Goal: Transaction & Acquisition: Purchase product/service

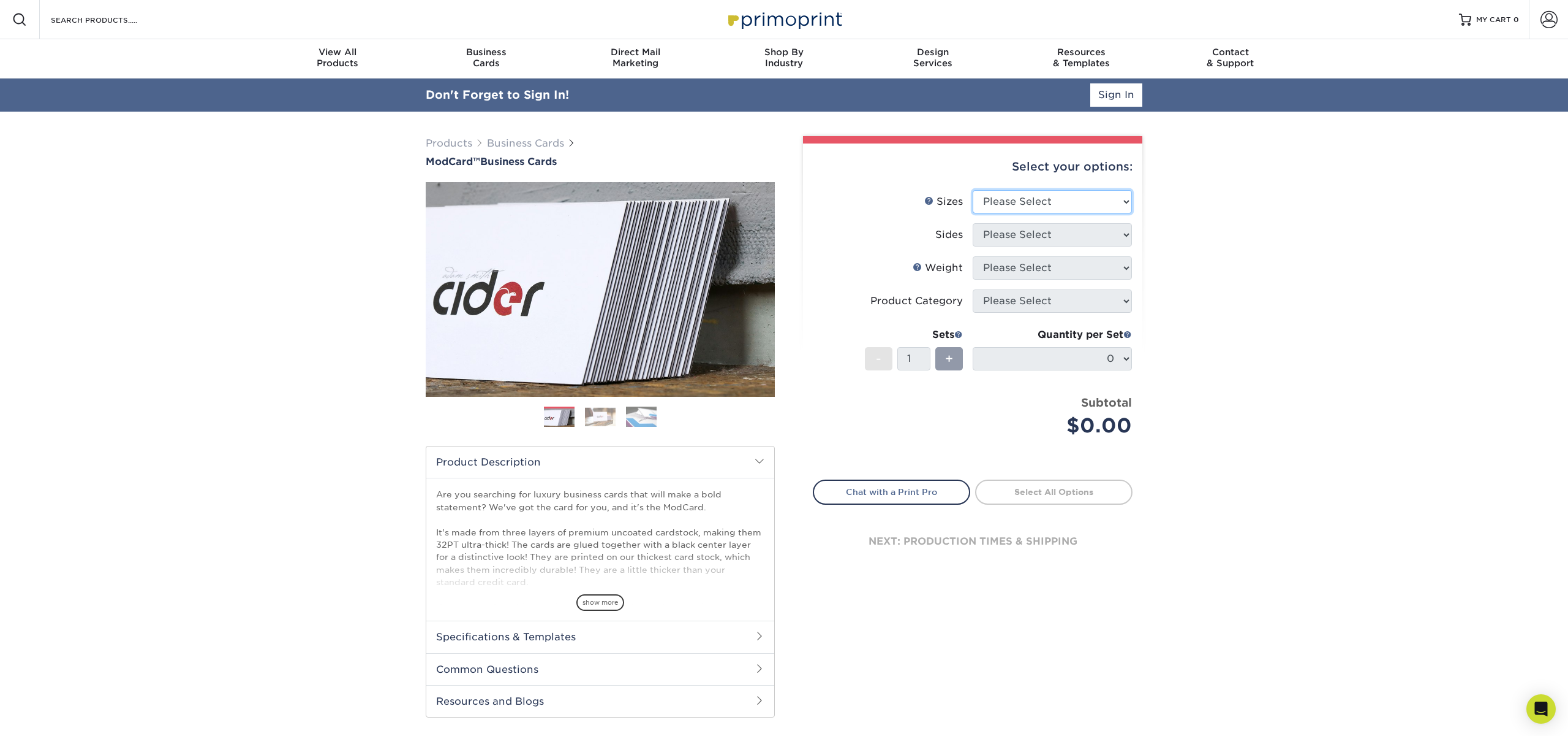
click at [1072, 202] on select "Please Select 1.5" x 3.5" - Mini 1.75" x 3.5" - Mini 2" x 2" - Square 2" x 3" -…" at bounding box center [1053, 201] width 159 height 24
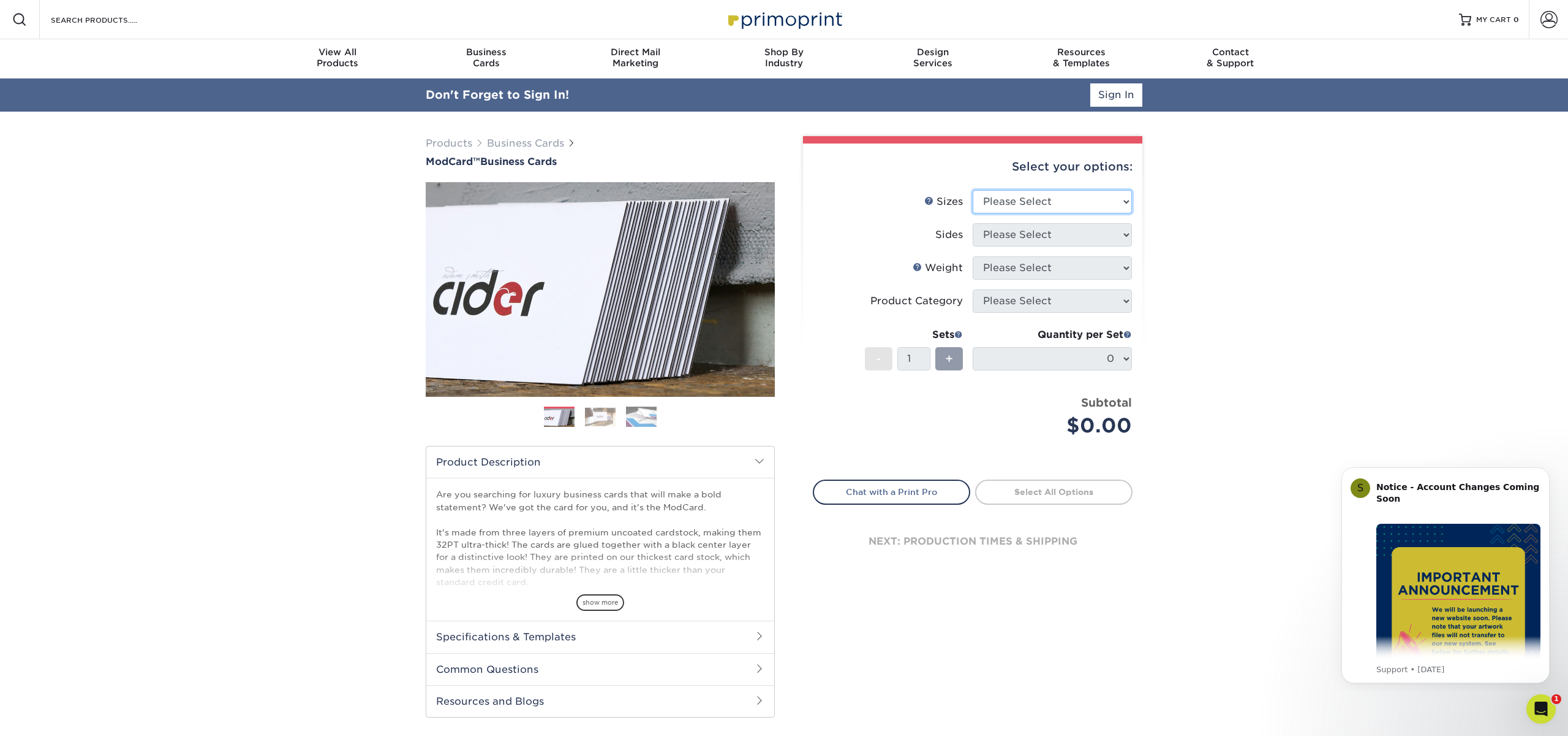
select select "2.00x3.50"
click at [973, 190] on select "Please Select 1.5" x 3.5" - Mini 1.75" x 3.5" - Mini 2" x 2" - Square 2" x 3" -…" at bounding box center [1053, 201] width 159 height 24
click at [1545, 472] on icon "Dismiss notification" at bounding box center [1546, 470] width 7 height 7
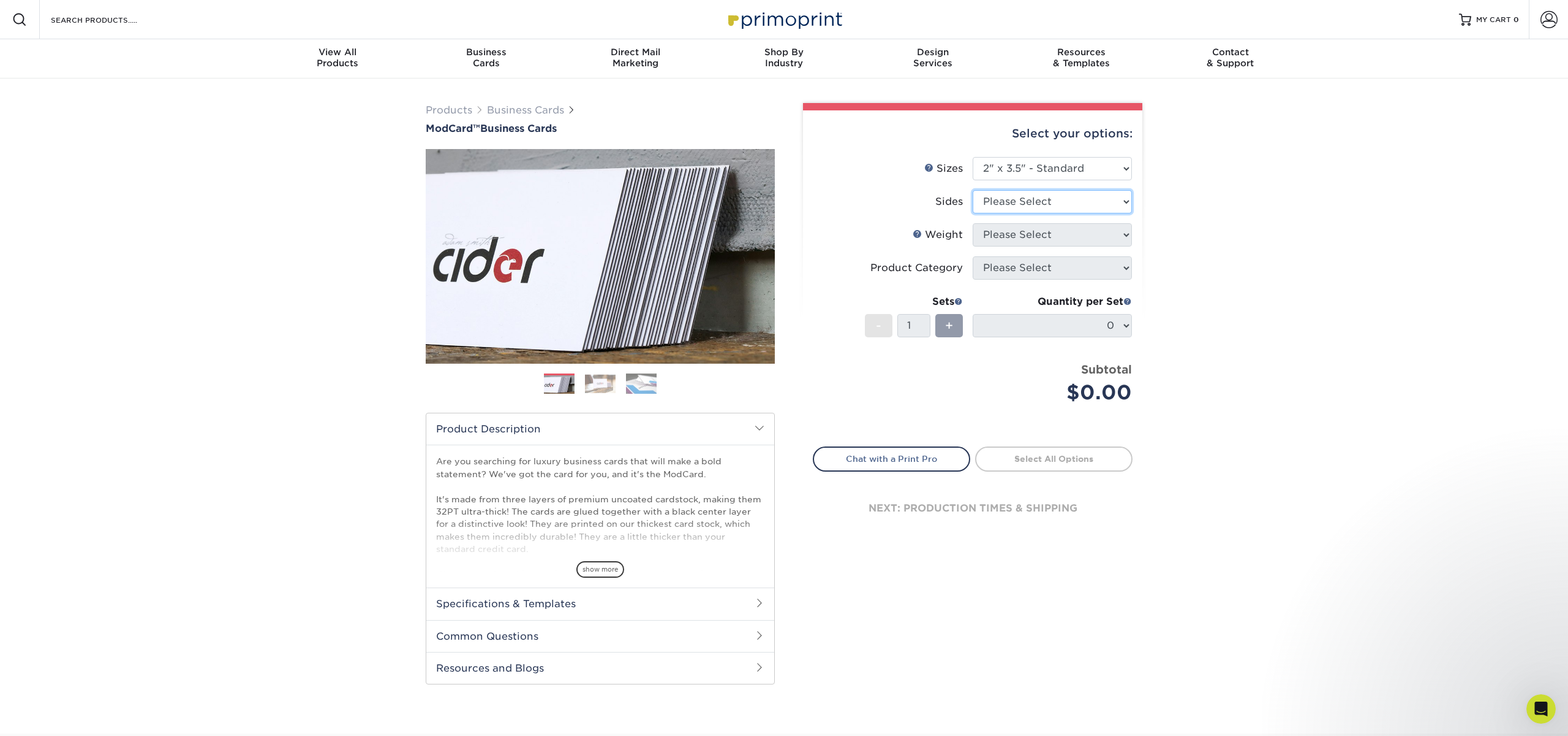
click at [1042, 205] on select "Please Select Print Both Sides Print Front Only" at bounding box center [1053, 201] width 159 height 24
select select "13abbda7-1d64-4f25-8bb2-c179b224825d"
click at [973, 190] on select "Please Select Print Both Sides Print Front Only" at bounding box center [1053, 201] width 159 height 24
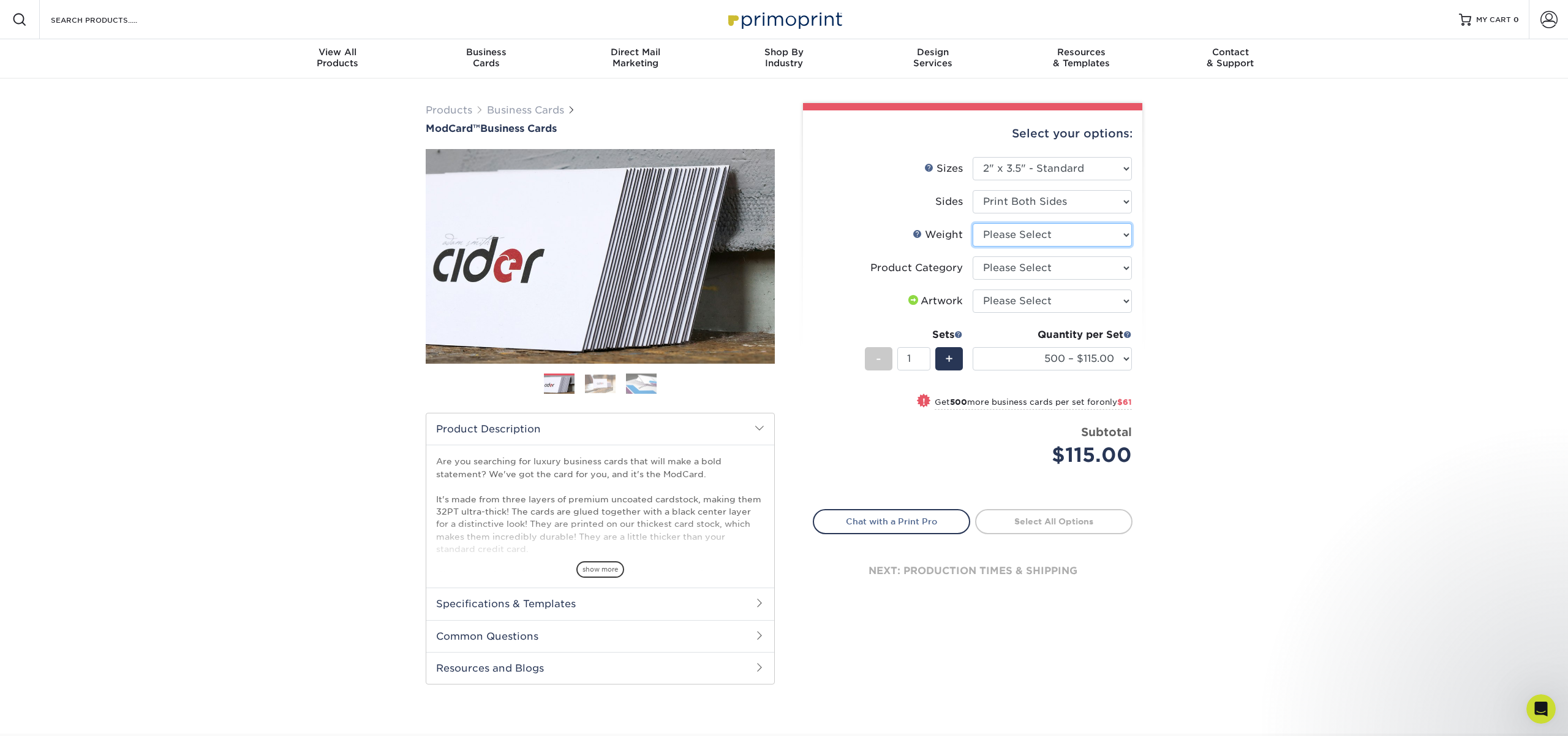
click at [1043, 235] on select "Please Select 32PTUCBLK" at bounding box center [1053, 234] width 159 height 24
select select "32PTUCBLK"
click at [973, 223] on select "Please Select 32PTUCBLK" at bounding box center [1053, 234] width 159 height 24
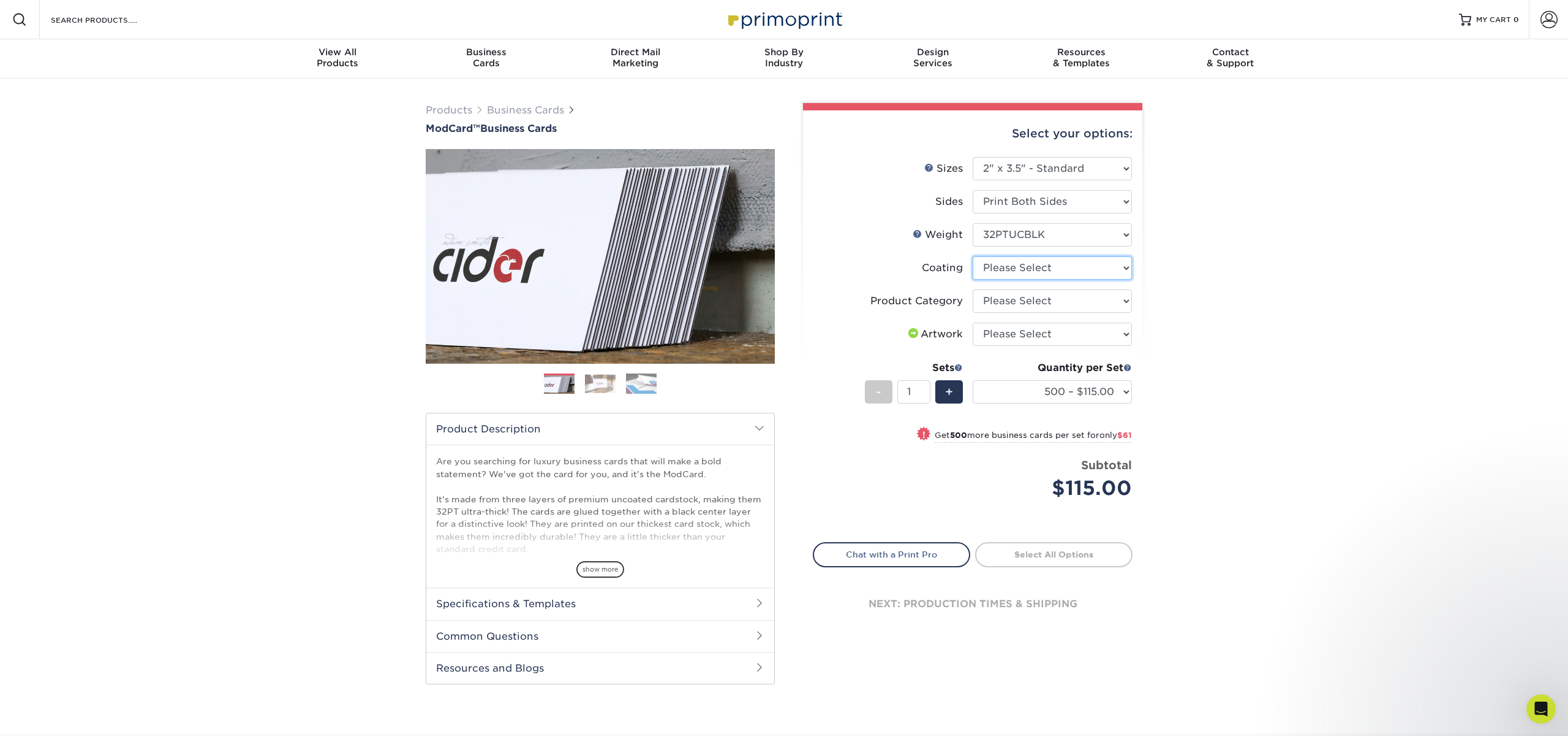
click at [1039, 267] on select at bounding box center [1053, 267] width 159 height 24
select select "3e7618de-abca-4bda-9f97-8b9129e913d8"
click at [973, 256] on select at bounding box center [1053, 267] width 159 height 24
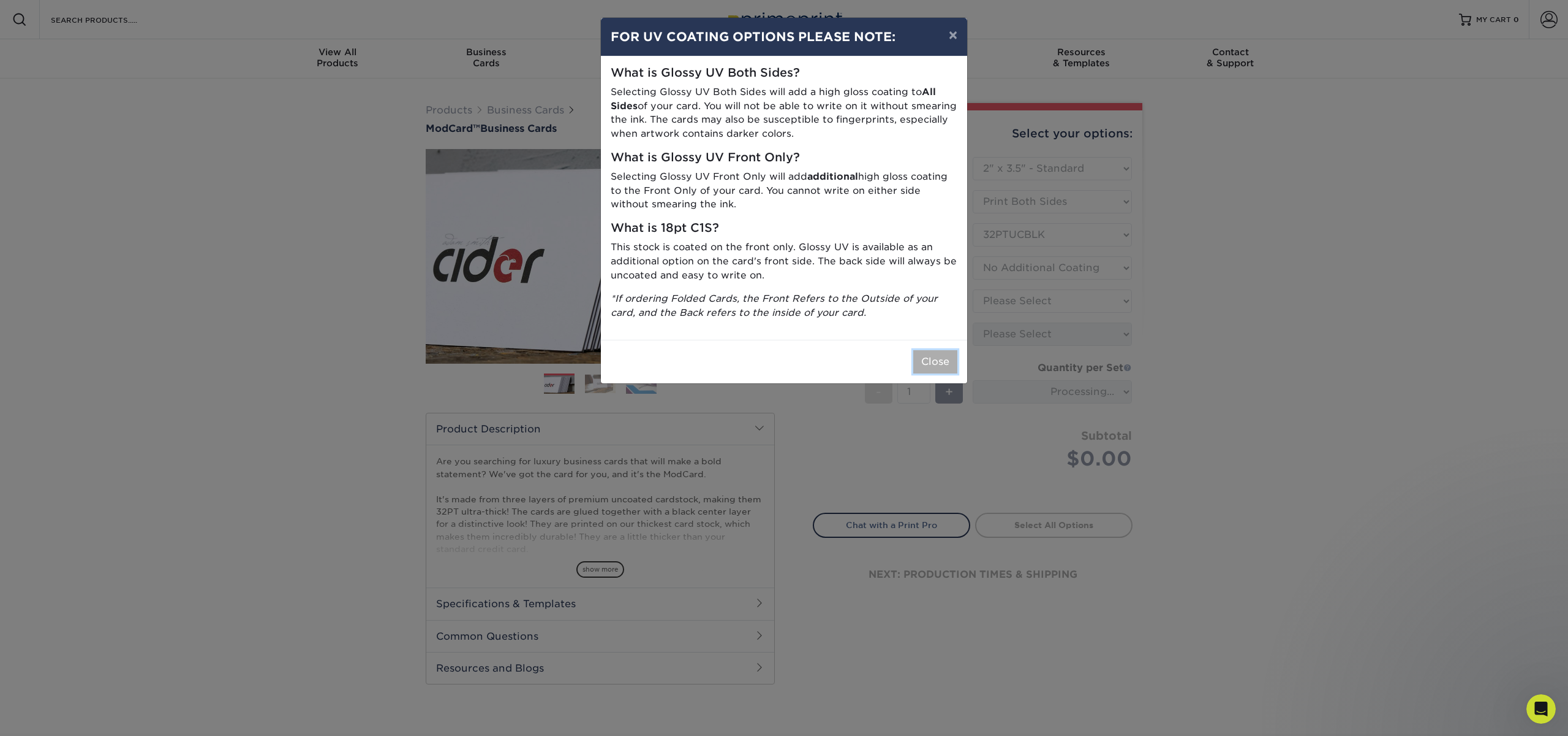
click at [938, 351] on button "Close" at bounding box center [936, 361] width 44 height 24
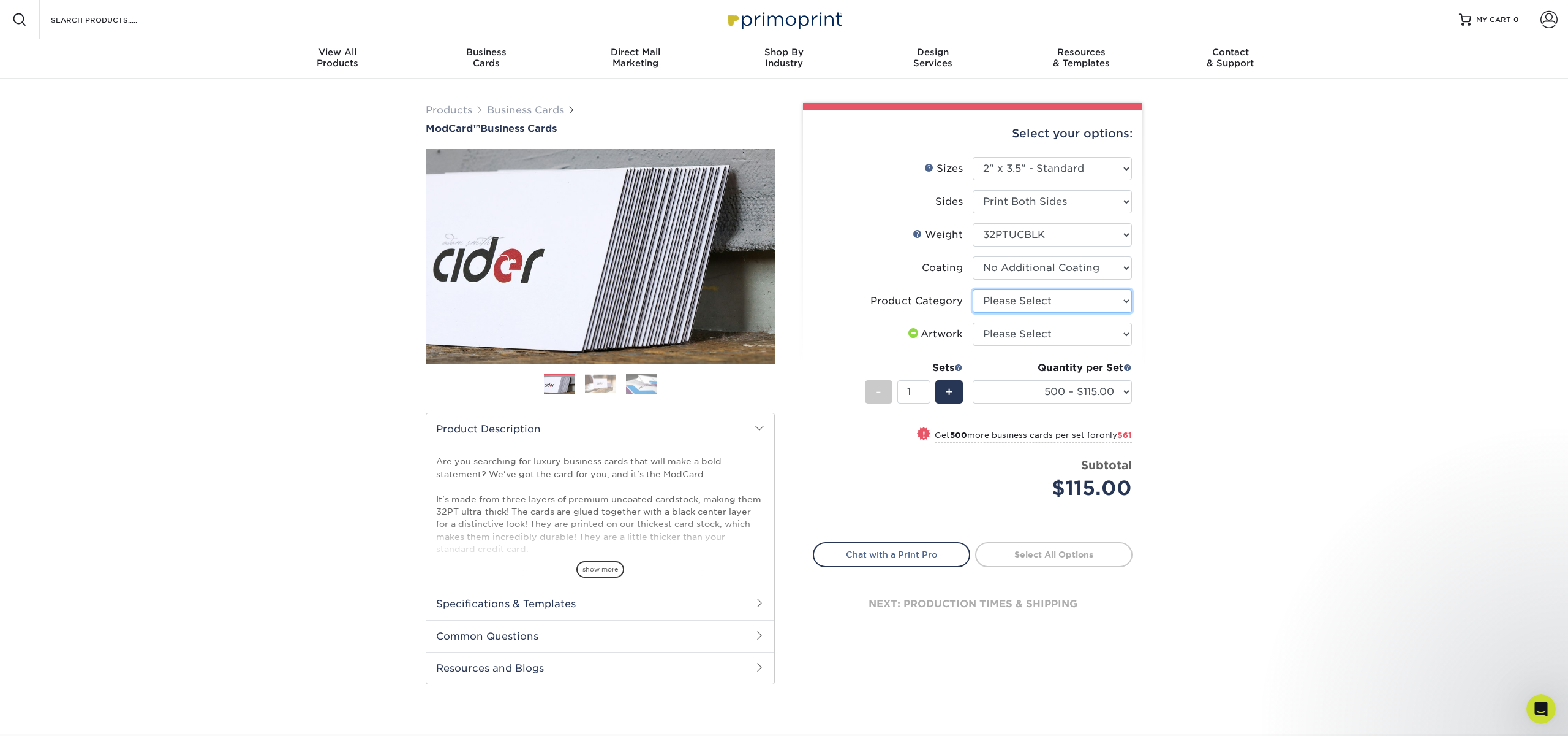
click at [1046, 301] on select "Please Select Business Cards" at bounding box center [1053, 301] width 159 height 24
select select "3b5148f1-0588-4f88-a218-97bcfdce65c1"
click at [973, 289] on select "Please Select Business Cards" at bounding box center [1053, 301] width 159 height 24
click at [1077, 338] on select "Please Select I will upload files I need a design - $100" at bounding box center [1053, 334] width 159 height 24
select select "upload"
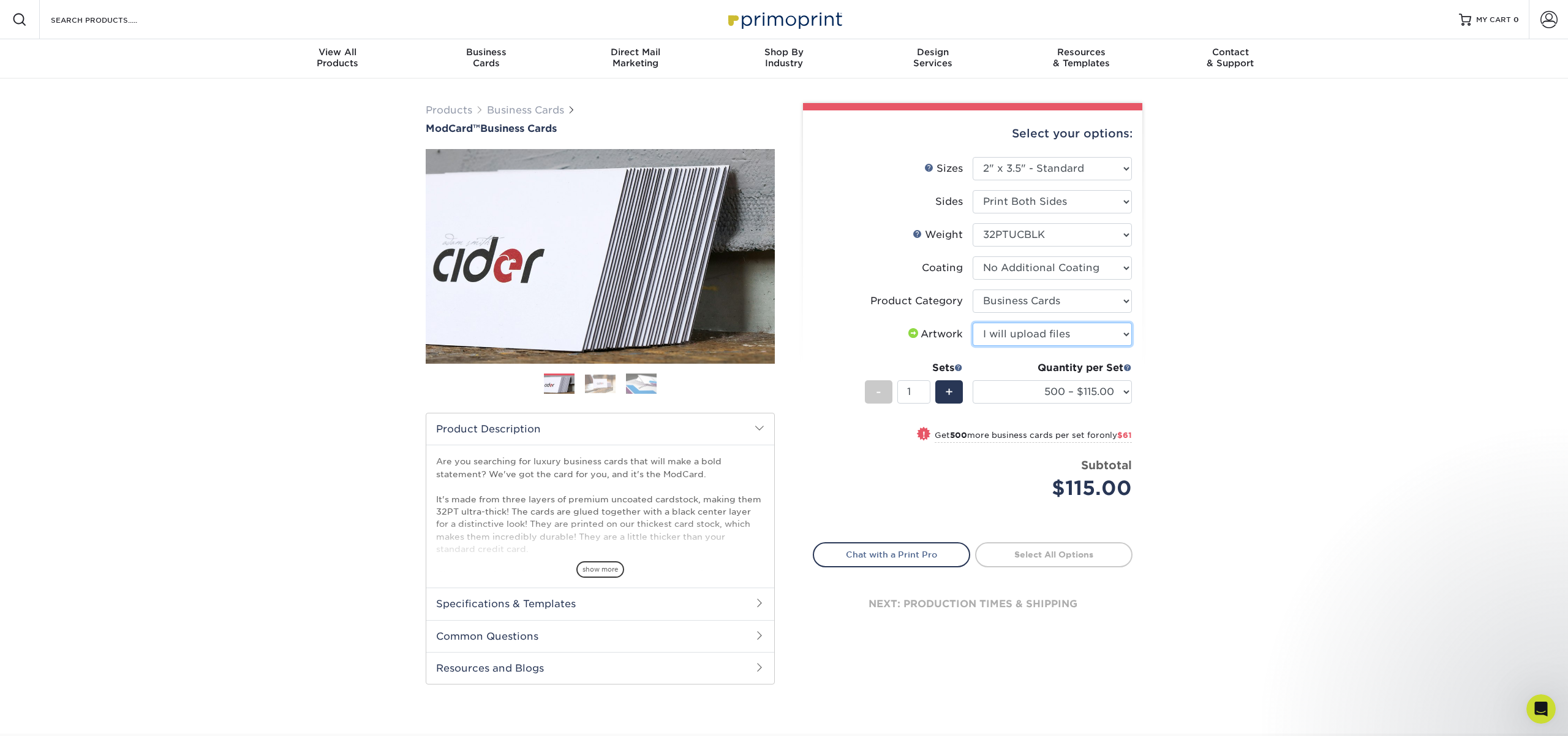
click at [973, 323] on select "Please Select I will upload files I need a design - $100" at bounding box center [1053, 334] width 159 height 24
click at [1205, 385] on div "Products Business Cards ModCard™ Business Cards Previous Next" at bounding box center [784, 406] width 1568 height 655
click at [1541, 13] on span at bounding box center [1550, 20] width 17 height 17
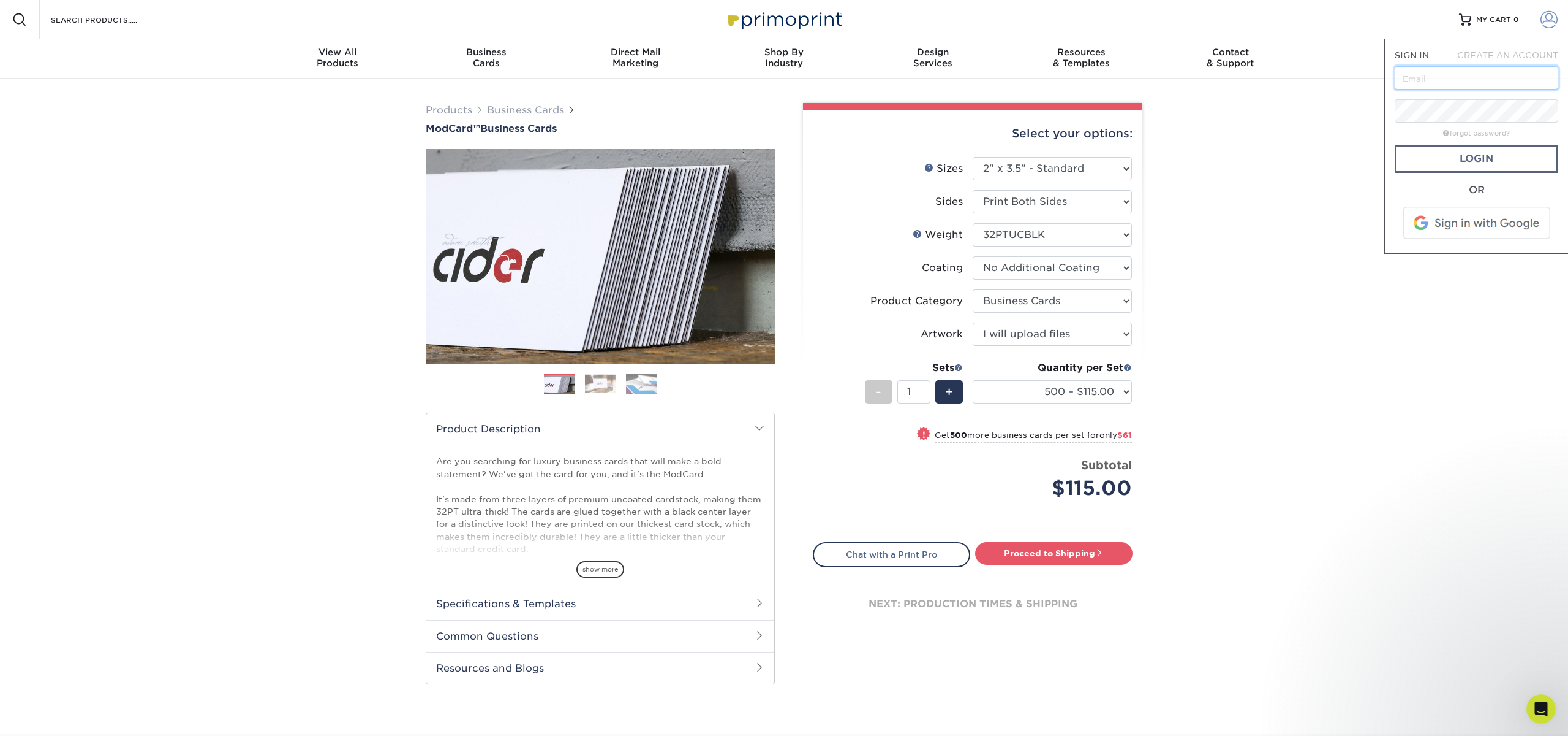
scroll to position [3, 0]
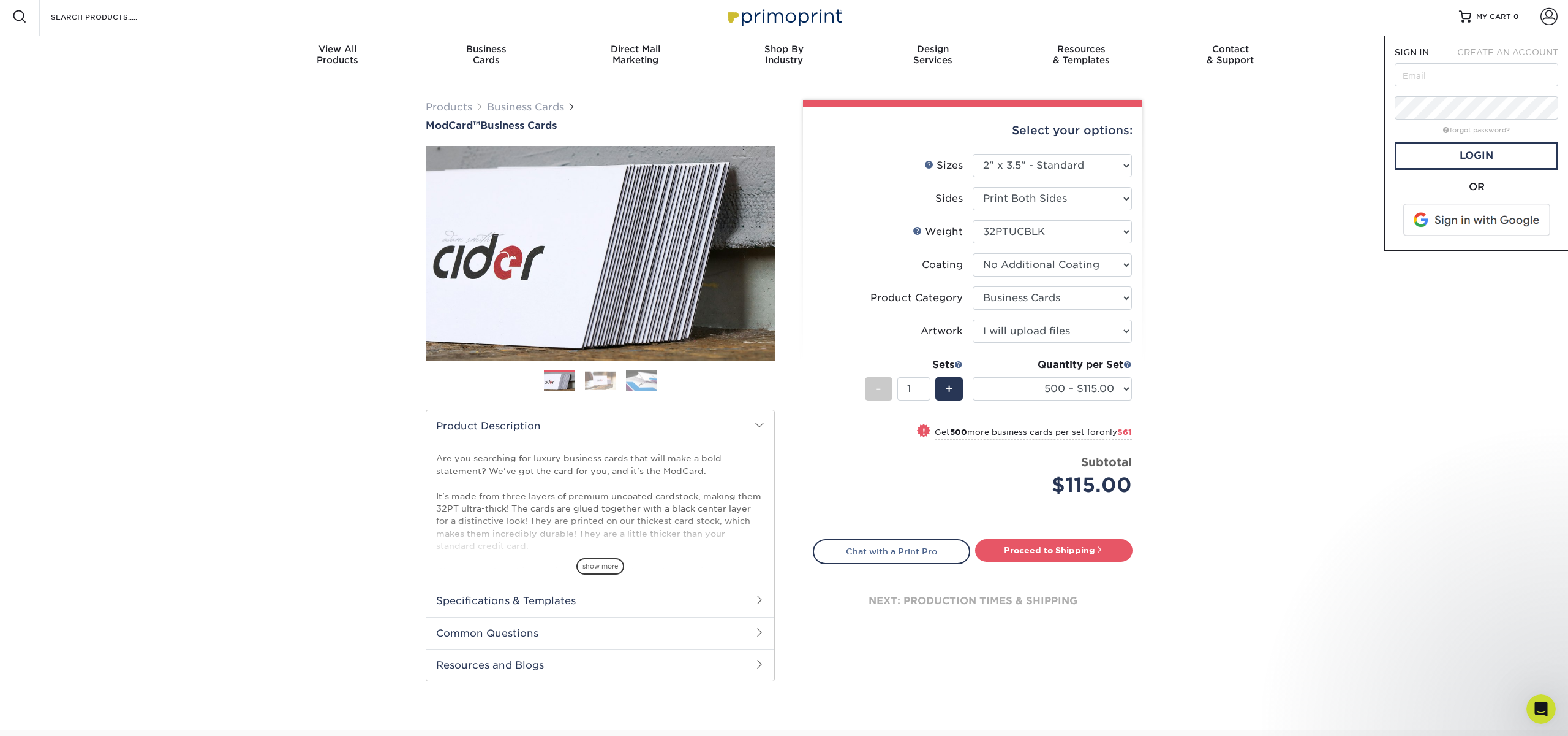
click at [1485, 226] on span at bounding box center [1477, 220] width 156 height 31
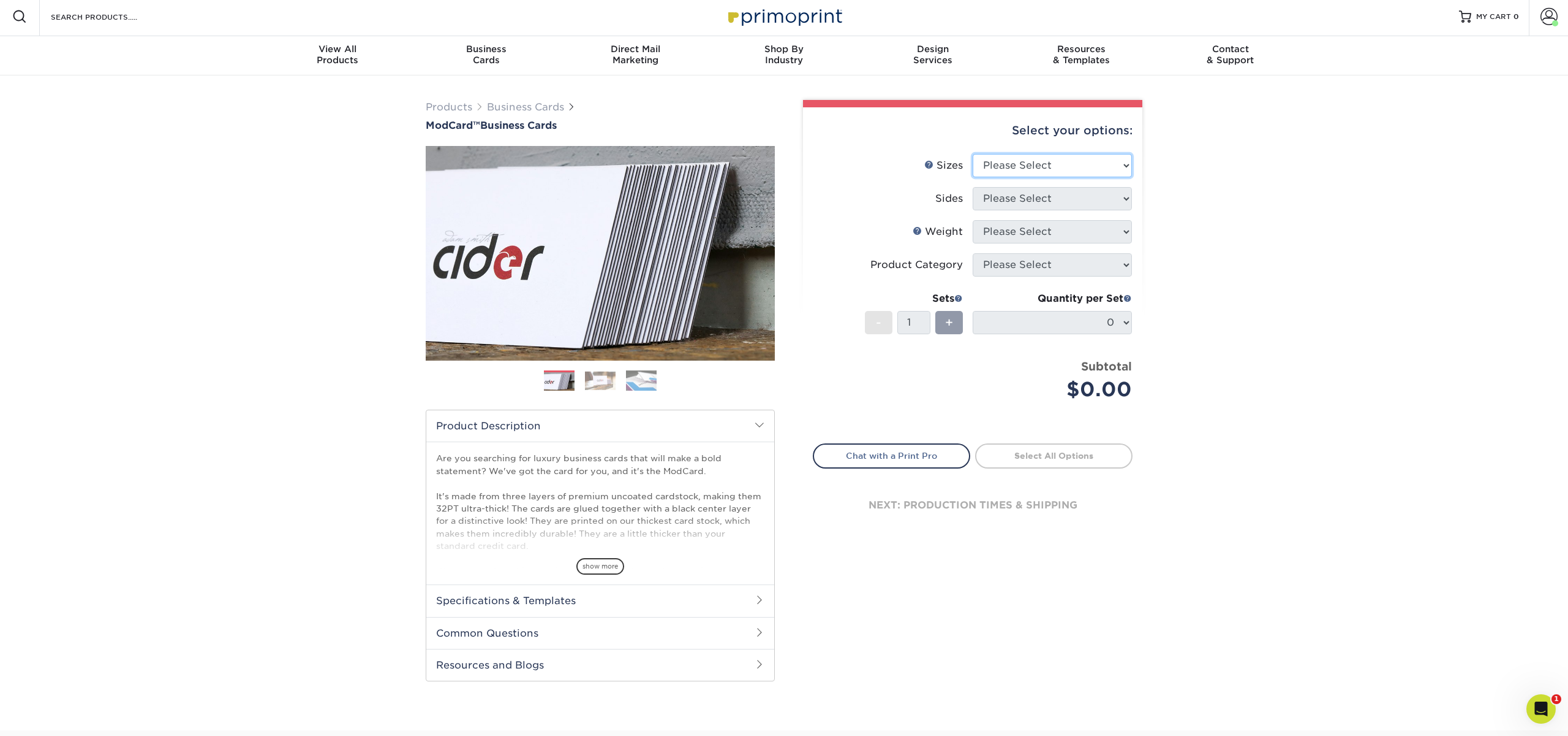
click at [1046, 159] on select "Please Select 1.5" x 3.5" - Mini 1.75" x 3.5" - Mini 2" x 2" - Square 2" x 3" -…" at bounding box center [1053, 165] width 159 height 24
select select "2.00x3.50"
click at [973, 154] on select "Please Select 1.5" x 3.5" - Mini 1.75" x 3.5" - Mini 2" x 2" - Square 2" x 3" -…" at bounding box center [1053, 165] width 159 height 24
click at [1040, 198] on select "Please Select Print Both Sides Print Front Only" at bounding box center [1053, 198] width 159 height 24
select select "13abbda7-1d64-4f25-8bb2-c179b224825d"
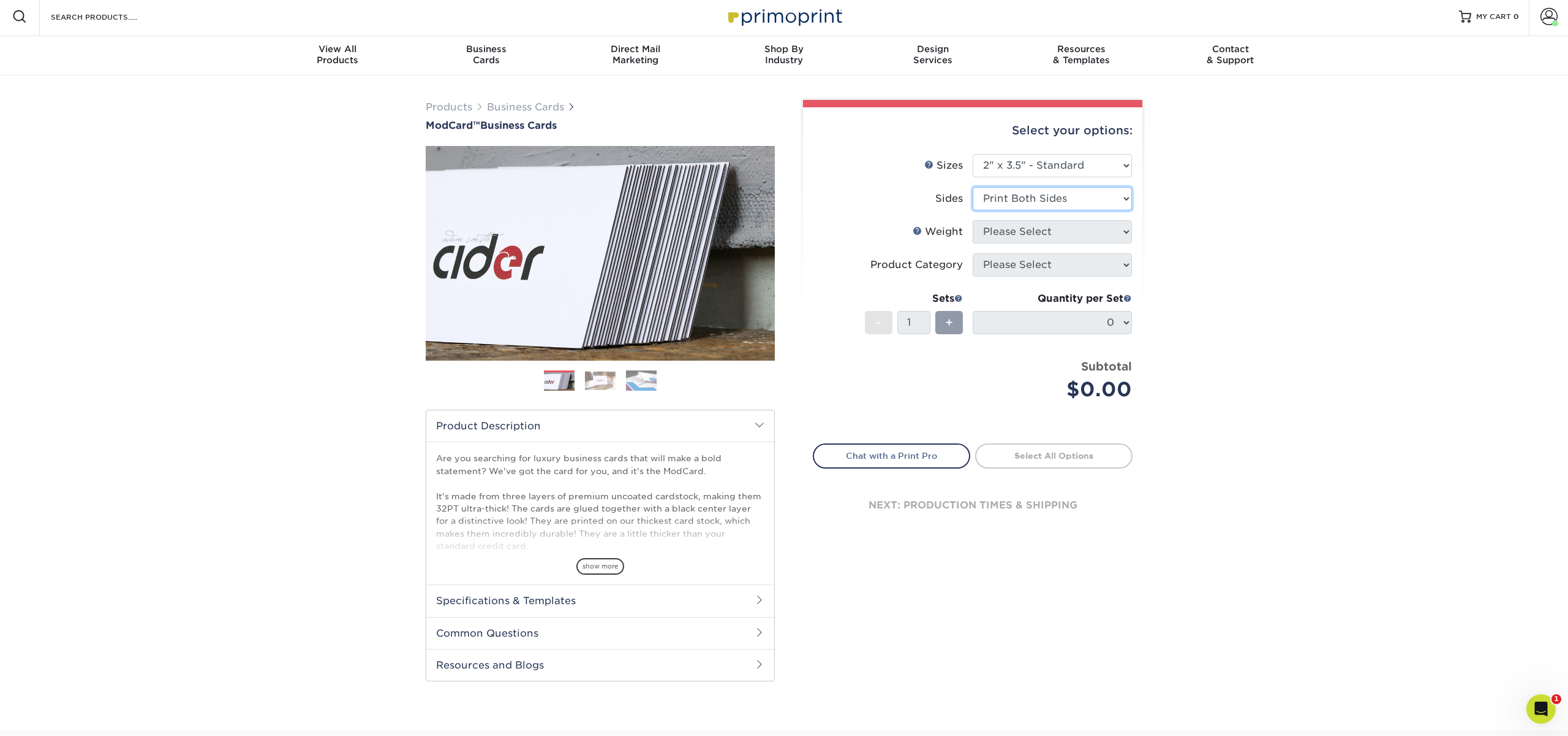
click at [973, 187] on select "Please Select Print Both Sides Print Front Only" at bounding box center [1053, 198] width 159 height 24
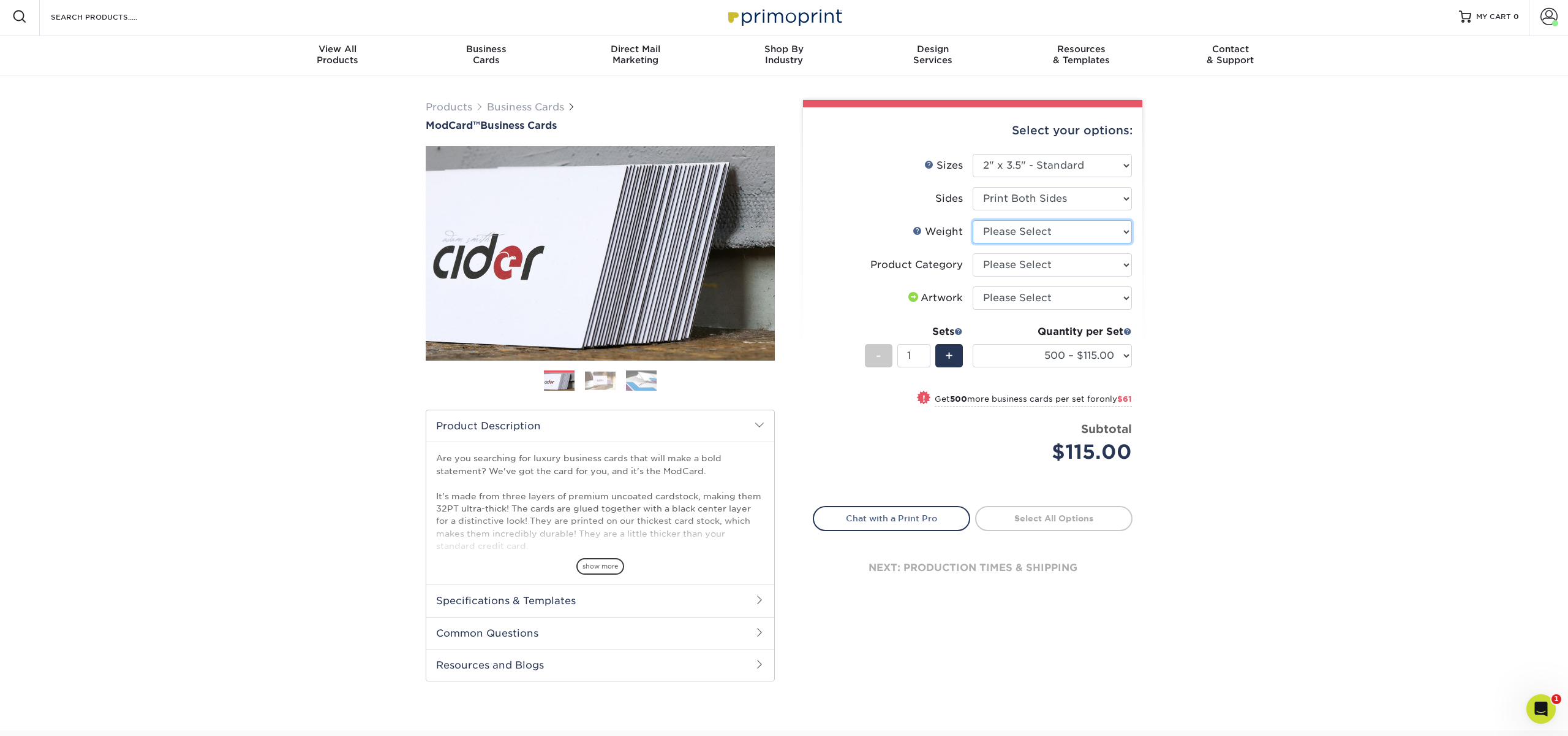
click at [1045, 232] on select "Please Select 32PTUCBLK" at bounding box center [1053, 232] width 159 height 24
select select "32PTUCBLK"
click at [973, 220] on select "Please Select 32PTUCBLK" at bounding box center [1053, 232] width 159 height 24
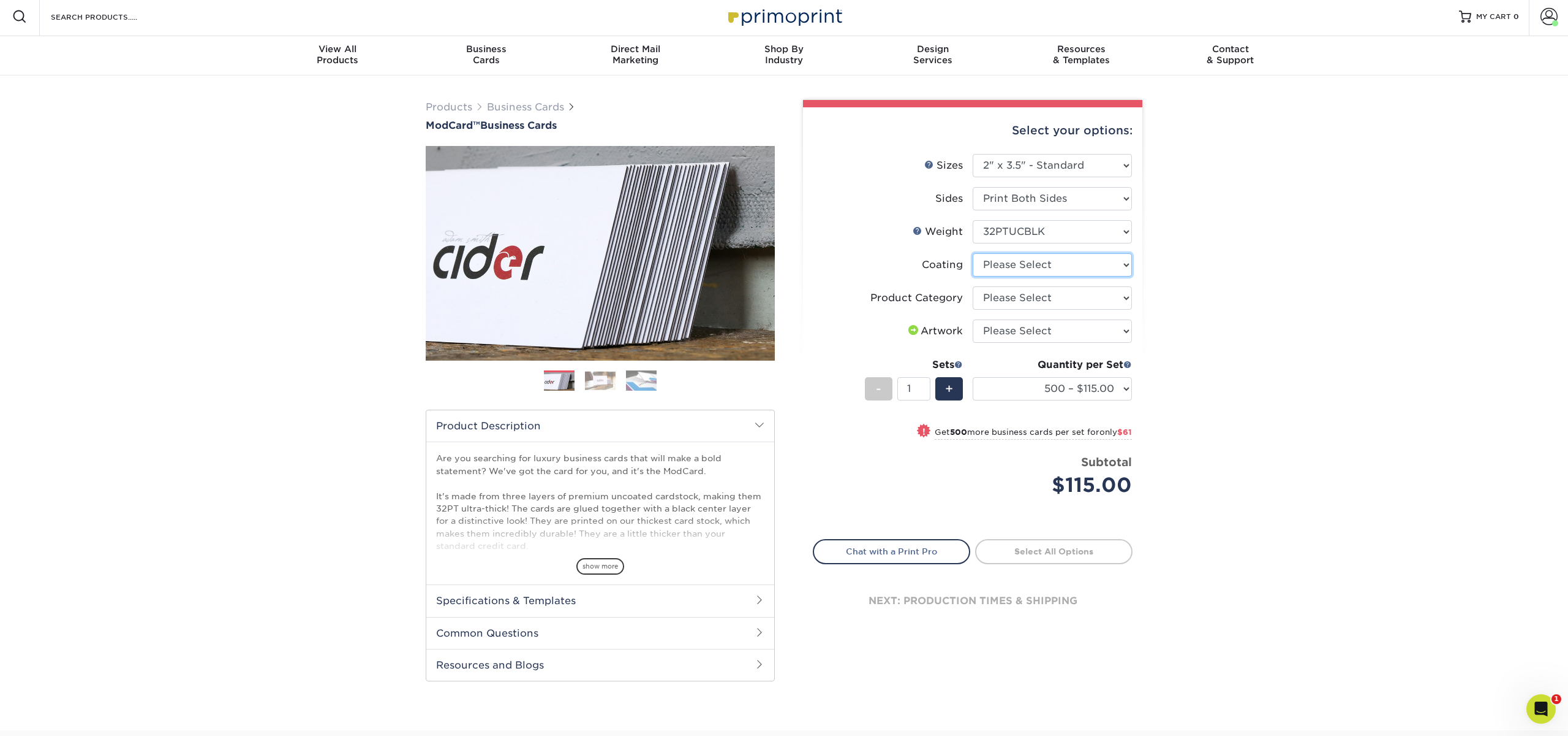
click at [1059, 262] on select at bounding box center [1053, 265] width 159 height 24
select select "3e7618de-abca-4bda-9f97-8b9129e913d8"
click at [973, 253] on select at bounding box center [1053, 265] width 159 height 24
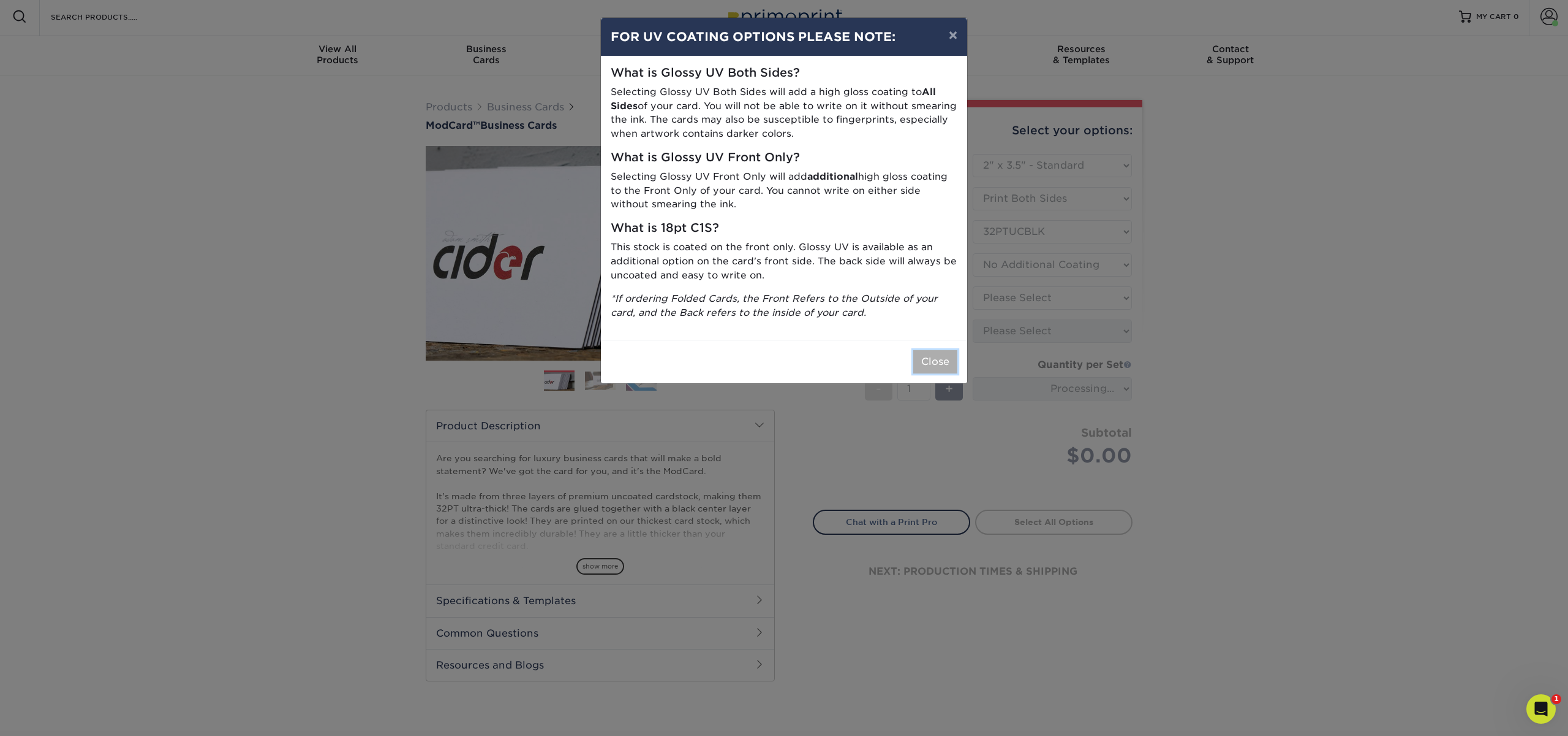
click at [929, 365] on button "Close" at bounding box center [936, 361] width 44 height 24
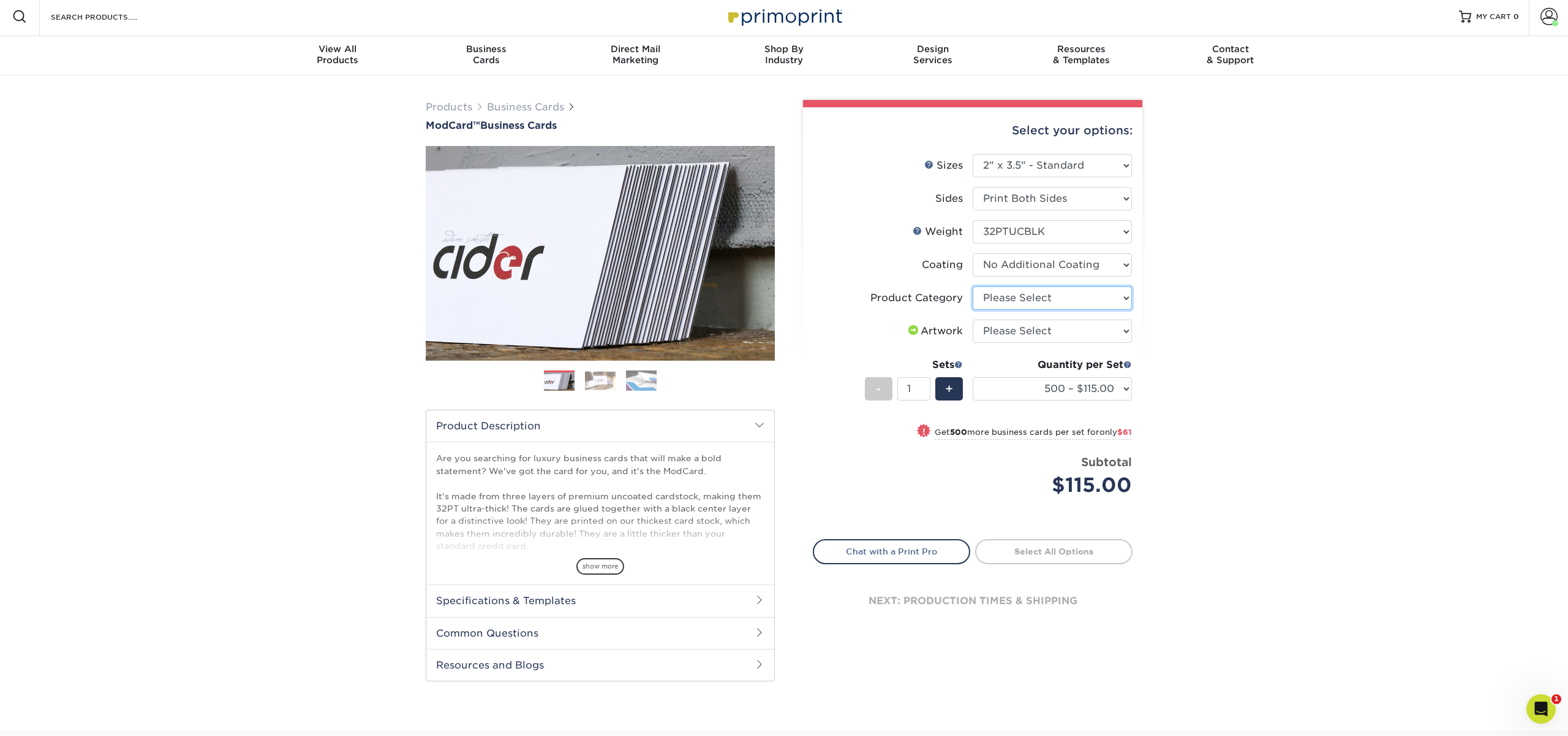
click at [1031, 296] on select "Please Select Business Cards" at bounding box center [1053, 297] width 159 height 24
select select "3b5148f1-0588-4f88-a218-97bcfdce65c1"
click at [973, 286] on select "Please Select Business Cards" at bounding box center [1053, 297] width 159 height 24
click at [1057, 336] on select "Please Select I will upload files I need a design - $100" at bounding box center [1053, 330] width 159 height 24
select select "upload"
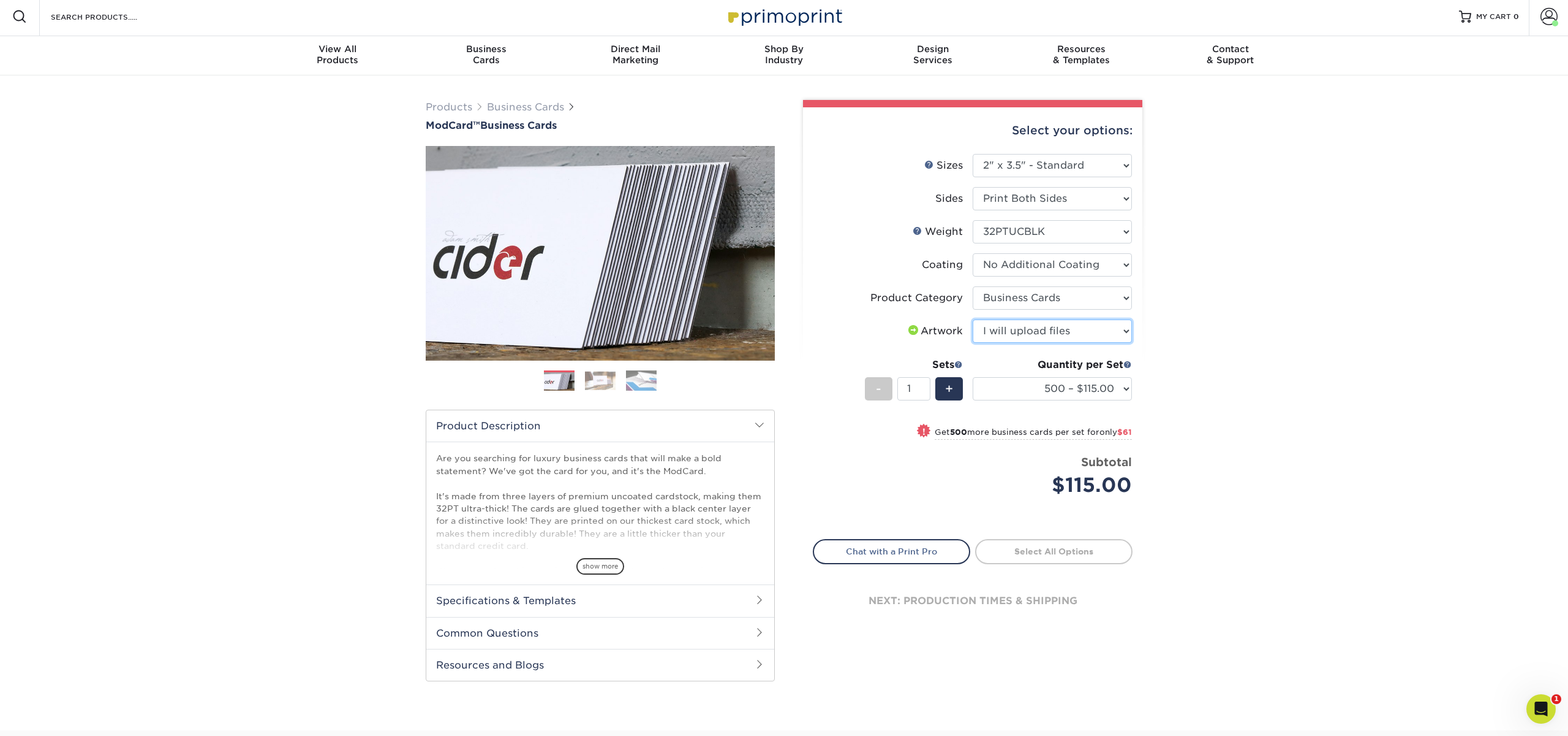
click at [973, 319] on select "Please Select I will upload files I need a design - $100" at bounding box center [1053, 330] width 159 height 24
drag, startPoint x: 1176, startPoint y: 432, endPoint x: 1171, endPoint y: 440, distance: 9.4
click at [1174, 436] on div "Products Business Cards ModCard™ Business Cards Previous Next" at bounding box center [784, 402] width 1568 height 655
click at [1081, 545] on link "Proceed to Shipping" at bounding box center [1053, 549] width 157 height 22
type input "Set 1"
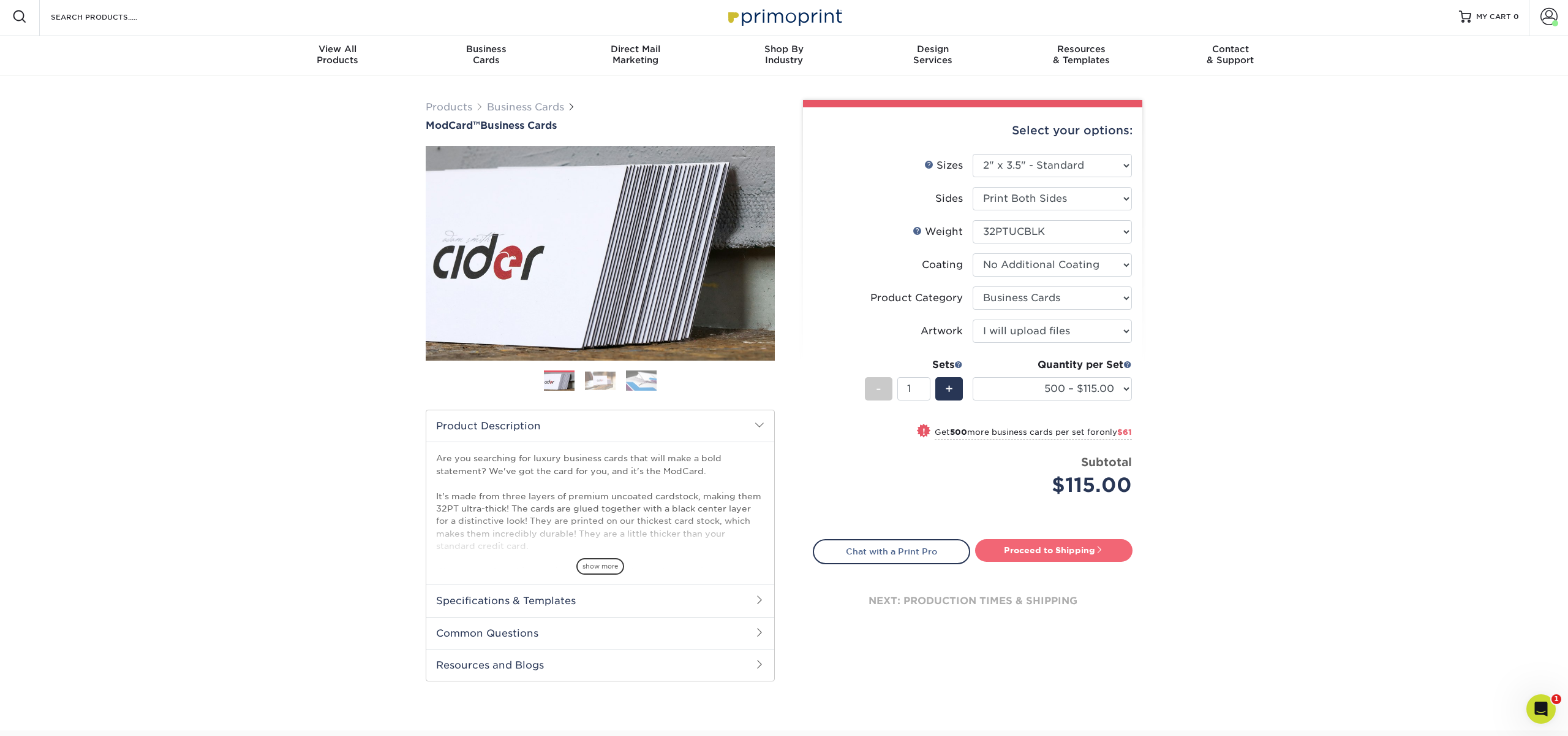
select select "5f593cd4-e965-446d-a983-0d73bfd06503"
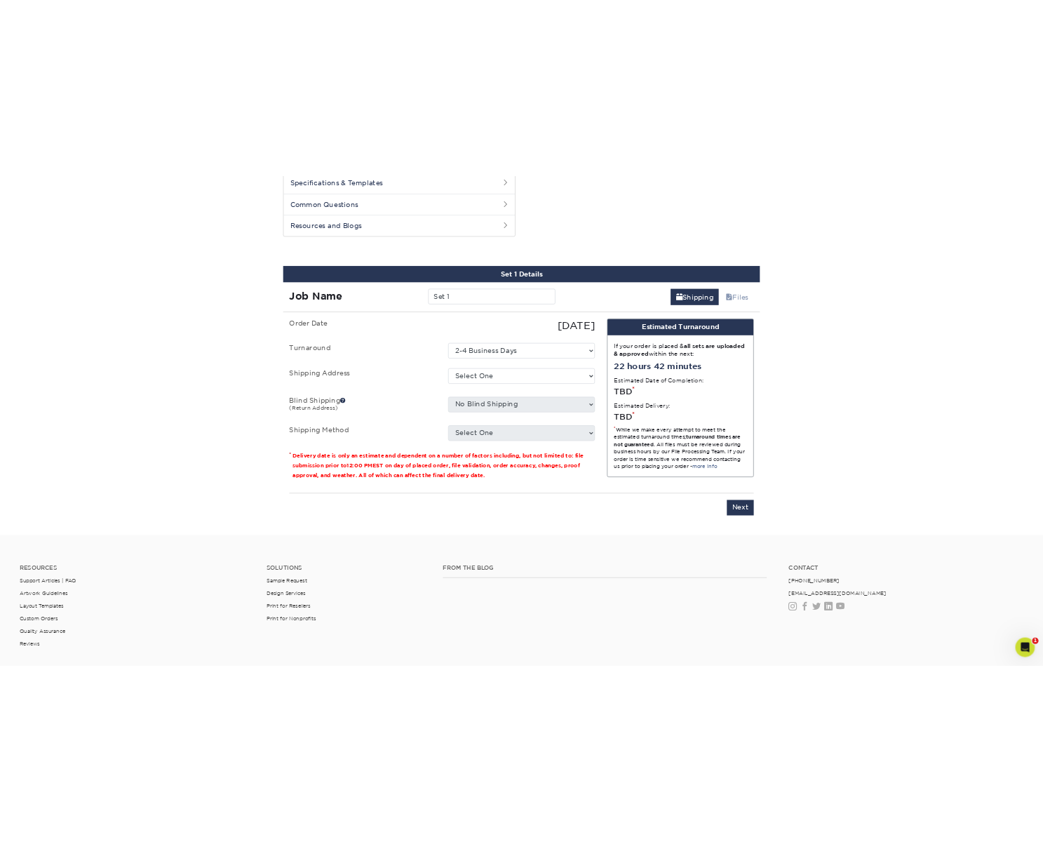
scroll to position [713, 0]
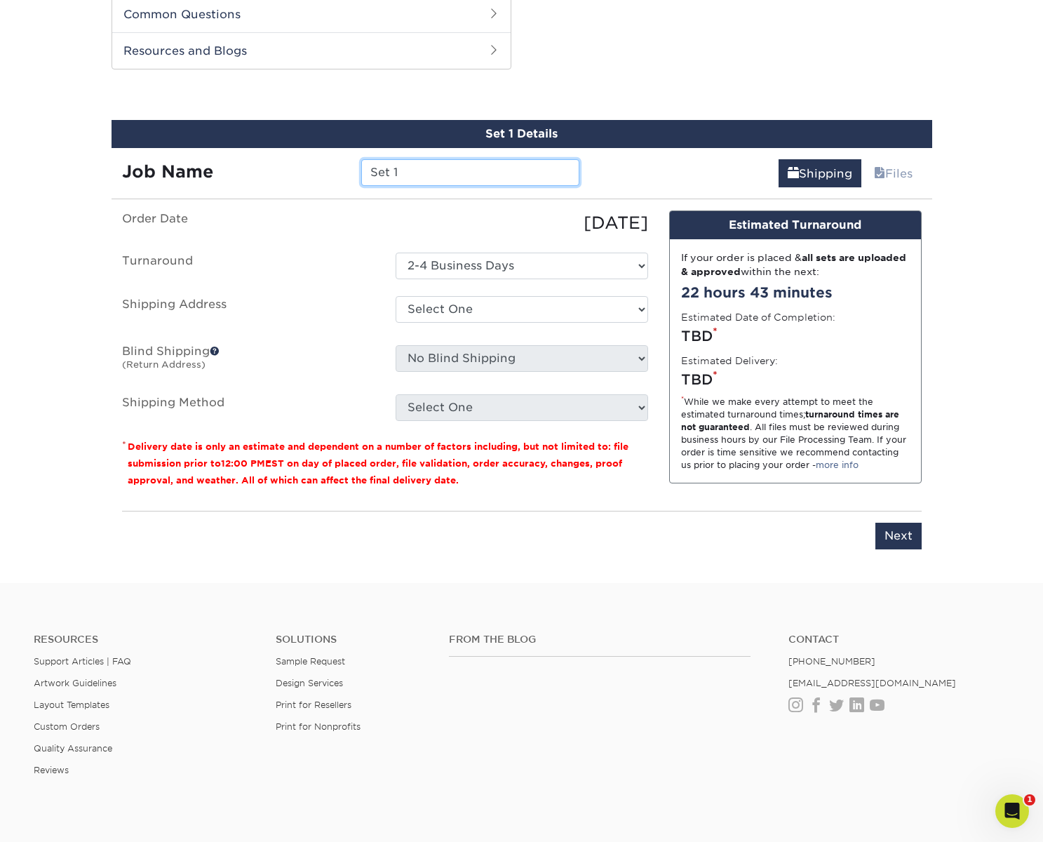
click at [410, 175] on input "Set 1" at bounding box center [470, 172] width 218 height 27
type input "[PERSON_NAME]"
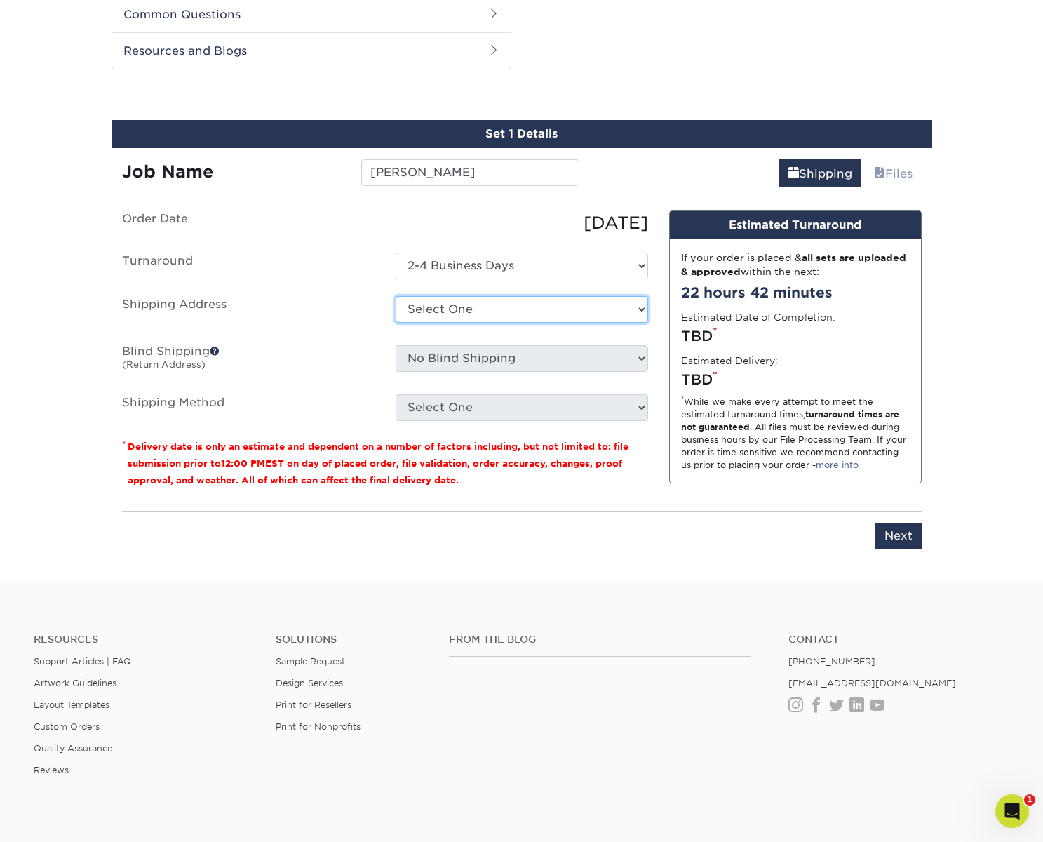
click at [452, 304] on select "Select One Bryan - Nashville Franklin - Robert St. George + Add New Address" at bounding box center [522, 309] width 252 height 27
select select "276782"
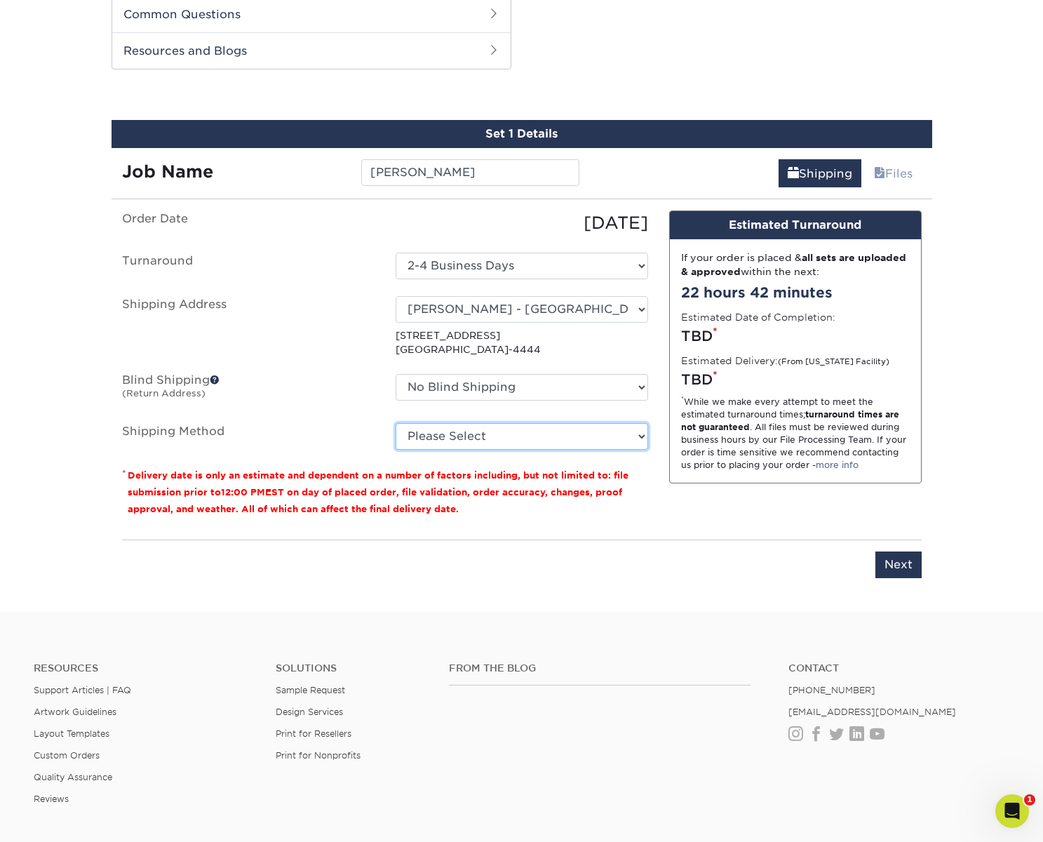
click at [454, 431] on select "Please Select Ground Shipping (+$8.96) 3 Day Shipping Service (+$19.86) 2 Day A…" at bounding box center [522, 436] width 252 height 27
select select "03"
click at [396, 423] on select "Please Select Ground Shipping (+$8.96) 3 Day Shipping Service (+$19.86) 2 Day A…" at bounding box center [522, 436] width 252 height 27
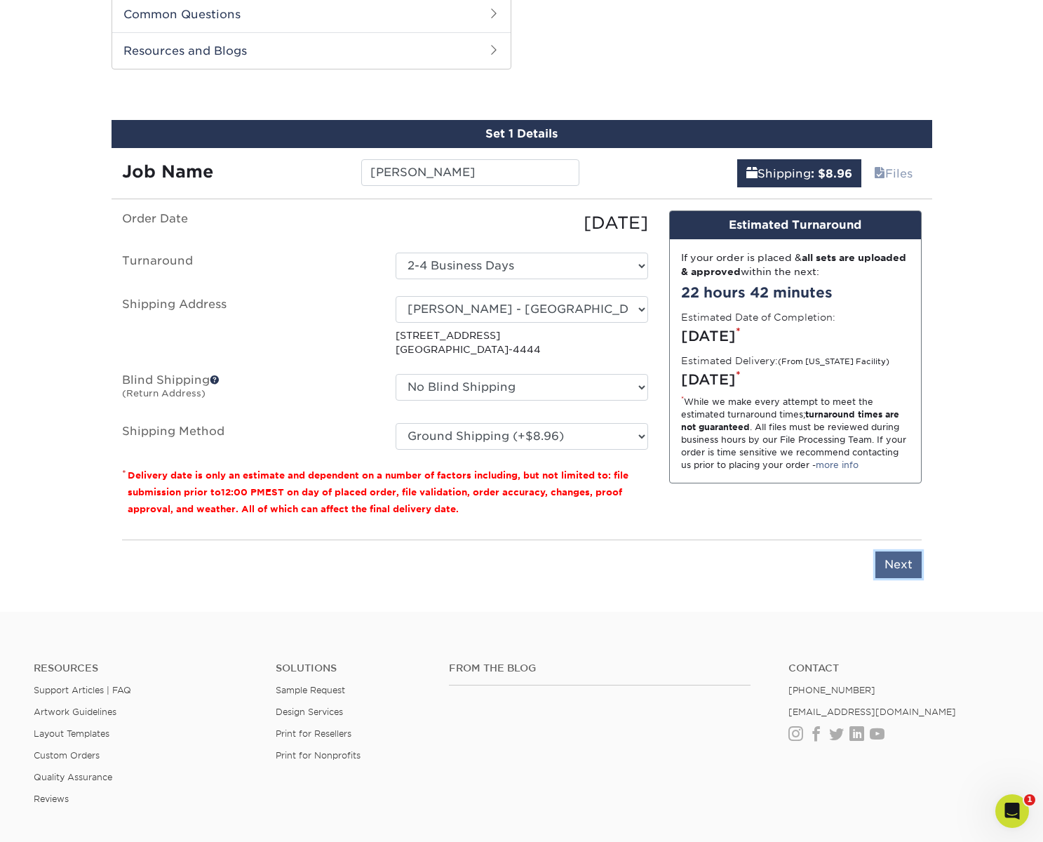
click at [903, 562] on input "Next" at bounding box center [898, 564] width 46 height 27
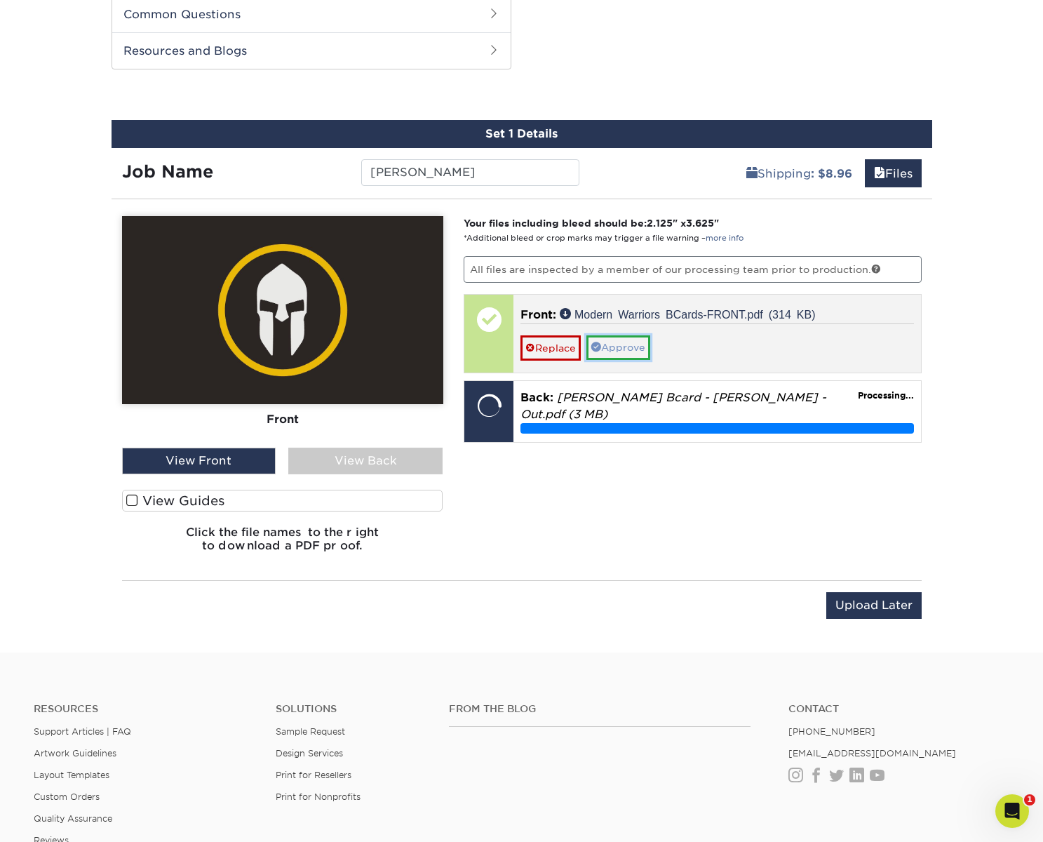
click at [626, 345] on link "Approve" at bounding box center [618, 347] width 64 height 24
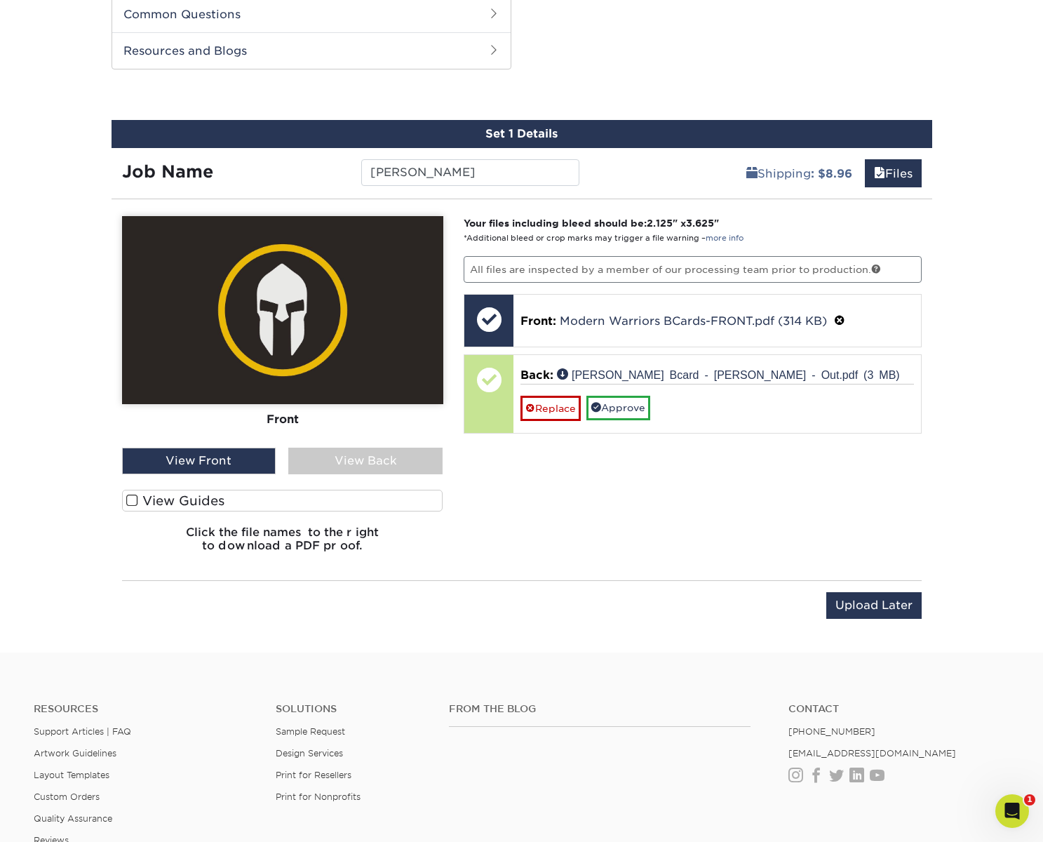
click at [391, 461] on div "View Back" at bounding box center [365, 460] width 154 height 27
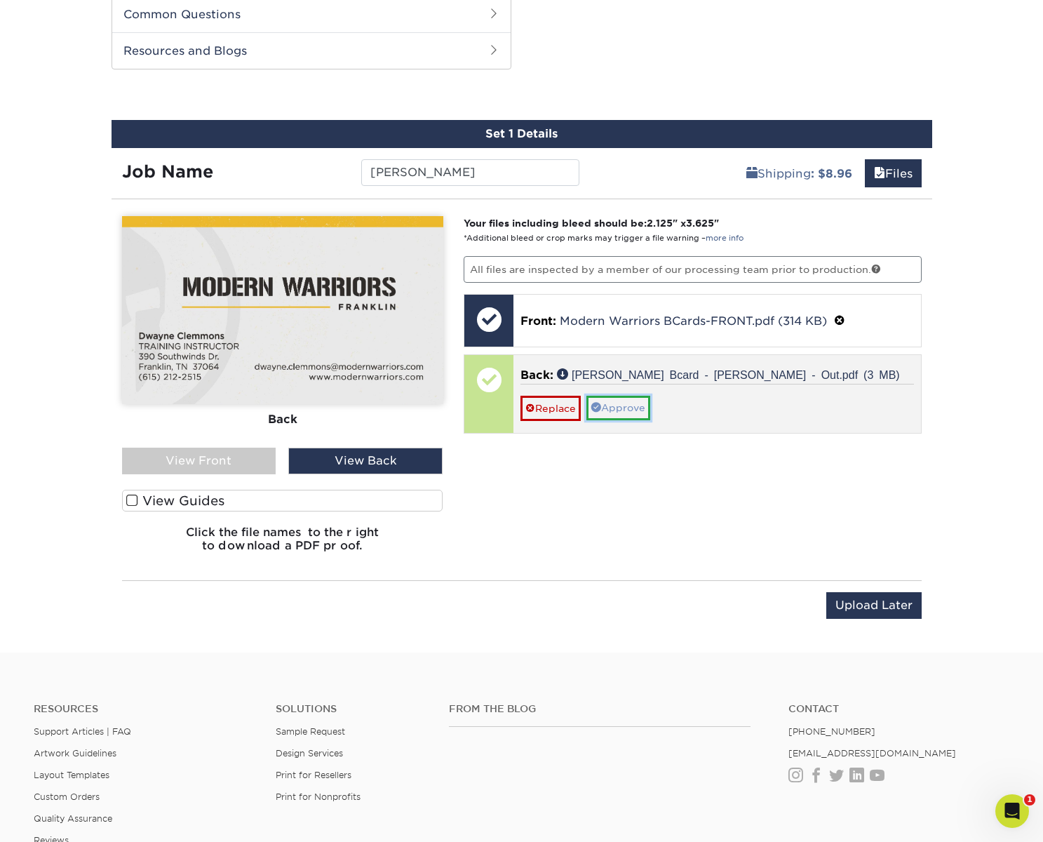
click at [609, 403] on link "Approve" at bounding box center [618, 408] width 64 height 24
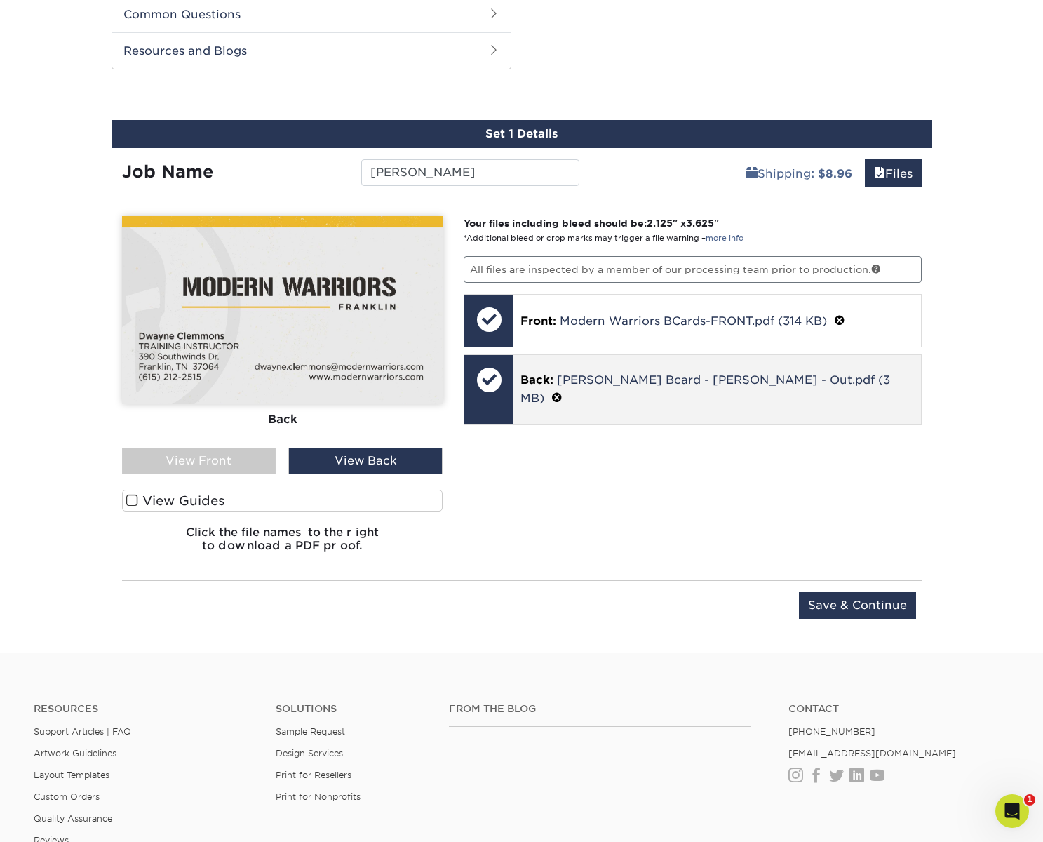
scroll to position [714, 0]
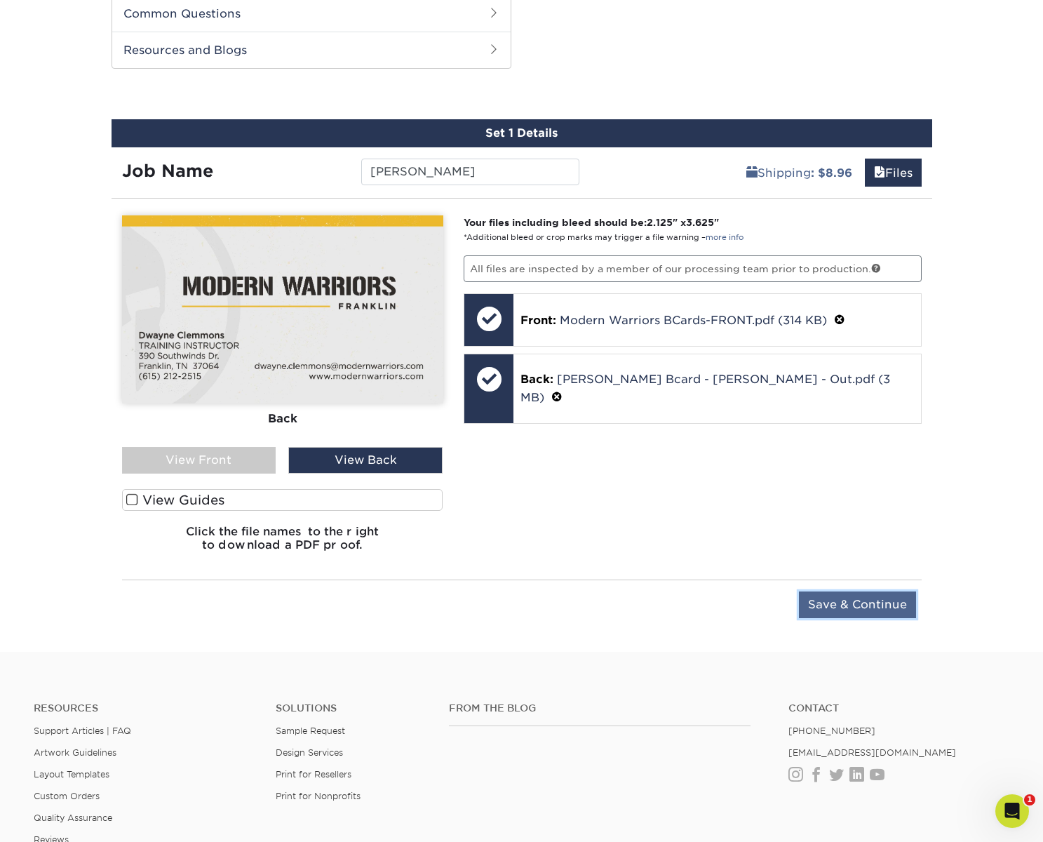
click at [867, 599] on input "Save & Continue" at bounding box center [857, 604] width 117 height 27
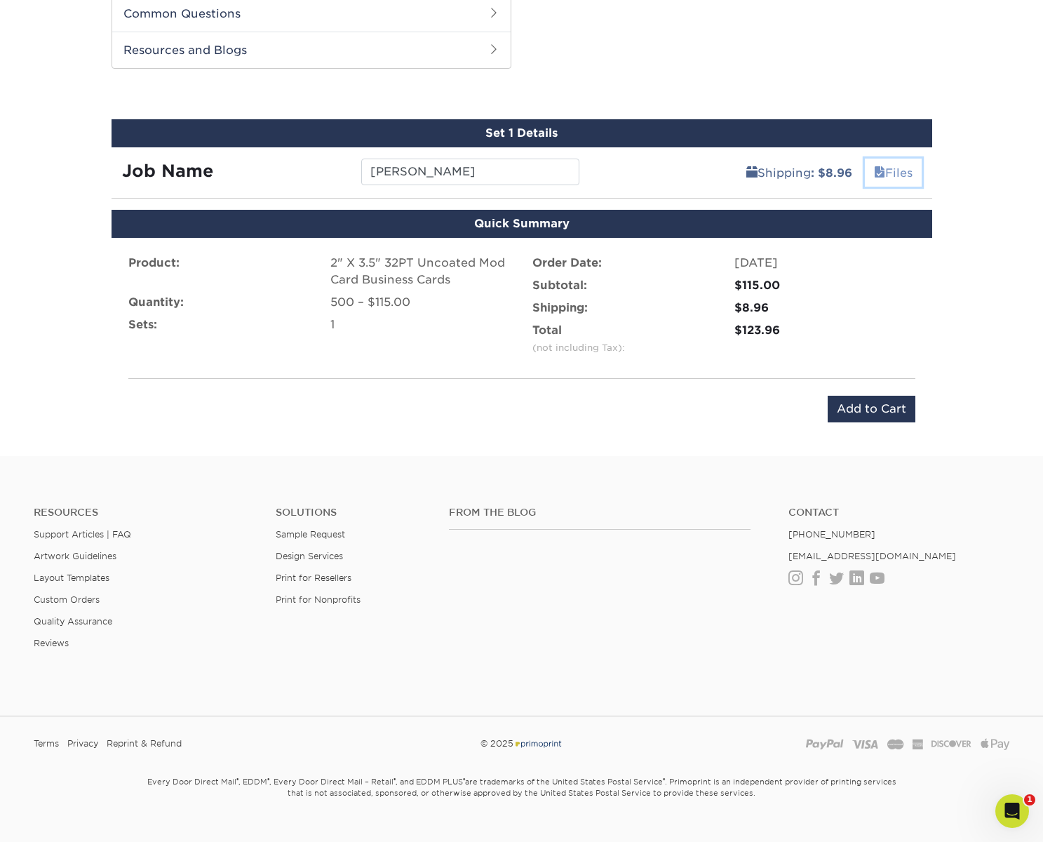
click at [888, 173] on link "Files" at bounding box center [893, 172] width 57 height 28
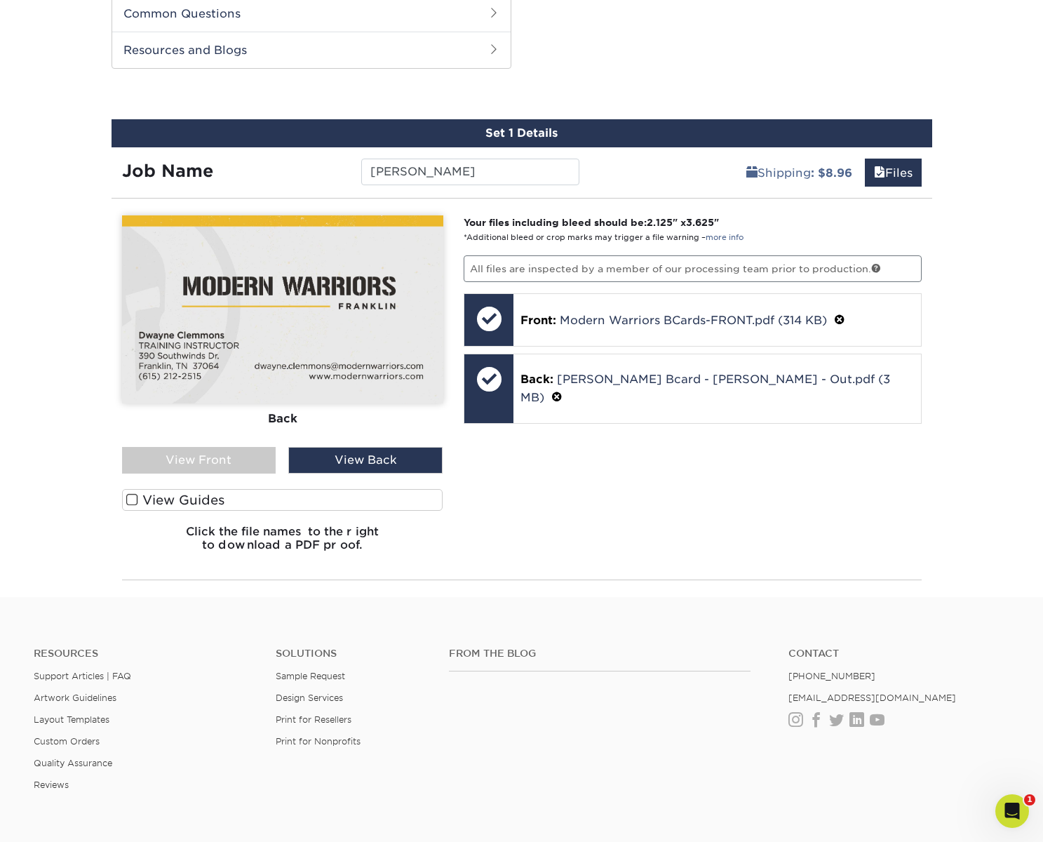
click at [611, 459] on div "Your files including bleed should be: 2.125 " x 3.625 " *Additional bleed or cr…" at bounding box center [692, 388] width 479 height 347
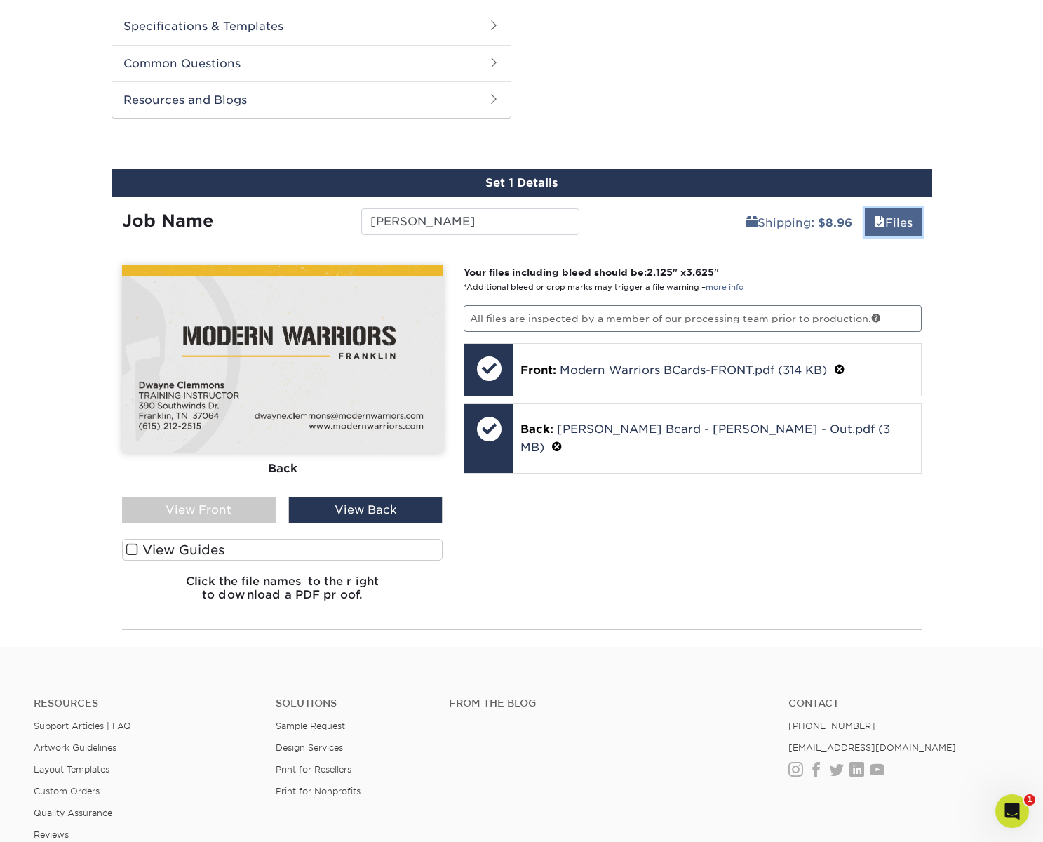
click at [899, 213] on link "Files" at bounding box center [893, 222] width 57 height 28
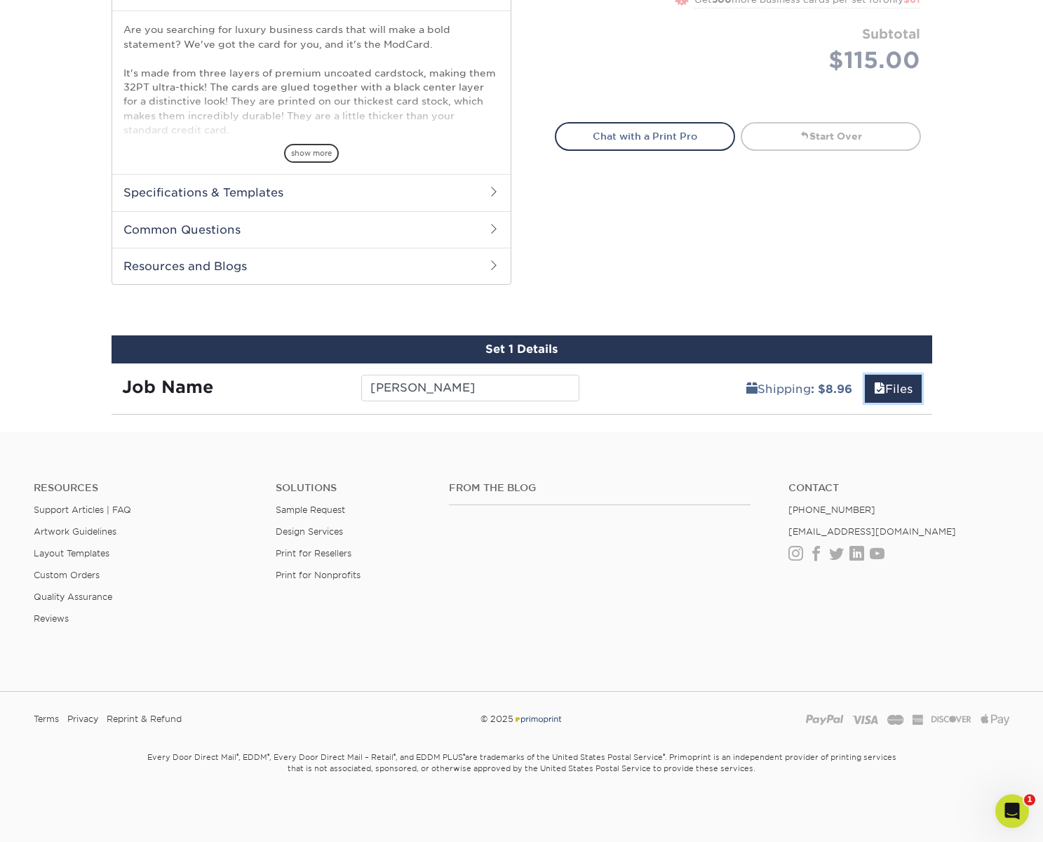
scroll to position [497, 0]
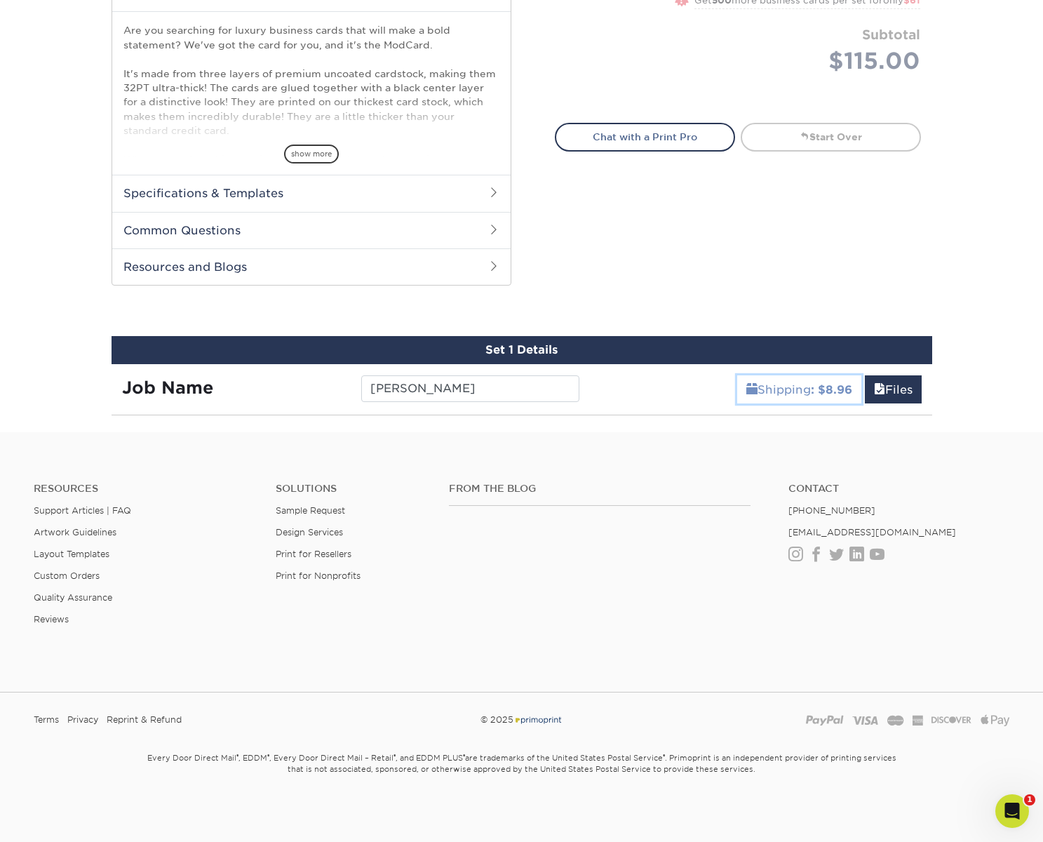
click at [785, 396] on link "Shipping : $8.96" at bounding box center [799, 389] width 124 height 28
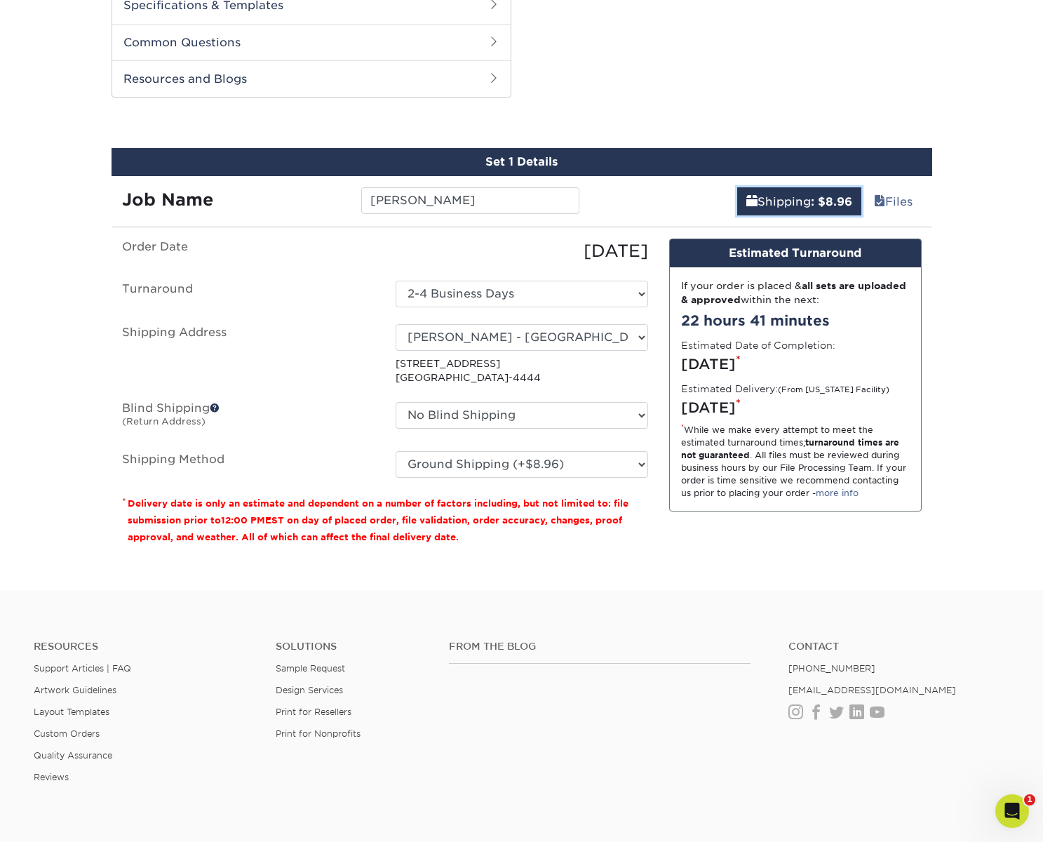
scroll to position [694, 0]
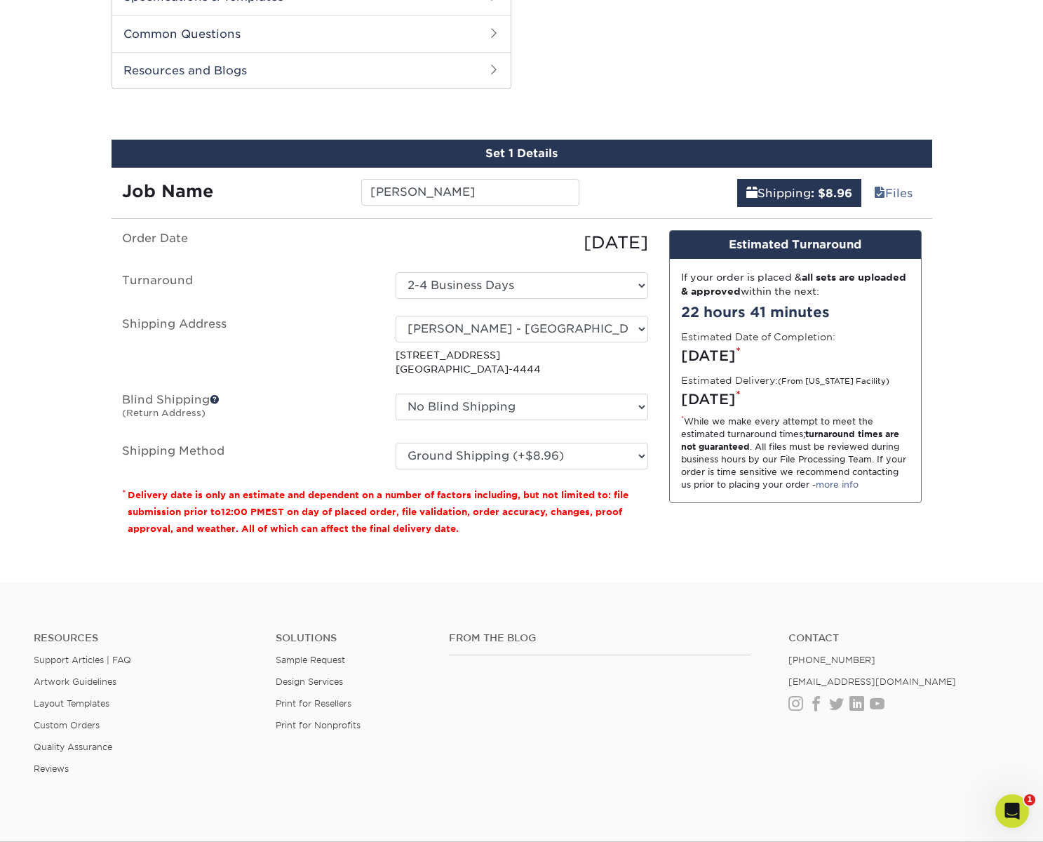
click at [567, 499] on p "* Delivery date is only an estimate and dependent on a number of factors includ…" at bounding box center [385, 511] width 526 height 50
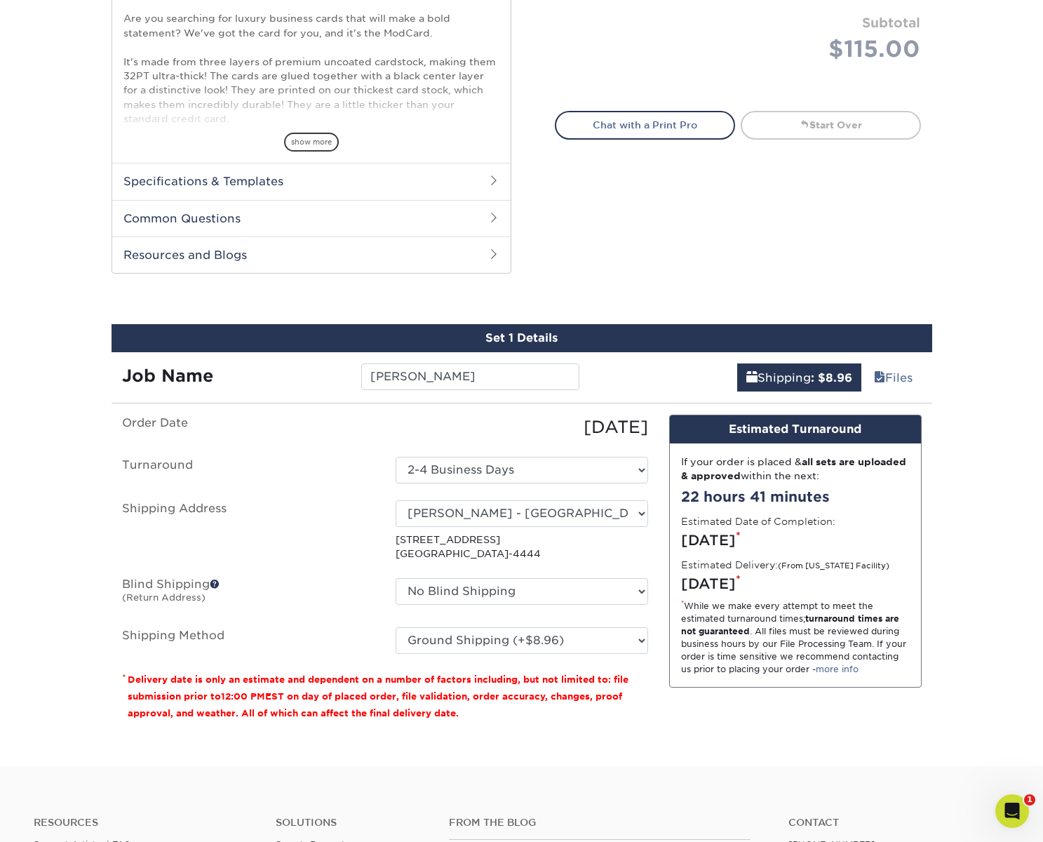
scroll to position [521, 0]
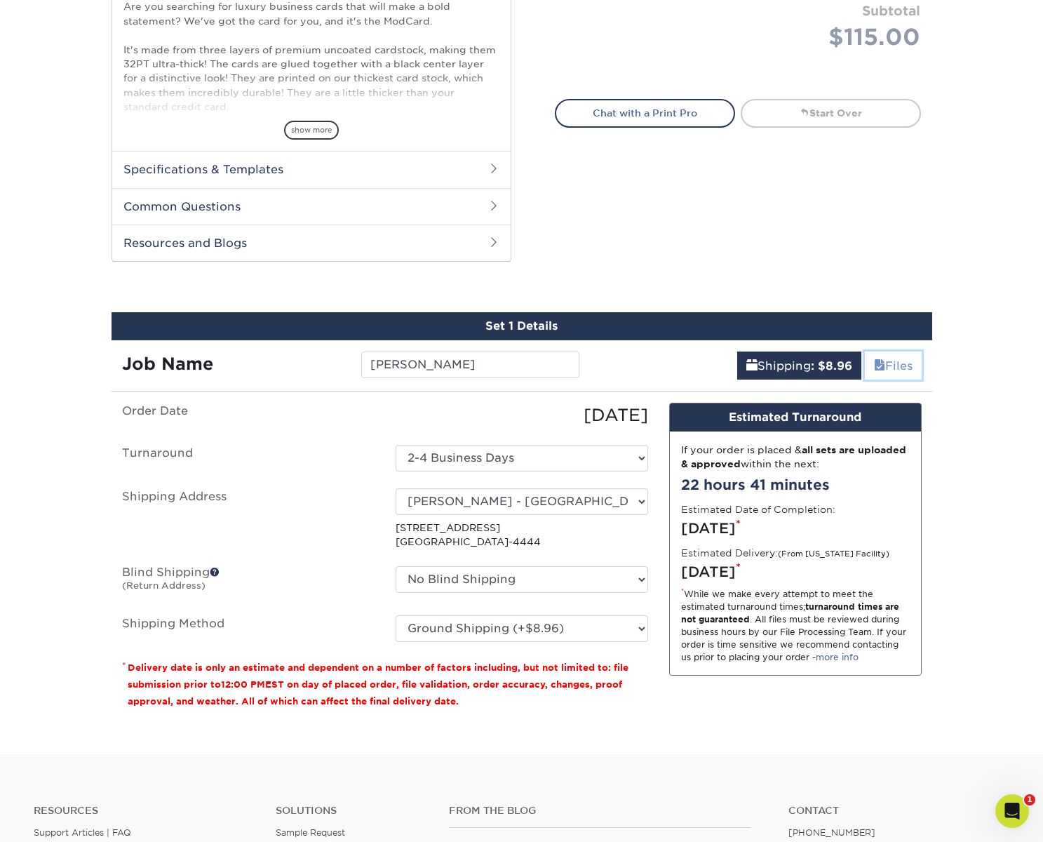
click at [877, 364] on span at bounding box center [879, 365] width 11 height 13
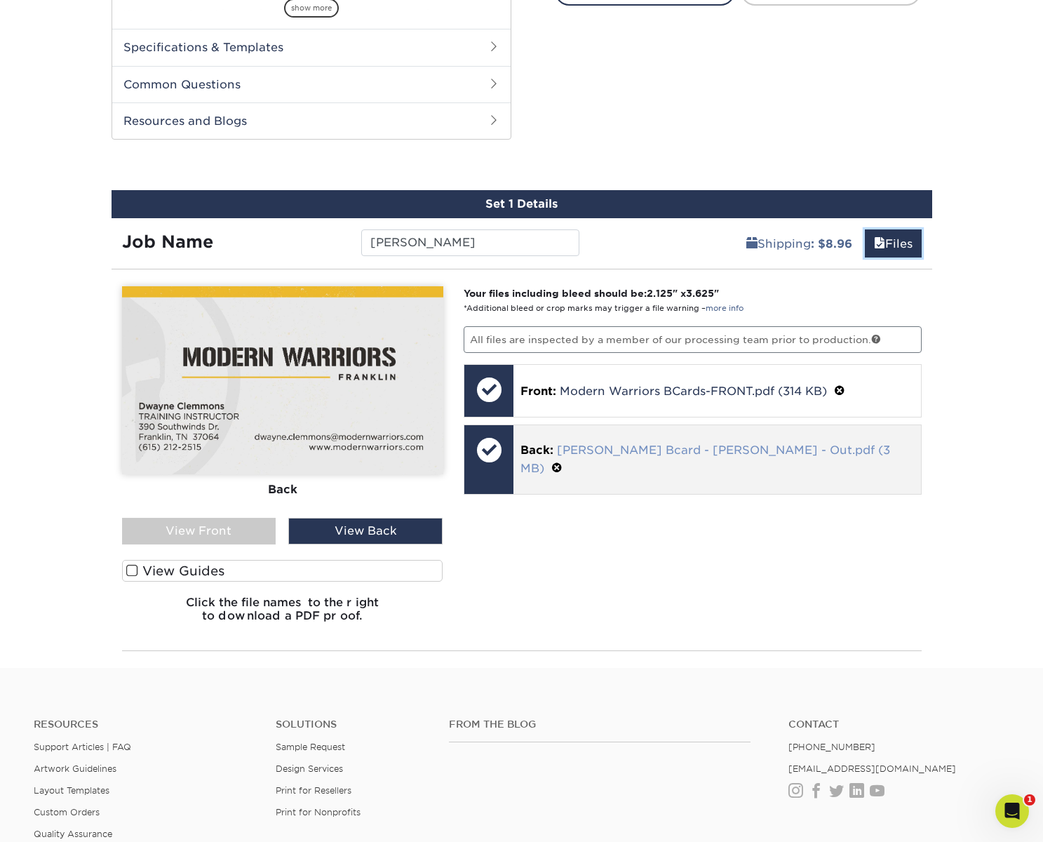
scroll to position [663, 0]
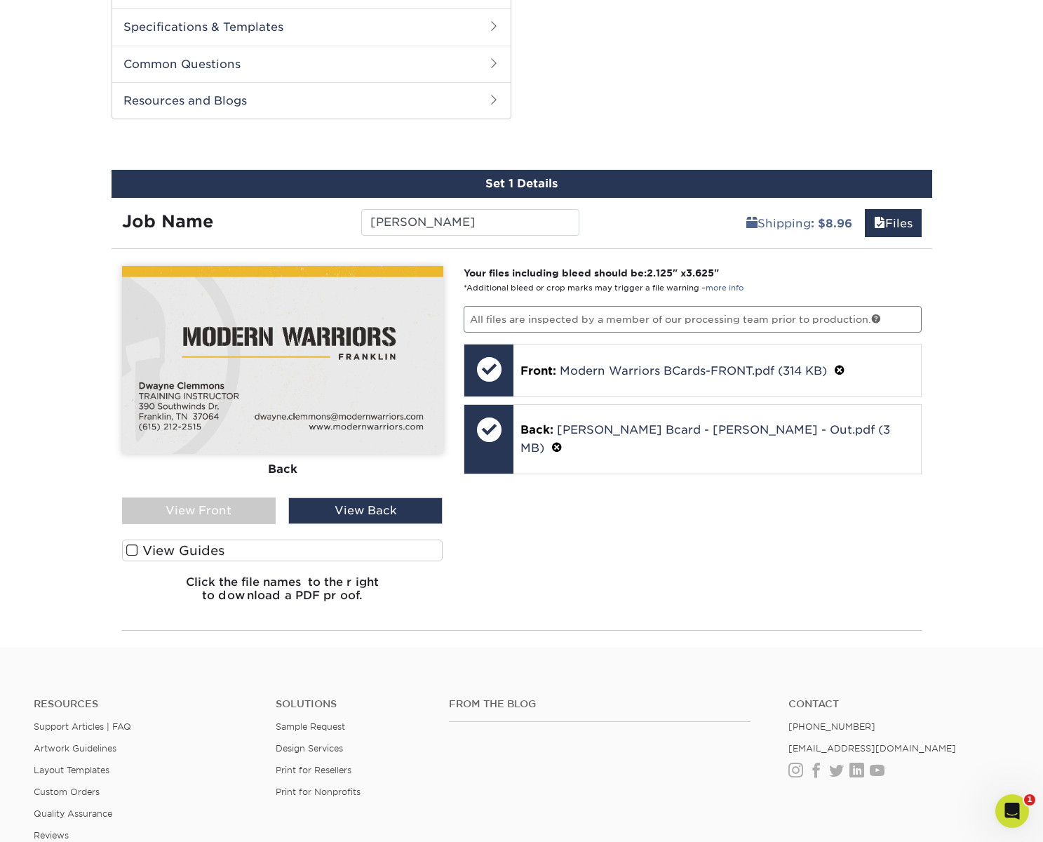
click at [374, 504] on div "View Back" at bounding box center [365, 510] width 154 height 27
click at [185, 503] on div "View Front" at bounding box center [199, 510] width 154 height 27
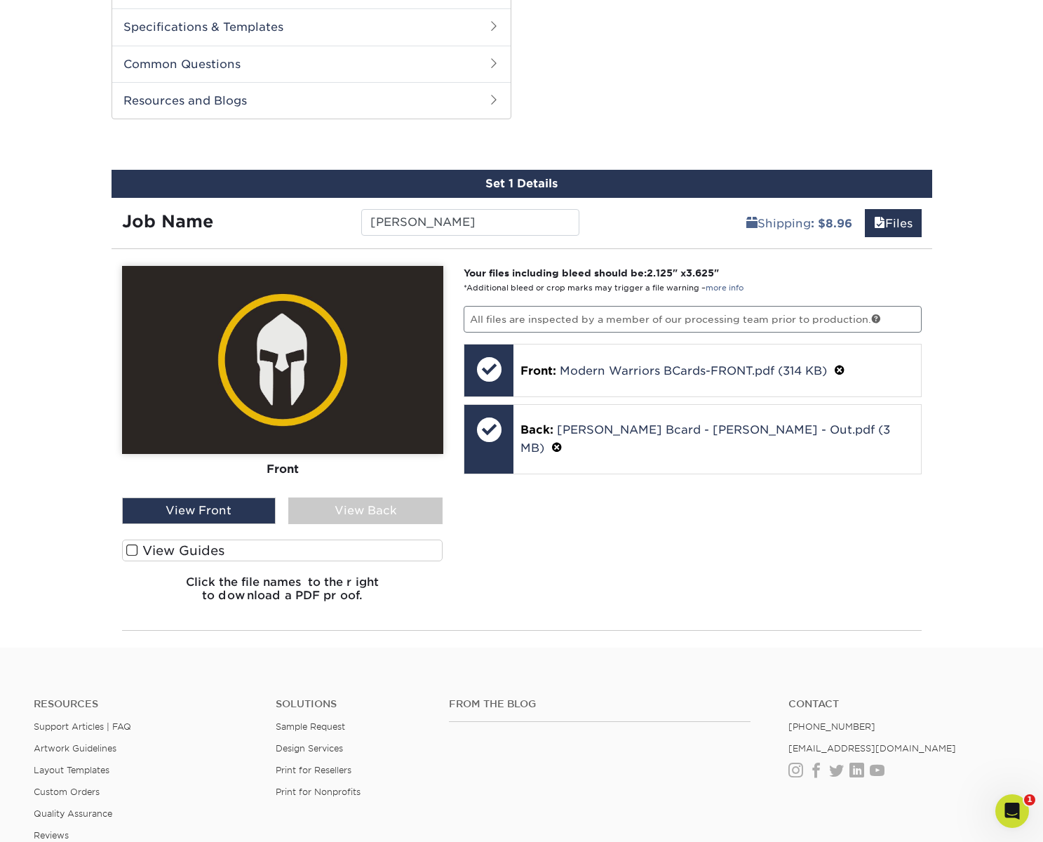
click at [593, 529] on div "Your files including bleed should be: 2.125 " x 3.625 " *Additional bleed or cr…" at bounding box center [692, 439] width 479 height 347
click at [576, 541] on div "Your files including bleed should be: 2.125 " x 3.625 " *Additional bleed or cr…" at bounding box center [692, 439] width 479 height 347
click at [796, 224] on link "Shipping : $8.96" at bounding box center [799, 223] width 124 height 28
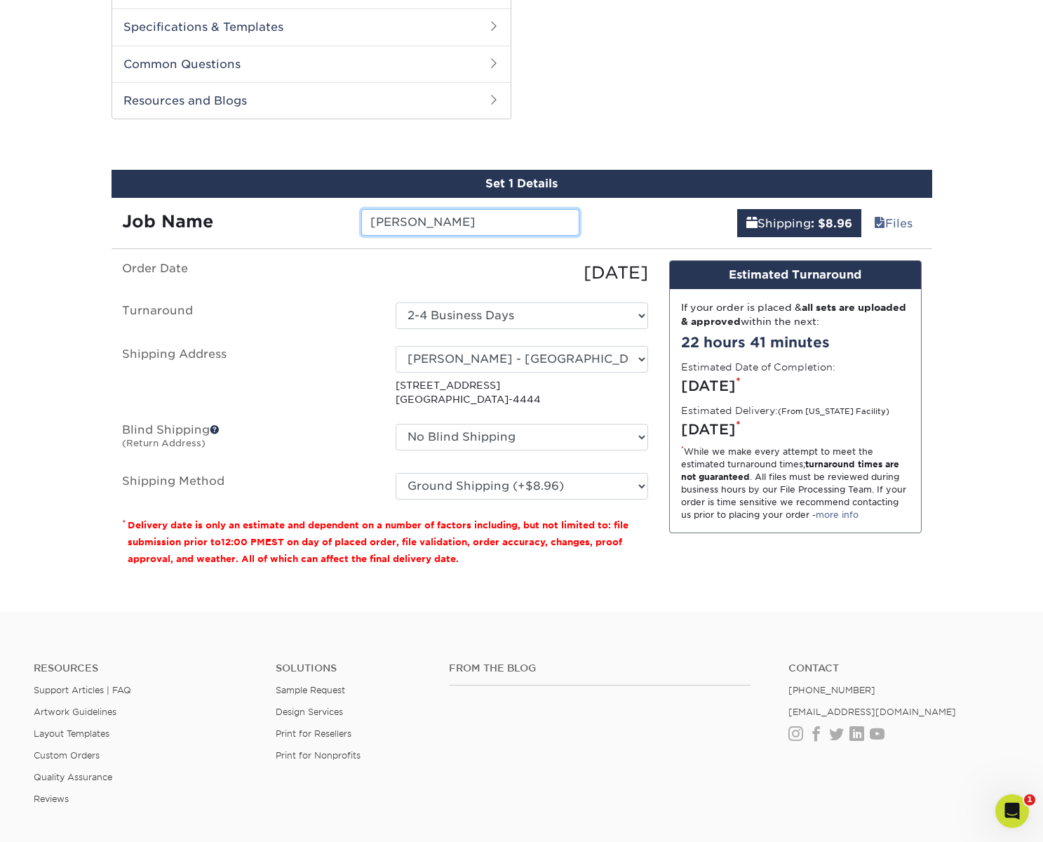
click at [429, 219] on input "Dwayne - Franklin" at bounding box center [470, 222] width 218 height 27
click at [843, 409] on small "(From [US_STATE] Facility)" at bounding box center [833, 411] width 111 height 9
click at [534, 487] on select "Please Select Ground Shipping (+$8.96) 3 Day Shipping Service (+$19.86) 2 Day A…" at bounding box center [522, 486] width 252 height 27
click at [396, 473] on select "Please Select Ground Shipping (+$8.96) 3 Day Shipping Service (+$19.86) 2 Day A…" at bounding box center [522, 486] width 252 height 27
click at [591, 438] on select "No Blind Shipping Bryan - Nashville Franklin - Robert St. George + Add New Addr…" at bounding box center [522, 437] width 252 height 27
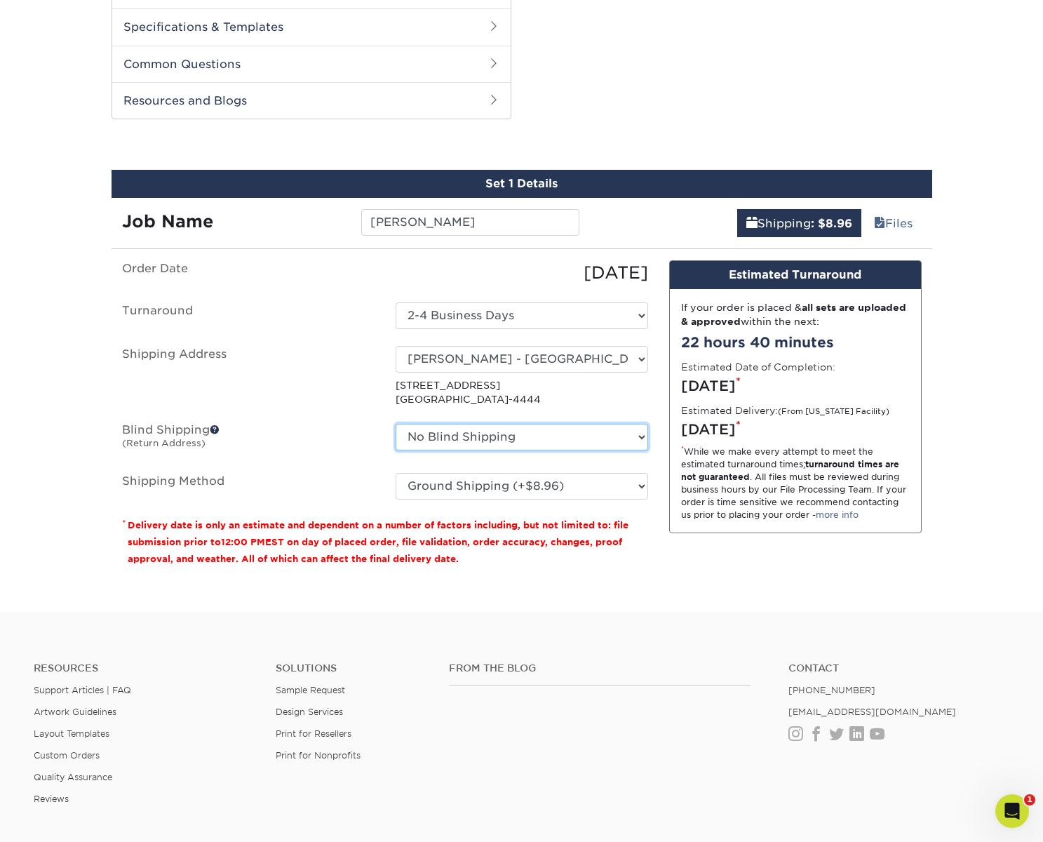
click at [396, 424] on select "No Blind Shipping Bryan - Nashville Franklin - Robert St. George + Add New Addr…" at bounding box center [522, 437] width 252 height 27
click at [814, 223] on b ": $8.96" at bounding box center [831, 223] width 41 height 13
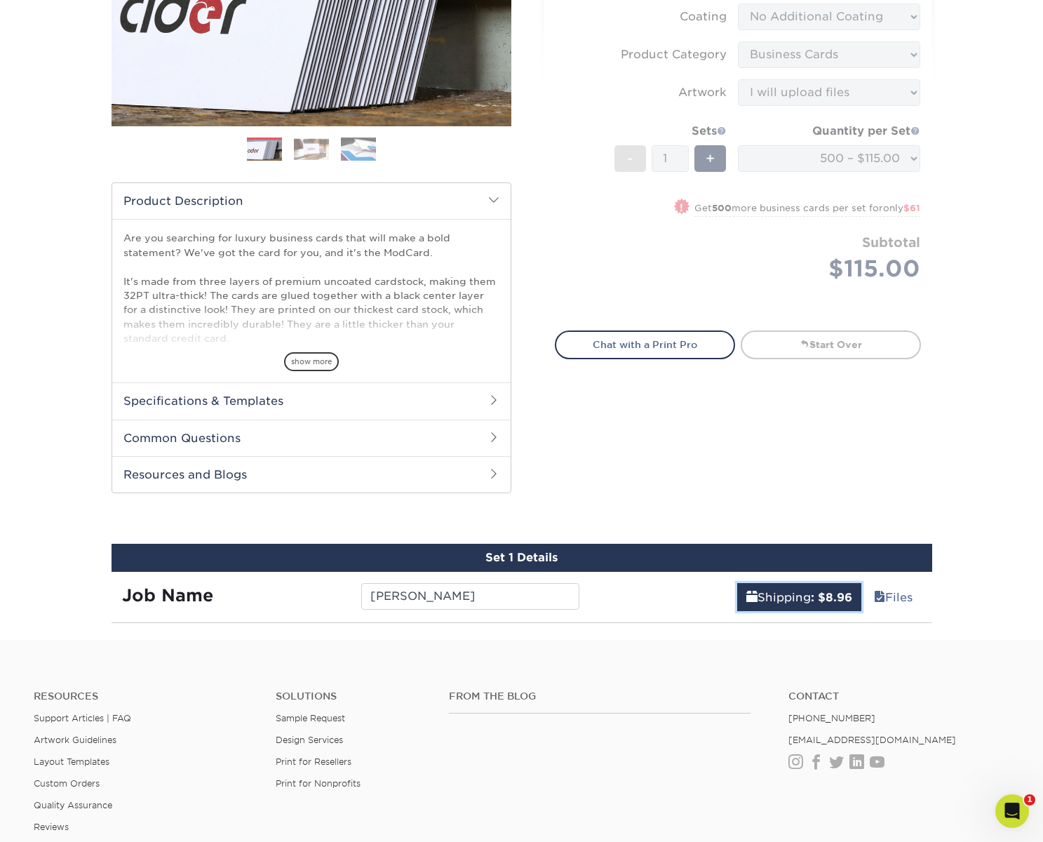
scroll to position [0, 0]
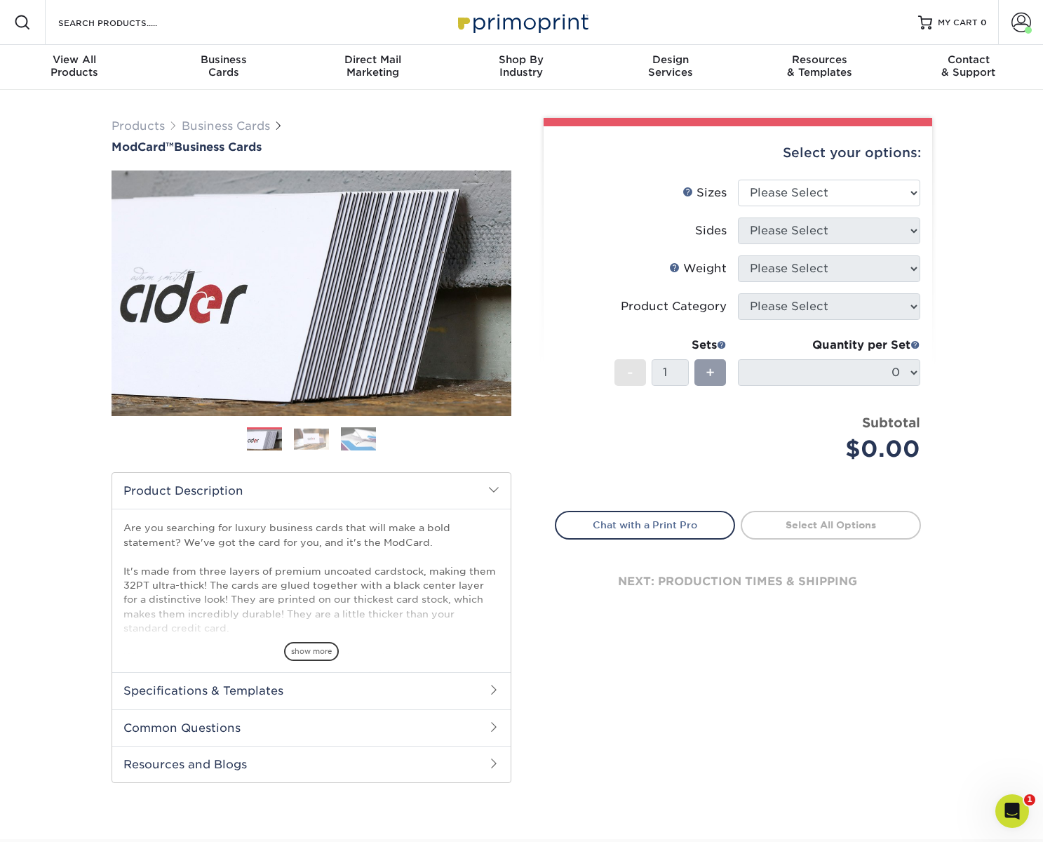
click at [803, 653] on div "Select your options: Sizes Help Sizes Please Select 1.5" x 3.5" - Mini -" at bounding box center [732, 459] width 421 height 682
click at [820, 191] on select "Please Select 1.5" x 3.5" - Mini 1.75" x 3.5" - Mini 2" x 2" - Square 2" x 3" -…" at bounding box center [829, 193] width 182 height 27
select select "2.00x3.50"
click at [738, 180] on select "Please Select 1.5" x 3.5" - Mini 1.75" x 3.5" - Mini 2" x 2" - Square 2" x 3" -…" at bounding box center [829, 193] width 182 height 27
click at [815, 229] on select "Please Select Print Both Sides Print Front Only" at bounding box center [829, 230] width 182 height 27
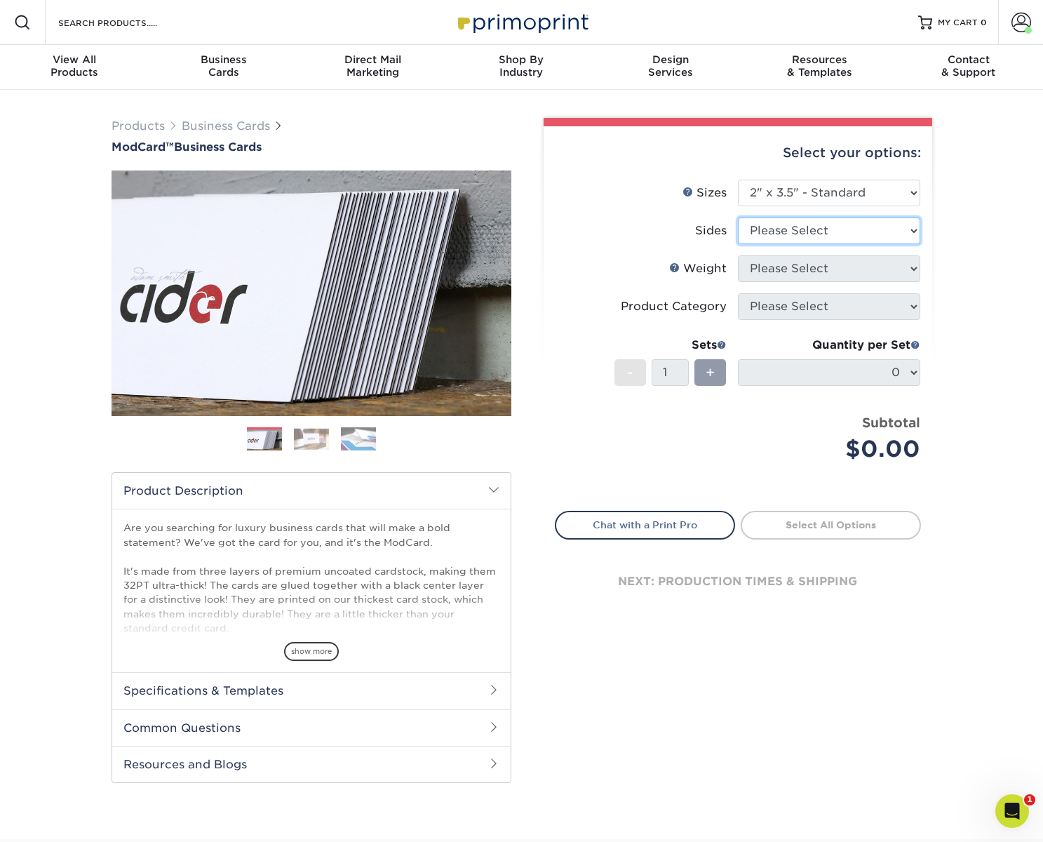
select select "13abbda7-1d64-4f25-8bb2-c179b224825d"
click at [738, 217] on select "Please Select Print Both Sides Print Front Only" at bounding box center [829, 230] width 182 height 27
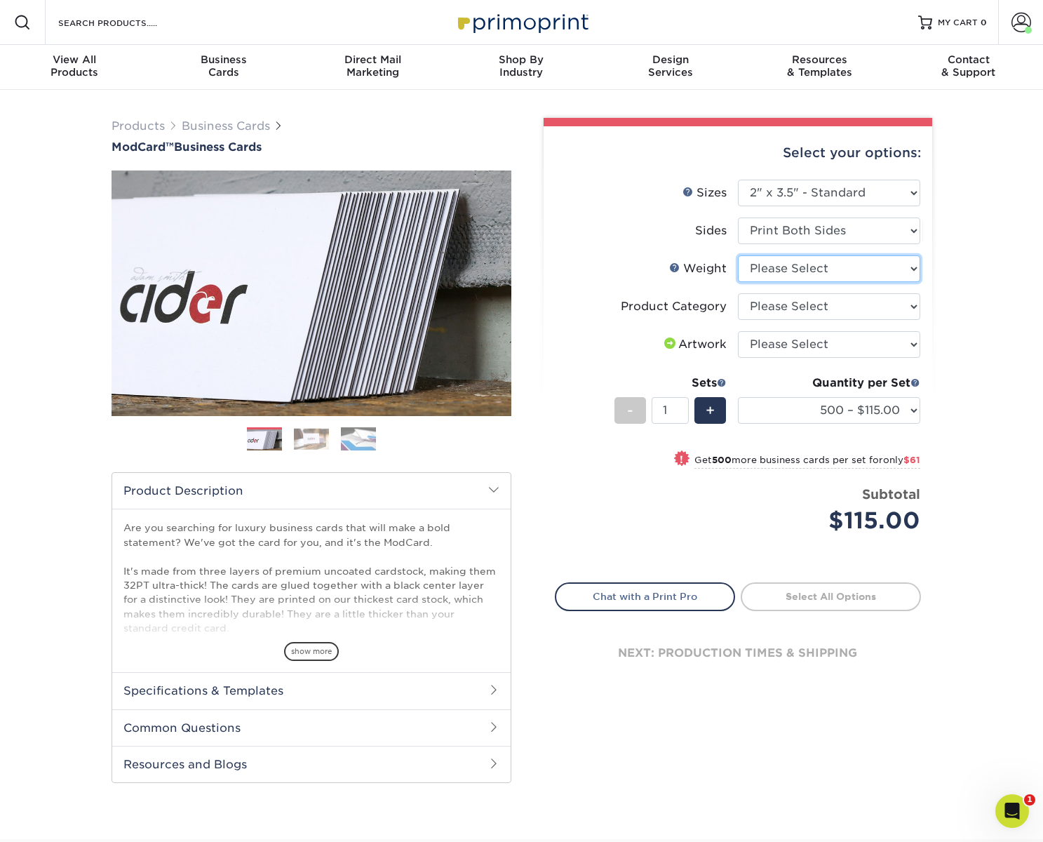
click at [812, 270] on select "Please Select 32PTUCBLK" at bounding box center [829, 268] width 182 height 27
select select "32PTUCBLK"
click at [738, 255] on select "Please Select 32PTUCBLK" at bounding box center [829, 268] width 182 height 27
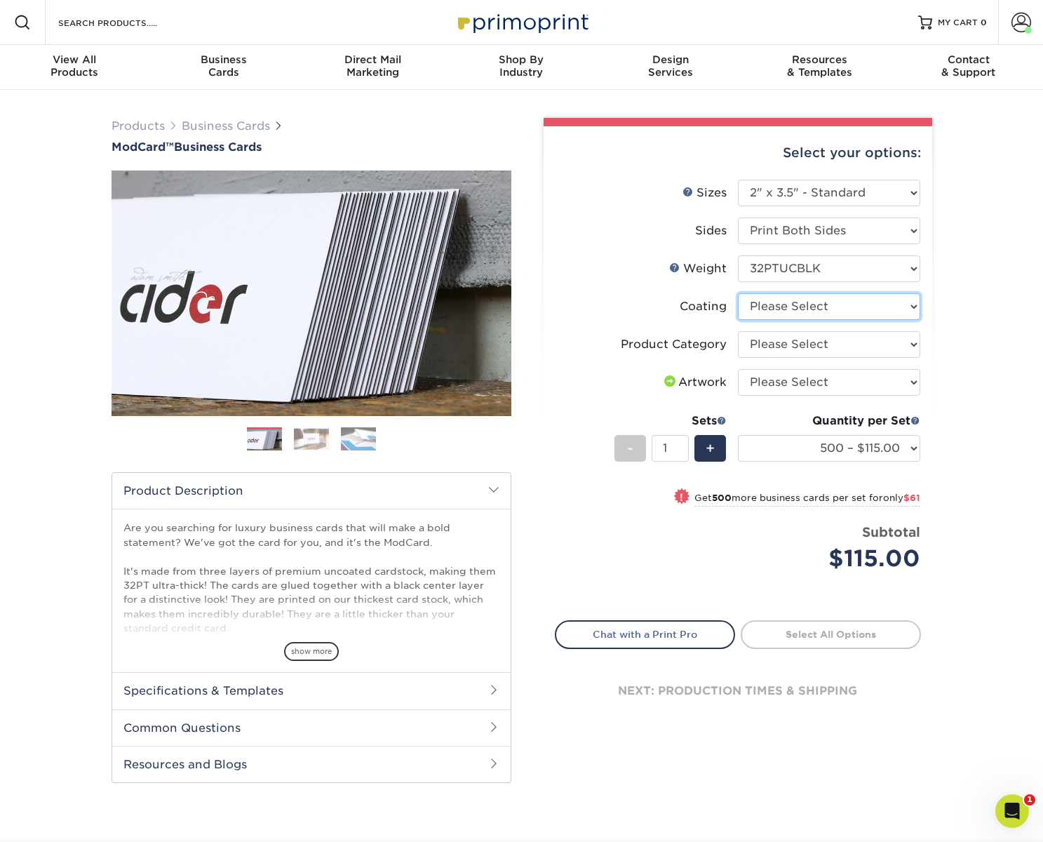
click at [818, 304] on select at bounding box center [829, 306] width 182 height 27
select select "3e7618de-abca-4bda-9f97-8b9129e913d8"
click at [738, 293] on select at bounding box center [829, 306] width 182 height 27
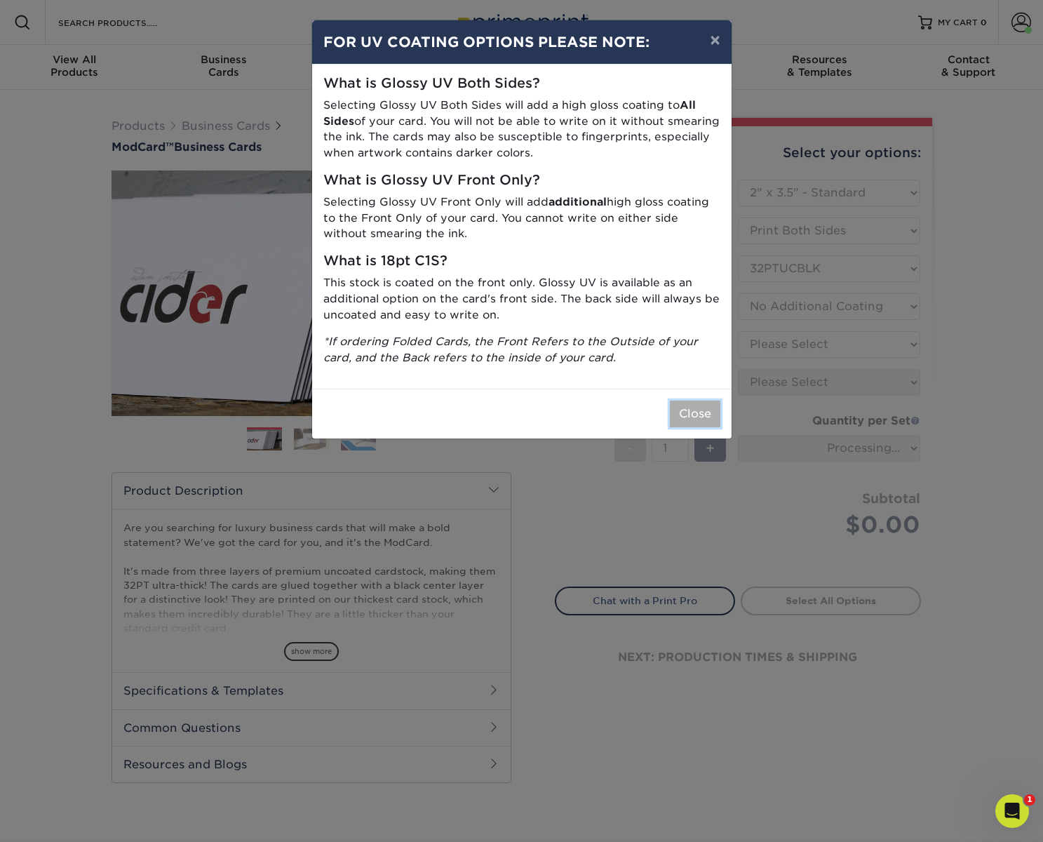
click at [689, 413] on button "Close" at bounding box center [695, 413] width 50 height 27
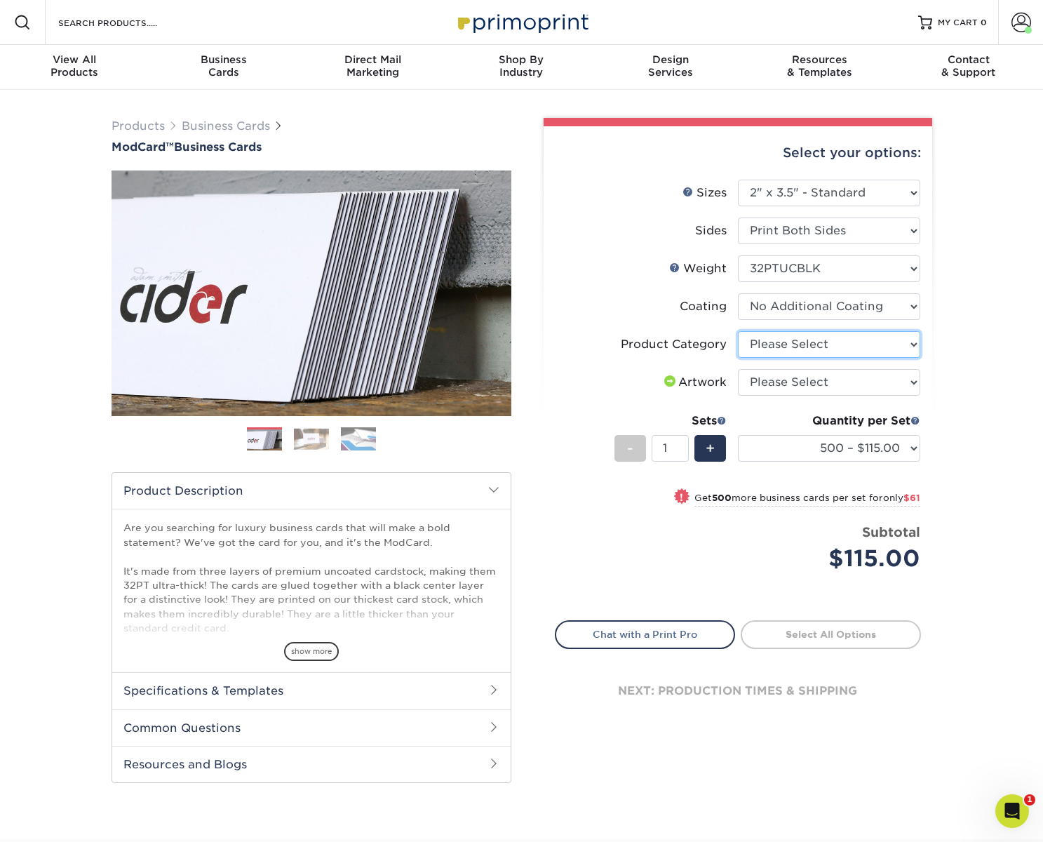
click at [827, 346] on select "Please Select Business Cards" at bounding box center [829, 344] width 182 height 27
select select "3b5148f1-0588-4f88-a218-97bcfdce65c1"
click at [738, 331] on select "Please Select Business Cards" at bounding box center [829, 344] width 182 height 27
click at [812, 380] on select "Please Select I will upload files I need a design - $100" at bounding box center [829, 382] width 182 height 27
select select "upload"
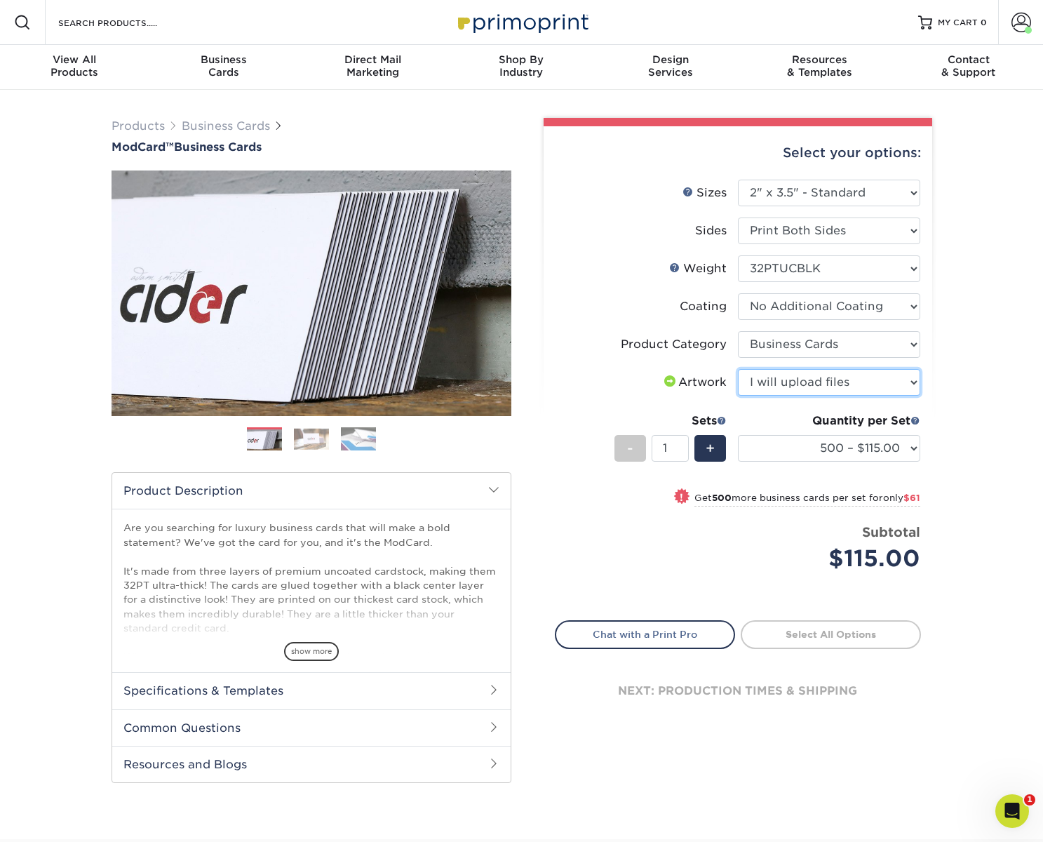
click at [738, 369] on select "Please Select I will upload files I need a design - $100" at bounding box center [829, 382] width 182 height 27
click at [858, 628] on link "Proceed to Shipping" at bounding box center [831, 632] width 180 height 25
type input "Set 1"
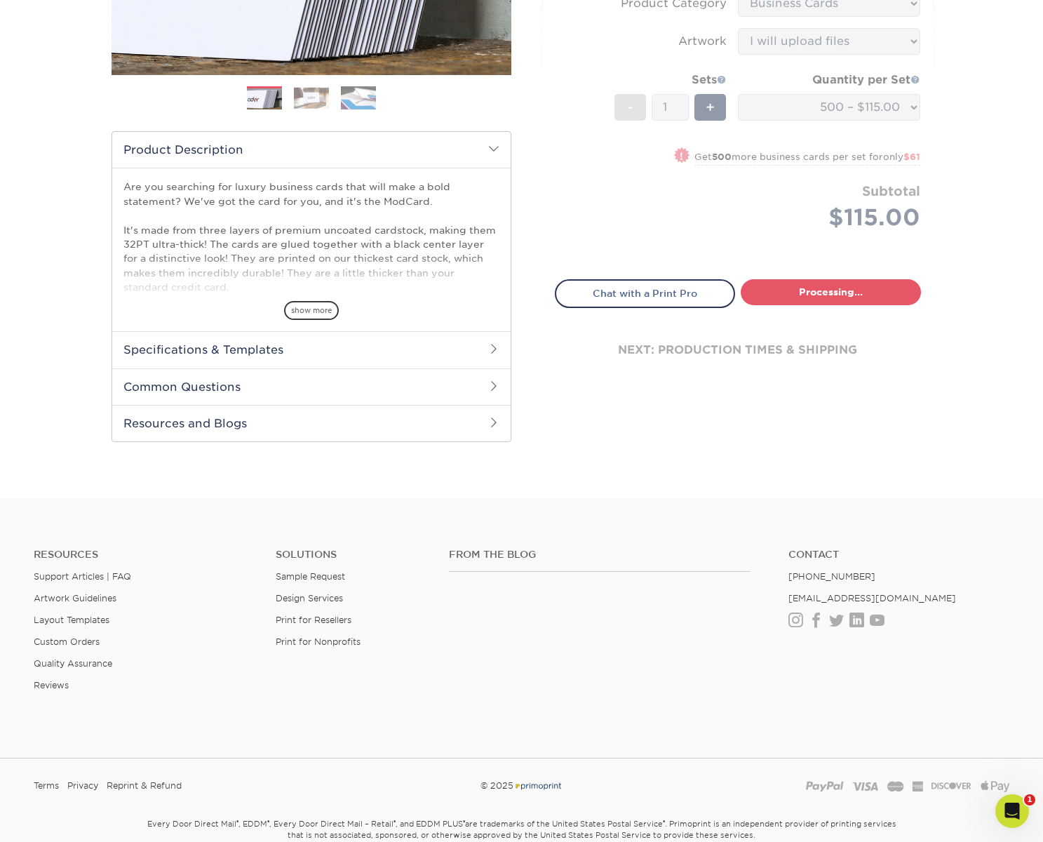
select select "5f593cd4-e965-446d-a983-0d73bfd06503"
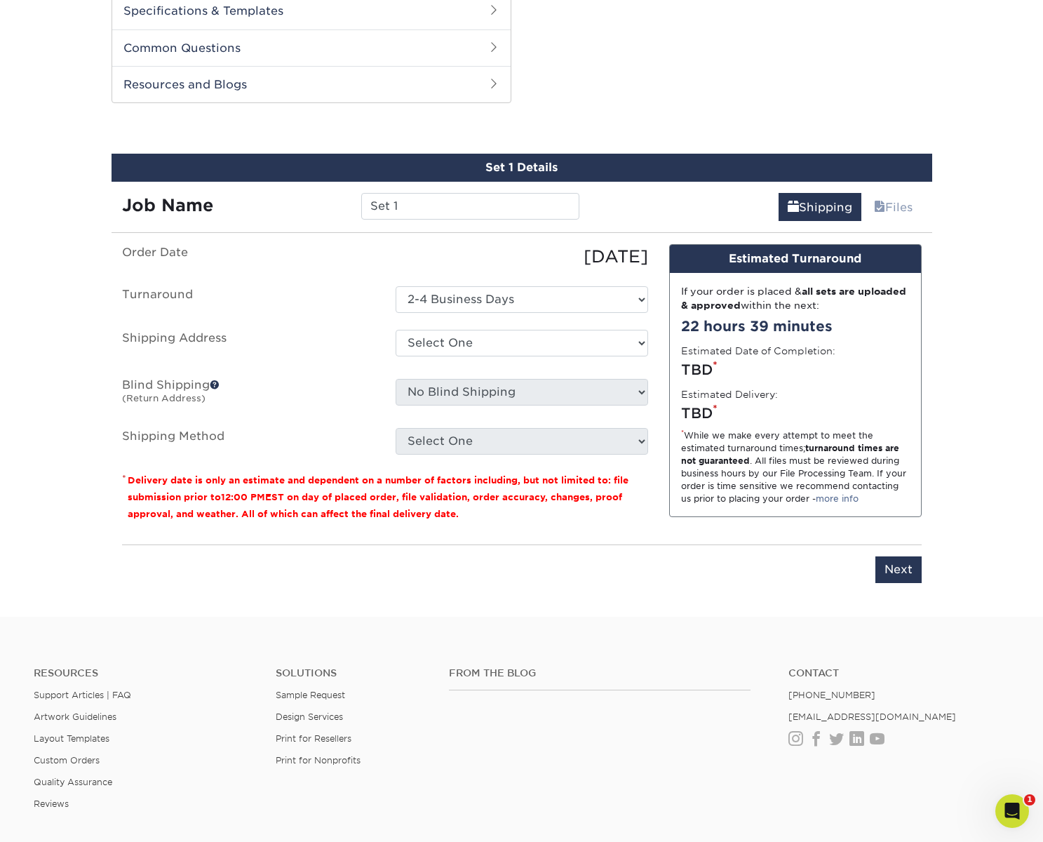
scroll to position [713, 0]
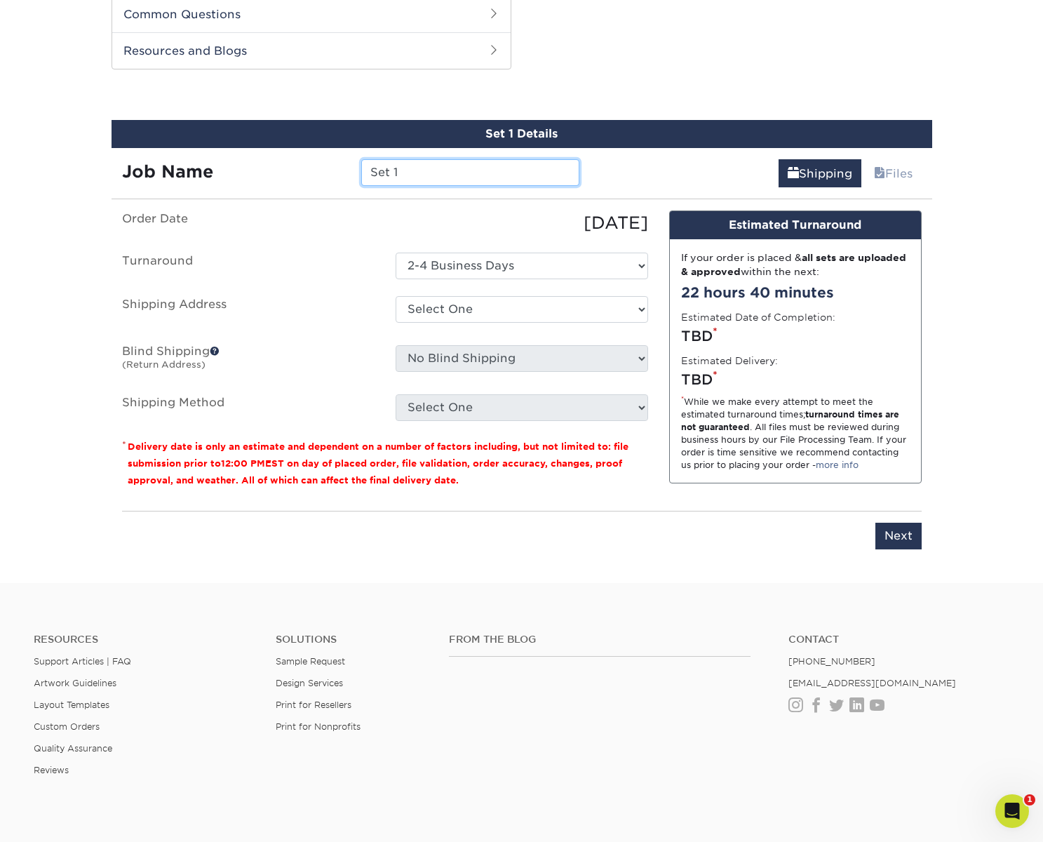
click at [433, 177] on input "Set 1" at bounding box center [470, 172] width 218 height 27
type input "Dwayne - Franklin"
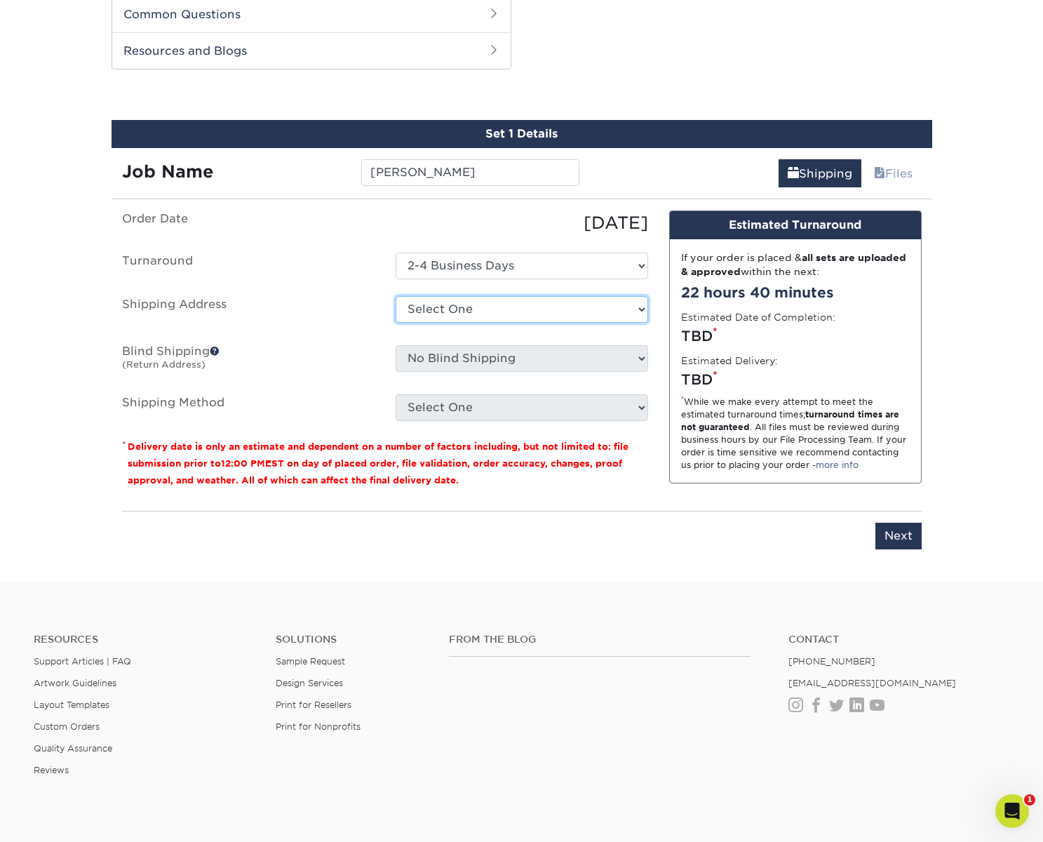
click at [506, 316] on select "Select One Bryan - Nashville Franklin - Robert St. George + Add New Address" at bounding box center [522, 309] width 252 height 27
select select "276782"
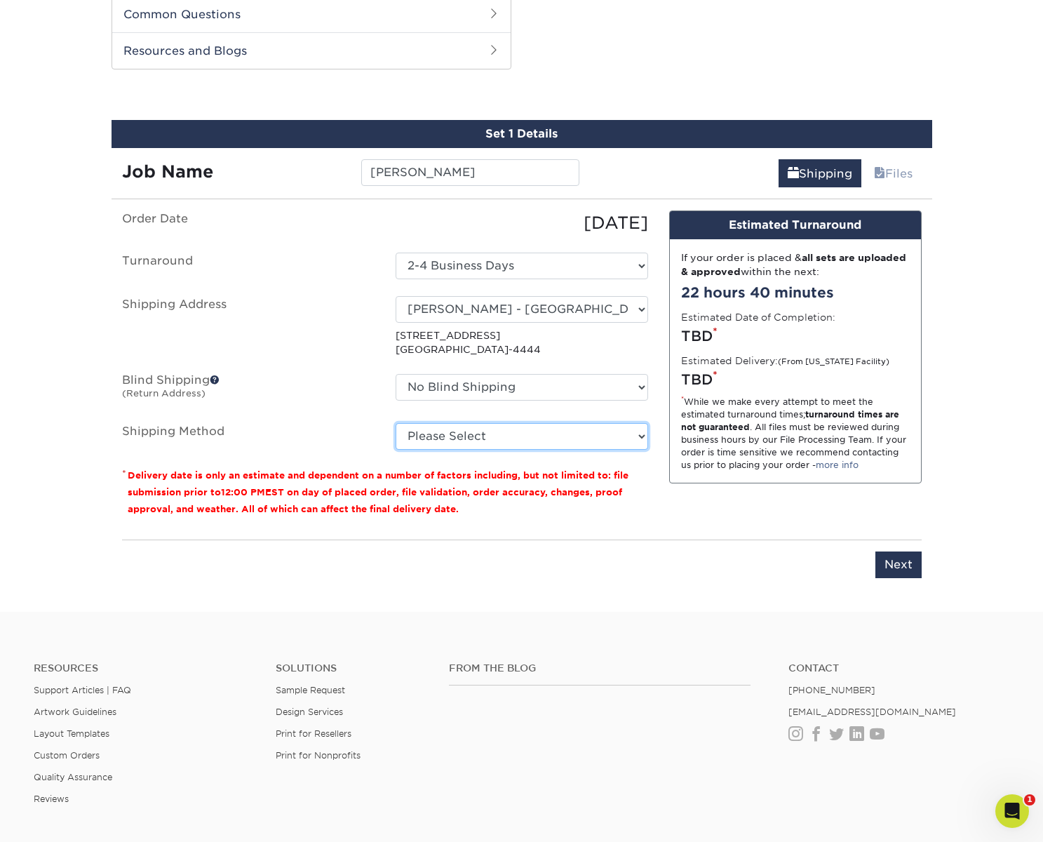
click at [473, 436] on select "Please Select Ground Shipping (+$8.96) 3 Day Shipping Service (+$19.86) 2 Day A…" at bounding box center [522, 436] width 252 height 27
select select "03"
click at [396, 423] on select "Please Select Ground Shipping (+$8.96) 3 Day Shipping Service (+$19.86) 2 Day A…" at bounding box center [522, 436] width 252 height 27
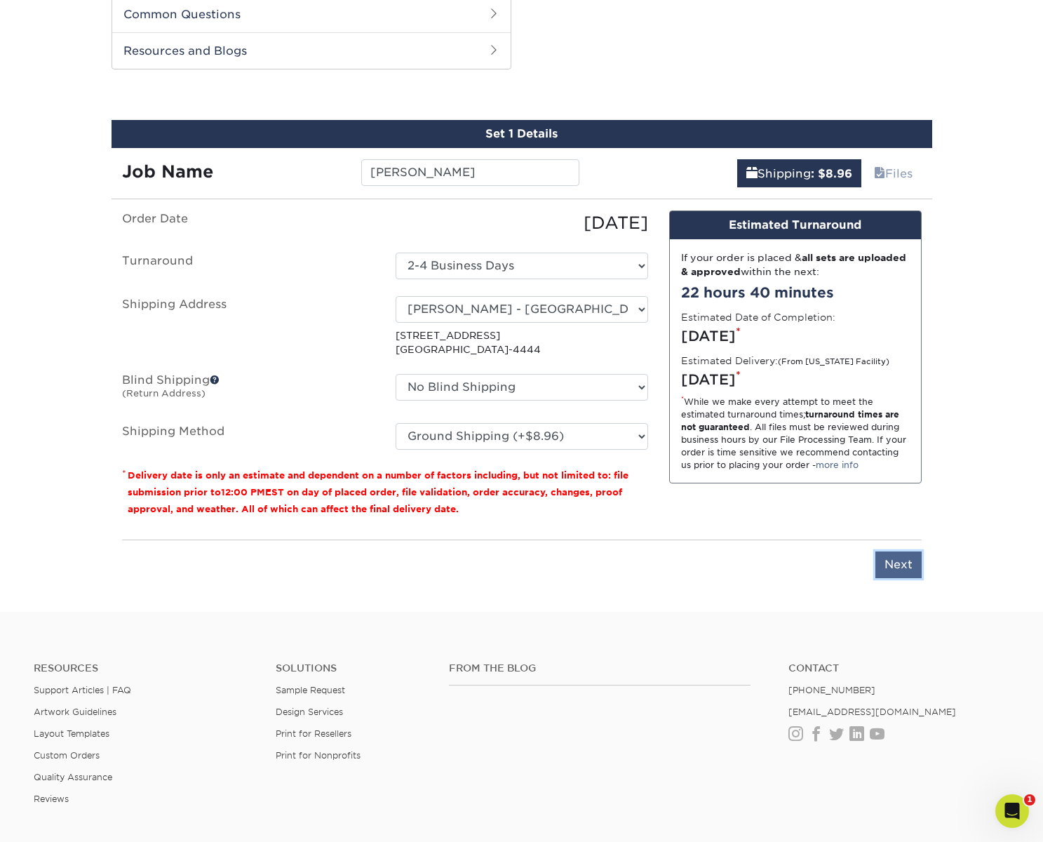
click at [906, 565] on input "Next" at bounding box center [898, 564] width 46 height 27
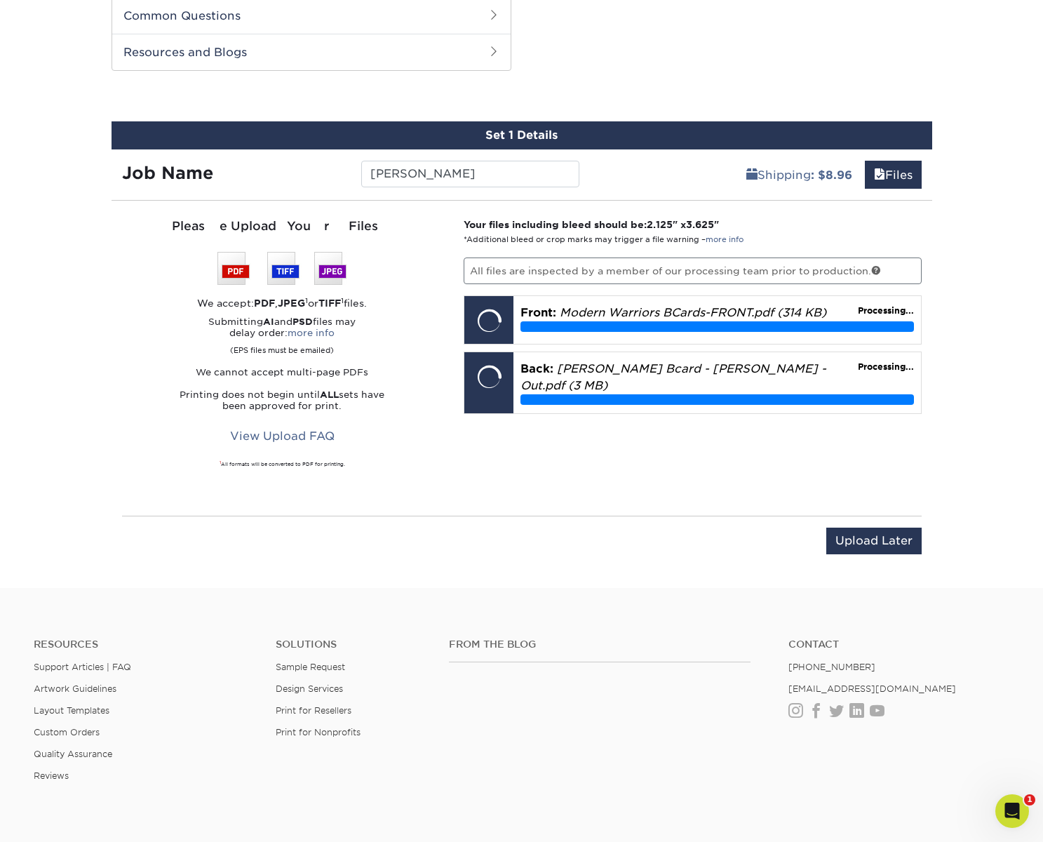
click at [718, 457] on div "Your files including bleed should be: 2.125 " x 3.625 " *Additional bleed or cr…" at bounding box center [692, 357] width 479 height 281
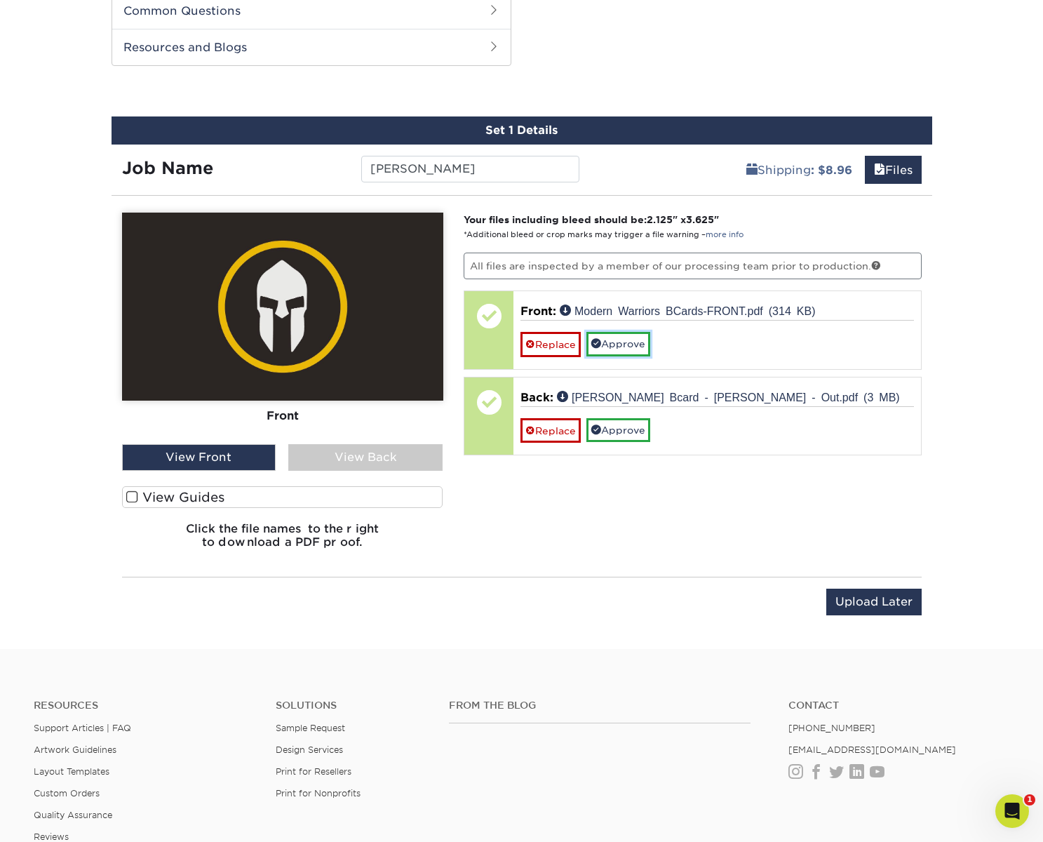
click at [621, 344] on link "Approve" at bounding box center [618, 344] width 64 height 24
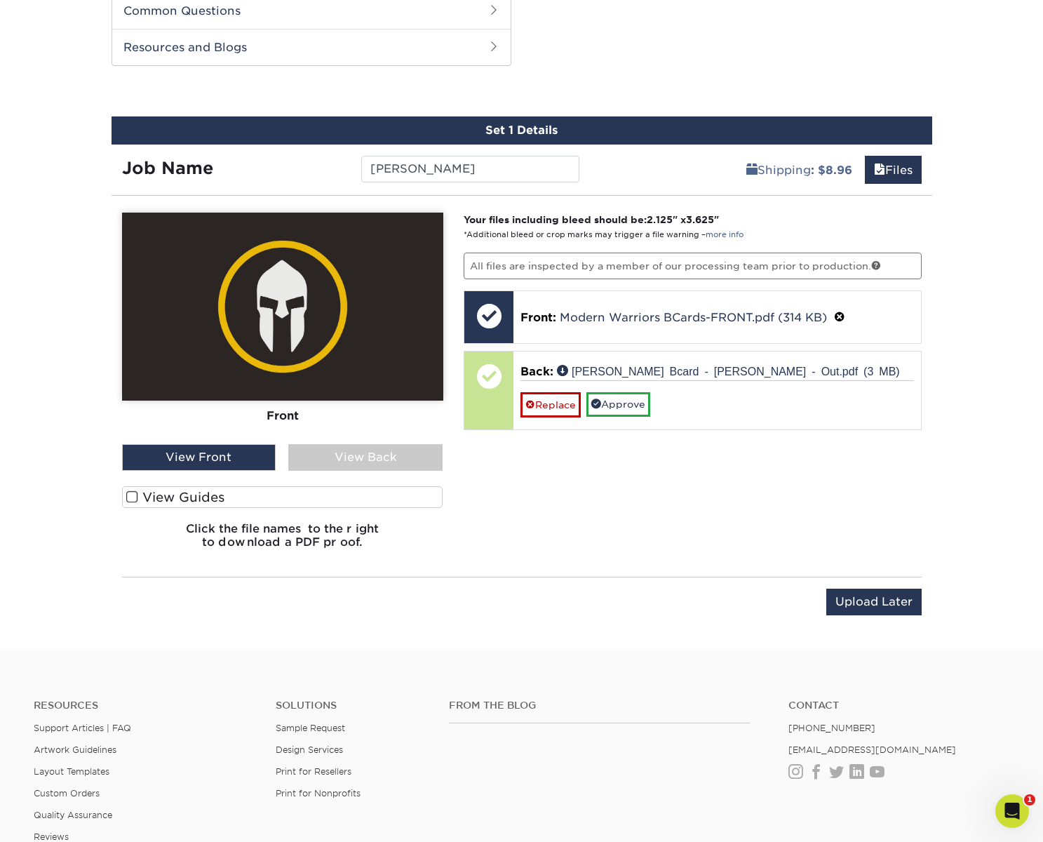
click at [398, 452] on div "View Back" at bounding box center [365, 457] width 154 height 27
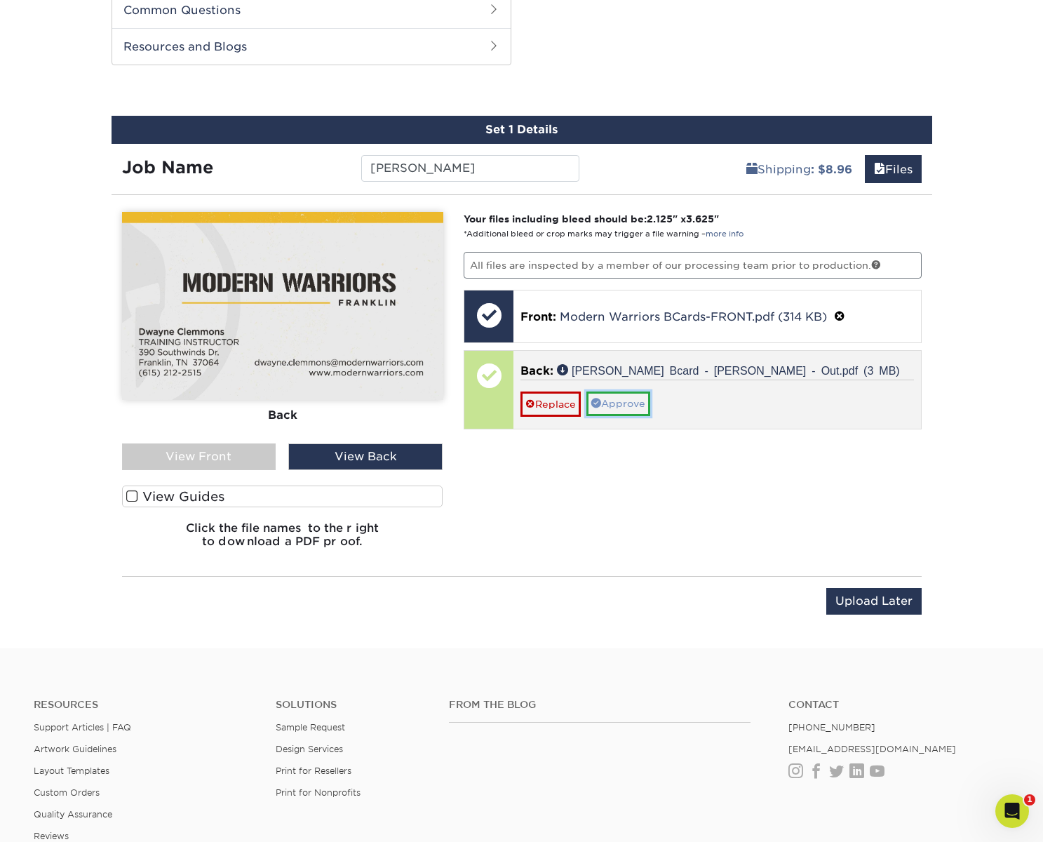
click at [637, 397] on link "Approve" at bounding box center [618, 403] width 64 height 24
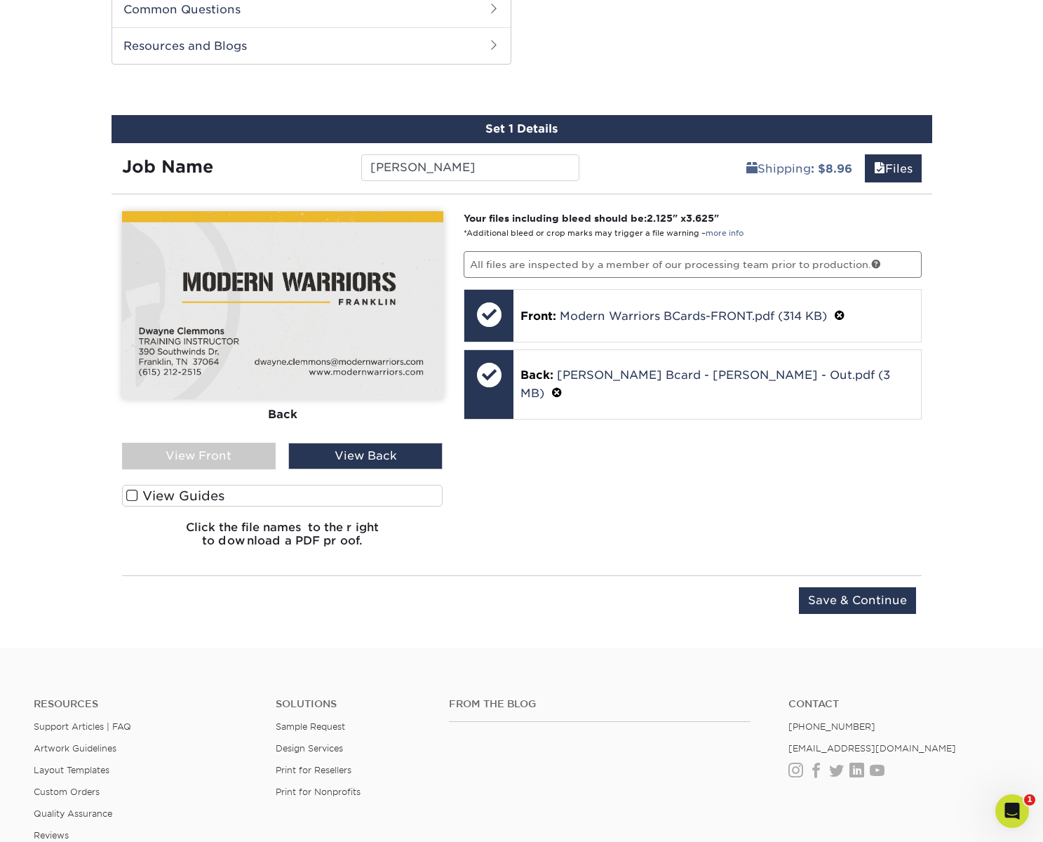
click at [717, 530] on div "Your files including bleed should be: 2.125 " x 3.625 " *Additional bleed or cr…" at bounding box center [692, 384] width 479 height 347
click at [869, 599] on input "Save & Continue" at bounding box center [857, 600] width 117 height 27
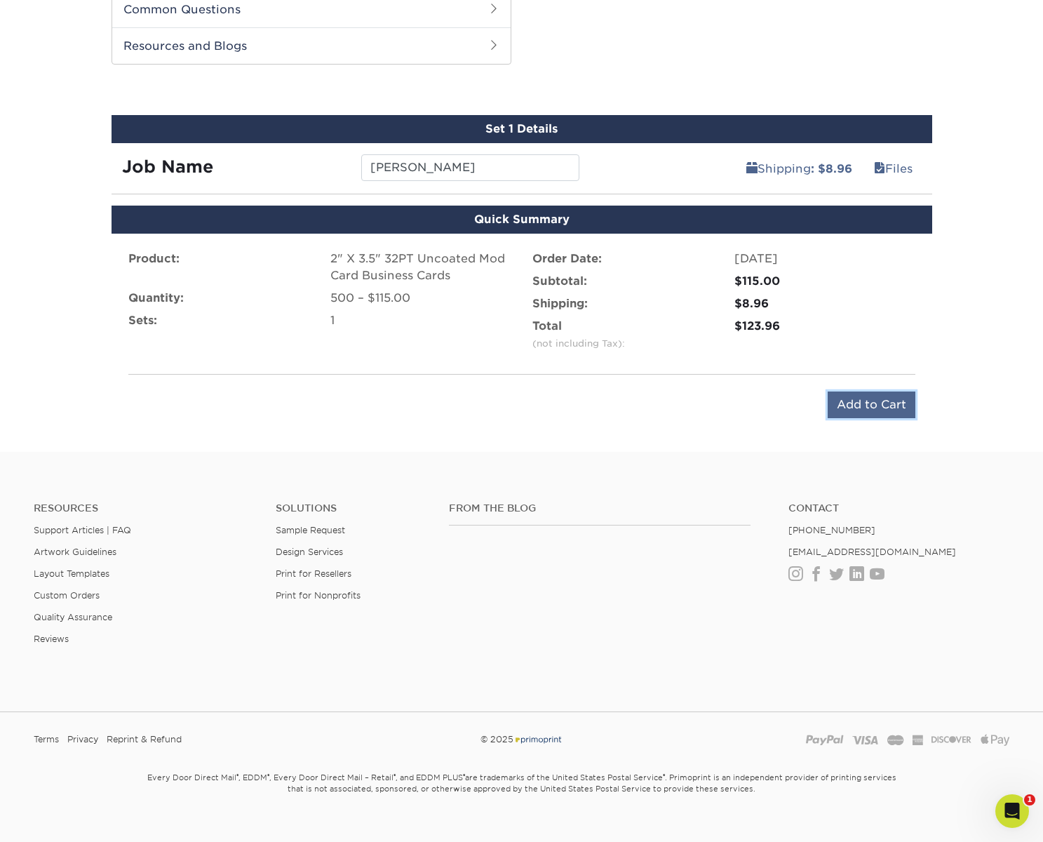
click at [844, 400] on input "Add to Cart" at bounding box center [871, 404] width 88 height 27
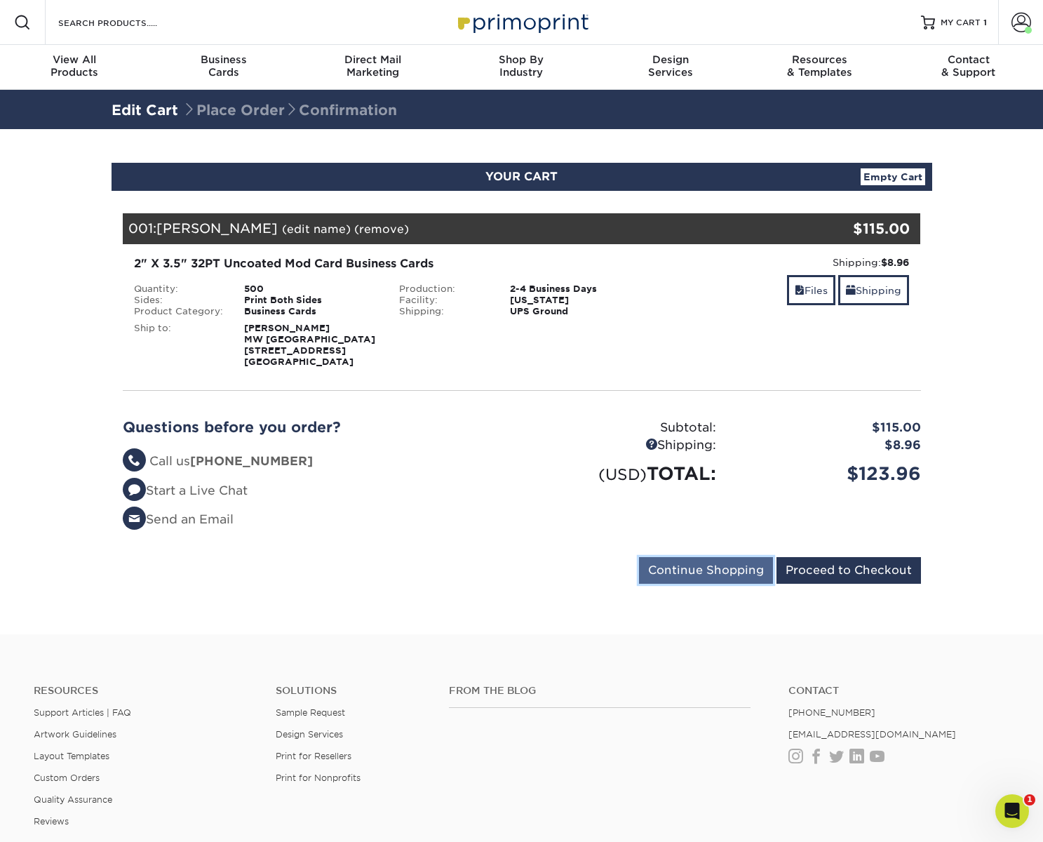
click at [665, 570] on input "Continue Shopping" at bounding box center [706, 570] width 134 height 27
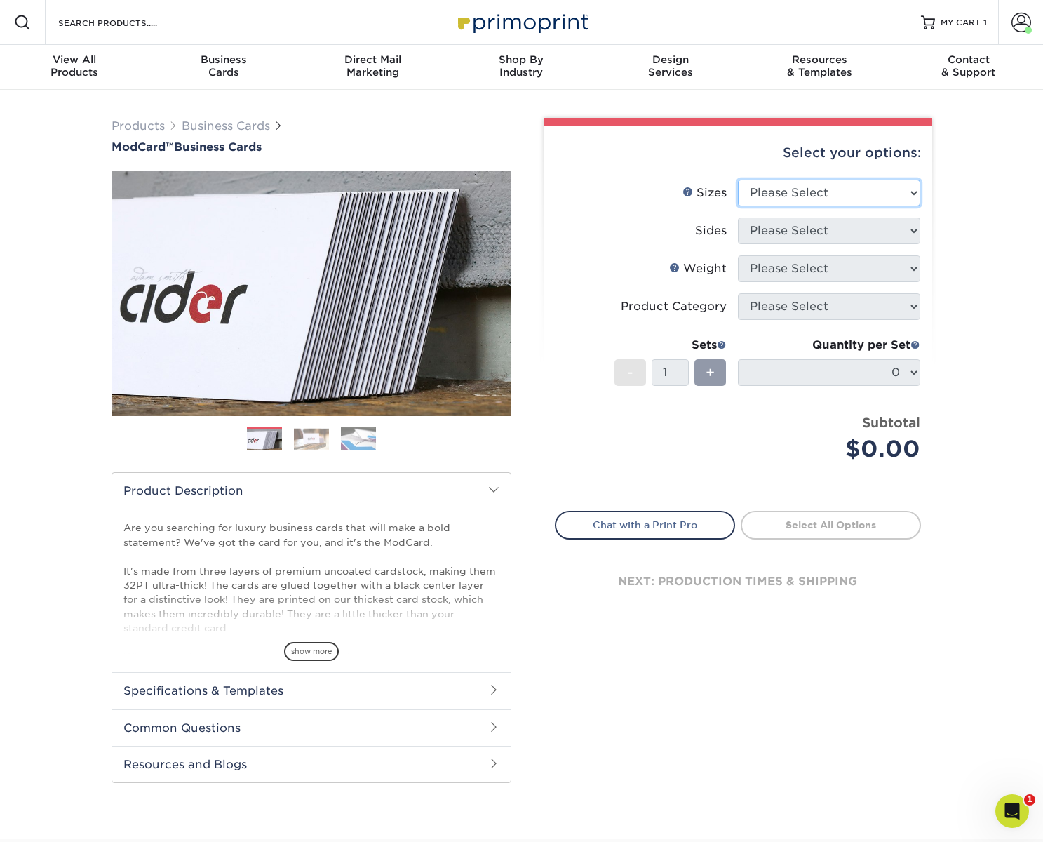
click at [817, 193] on select "Please Select 1.5" x 3.5" - Mini 1.75" x 3.5" - Mini 2" x 2" - Square 2" x 3" -…" at bounding box center [829, 193] width 182 height 27
click at [973, 15] on link "MY CART 1" at bounding box center [954, 22] width 66 height 45
click at [803, 194] on select "Please Select 1.5" x 3.5" - Mini 1.75" x 3.5" - Mini 2" x 2" - Square 2" x 3" -…" at bounding box center [829, 193] width 182 height 27
select select "2.00x3.50"
click at [738, 180] on select "Please Select 1.5" x 3.5" - Mini 1.75" x 3.5" - Mini 2" x 2" - Square 2" x 3" -…" at bounding box center [829, 193] width 182 height 27
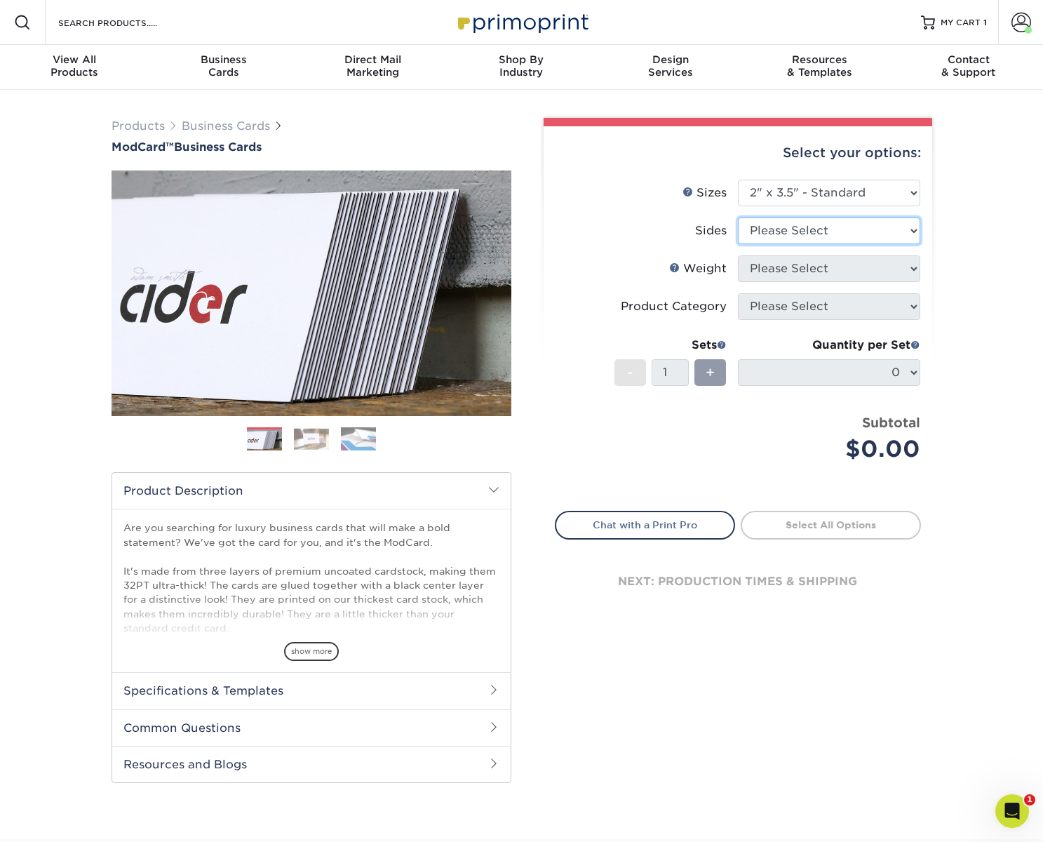
click at [810, 233] on select "Please Select Print Both Sides Print Front Only" at bounding box center [829, 230] width 182 height 27
select select "13abbda7-1d64-4f25-8bb2-c179b224825d"
click at [738, 217] on select "Please Select Print Both Sides Print Front Only" at bounding box center [829, 230] width 182 height 27
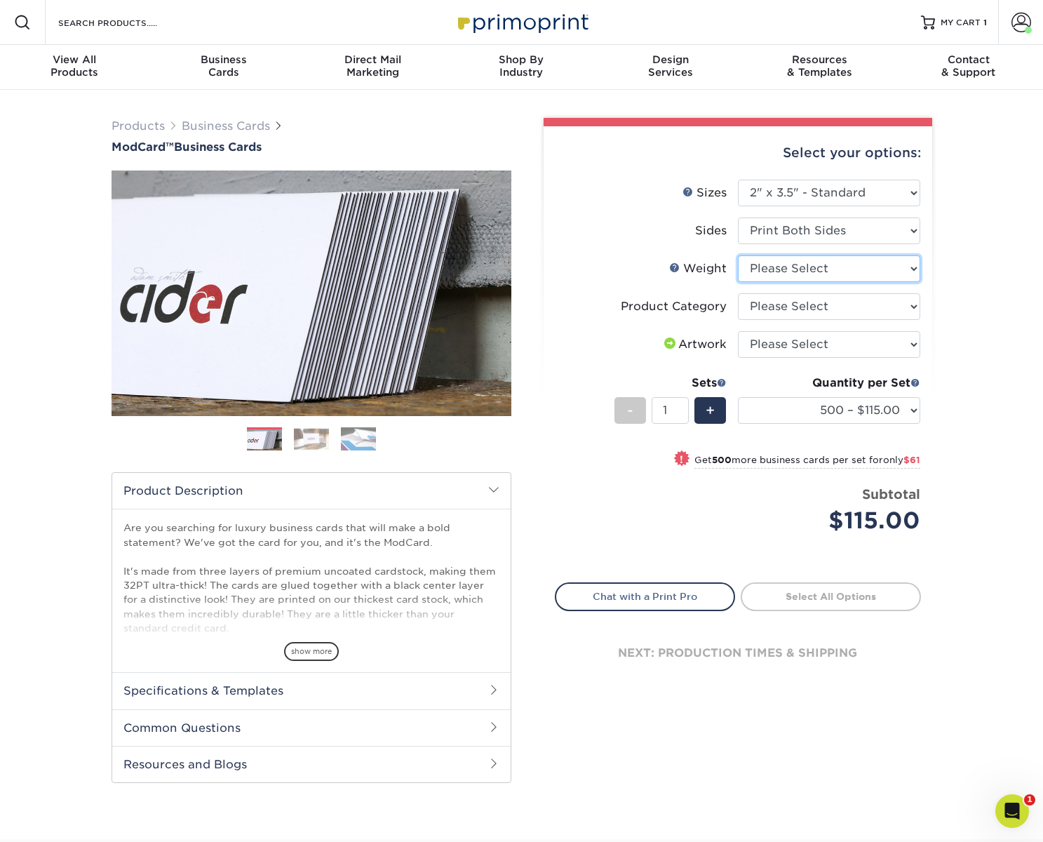
click at [811, 269] on select "Please Select 32PTUCBLK" at bounding box center [829, 268] width 182 height 27
select select "32PTUCBLK"
click at [738, 255] on select "Please Select 32PTUCBLK" at bounding box center [829, 268] width 182 height 27
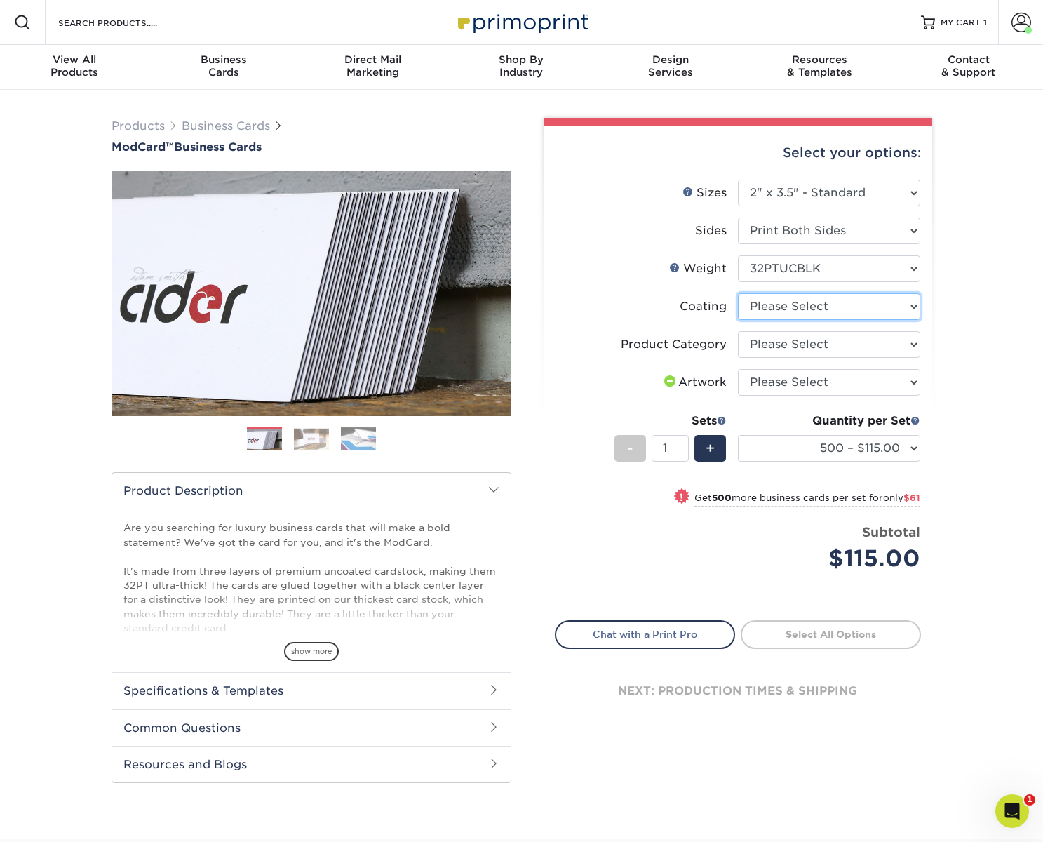
click at [815, 307] on select at bounding box center [829, 306] width 182 height 27
select select "3e7618de-abca-4bda-9f97-8b9129e913d8"
click at [738, 293] on select at bounding box center [829, 306] width 182 height 27
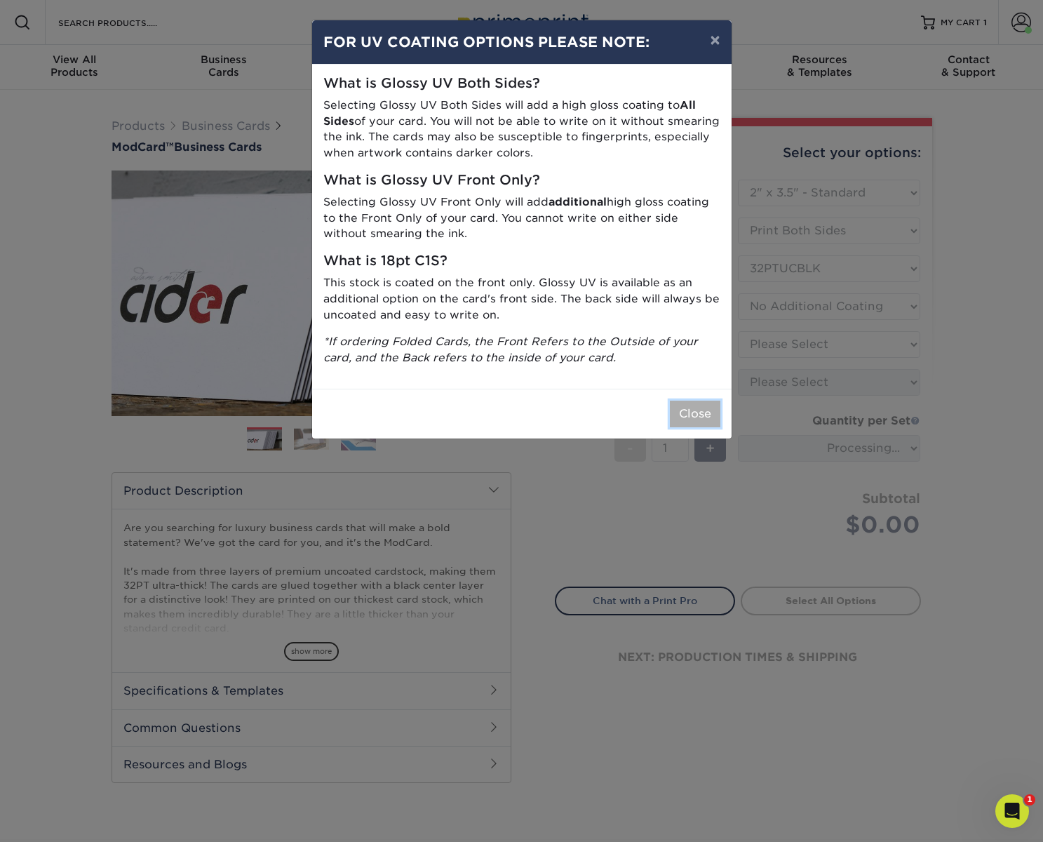
click at [689, 417] on button "Close" at bounding box center [695, 413] width 50 height 27
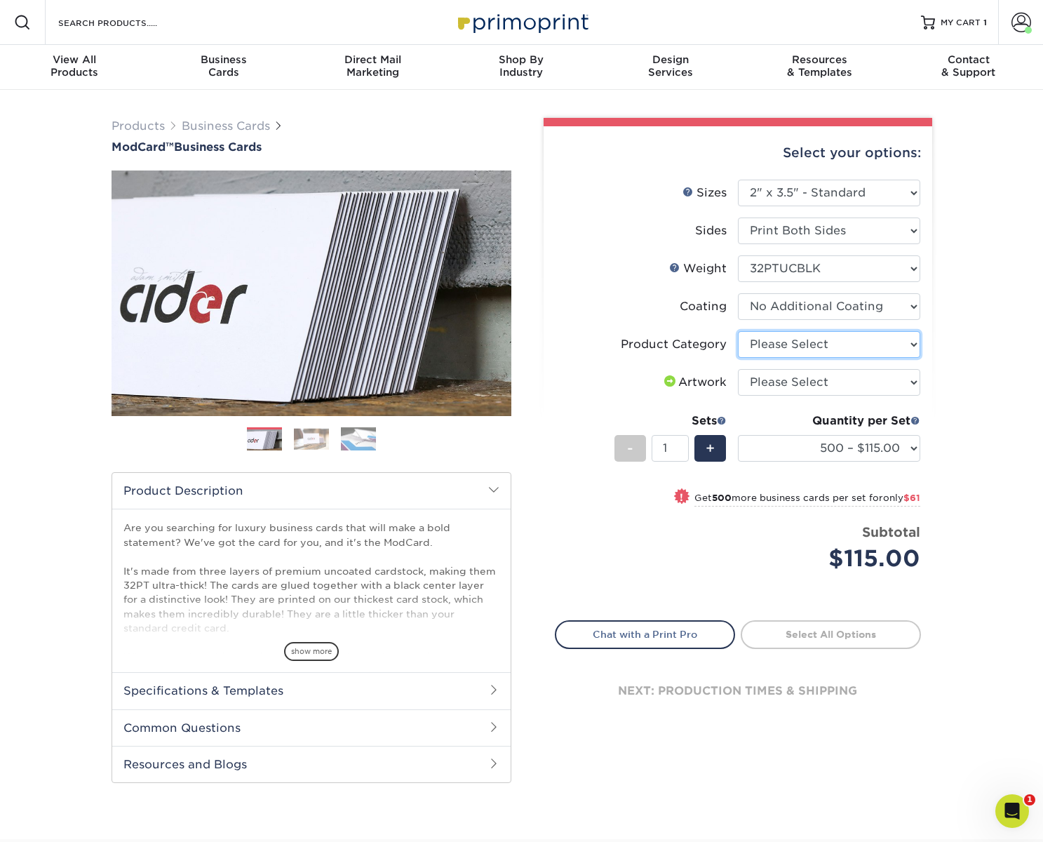
click at [809, 344] on select "Please Select Business Cards" at bounding box center [829, 344] width 182 height 27
select select "3b5148f1-0588-4f88-a218-97bcfdce65c1"
click at [738, 331] on select "Please Select Business Cards" at bounding box center [829, 344] width 182 height 27
click at [869, 387] on select "Please Select I will upload files I need a design - $100" at bounding box center [829, 382] width 182 height 27
select select "upload"
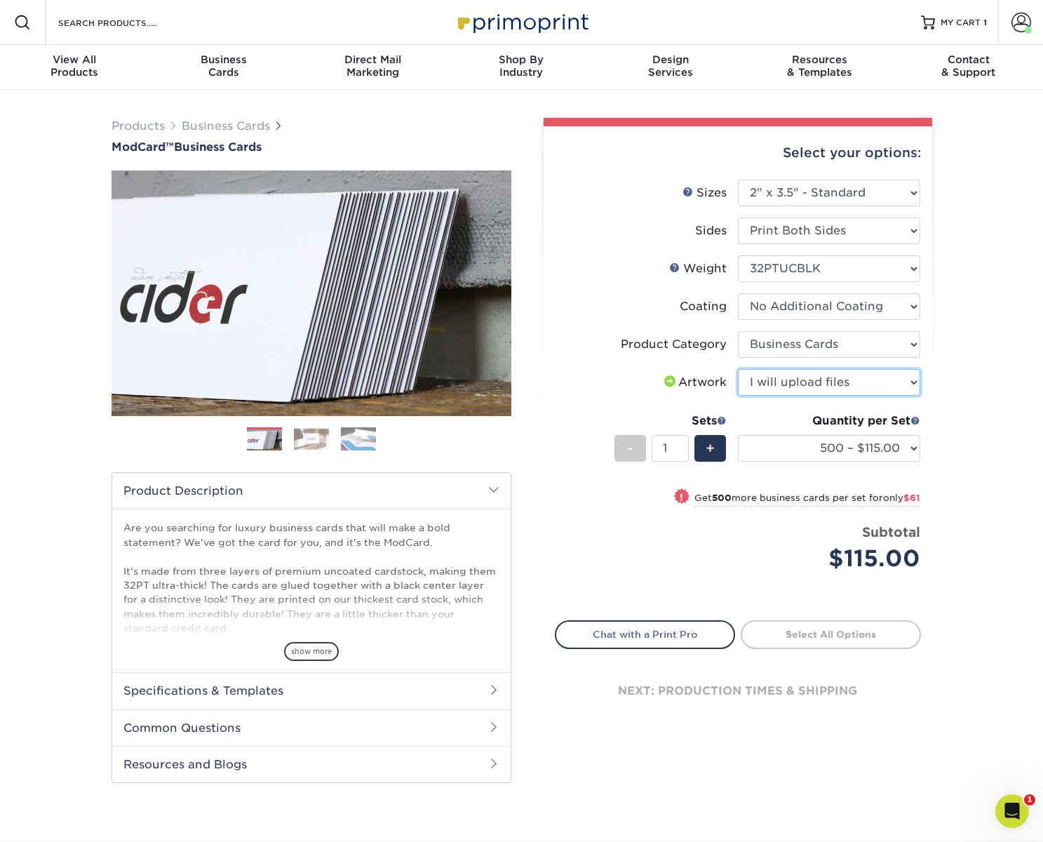
click at [738, 369] on select "Please Select I will upload files I need a design - $100" at bounding box center [829, 382] width 182 height 27
click at [856, 632] on link "Proceed to Shipping" at bounding box center [831, 632] width 180 height 25
type input "Set 1"
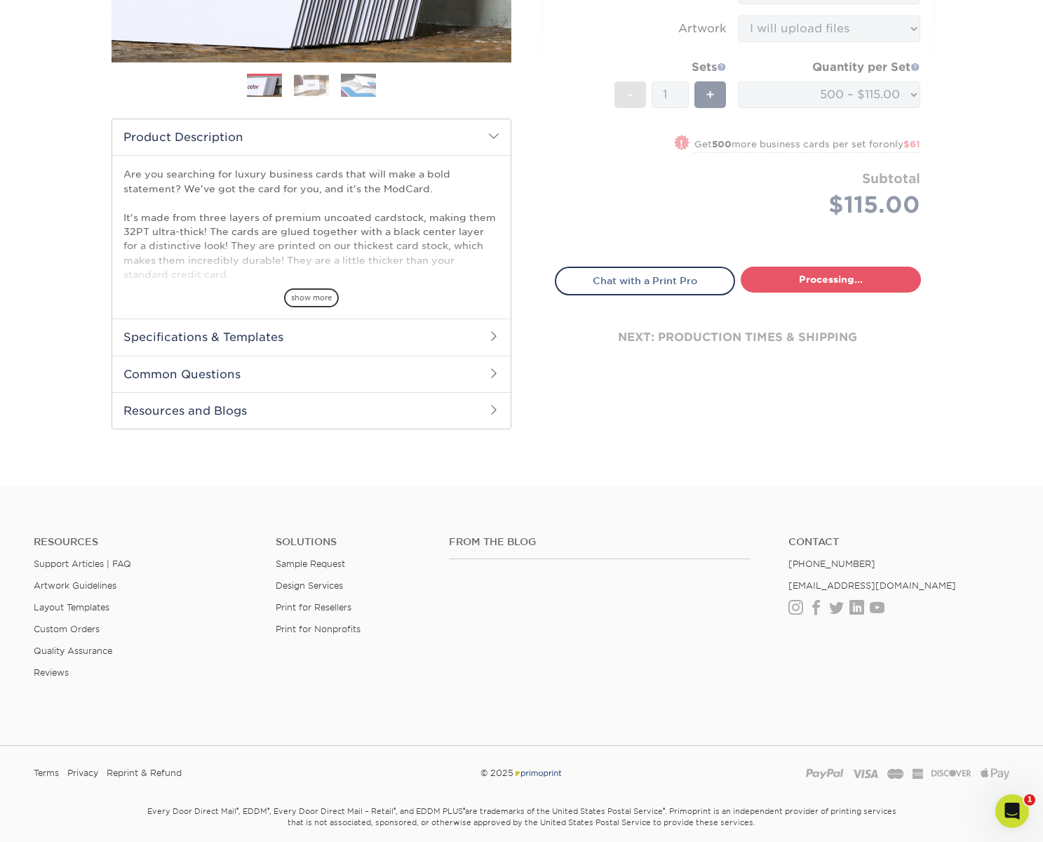
select select "5f593cd4-e965-446d-a983-0d73bfd06503"
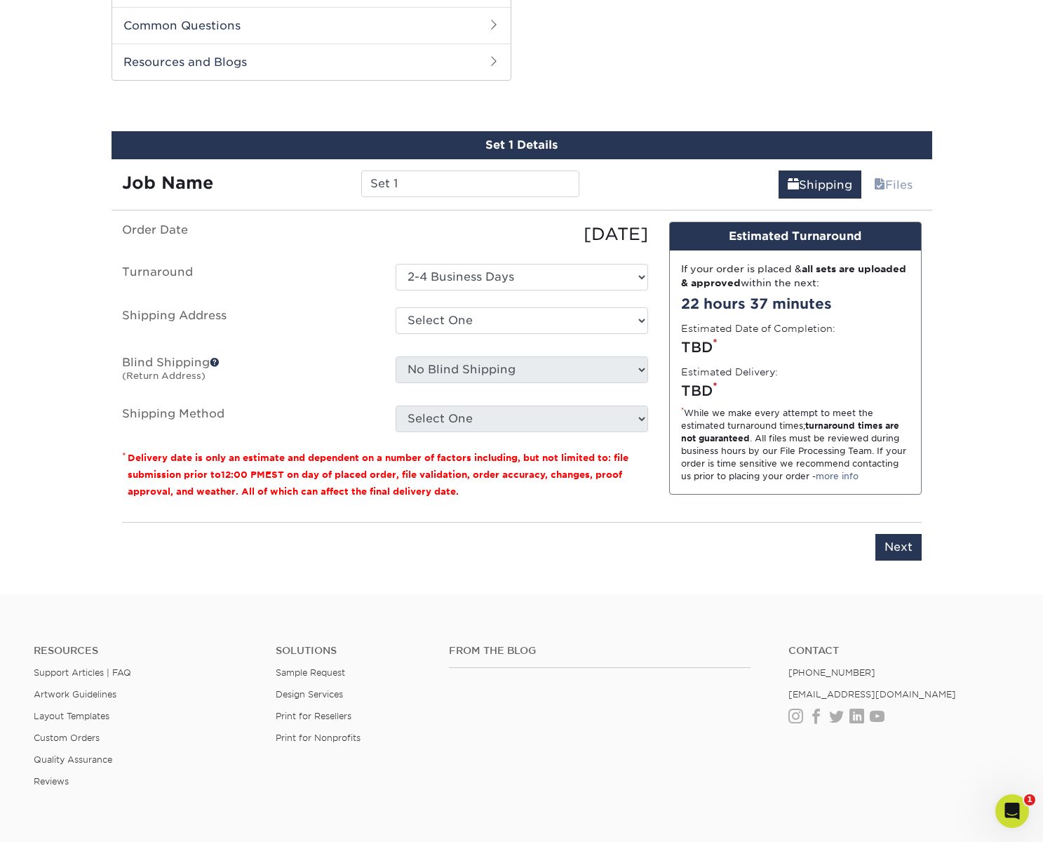
scroll to position [713, 0]
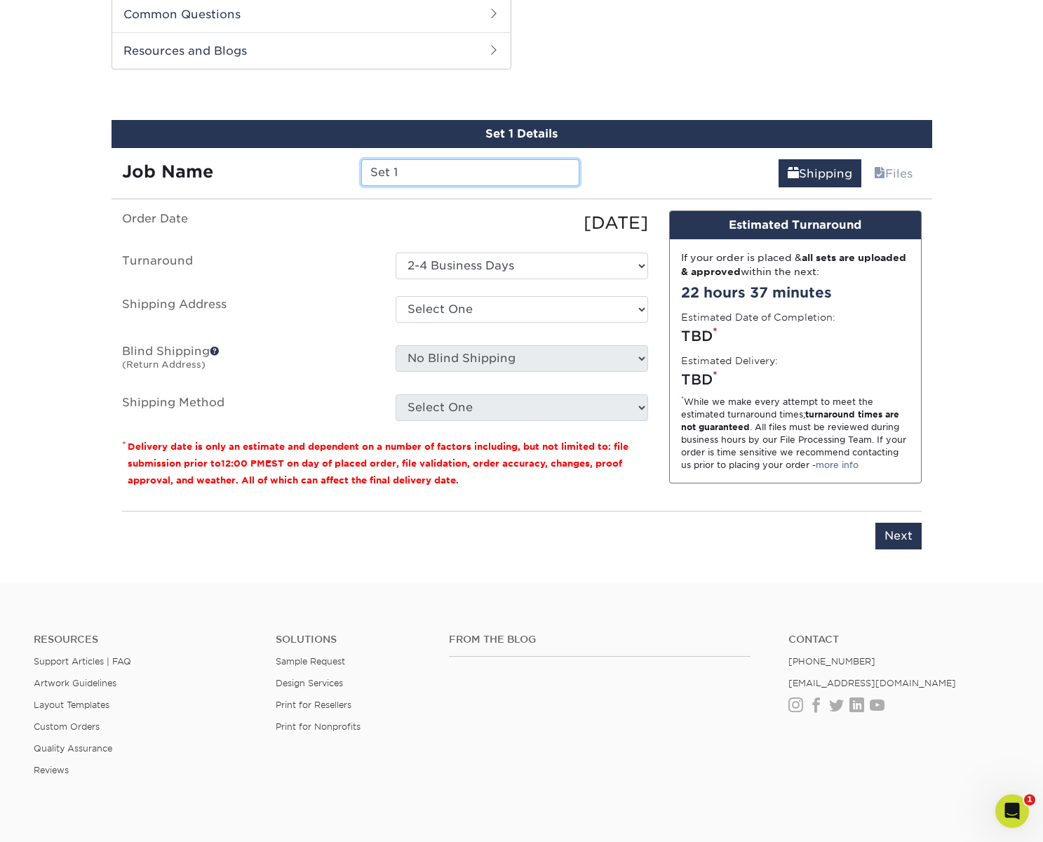
click at [448, 170] on input "Set 1" at bounding box center [470, 172] width 218 height 27
type input "Griffin - Franklin"
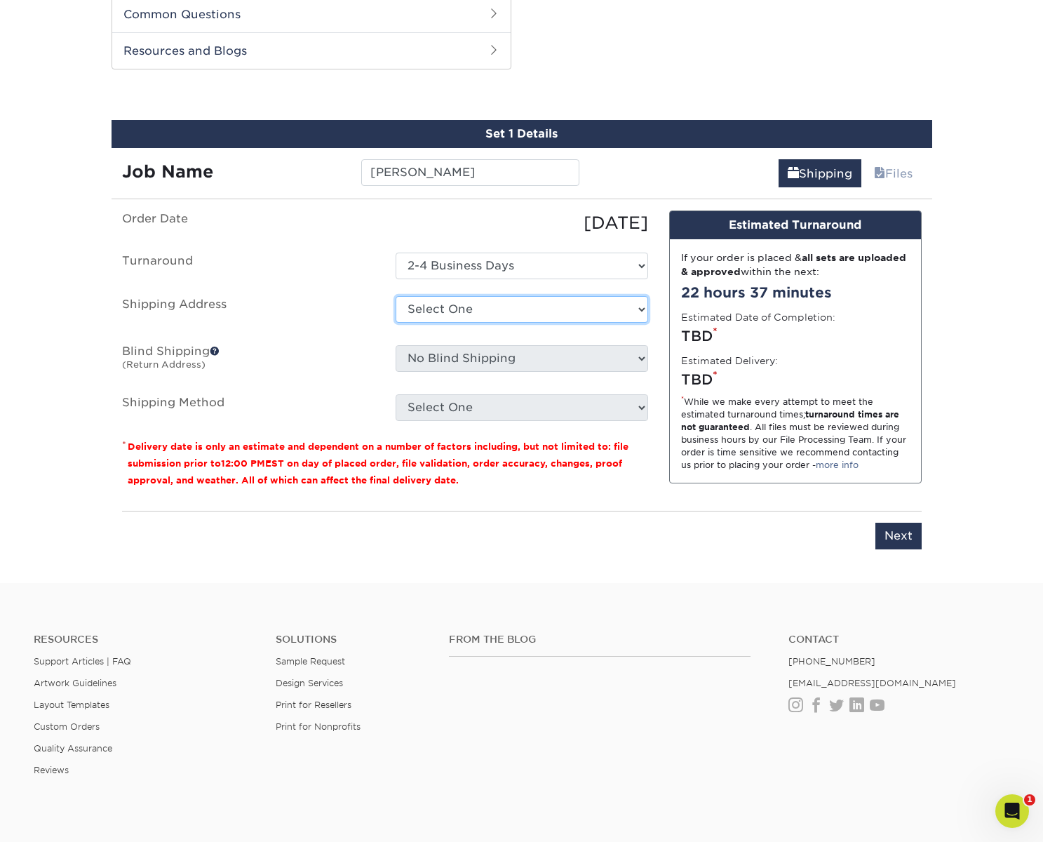
click at [508, 302] on select "Select One [PERSON_NAME] - [GEOGRAPHIC_DATA] [PERSON_NAME]. [PERSON_NAME] + Add…" at bounding box center [522, 309] width 252 height 27
select select "276782"
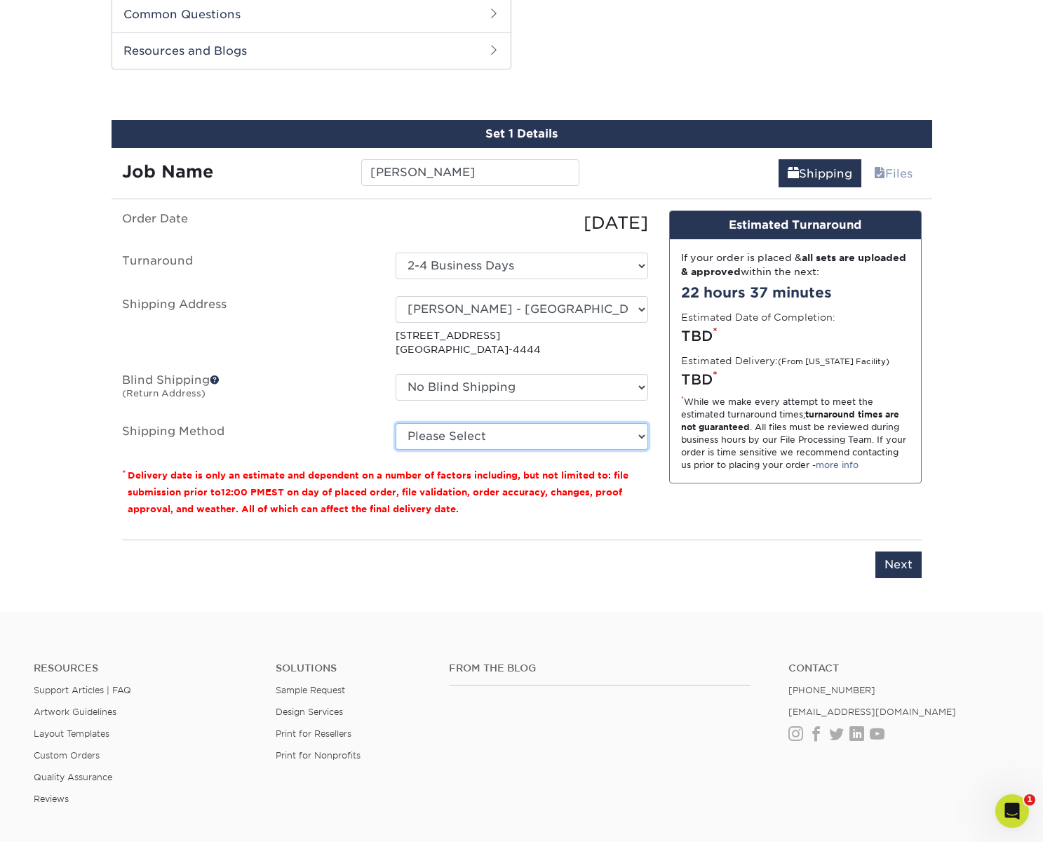
click at [482, 435] on select "Please Select Ground Shipping (+$8.96) 3 Day Shipping Service (+$19.86) 2 Day A…" at bounding box center [522, 436] width 252 height 27
select select "03"
click at [396, 423] on select "Please Select Ground Shipping (+$8.96) 3 Day Shipping Service (+$19.86) 2 Day A…" at bounding box center [522, 436] width 252 height 27
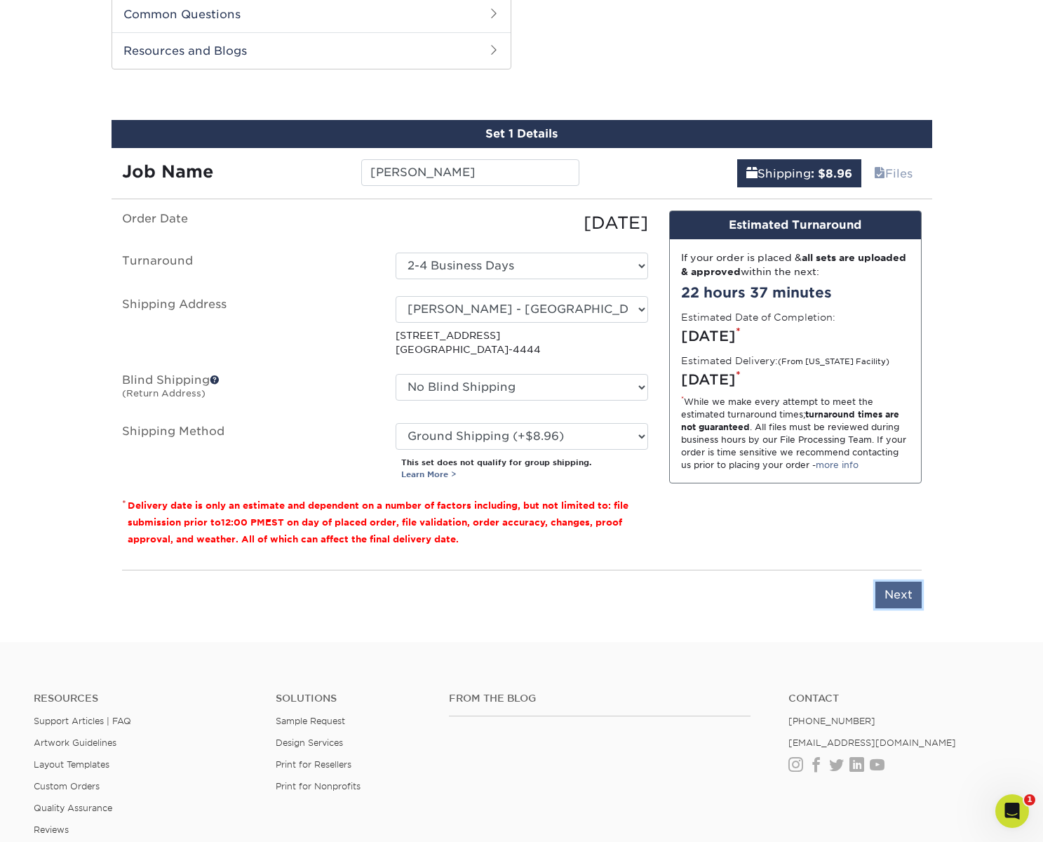
click at [899, 598] on input "Next" at bounding box center [898, 594] width 46 height 27
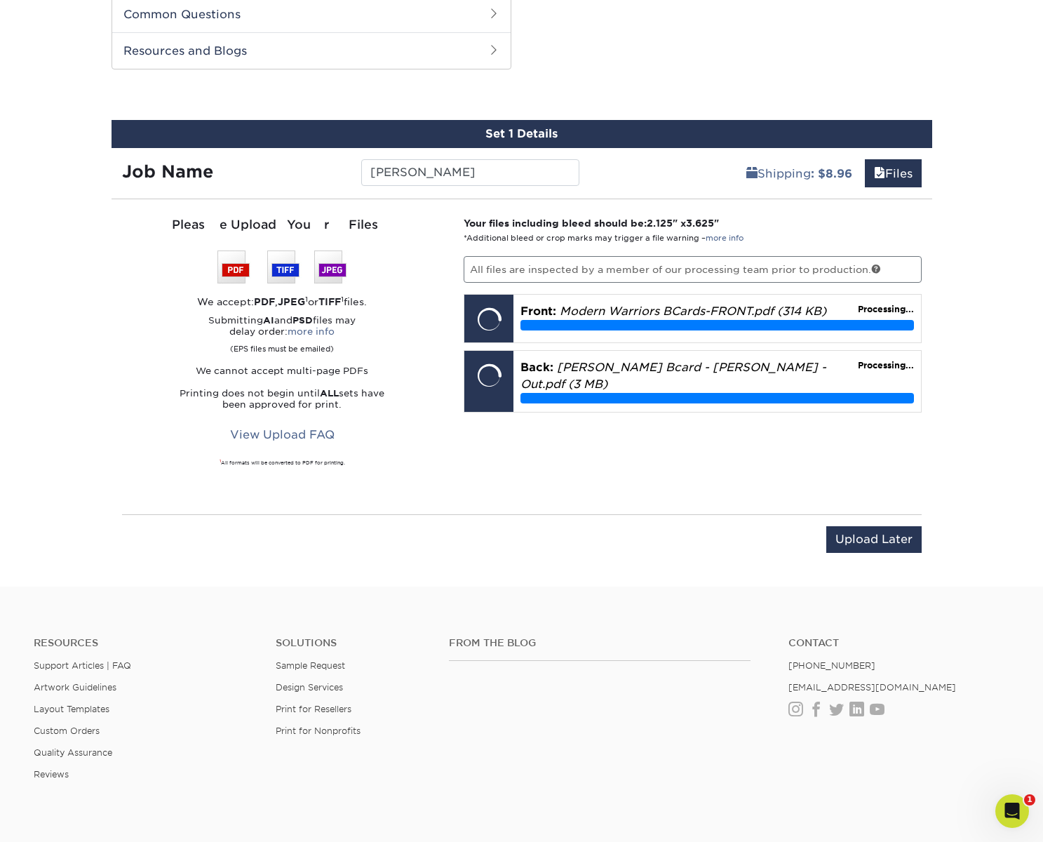
click at [745, 432] on div "Your files including bleed should be: 2.125 " x 3.625 " *Additional bleed or cr…" at bounding box center [692, 356] width 479 height 281
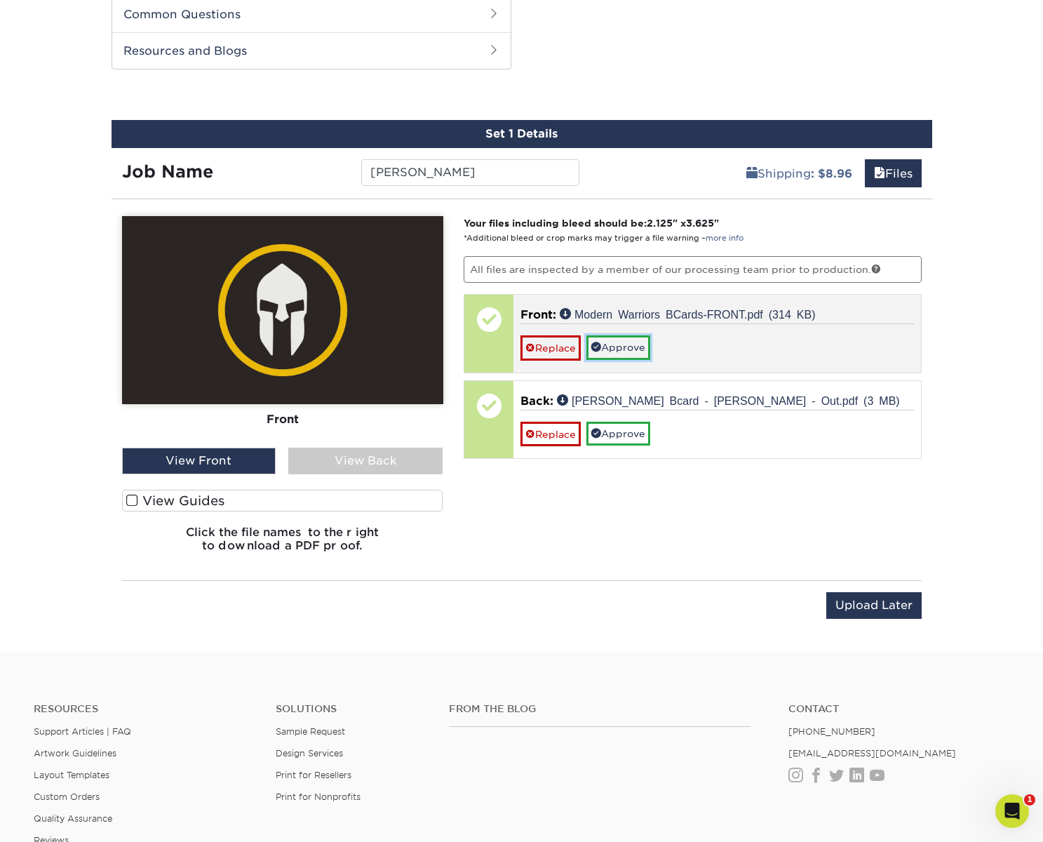
click at [622, 342] on link "Approve" at bounding box center [618, 347] width 64 height 24
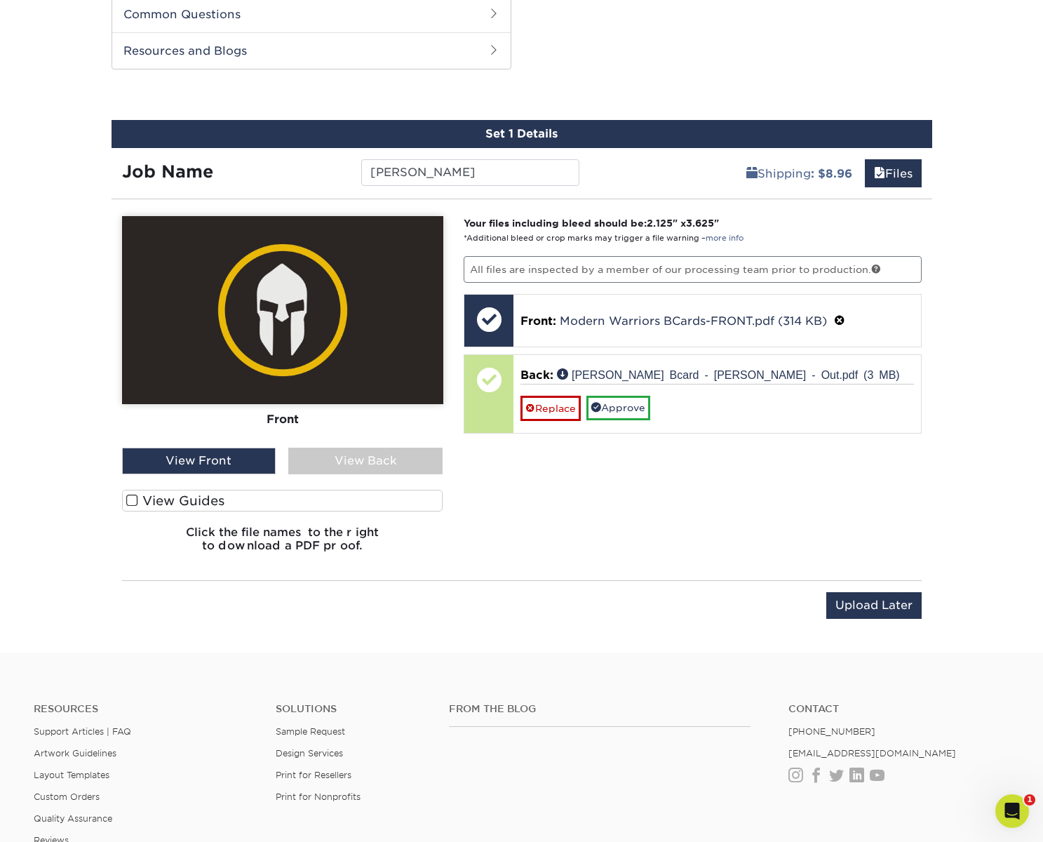
click at [392, 460] on div "View Back" at bounding box center [365, 460] width 154 height 27
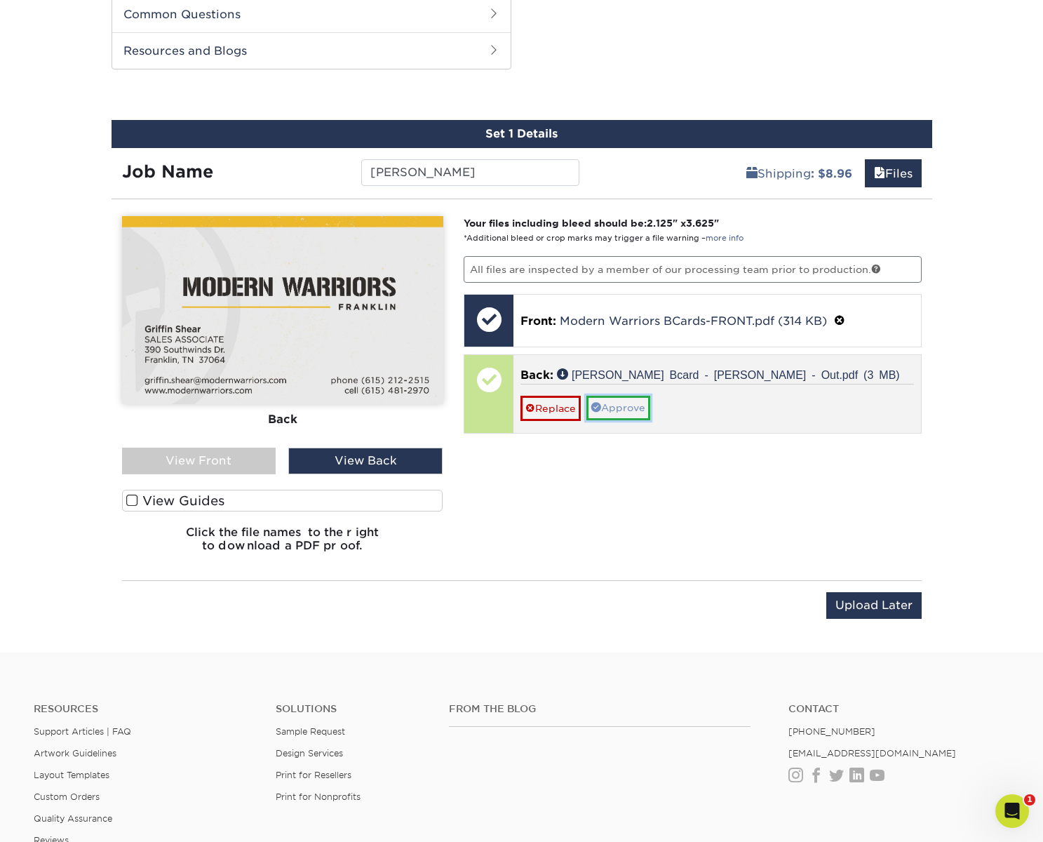
click at [619, 406] on link "Approve" at bounding box center [618, 408] width 64 height 24
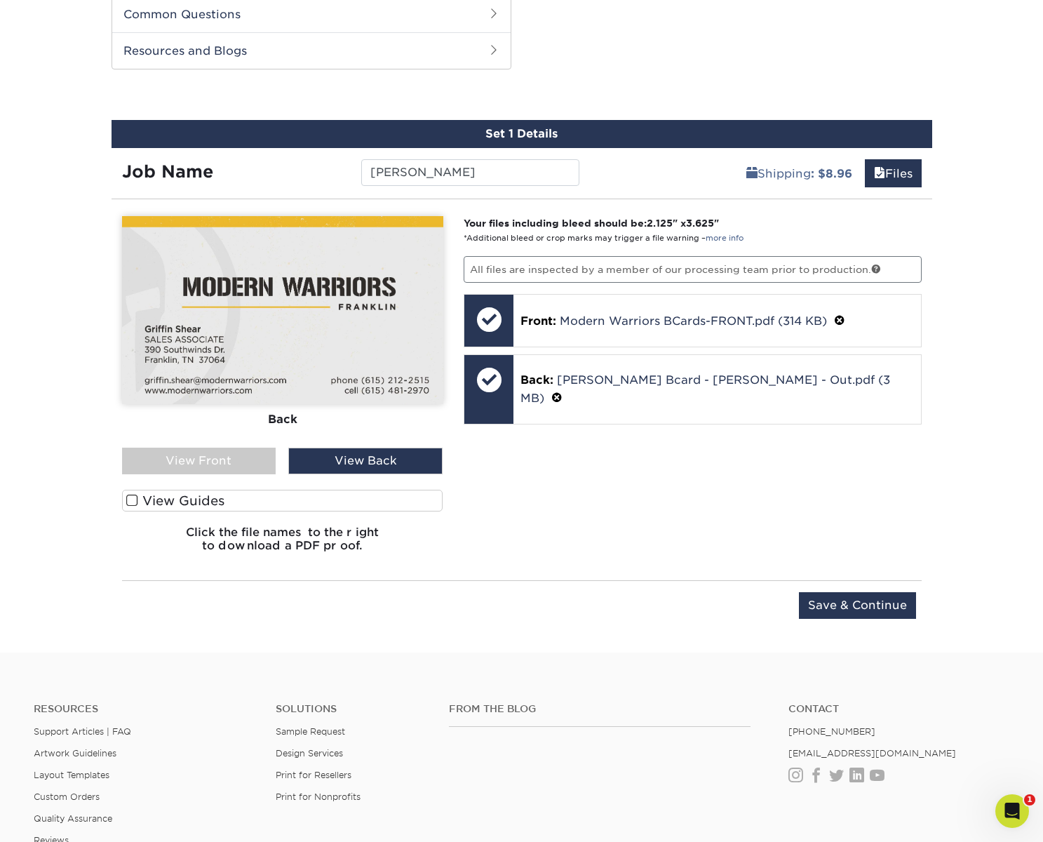
drag, startPoint x: 639, startPoint y: 525, endPoint x: 621, endPoint y: 621, distance: 97.7
click at [639, 525] on div "Your files including bleed should be: 2.125 " x 3.625 " *Additional bleed or cr…" at bounding box center [692, 389] width 479 height 347
click at [658, 480] on div "Your files including bleed should be: 2.125 " x 3.625 " *Additional bleed or cr…" at bounding box center [692, 389] width 479 height 347
click at [872, 608] on input "Save & Continue" at bounding box center [857, 605] width 117 height 27
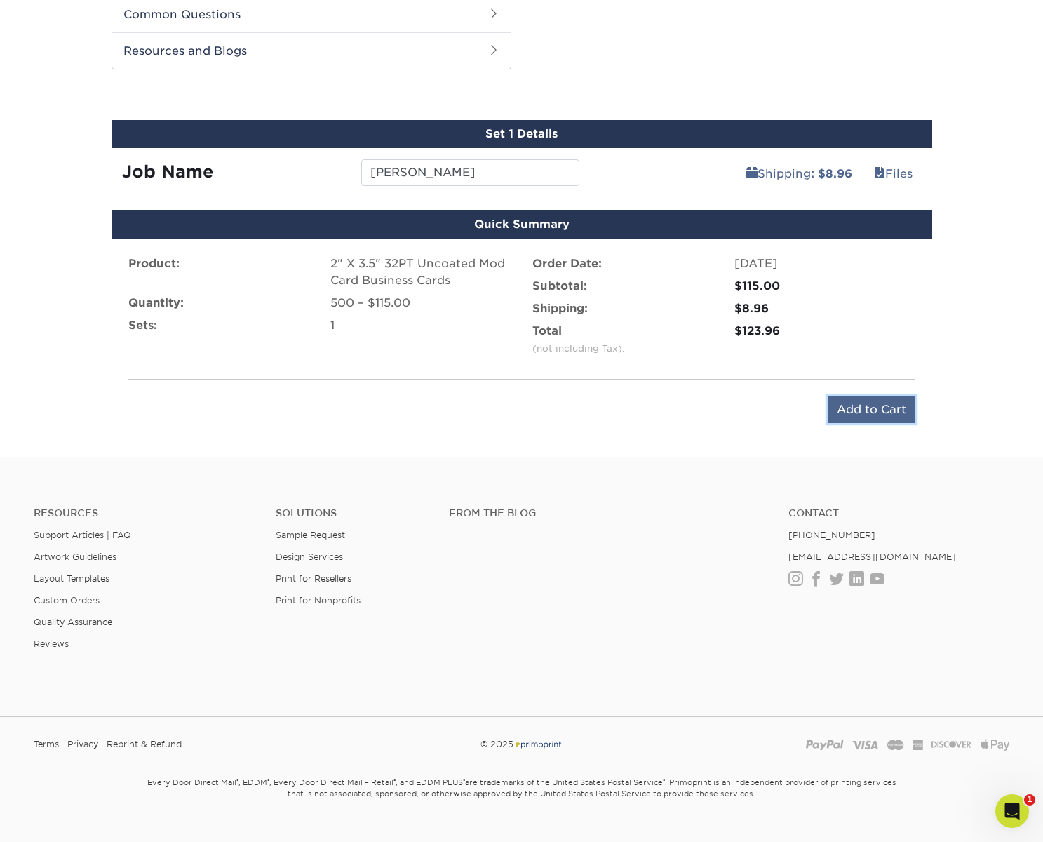
click at [874, 407] on input "Add to Cart" at bounding box center [871, 409] width 88 height 27
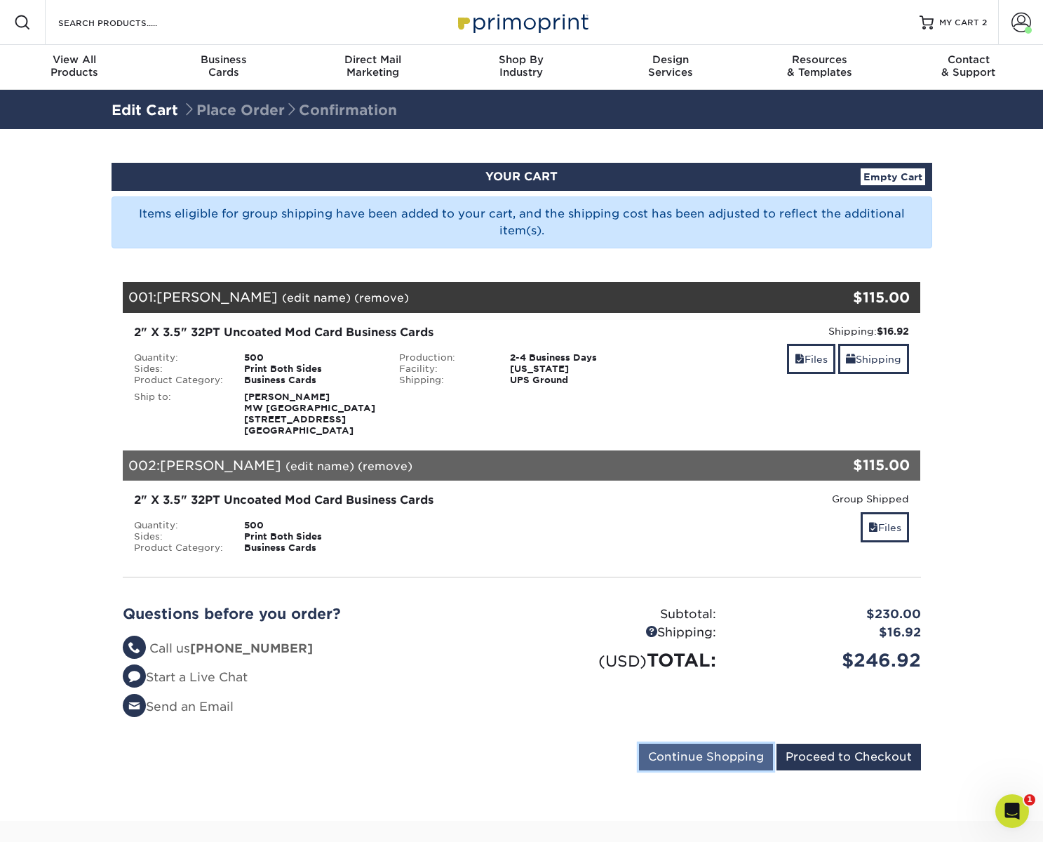
click at [715, 757] on input "Continue Shopping" at bounding box center [706, 756] width 134 height 27
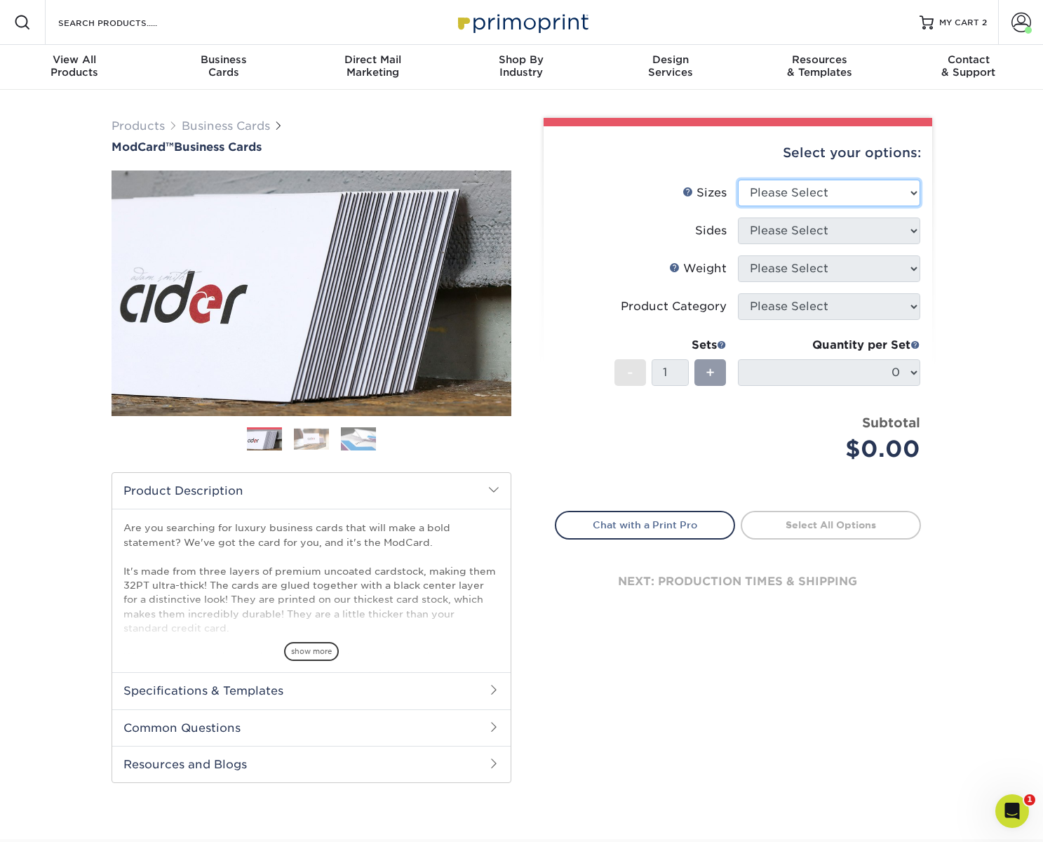
click at [868, 201] on select "Please Select 1.5" x 3.5" - Mini 1.75" x 3.5" - Mini 2" x 2" - Square 2" x 3" -…" at bounding box center [829, 193] width 182 height 27
select select "2.00x3.50"
click at [738, 180] on select "Please Select 1.5" x 3.5" - Mini 1.75" x 3.5" - Mini 2" x 2" - Square 2" x 3" -…" at bounding box center [829, 193] width 182 height 27
click at [821, 234] on select "Please Select" at bounding box center [829, 230] width 182 height 27
select select "13abbda7-1d64-4f25-8bb2-c179b224825d"
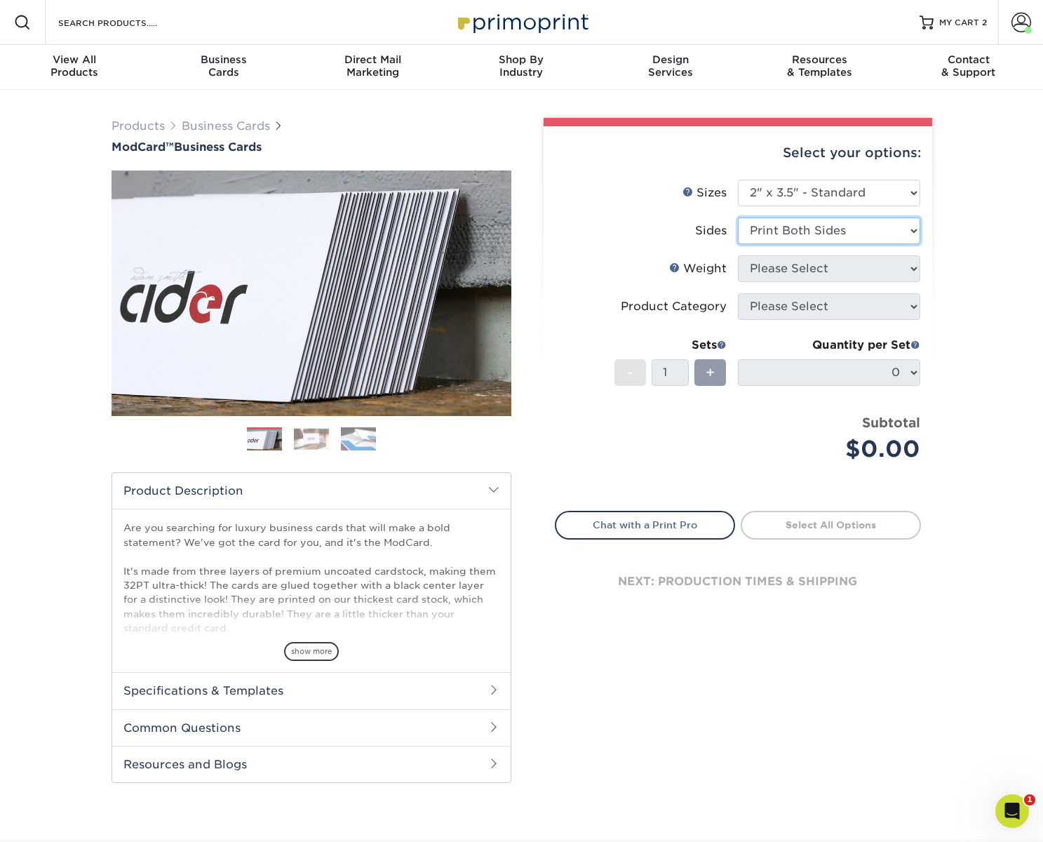
click at [738, 217] on select "Please Select Print Both Sides Print Front Only" at bounding box center [829, 230] width 182 height 27
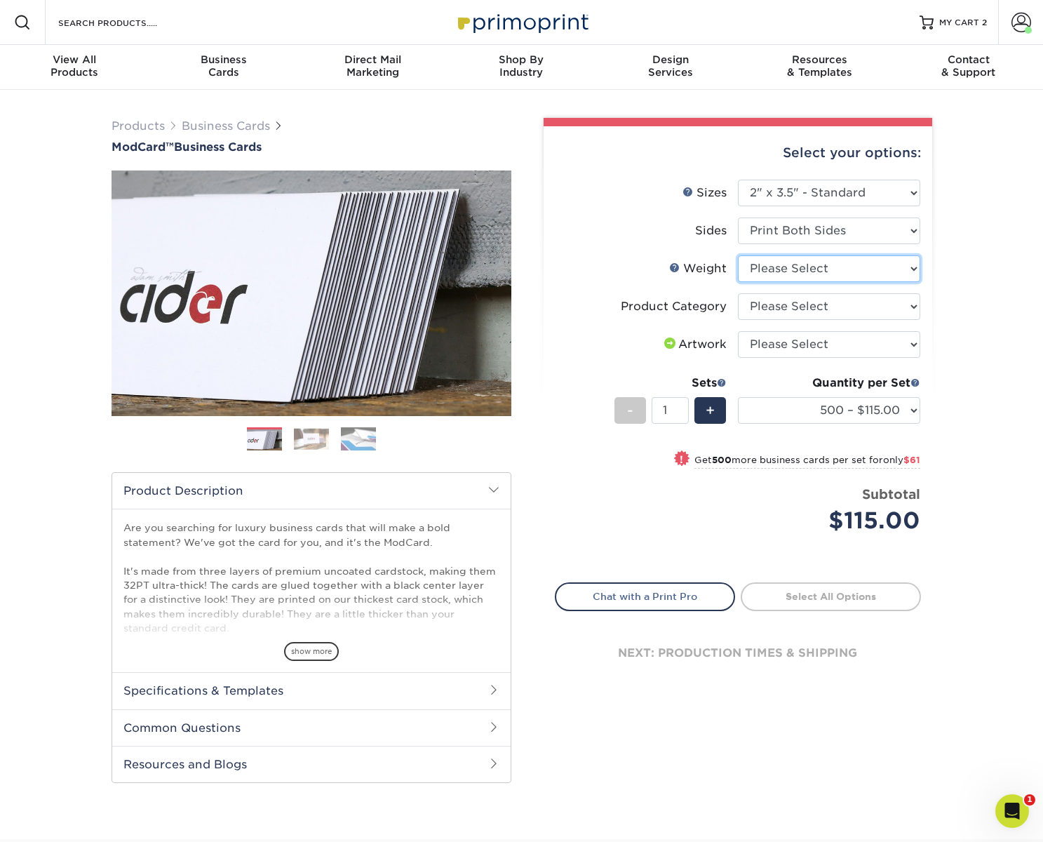
click at [804, 271] on select "Please Select 32PTUCBLK" at bounding box center [829, 268] width 182 height 27
select select "32PTUCBLK"
click at [738, 255] on select "Please Select 32PTUCBLK" at bounding box center [829, 268] width 182 height 27
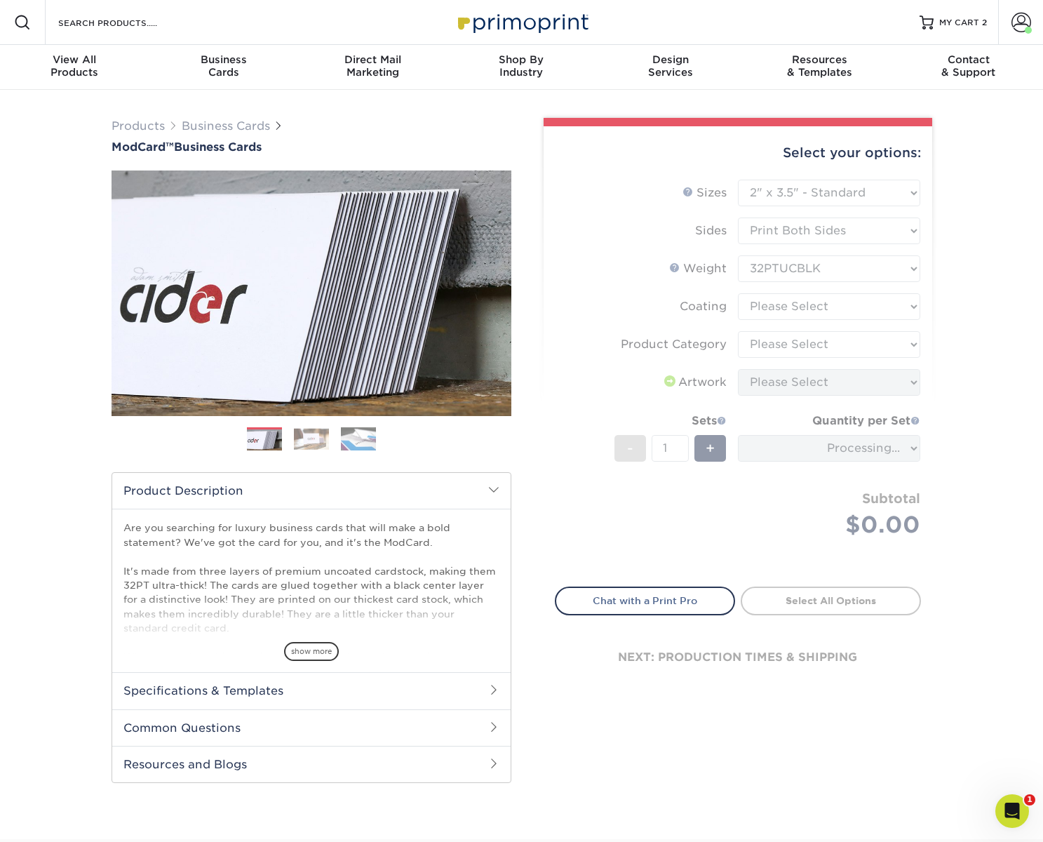
click at [806, 309] on form "Sizes Help Sizes Please Select 1.5" x 3.5" - Mini 1.75" x 3.5" - Mini 2" x 2" -…" at bounding box center [738, 375] width 366 height 391
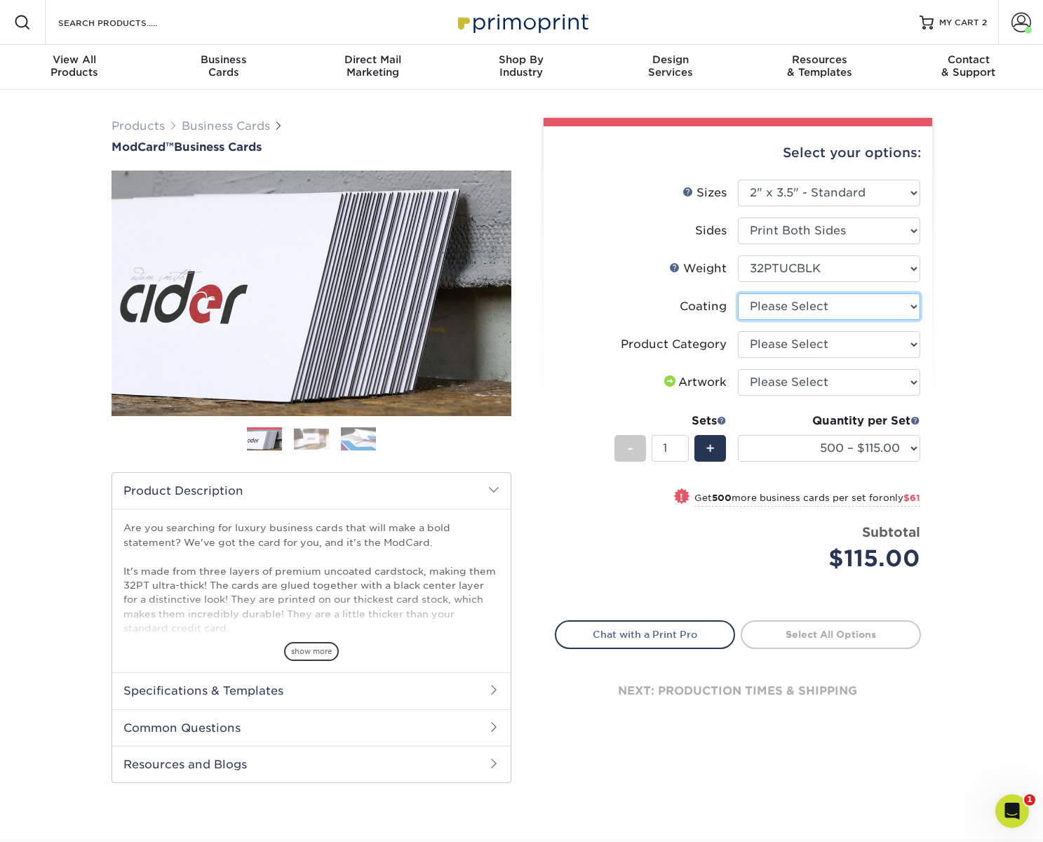
click at [796, 308] on select at bounding box center [829, 306] width 182 height 27
select select "3e7618de-abca-4bda-9f97-8b9129e913d8"
click at [738, 293] on select at bounding box center [829, 306] width 182 height 27
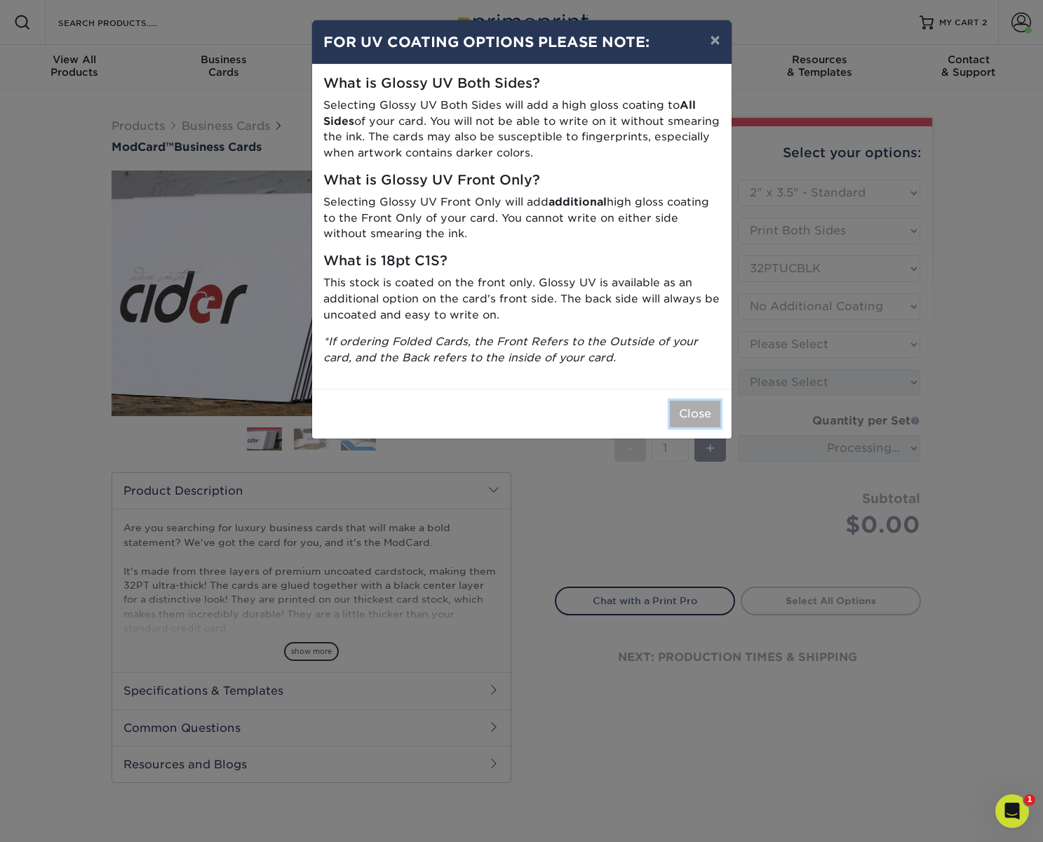
click at [704, 419] on button "Close" at bounding box center [695, 413] width 50 height 27
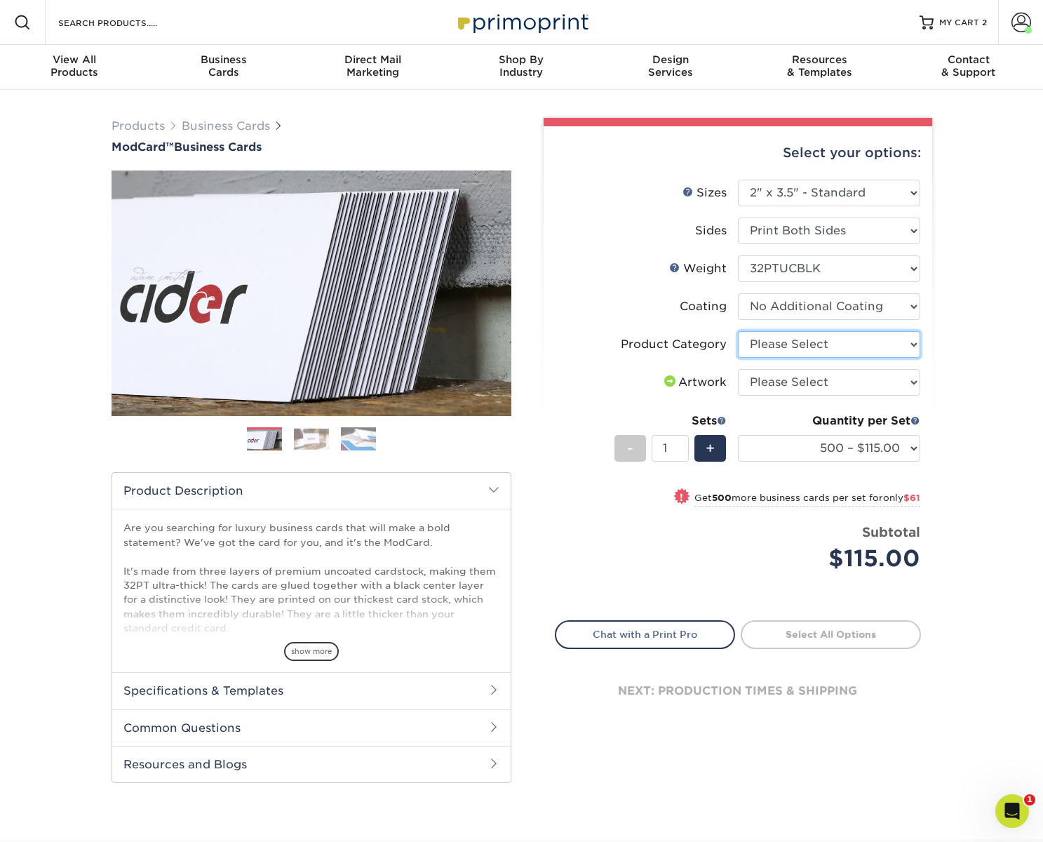
click at [792, 344] on select "Please Select Business Cards" at bounding box center [829, 344] width 182 height 27
select select "3b5148f1-0588-4f88-a218-97bcfdce65c1"
click at [738, 331] on select "Please Select Business Cards" at bounding box center [829, 344] width 182 height 27
click at [797, 384] on select "Please Select I will upload files I need a design - $100" at bounding box center [829, 382] width 182 height 27
select select "upload"
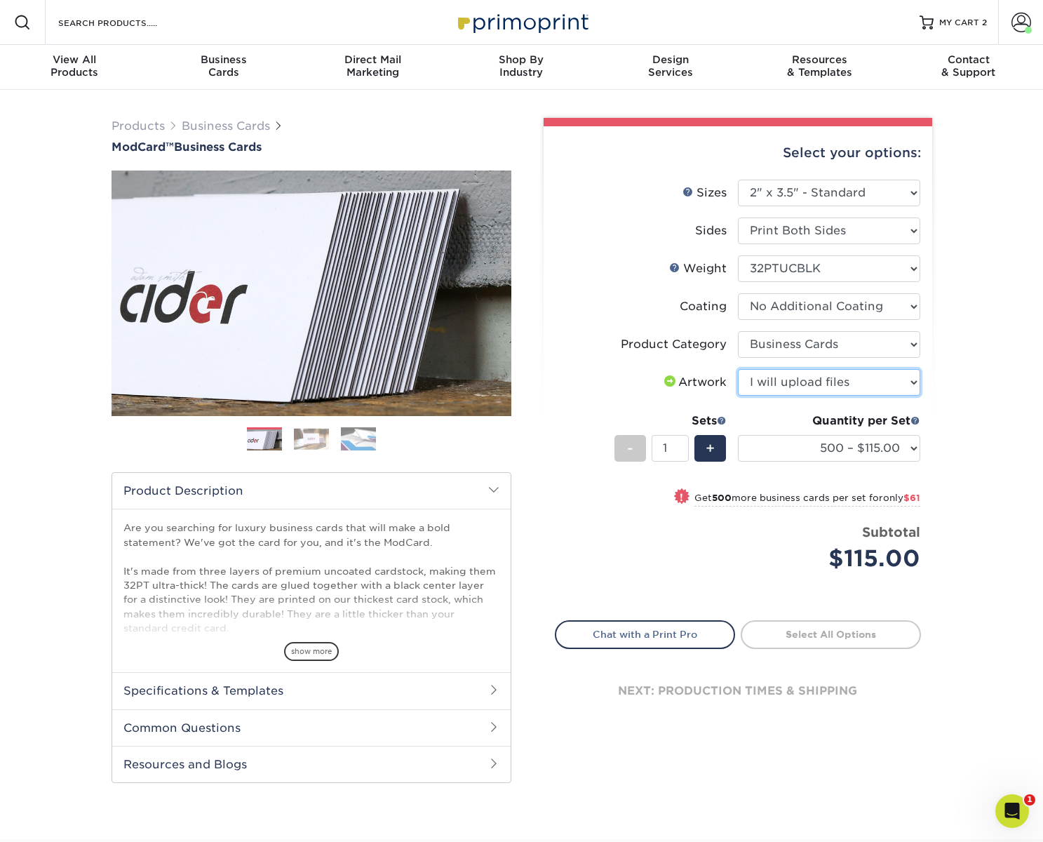
click at [738, 369] on select "Please Select I will upload files I need a design - $100" at bounding box center [829, 382] width 182 height 27
click at [969, 377] on div "Products Business Cards ModCard™ Business Cards Previous Next" at bounding box center [521, 464] width 1043 height 749
click at [858, 638] on link "Proceed to Shipping" at bounding box center [831, 632] width 180 height 25
type input "Set 1"
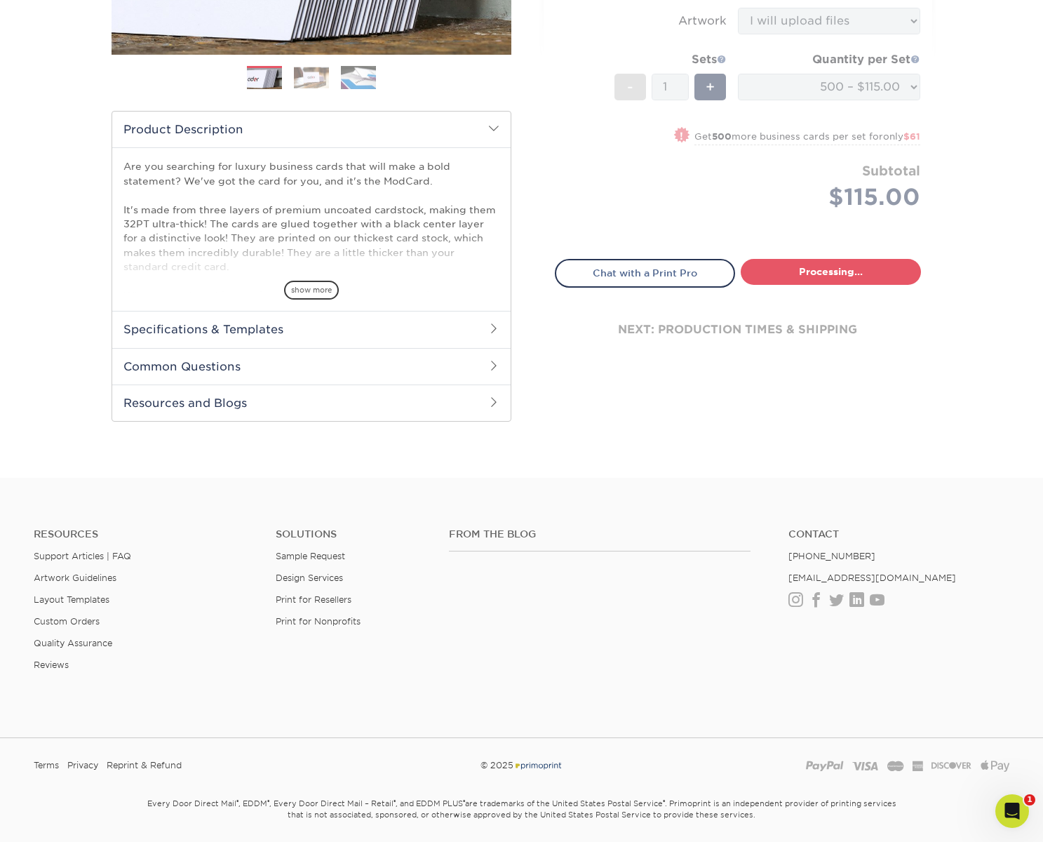
select select "5f593cd4-e965-446d-a983-0d73bfd06503"
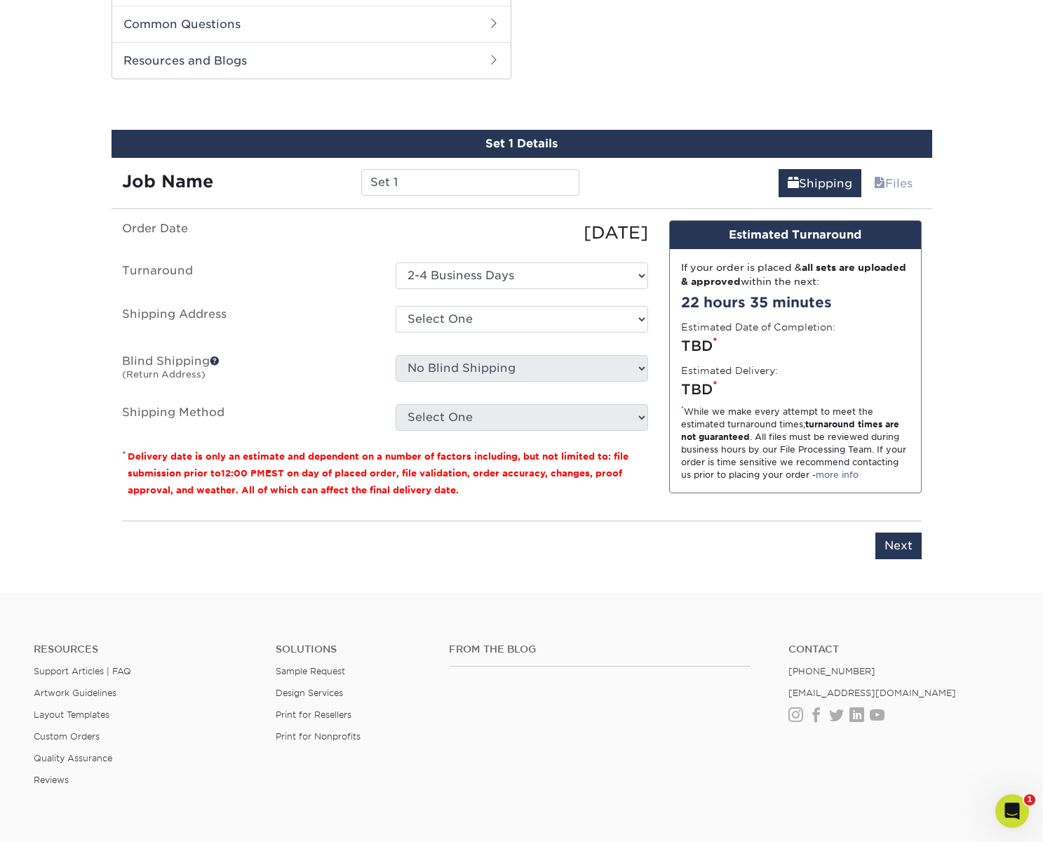
scroll to position [713, 0]
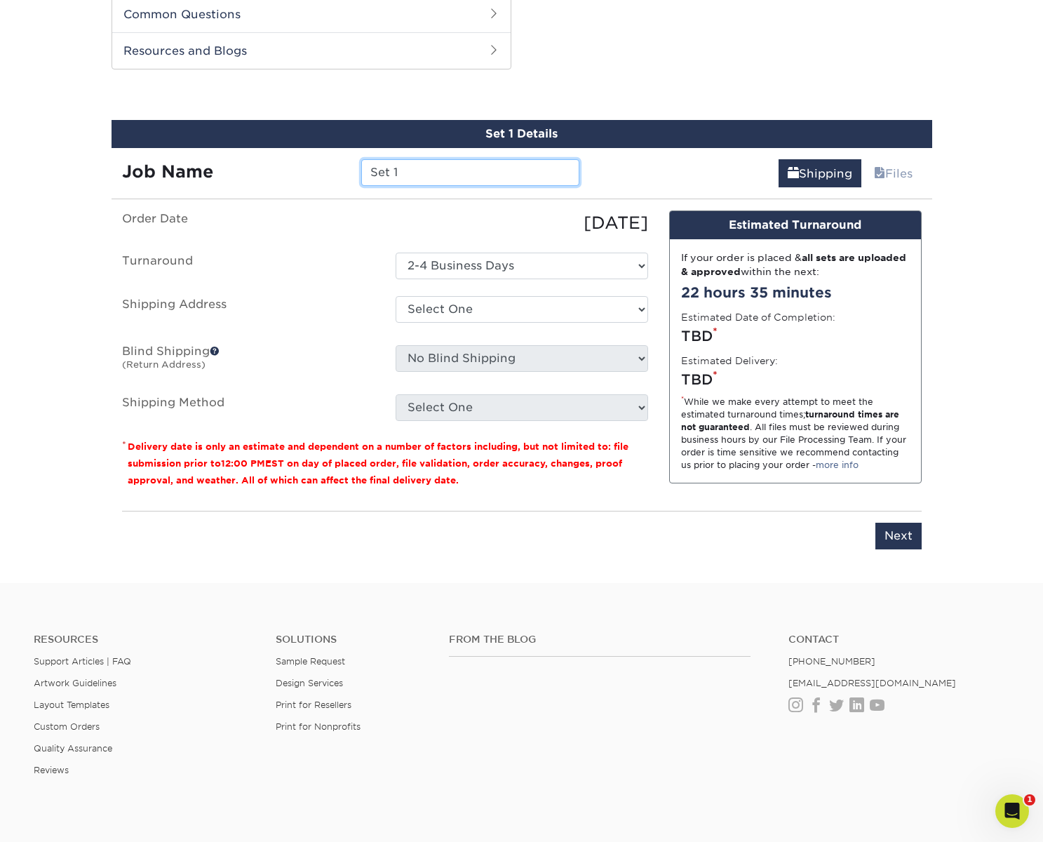
click at [469, 176] on input "Set 1" at bounding box center [470, 172] width 218 height 27
type input "[PERSON_NAME]"
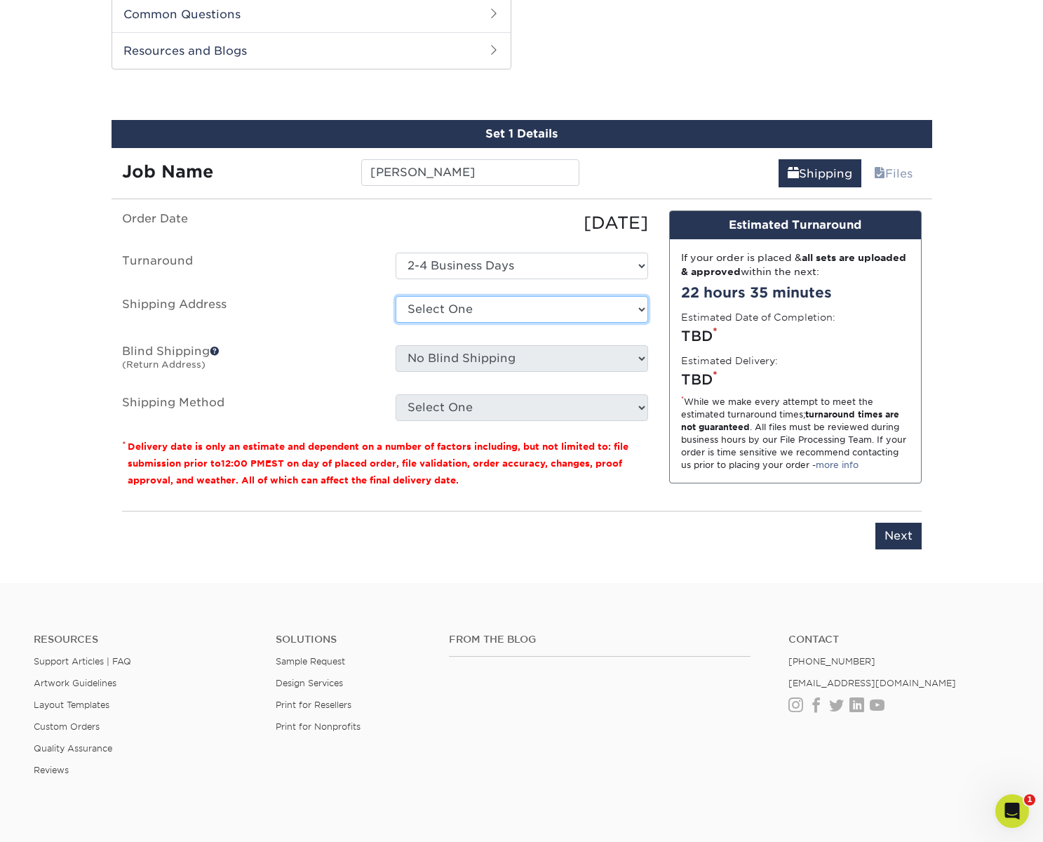
click at [524, 316] on select "Select One Bryan - Nashville Franklin - Robert St. George + Add New Address" at bounding box center [522, 309] width 252 height 27
select select "276782"
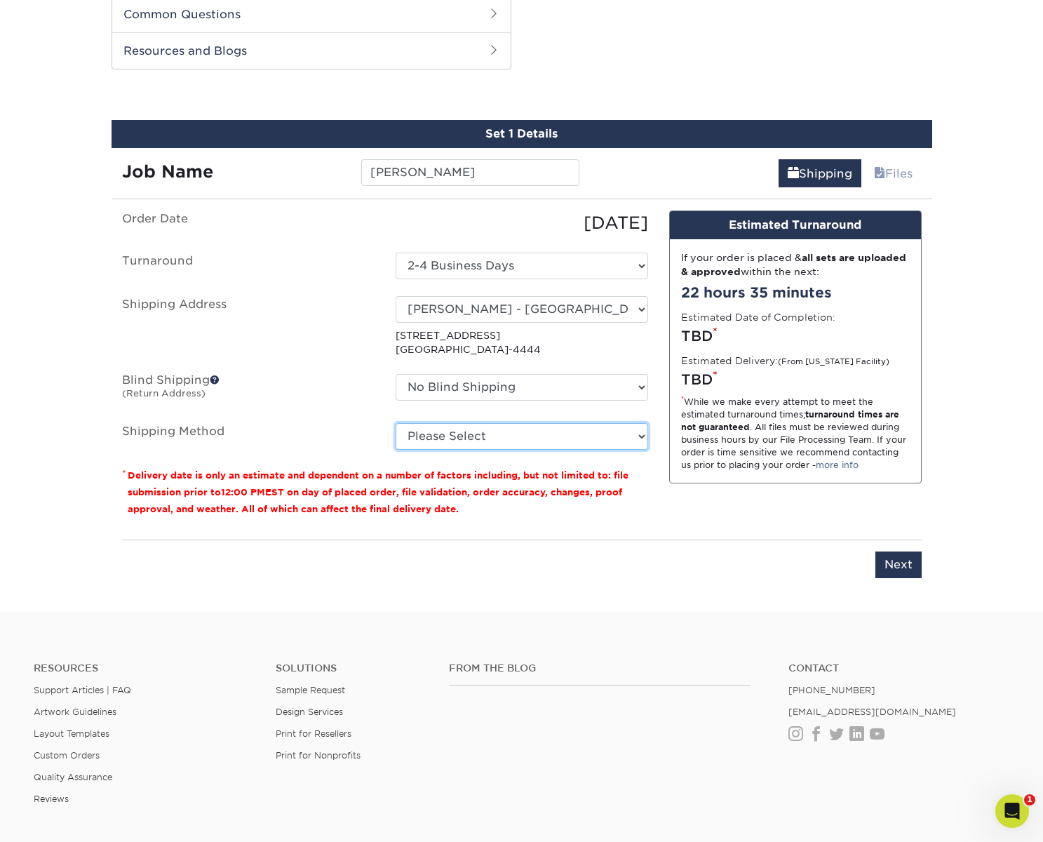
click at [543, 437] on select "Please Select Ground Shipping (+$8.96) 3 Day Shipping Service (+$19.86) 2 Day A…" at bounding box center [522, 436] width 252 height 27
select select "03"
click at [396, 423] on select "Please Select Ground Shipping (+$8.96) 3 Day Shipping Service (+$19.86) 2 Day A…" at bounding box center [522, 436] width 252 height 27
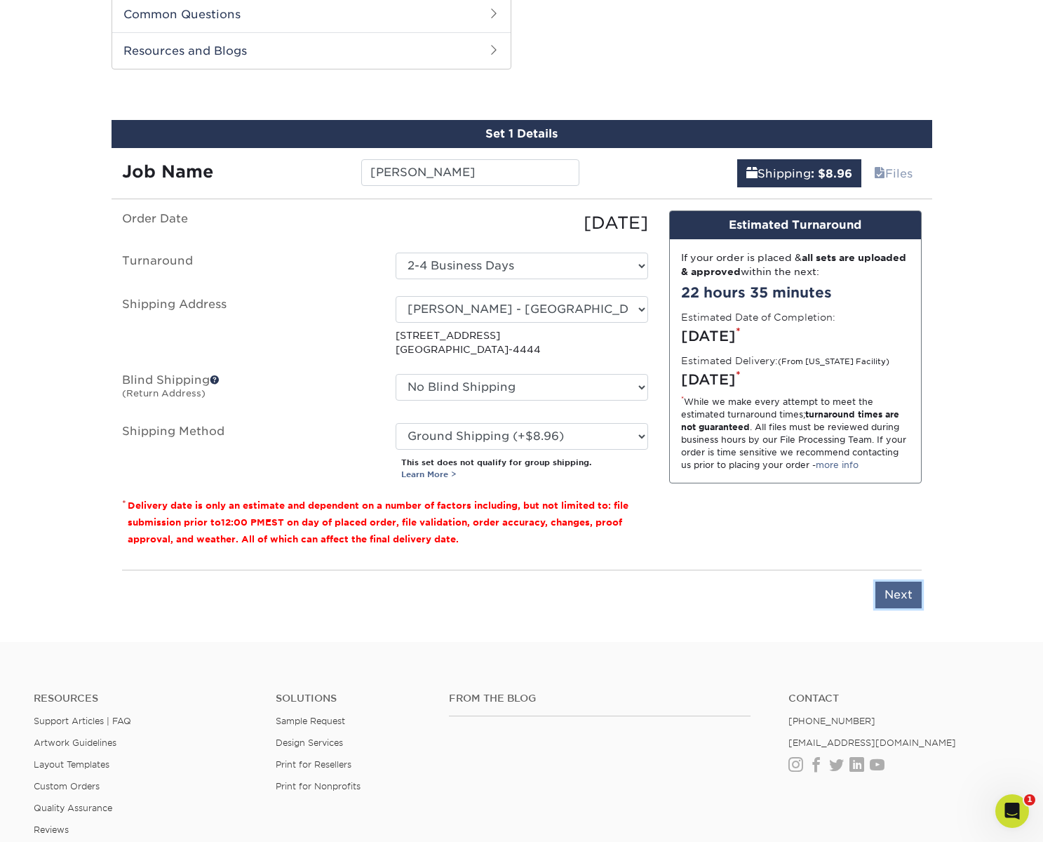
click at [908, 595] on input "Next" at bounding box center [898, 594] width 46 height 27
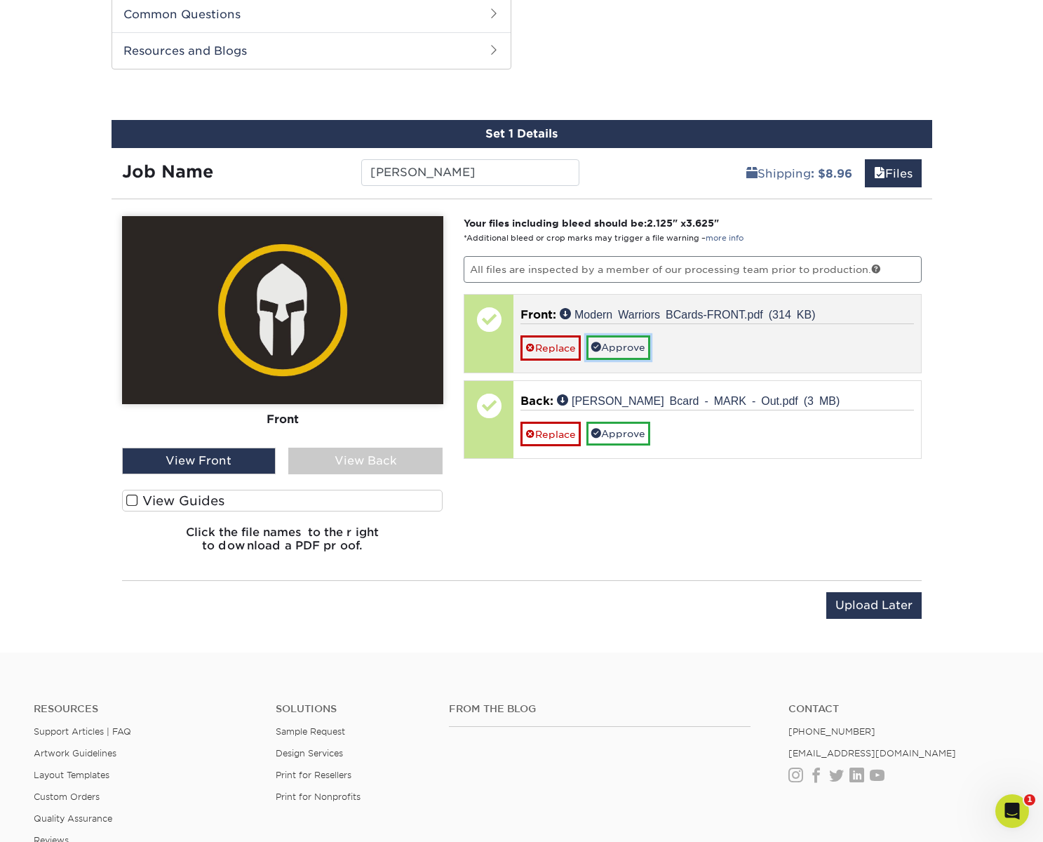
click at [634, 346] on link "Approve" at bounding box center [618, 347] width 64 height 24
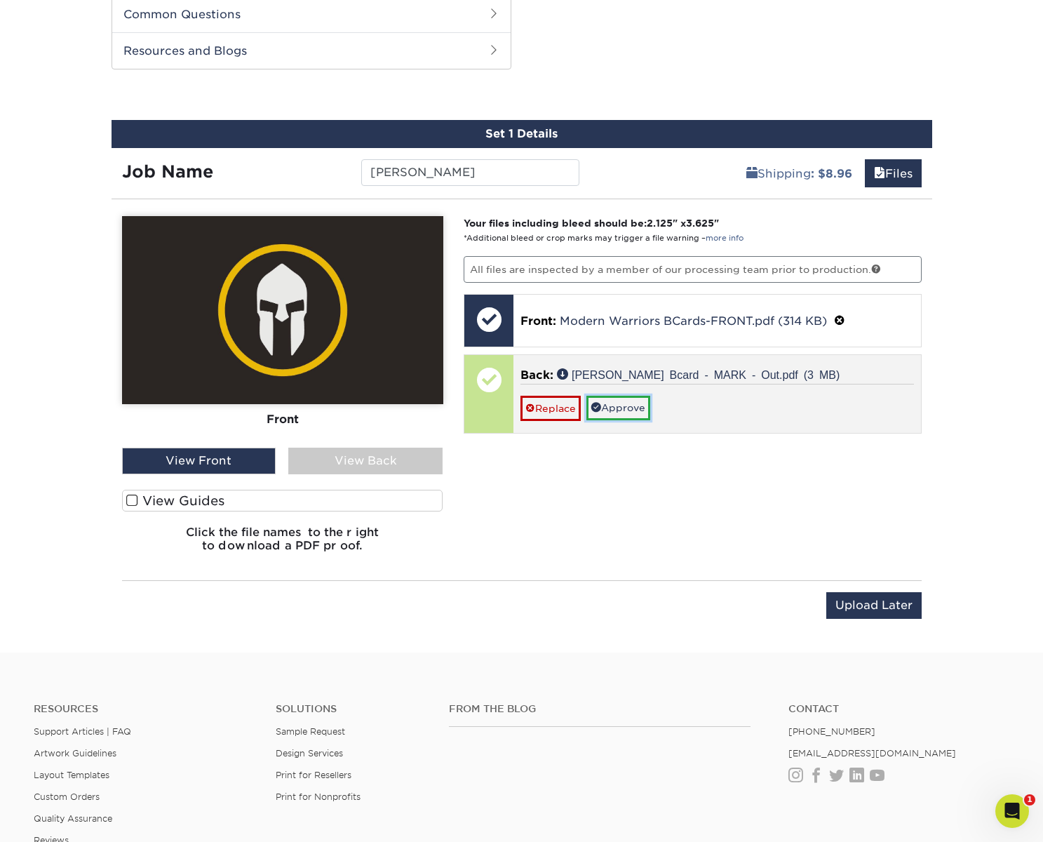
click at [639, 402] on link "Approve" at bounding box center [618, 408] width 64 height 24
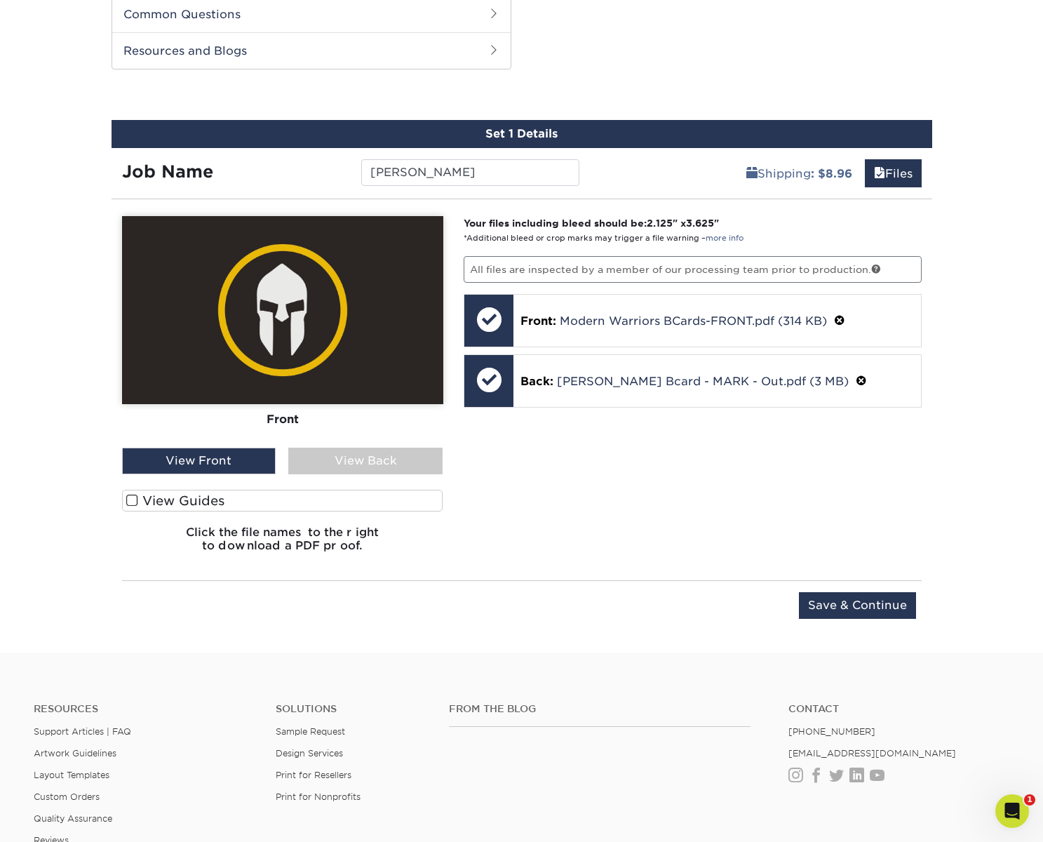
click at [414, 456] on div "View Back" at bounding box center [365, 460] width 154 height 27
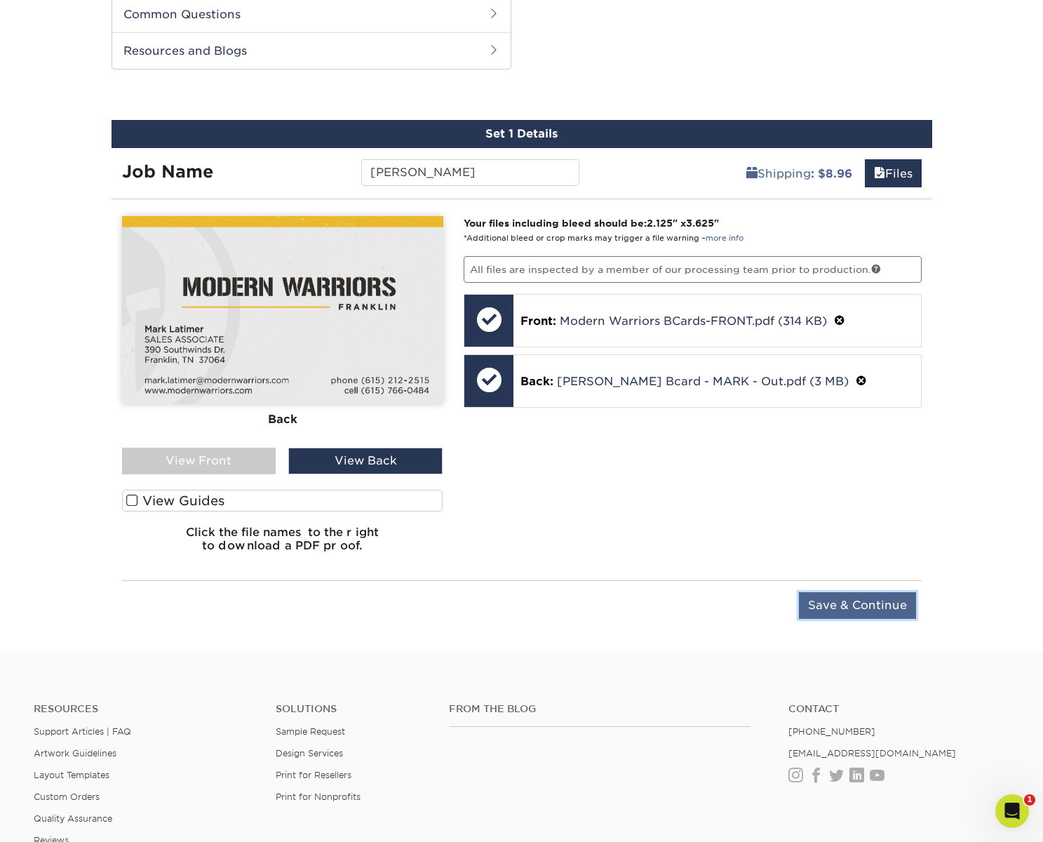
click at [870, 605] on input "Save & Continue" at bounding box center [857, 605] width 117 height 27
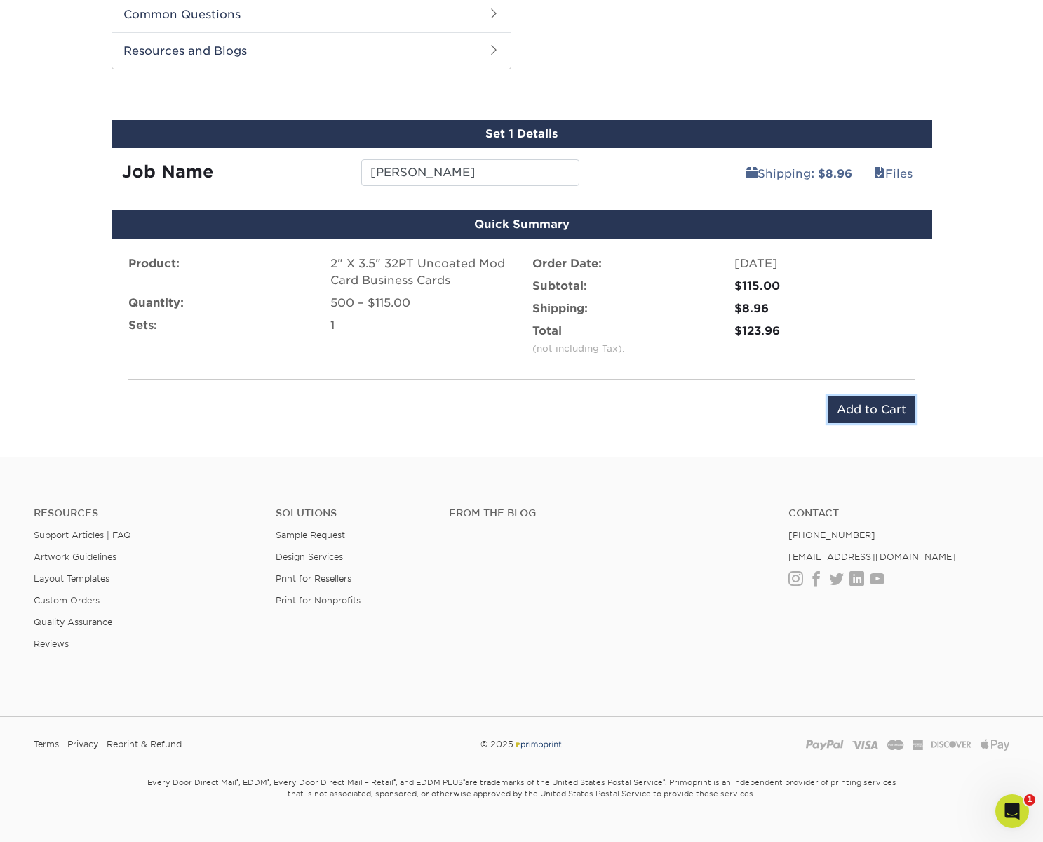
click at [872, 406] on input "Add to Cart" at bounding box center [871, 409] width 88 height 27
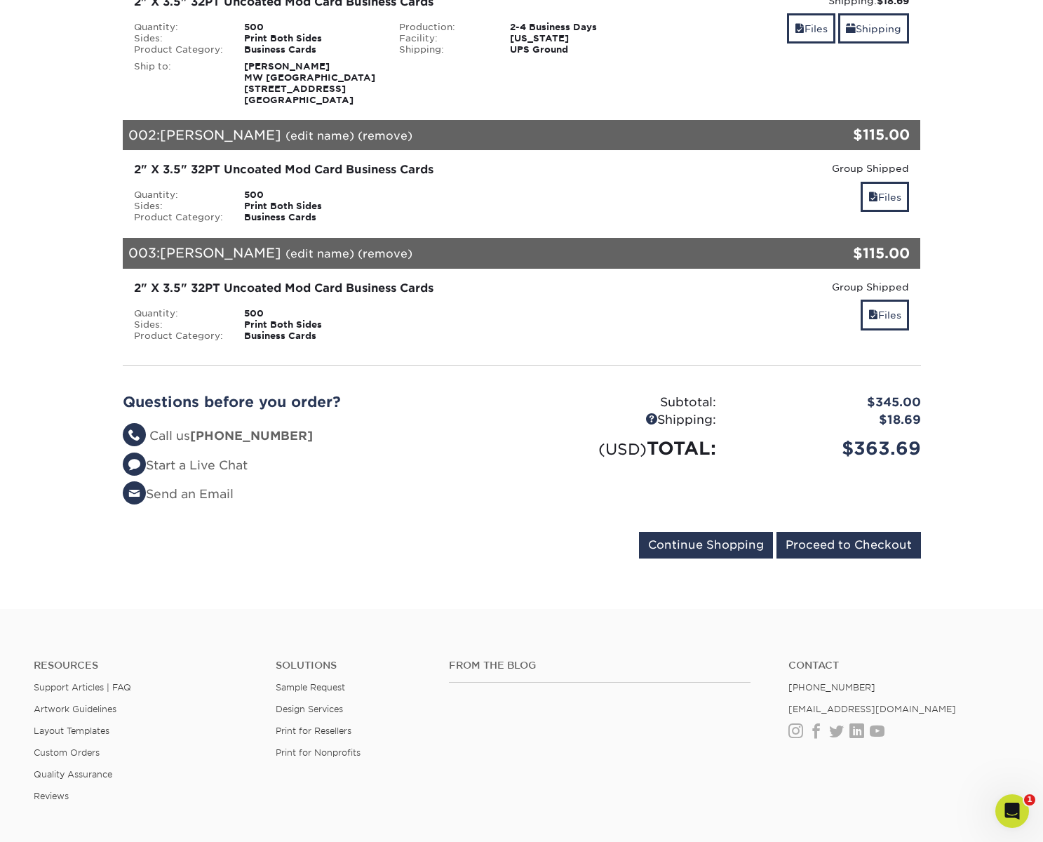
scroll to position [332, 0]
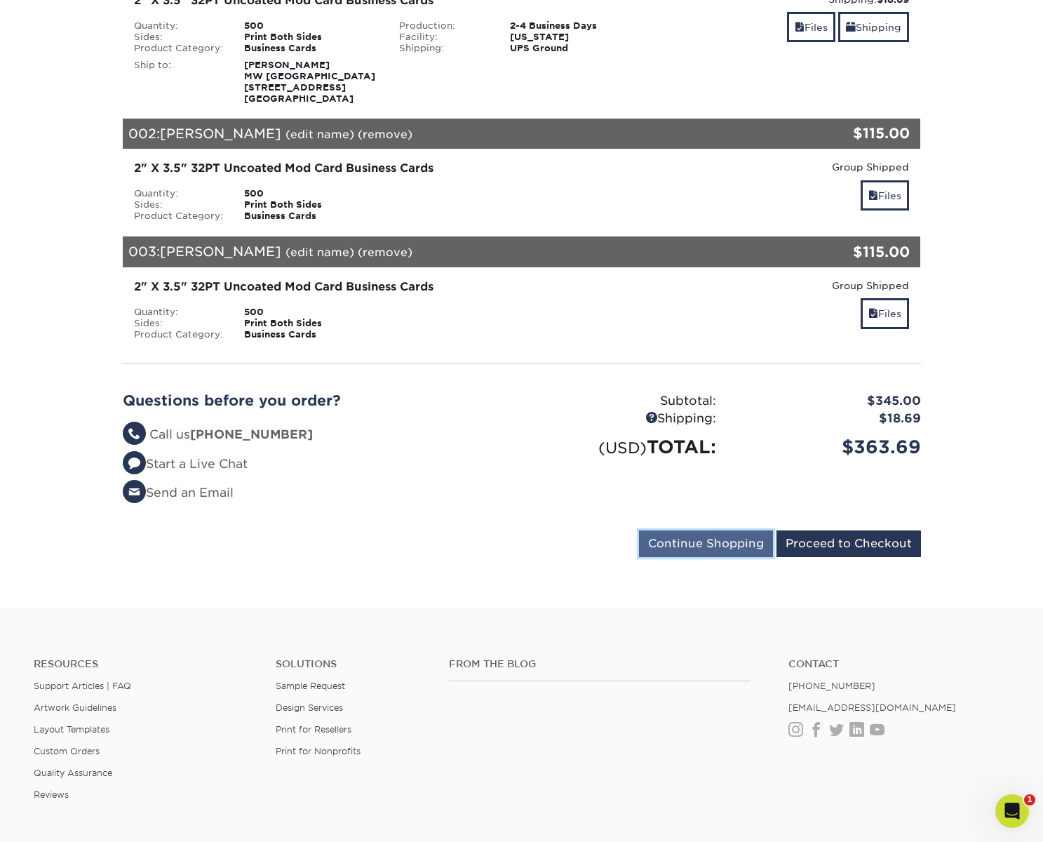
click at [691, 550] on input "Continue Shopping" at bounding box center [706, 543] width 134 height 27
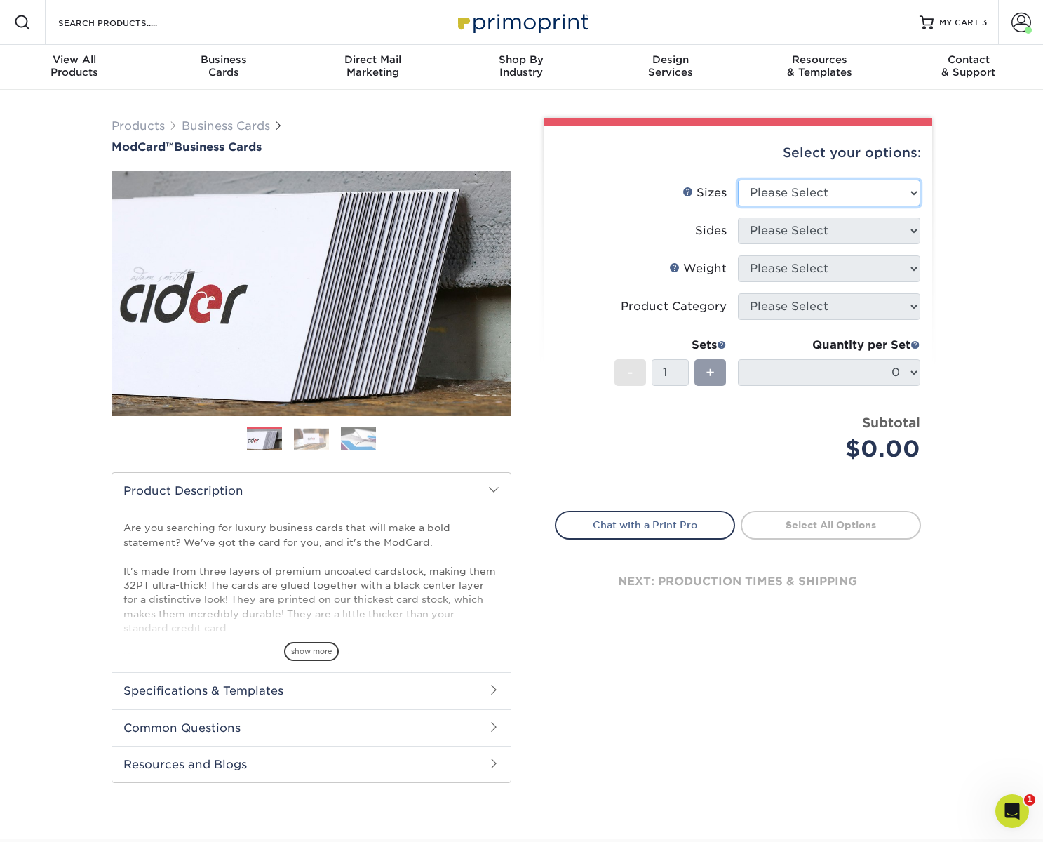
click at [800, 196] on select "Please Select 1.5" x 3.5" - Mini 1.75" x 3.5" - Mini 2" x 2" - Square 2" x 3" -…" at bounding box center [829, 193] width 182 height 27
select select "2.00x3.50"
click at [738, 180] on select "Please Select 1.5" x 3.5" - Mini 1.75" x 3.5" - Mini 2" x 2" - Square 2" x 3" -…" at bounding box center [829, 193] width 182 height 27
click at [806, 235] on select "Please Select Print Both Sides Print Front Only" at bounding box center [829, 230] width 182 height 27
select select "13abbda7-1d64-4f25-8bb2-c179b224825d"
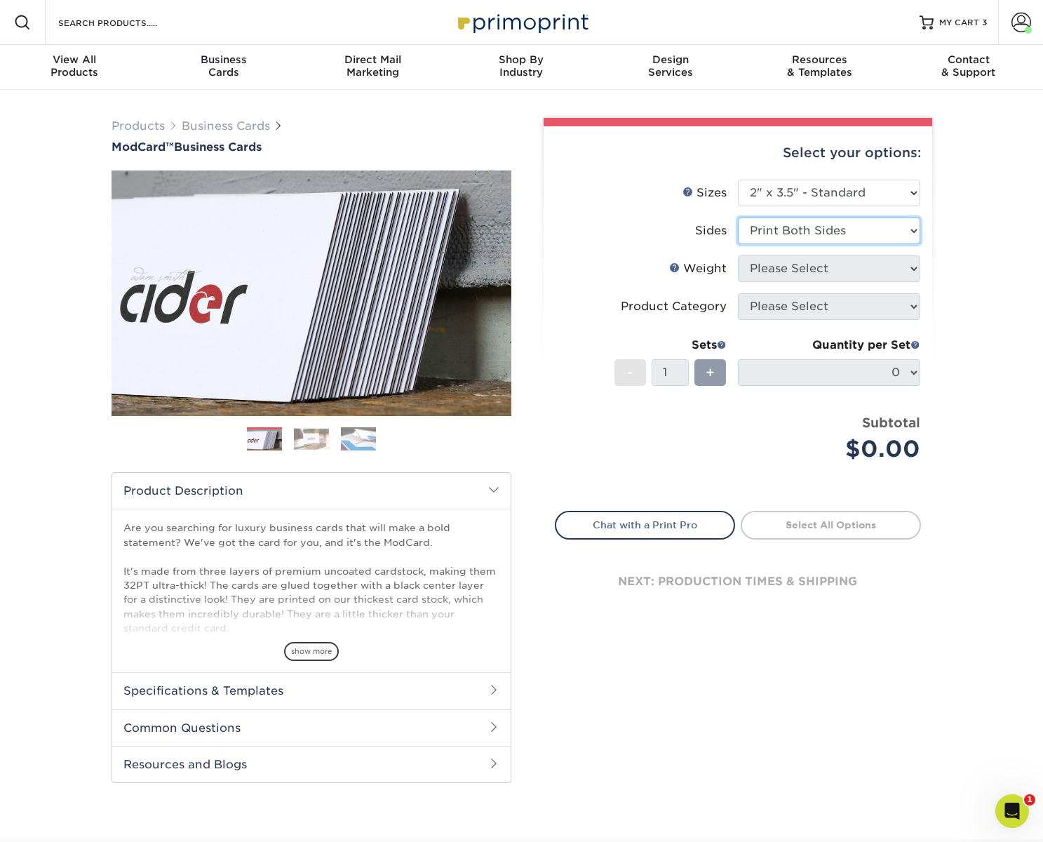
click at [738, 217] on select "Please Select Print Both Sides Print Front Only" at bounding box center [829, 230] width 182 height 27
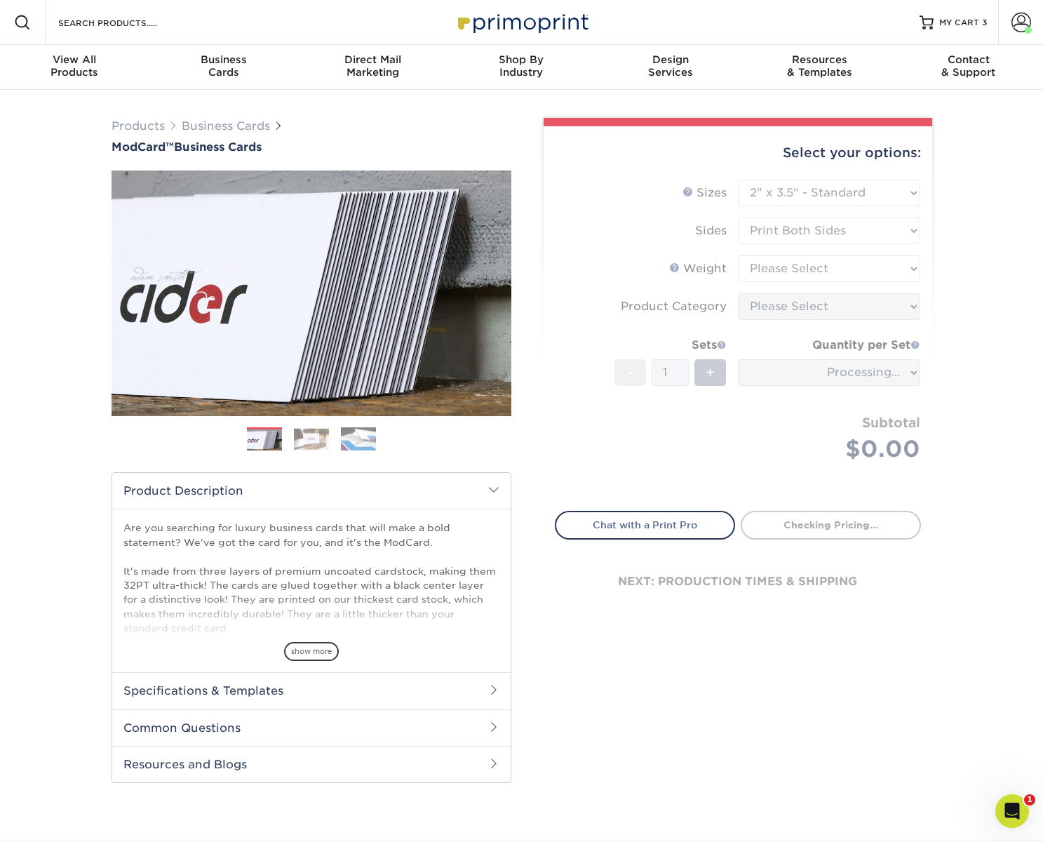
click at [821, 266] on form "Sizes Help Sizes Please Select 1.5" x 3.5" - Mini 1.75" x 3.5" - Mini 2" x 2" -…" at bounding box center [738, 337] width 366 height 315
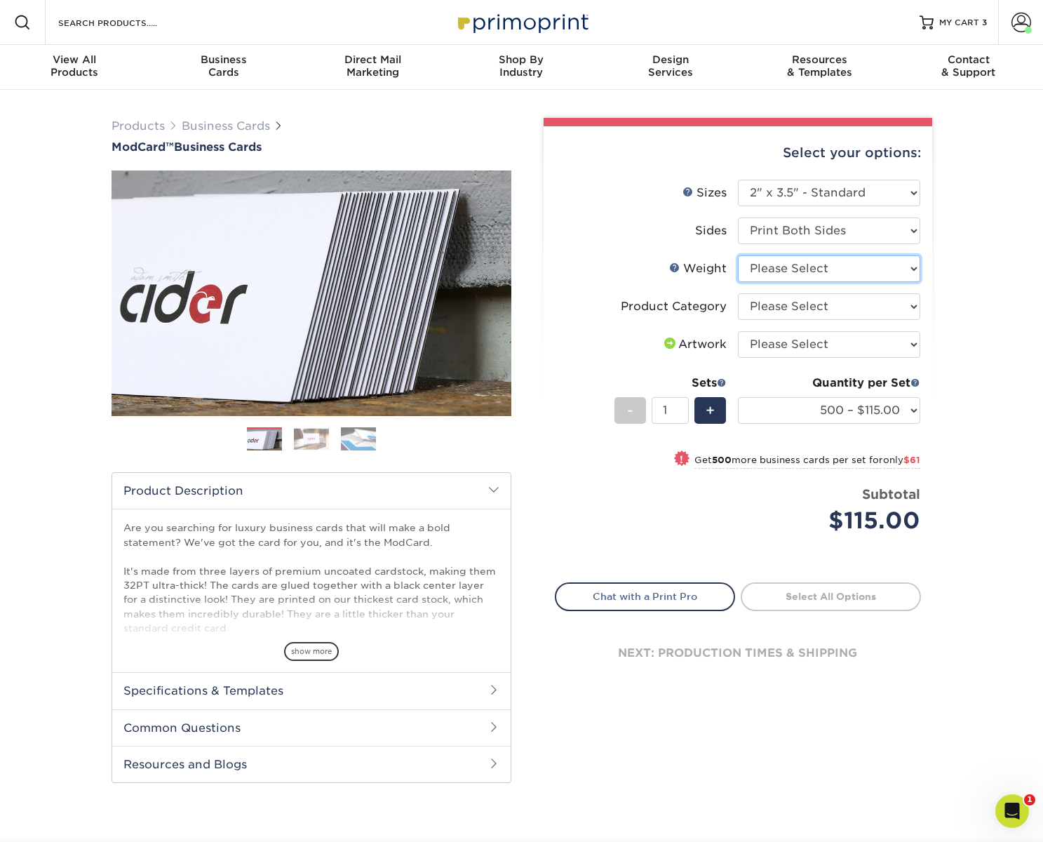
click at [793, 268] on select "Please Select 32PTUCBLK" at bounding box center [829, 268] width 182 height 27
select select "32PTUCBLK"
click at [738, 255] on select "Please Select 32PTUCBLK" at bounding box center [829, 268] width 182 height 27
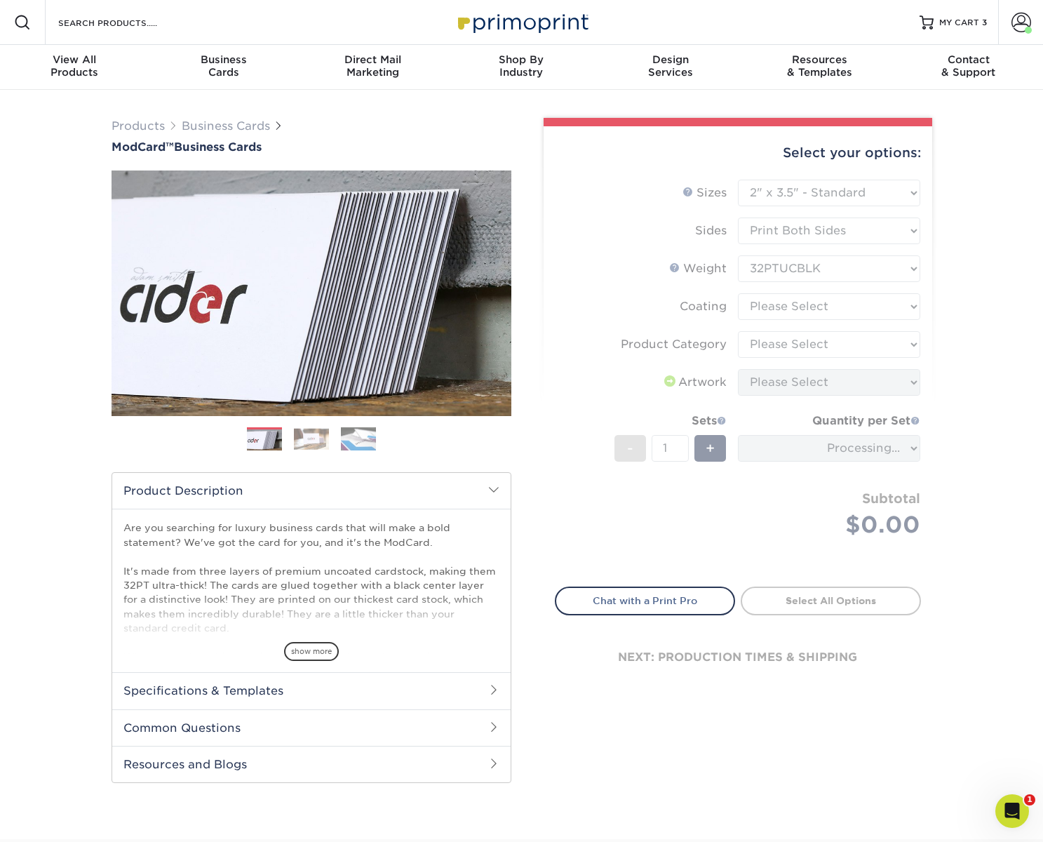
click at [791, 302] on form "Sizes Help Sizes Please Select 1.5" x 3.5" - Mini 1.75" x 3.5" - Mini 2" x 2" -…" at bounding box center [738, 375] width 366 height 391
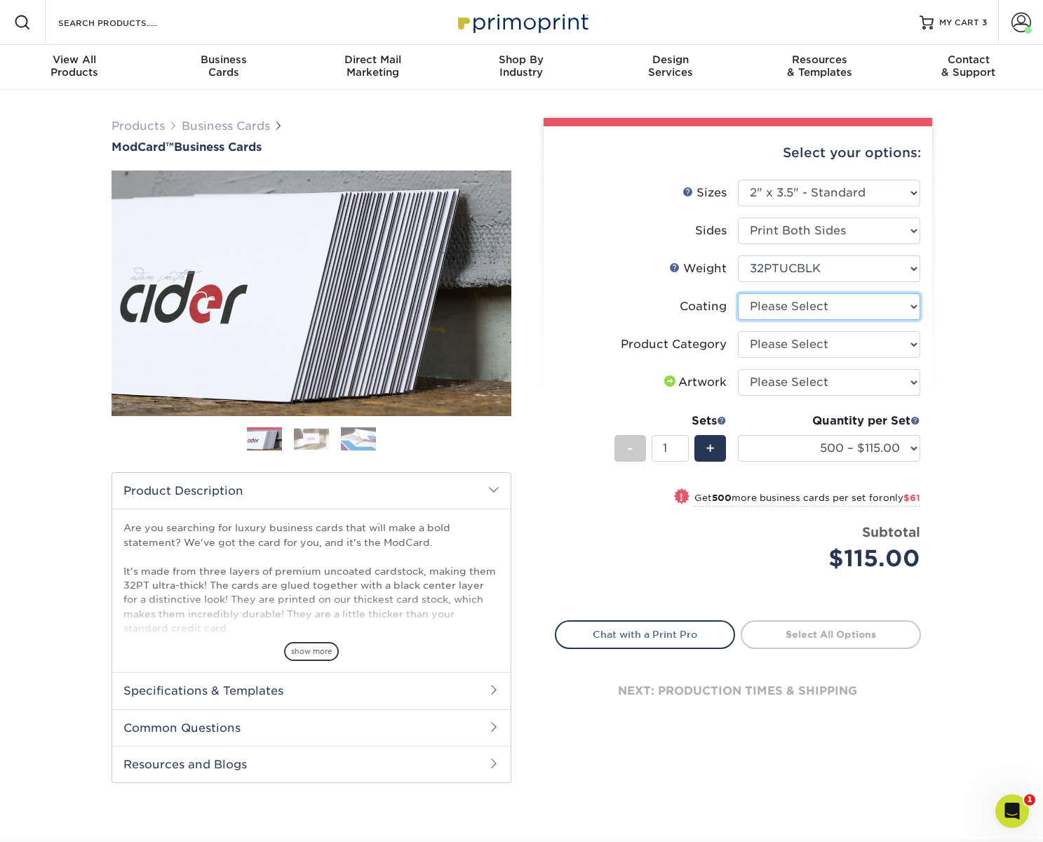
click at [791, 304] on select at bounding box center [829, 306] width 182 height 27
select select "3e7618de-abca-4bda-9f97-8b9129e913d8"
click at [738, 293] on select at bounding box center [829, 306] width 182 height 27
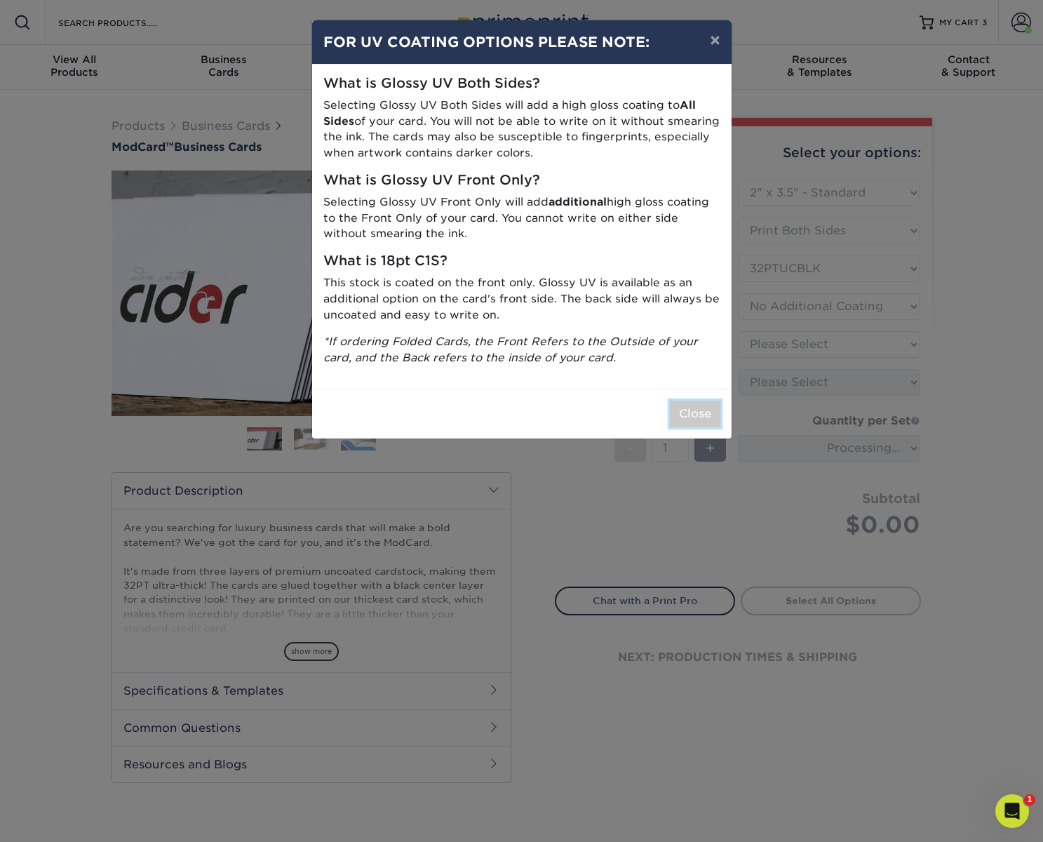
click at [698, 416] on button "Close" at bounding box center [695, 413] width 50 height 27
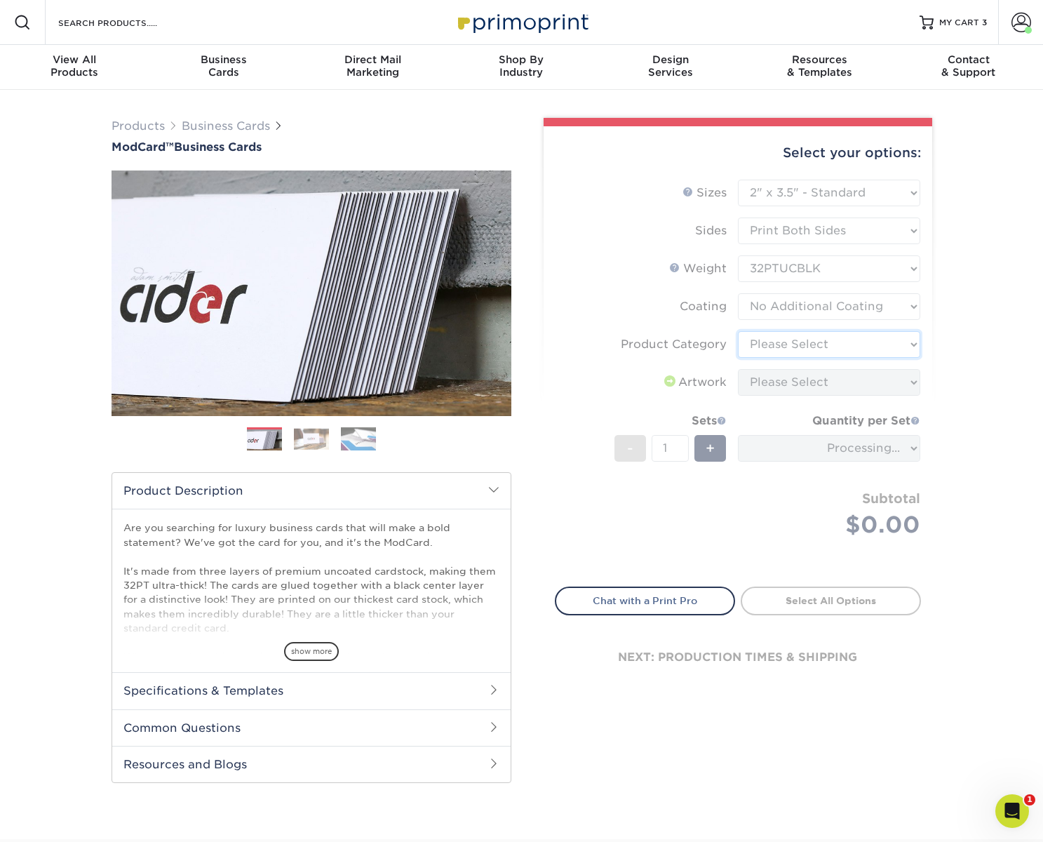
click at [802, 340] on select "Please Select Business Cards" at bounding box center [829, 344] width 182 height 27
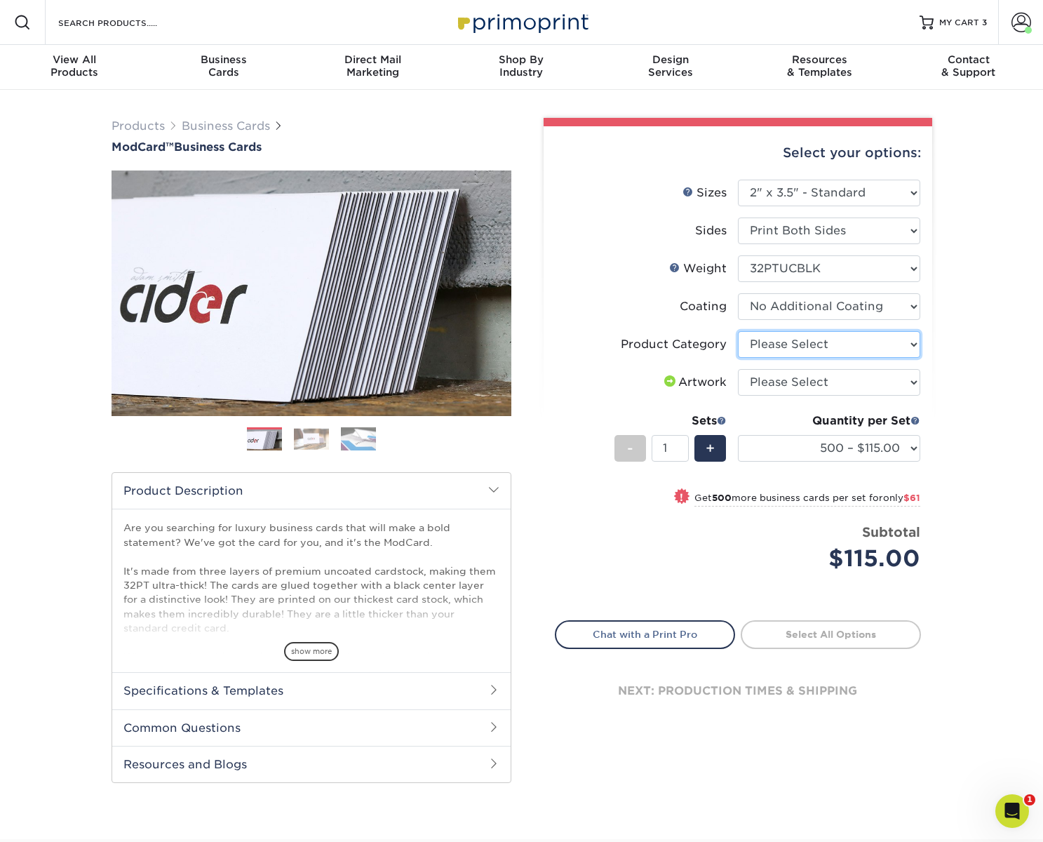
select select "3b5148f1-0588-4f88-a218-97bcfdce65c1"
click at [738, 331] on select "Please Select Business Cards" at bounding box center [829, 344] width 182 height 27
click at [813, 384] on select "Please Select I will upload files I need a design - $100" at bounding box center [829, 382] width 182 height 27
select select "upload"
click at [738, 369] on select "Please Select I will upload files I need a design - $100" at bounding box center [829, 382] width 182 height 27
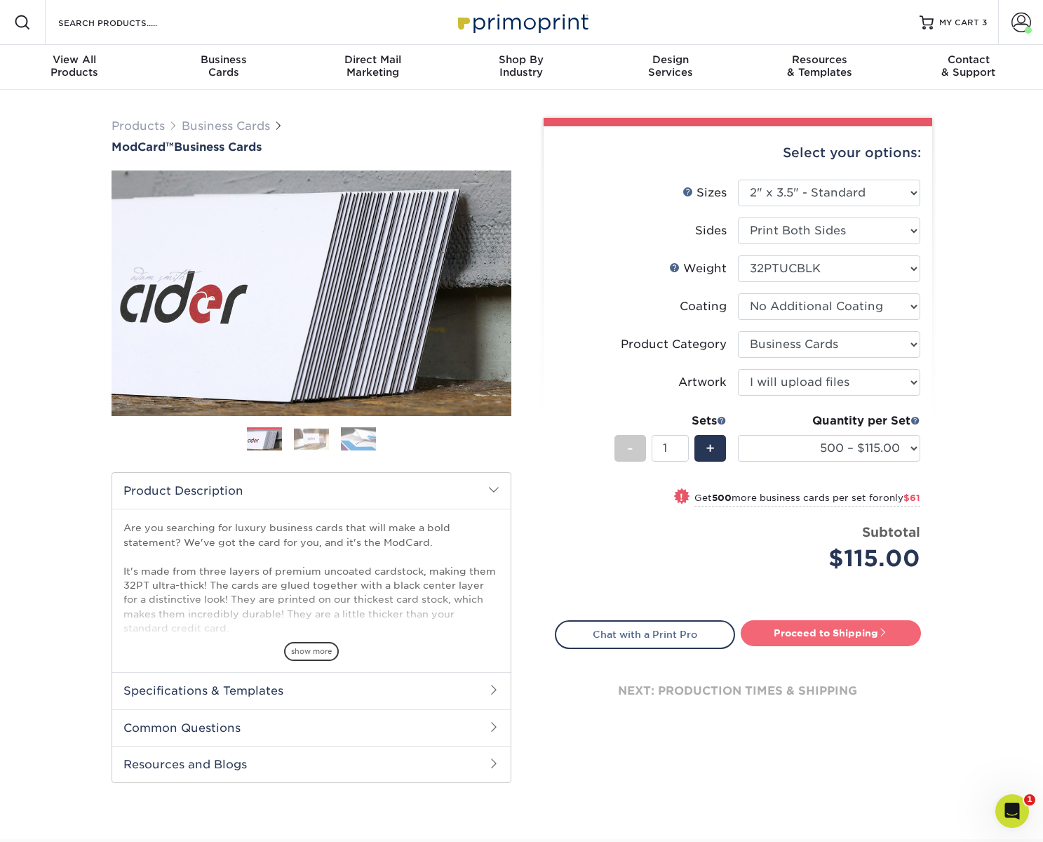
click at [858, 629] on link "Proceed to Shipping" at bounding box center [831, 632] width 180 height 25
type input "Set 1"
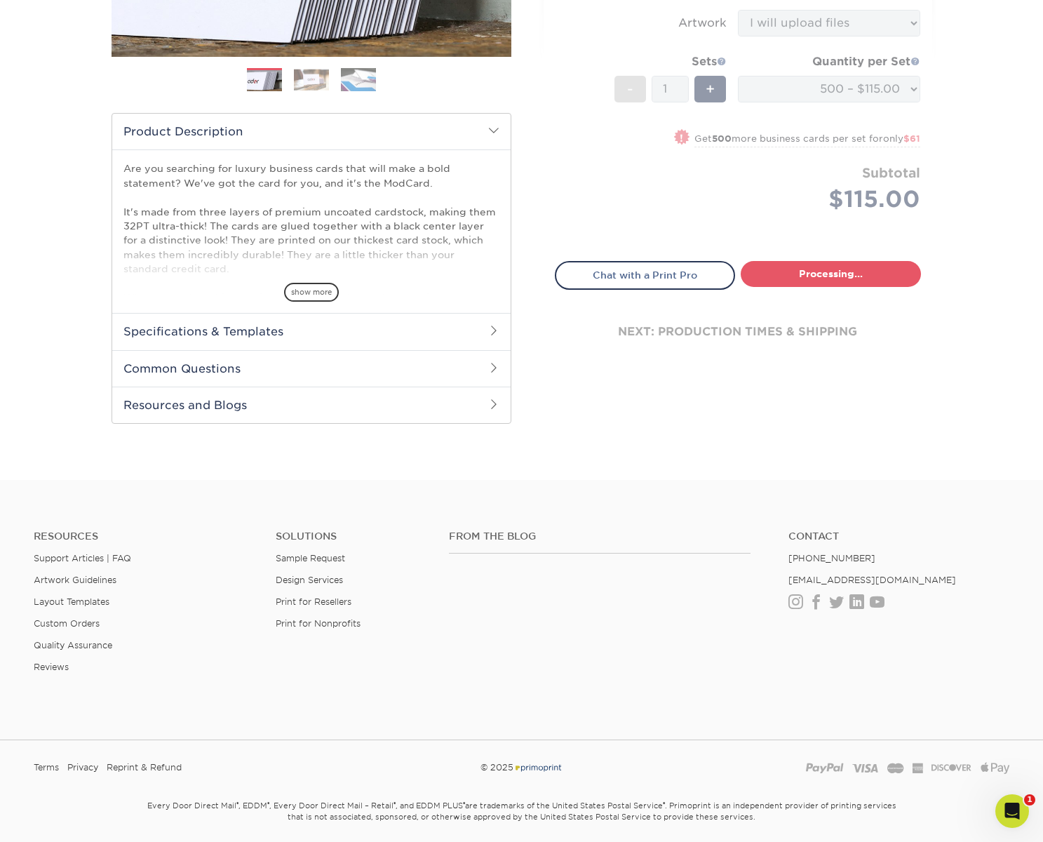
select select "5f593cd4-e965-446d-a983-0d73bfd06503"
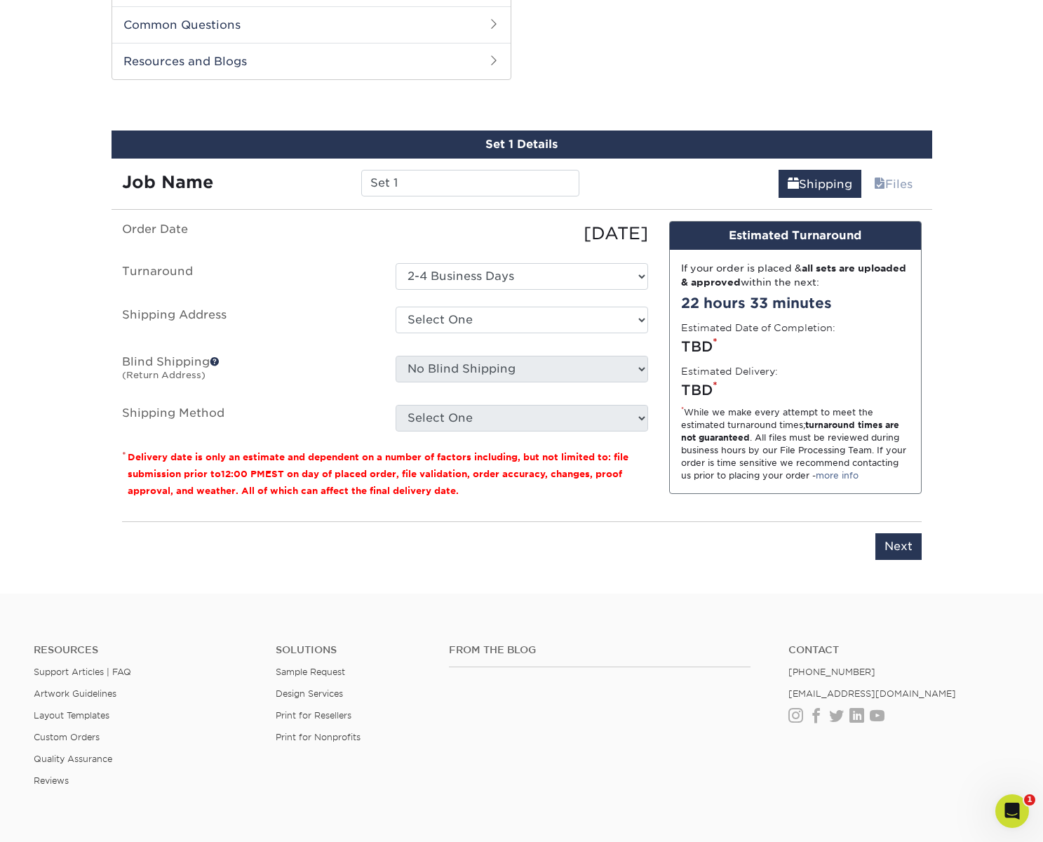
scroll to position [713, 0]
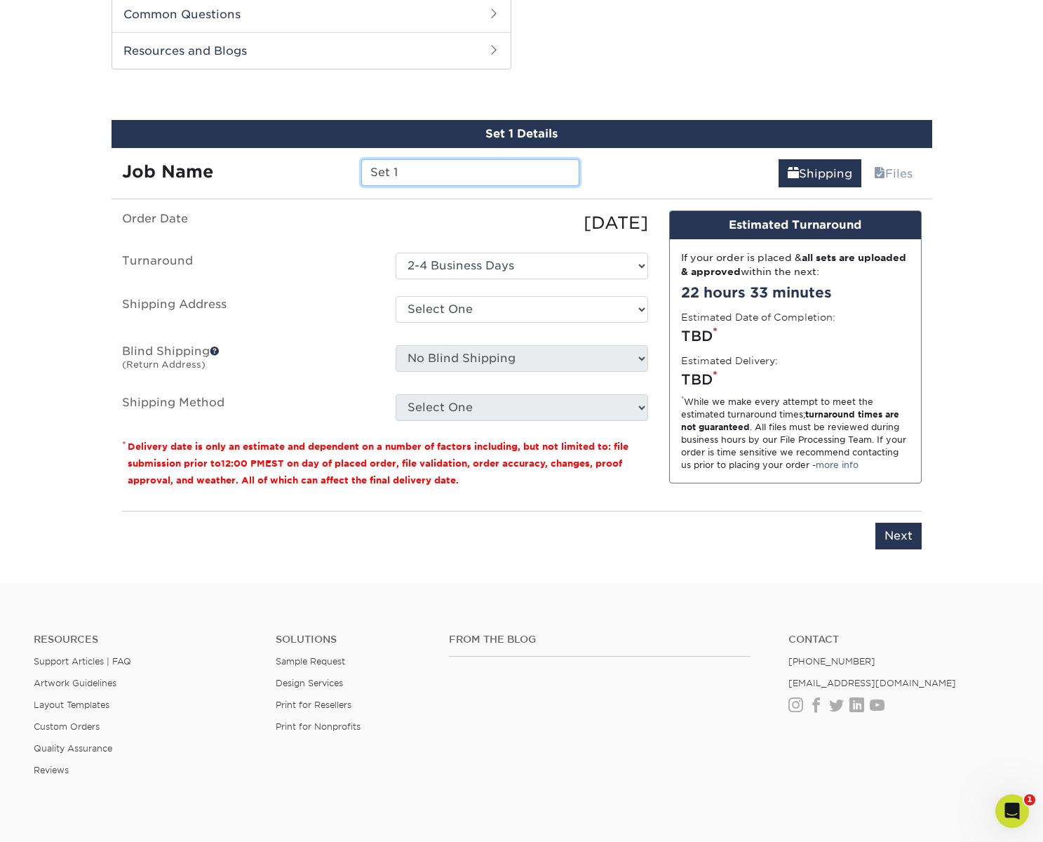
click at [453, 173] on input "Set 1" at bounding box center [470, 172] width 218 height 27
click at [454, 173] on input "Set 1" at bounding box center [470, 172] width 218 height 27
type input "Shane - Franklin"
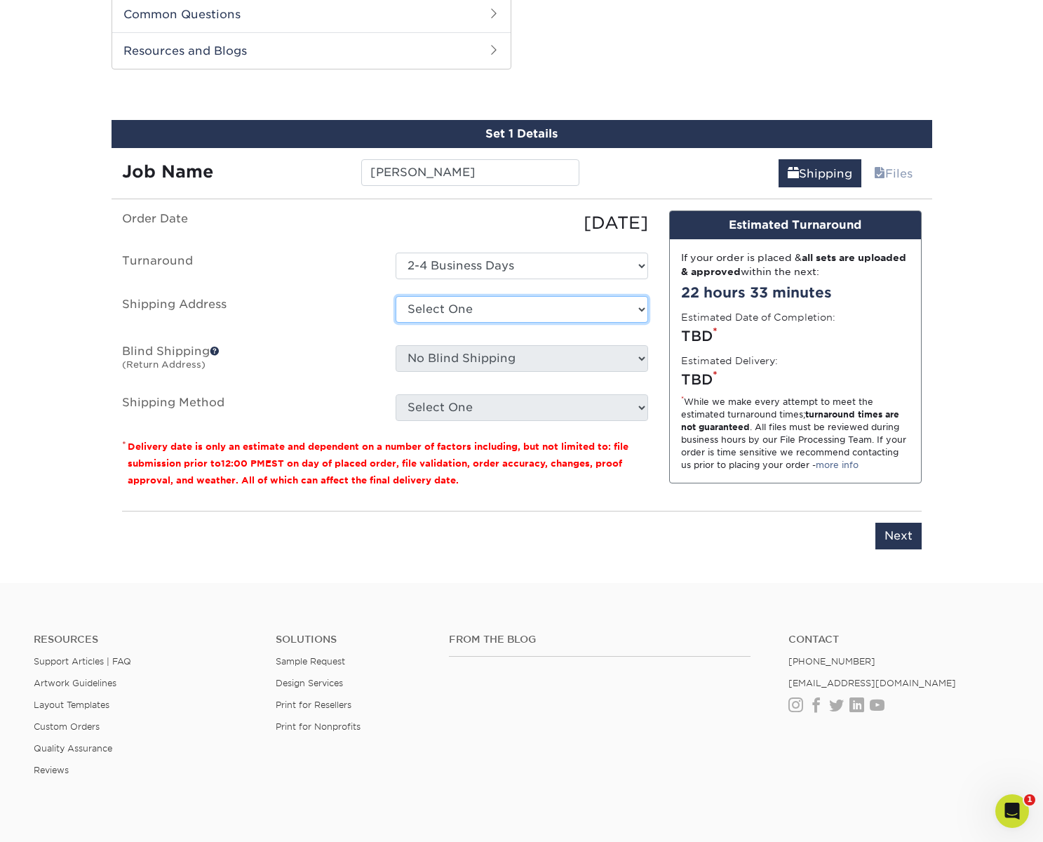
click at [508, 296] on select "Select One [PERSON_NAME] - [GEOGRAPHIC_DATA] [PERSON_NAME]. [PERSON_NAME] + Add…" at bounding box center [522, 309] width 252 height 27
select select "276782"
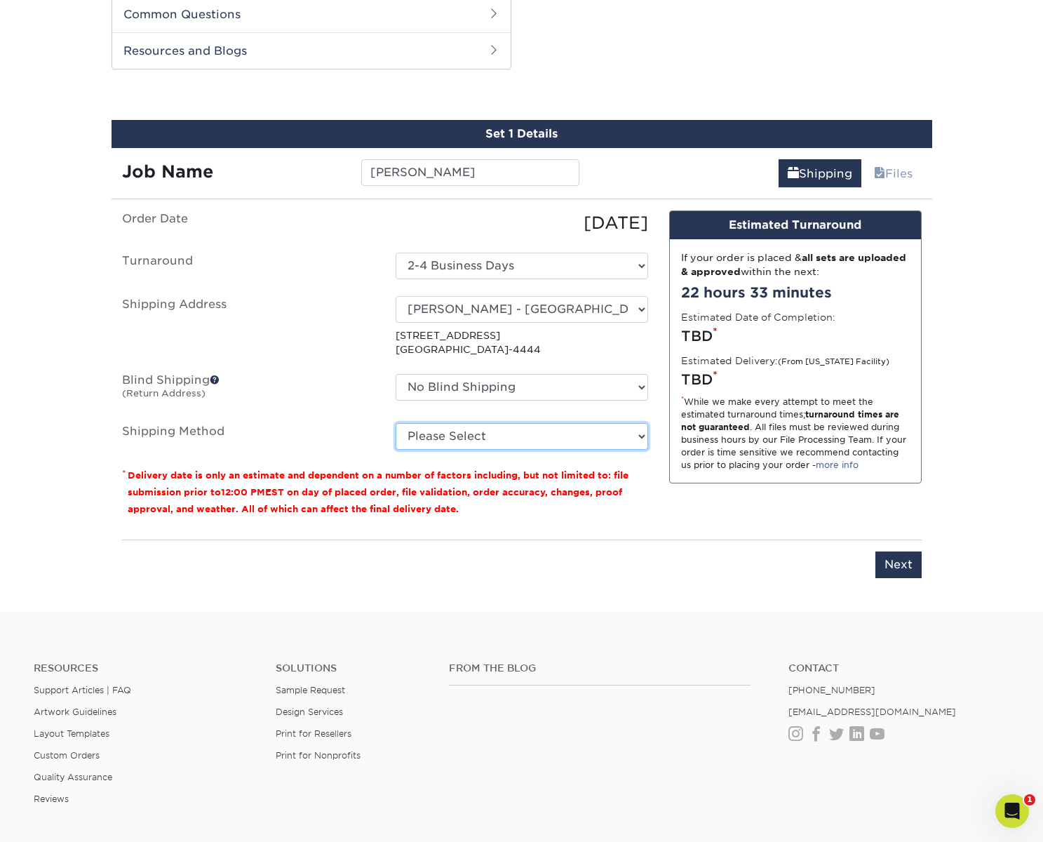
click at [459, 433] on select "Please Select Ground Shipping (+$8.96) 3 Day Shipping Service (+$19.86) 2 Day A…" at bounding box center [522, 436] width 252 height 27
select select "03"
click at [396, 423] on select "Please Select Ground Shipping (+$8.96) 3 Day Shipping Service (+$19.86) 2 Day A…" at bounding box center [522, 436] width 252 height 27
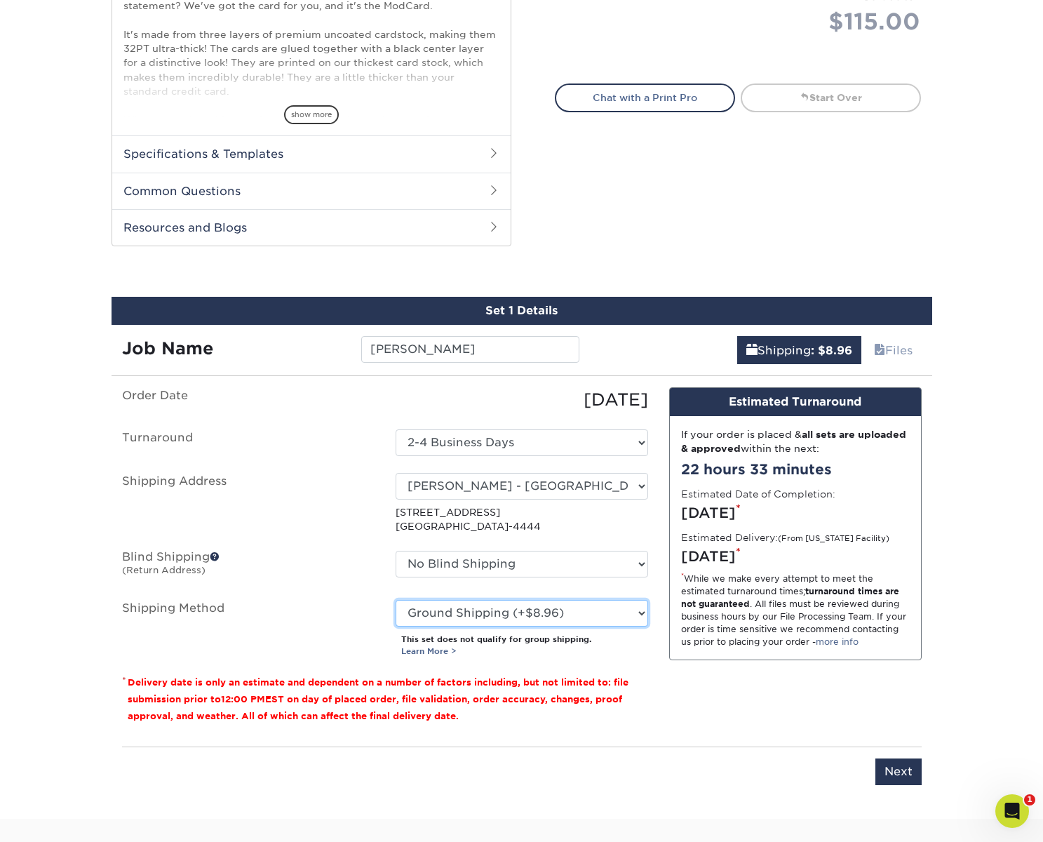
scroll to position [649, 0]
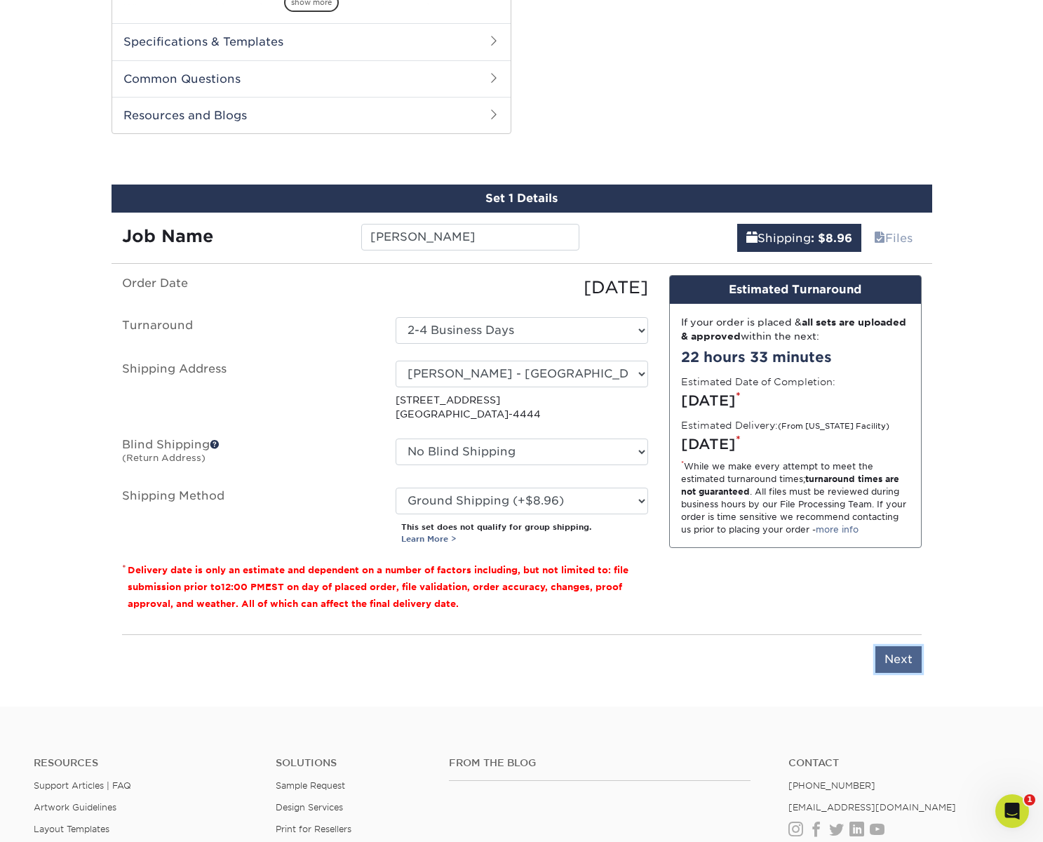
click at [897, 661] on input "Next" at bounding box center [898, 659] width 46 height 27
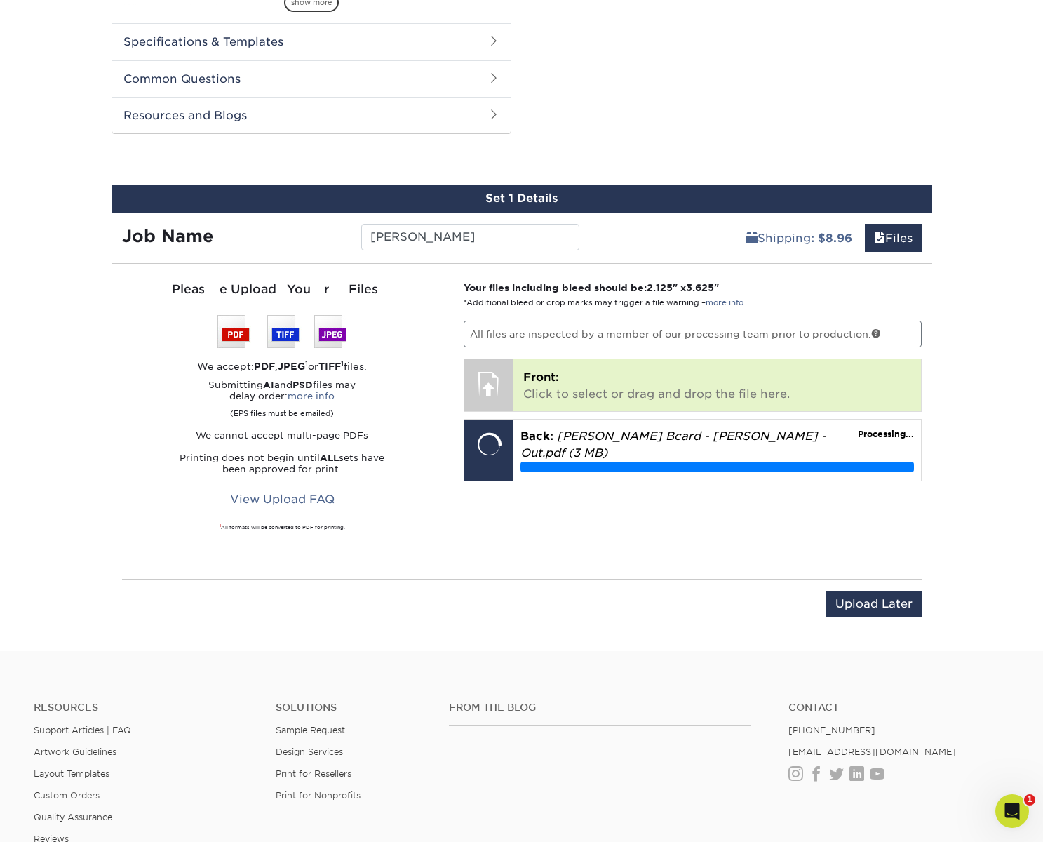
scroll to position [649, 0]
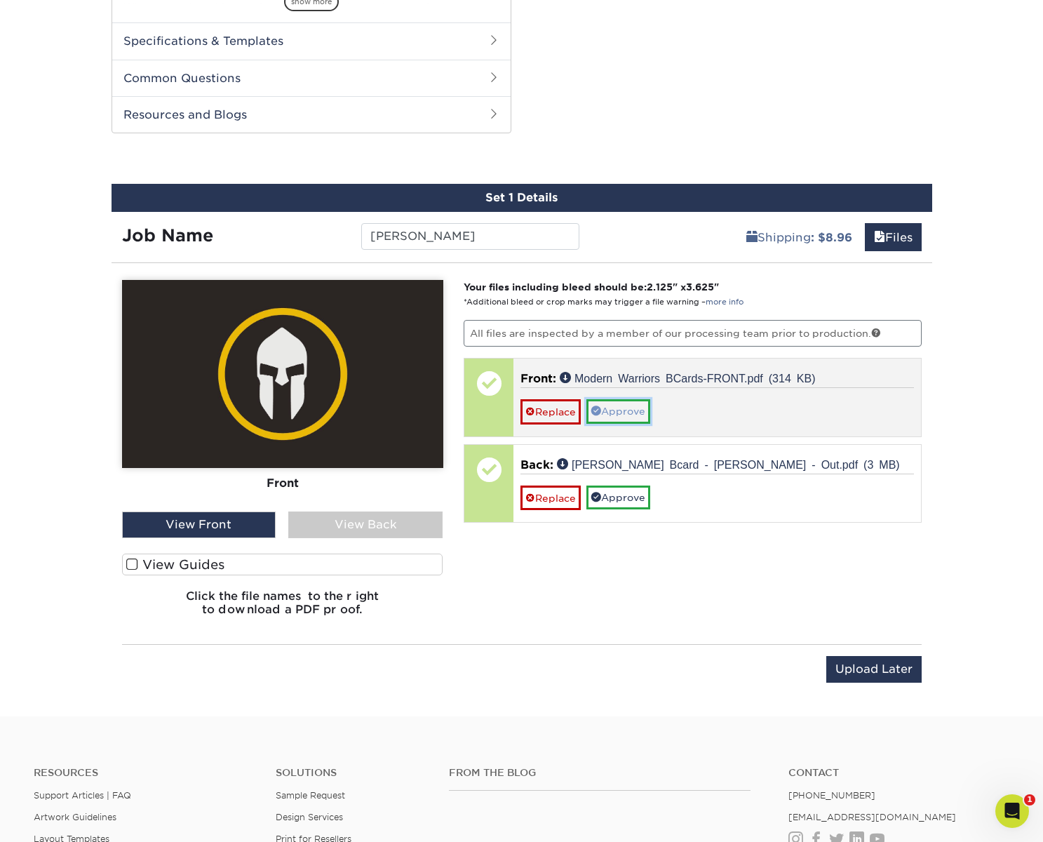
drag, startPoint x: 629, startPoint y: 412, endPoint x: 546, endPoint y: 451, distance: 91.9
click at [629, 412] on link "Approve" at bounding box center [618, 411] width 64 height 24
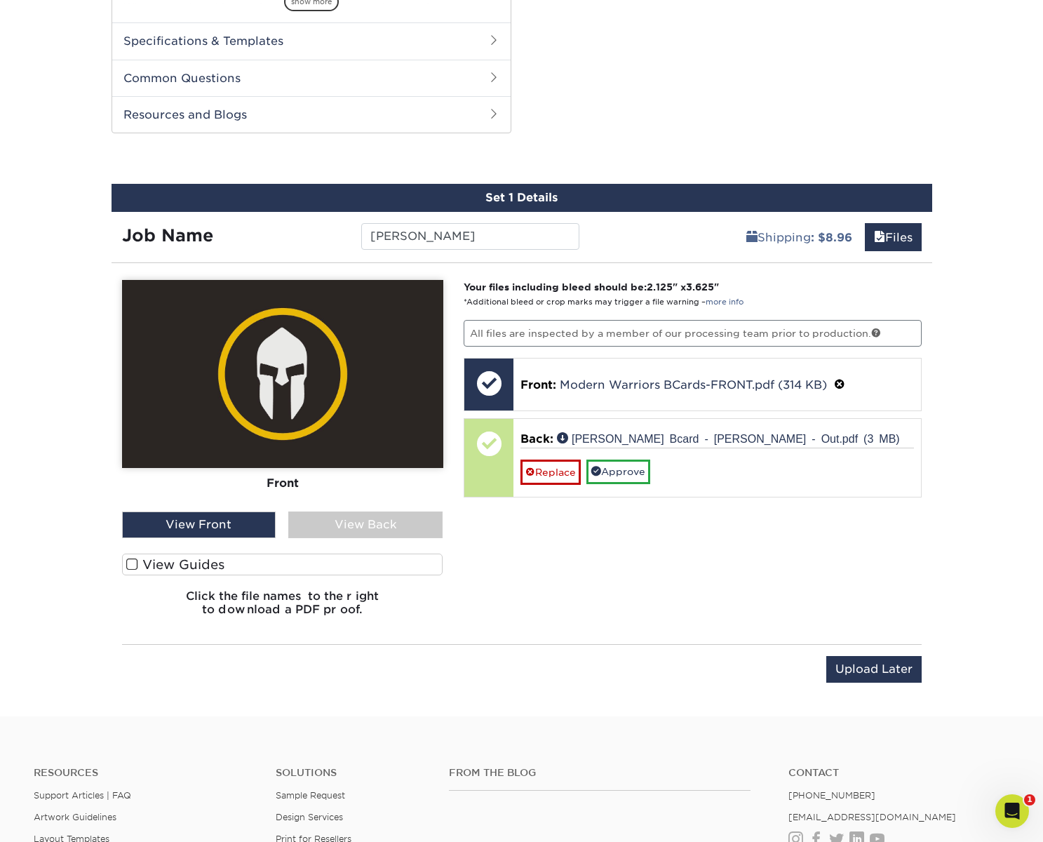
drag, startPoint x: 413, startPoint y: 520, endPoint x: 406, endPoint y: 518, distance: 7.6
click at [412, 520] on div "View Back" at bounding box center [365, 524] width 154 height 27
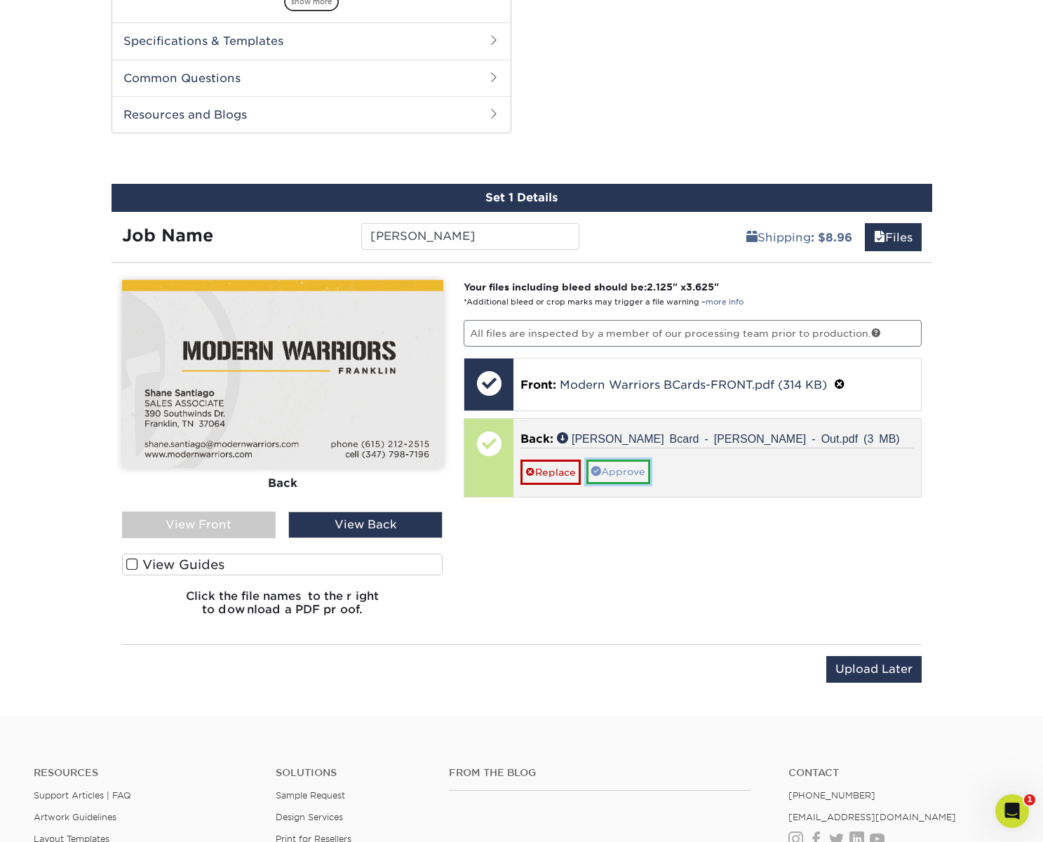
click at [626, 473] on link "Approve" at bounding box center [618, 471] width 64 height 24
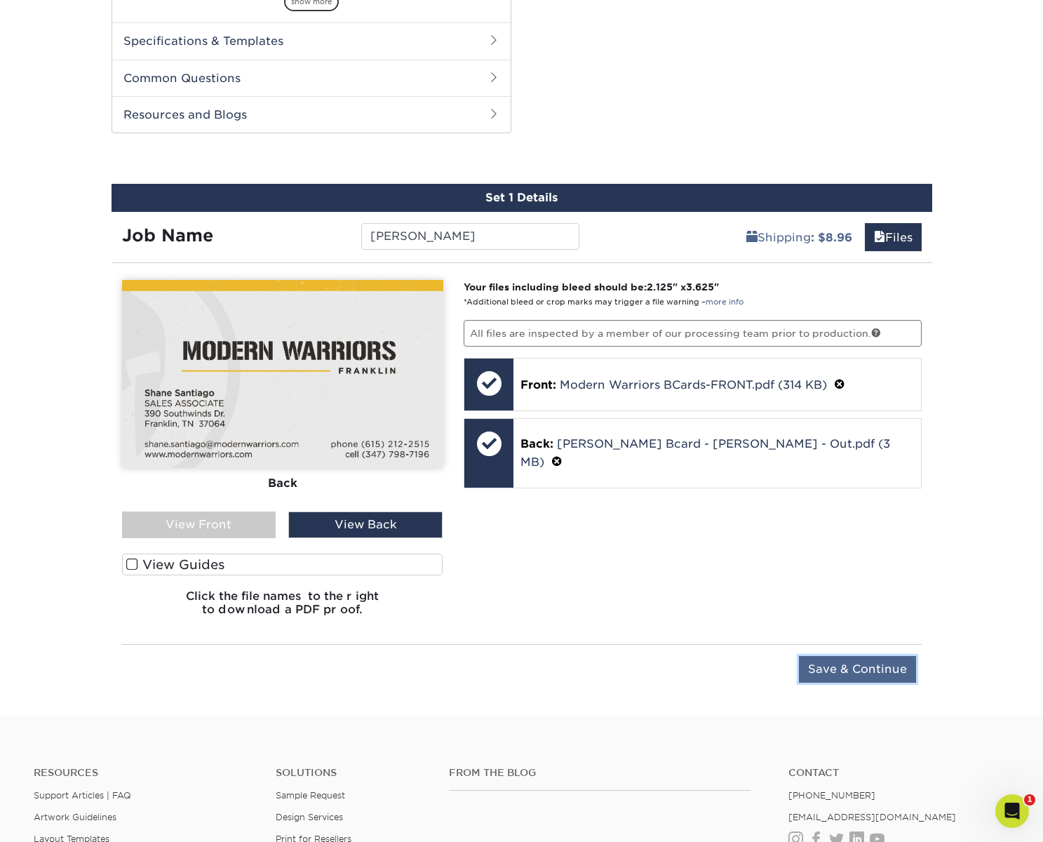
click at [853, 666] on input "Save & Continue" at bounding box center [857, 669] width 117 height 27
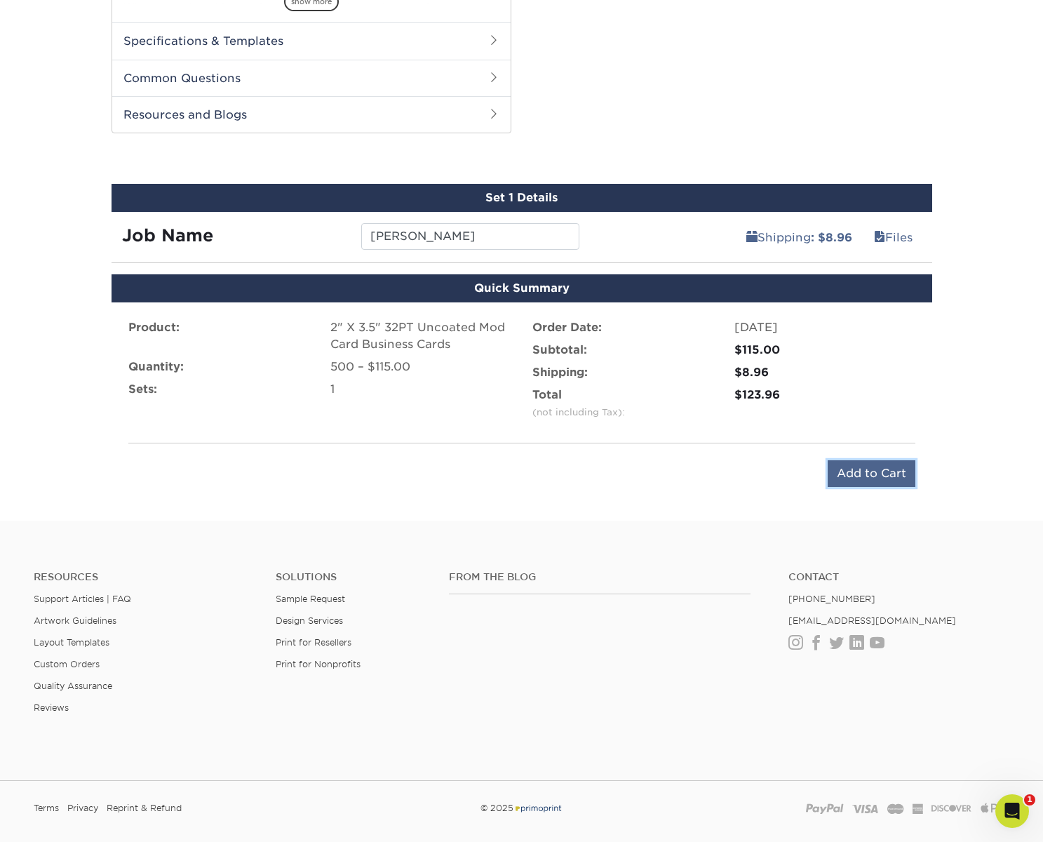
click at [846, 469] on input "Add to Cart" at bounding box center [871, 473] width 88 height 27
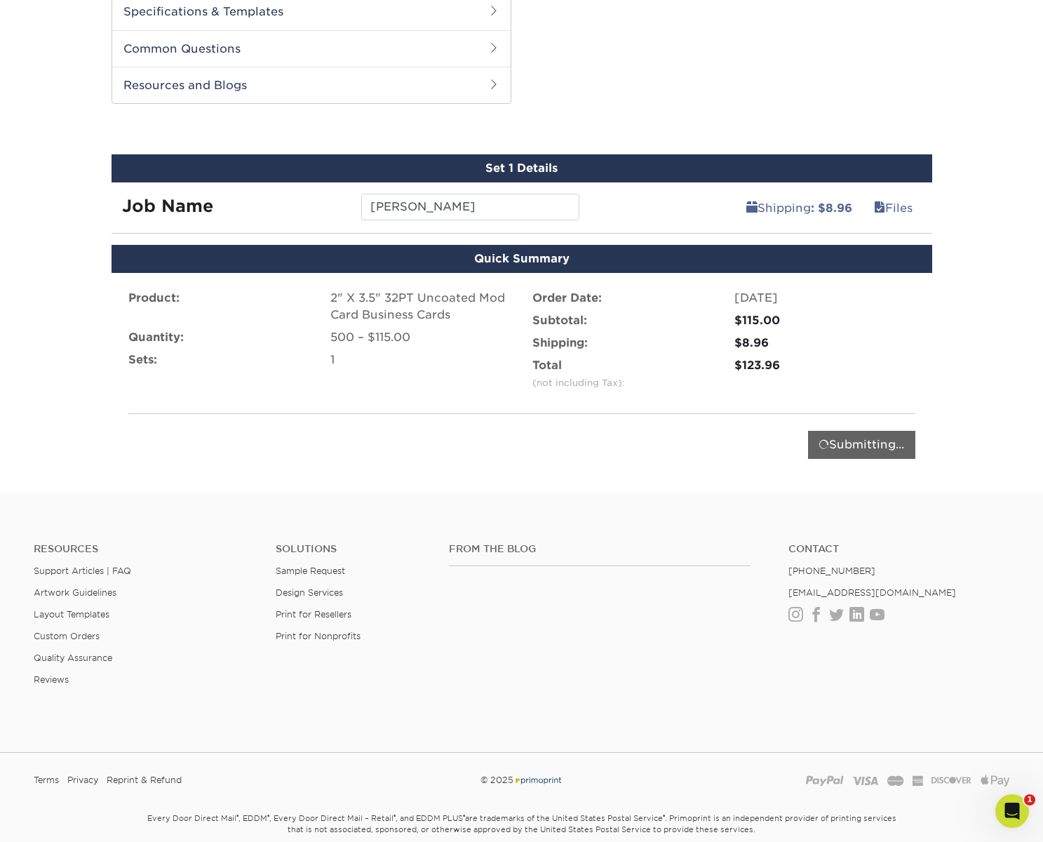
scroll to position [680, 0]
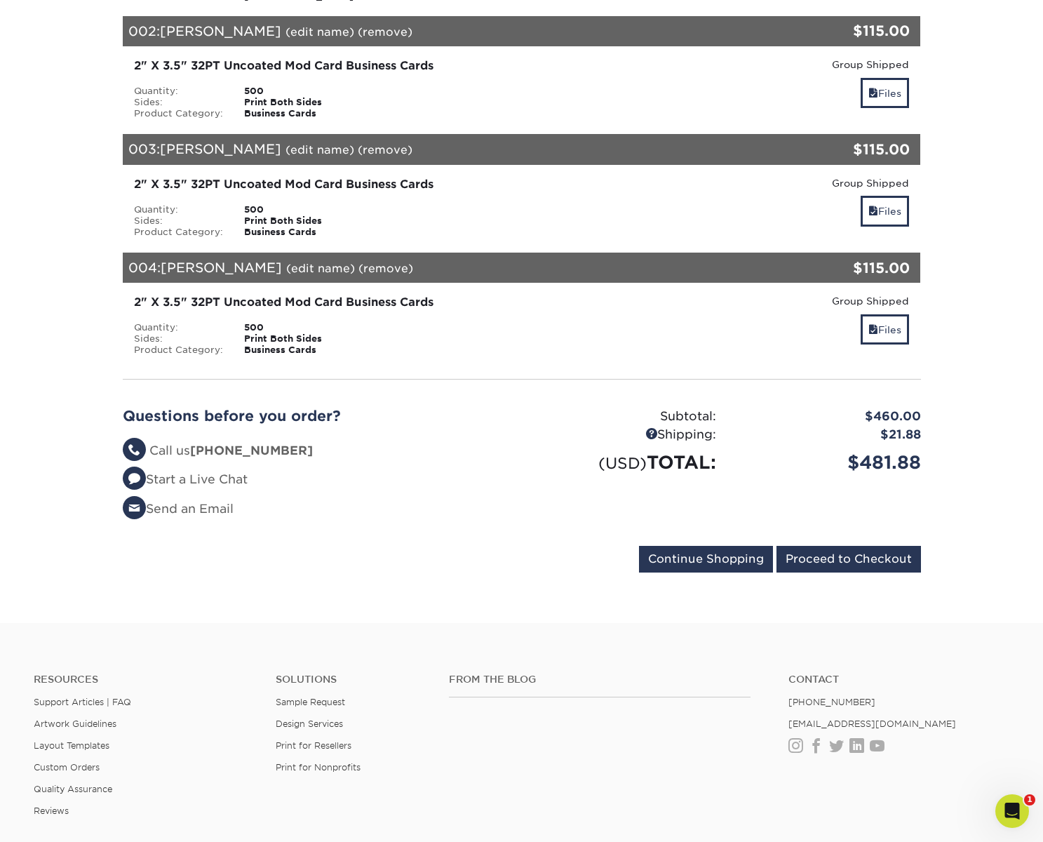
scroll to position [445, 0]
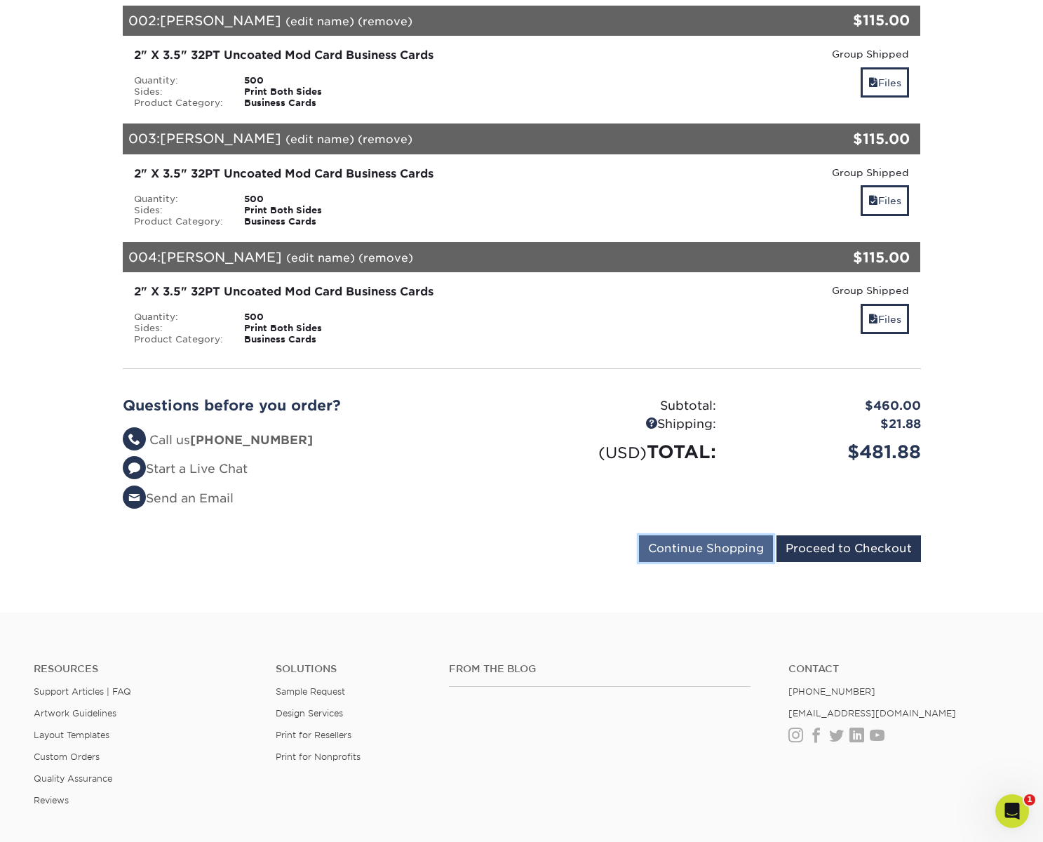
click at [722, 554] on input "Continue Shopping" at bounding box center [706, 548] width 134 height 27
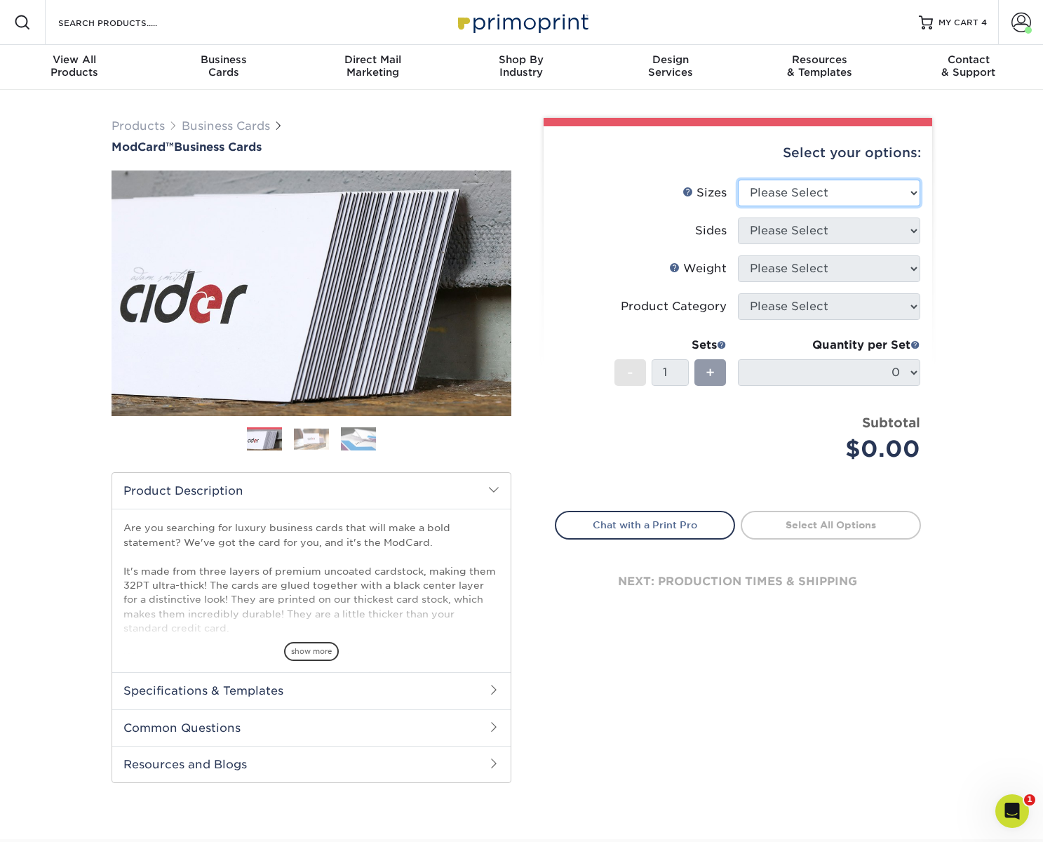
click at [799, 186] on select "Please Select 1.5" x 3.5" - Mini 1.75" x 3.5" - Mini 2" x 2" - Square 2" x 3" -…" at bounding box center [829, 193] width 182 height 27
select select "2.00x3.50"
click at [738, 180] on select "Please Select 1.5" x 3.5" - Mini 1.75" x 3.5" - Mini 2" x 2" - Square 2" x 3" -…" at bounding box center [829, 193] width 182 height 27
click at [819, 229] on select "Please Select Print Both Sides Print Front Only" at bounding box center [829, 230] width 182 height 27
select select "13abbda7-1d64-4f25-8bb2-c179b224825d"
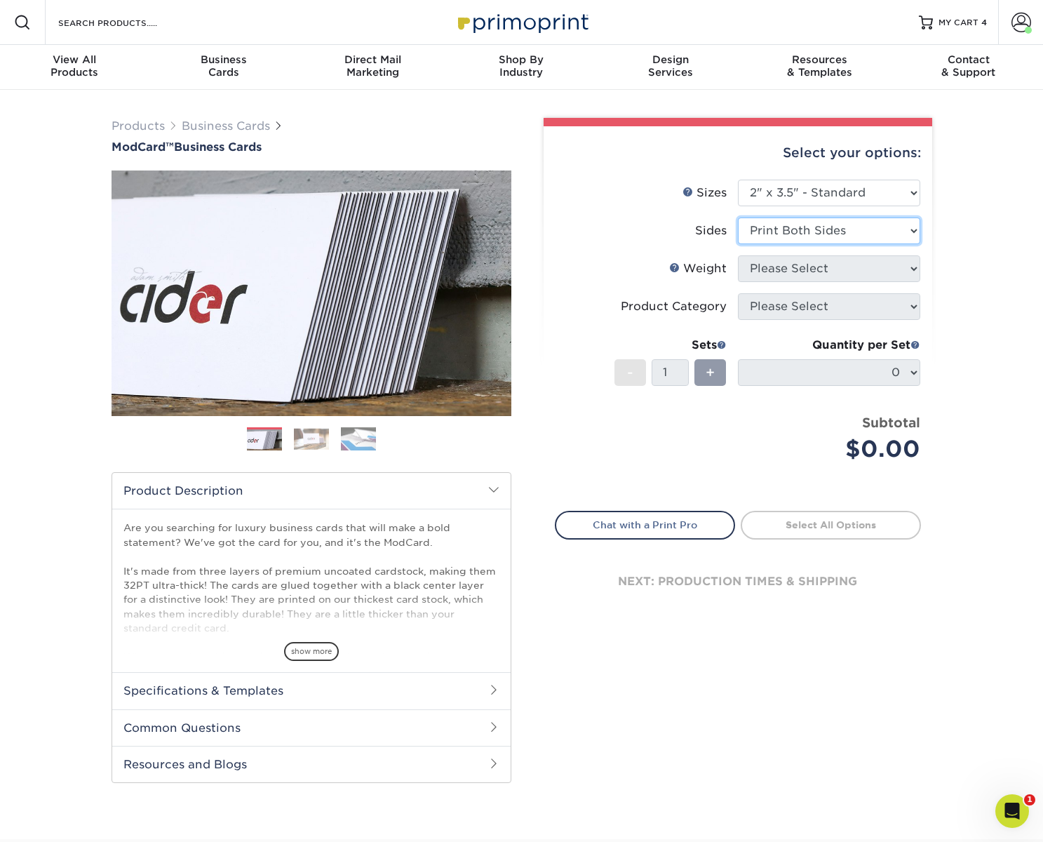
click at [738, 217] on select "Please Select Print Both Sides Print Front Only" at bounding box center [829, 230] width 182 height 27
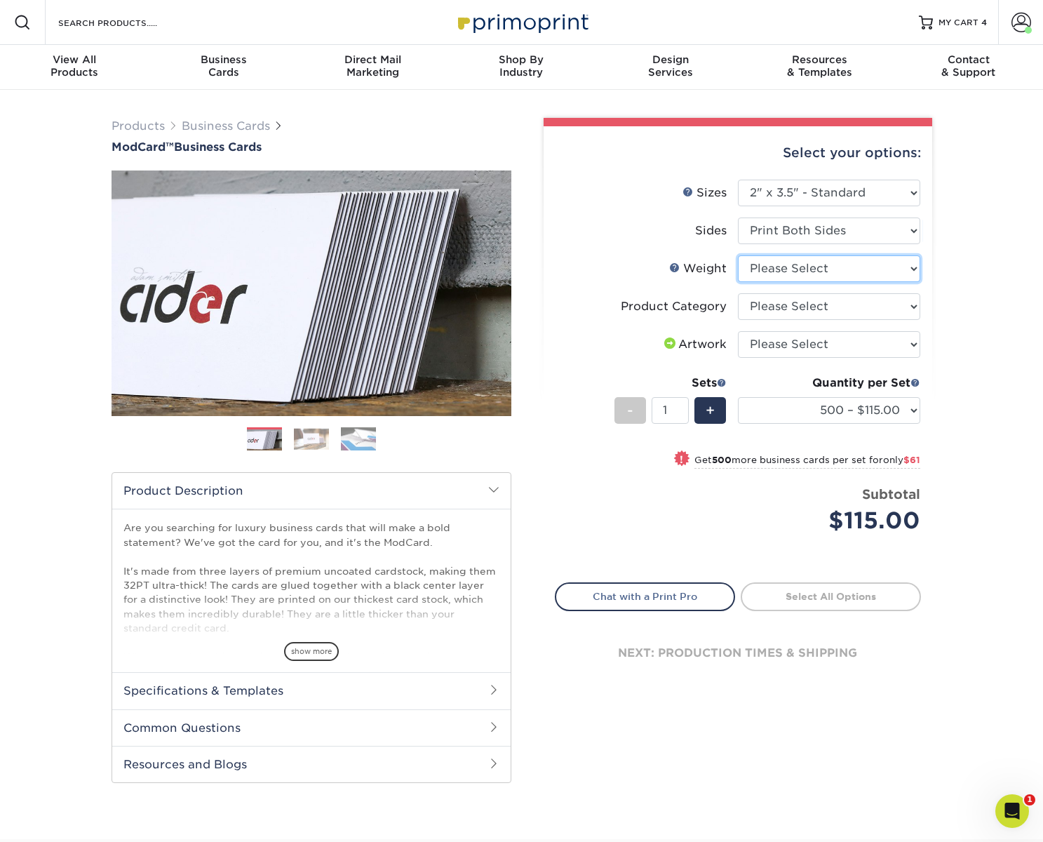
click at [814, 269] on select "Please Select 32PTUCBLK" at bounding box center [829, 268] width 182 height 27
select select "32PTUCBLK"
click at [738, 255] on select "Please Select 32PTUCBLK" at bounding box center [829, 268] width 182 height 27
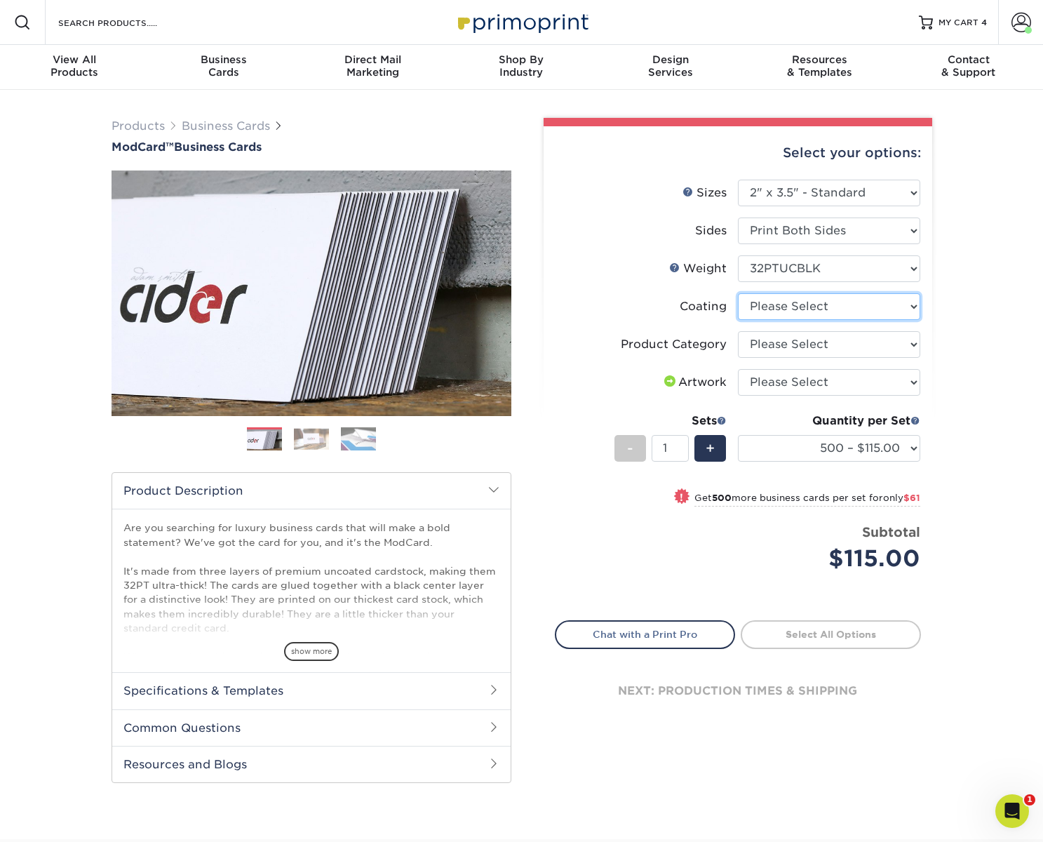
click at [792, 302] on select at bounding box center [829, 306] width 182 height 27
select select "3e7618de-abca-4bda-9f97-8b9129e913d8"
click at [738, 293] on select at bounding box center [829, 306] width 182 height 27
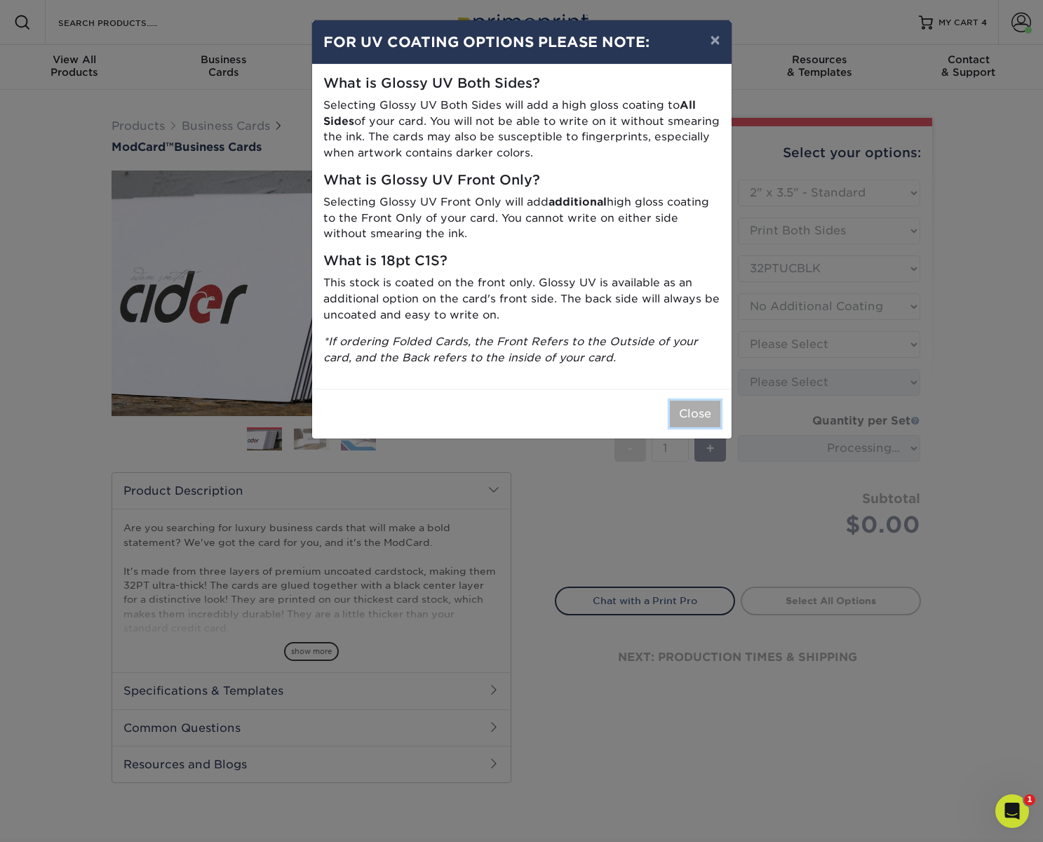
click at [682, 413] on button "Close" at bounding box center [695, 413] width 50 height 27
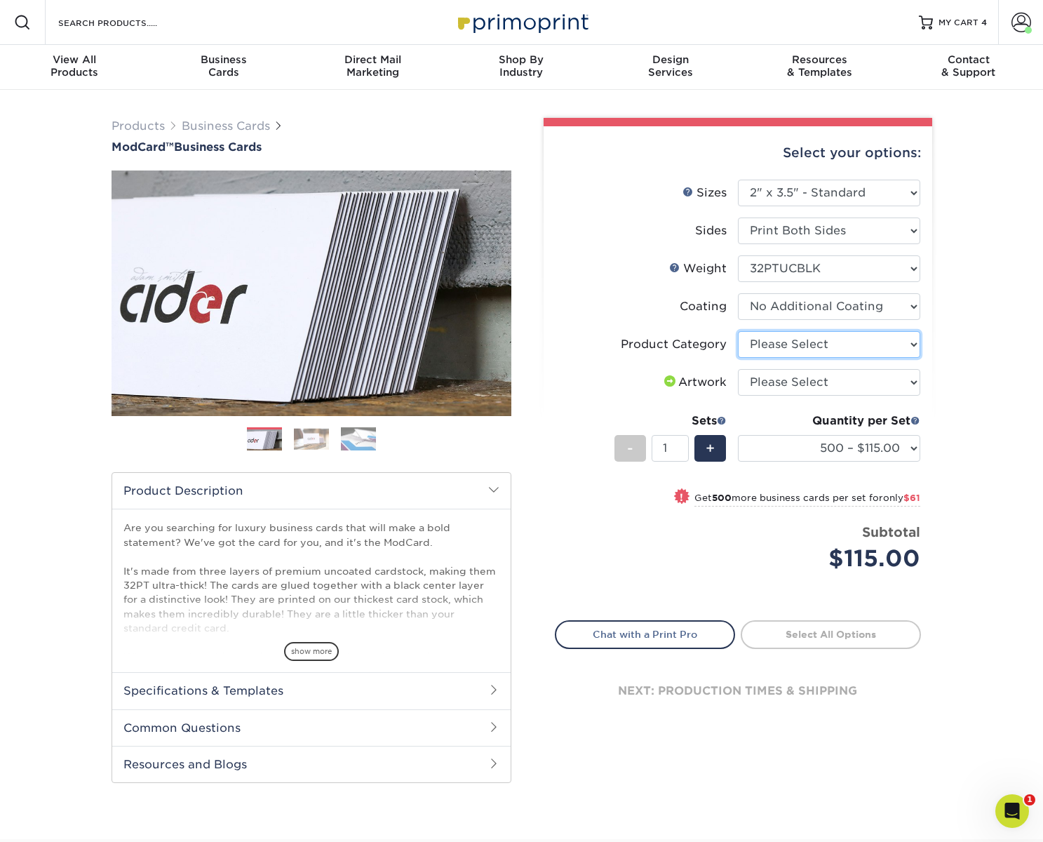
click at [795, 344] on select "Please Select Business Cards" at bounding box center [829, 344] width 182 height 27
select select "3b5148f1-0588-4f88-a218-97bcfdce65c1"
click at [738, 331] on select "Please Select Business Cards" at bounding box center [829, 344] width 182 height 27
click at [805, 384] on select "Please Select I will upload files I need a design - $100" at bounding box center [829, 382] width 182 height 27
select select "upload"
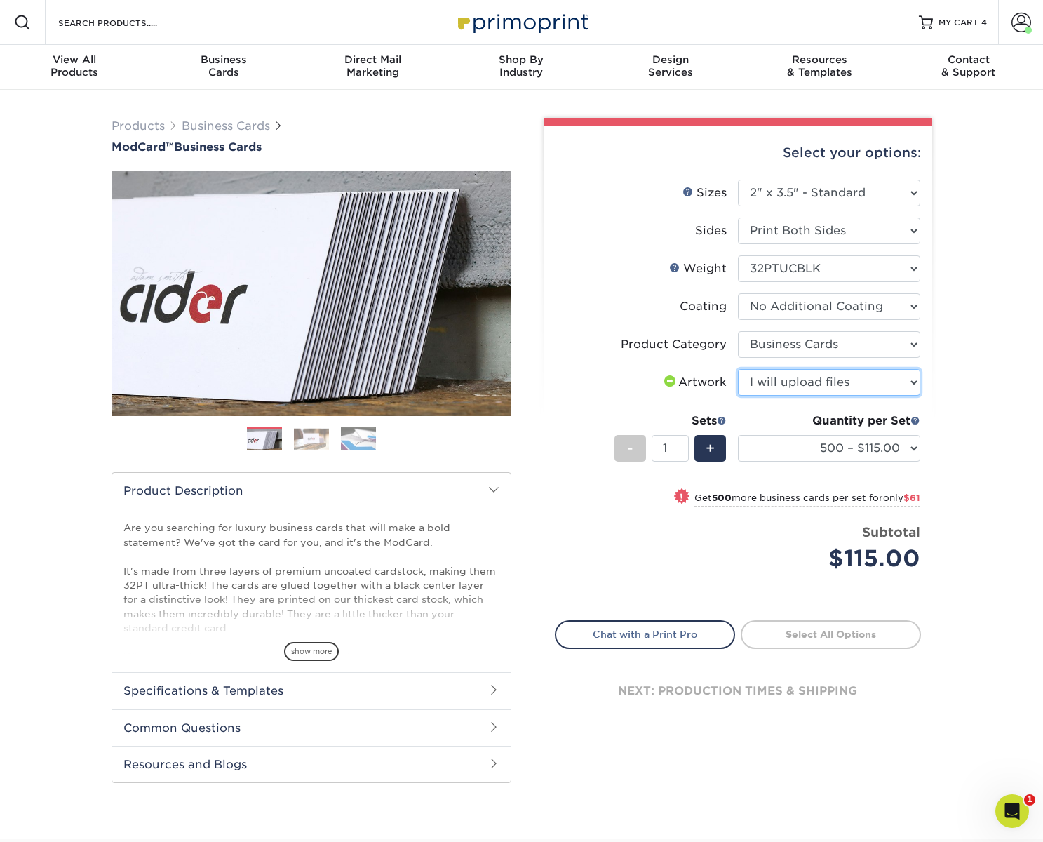
click at [738, 369] on select "Please Select I will upload files I need a design - $100" at bounding box center [829, 382] width 182 height 27
drag, startPoint x: 966, startPoint y: 445, endPoint x: 953, endPoint y: 459, distance: 18.9
click at [966, 445] on div "Products Business Cards ModCard™ Business Cards Previous Next" at bounding box center [521, 464] width 1043 height 749
click at [869, 637] on link "Proceed to Shipping" at bounding box center [831, 632] width 180 height 25
type input "Set 1"
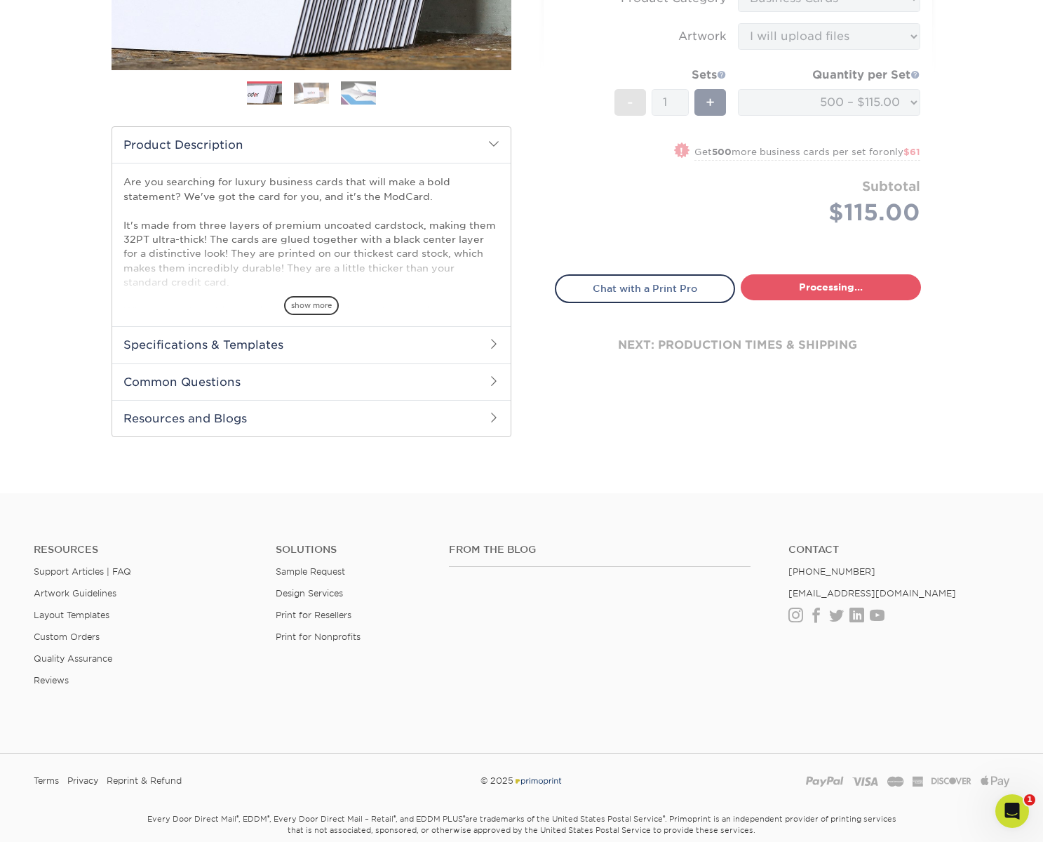
select select "5f593cd4-e965-446d-a983-0d73bfd06503"
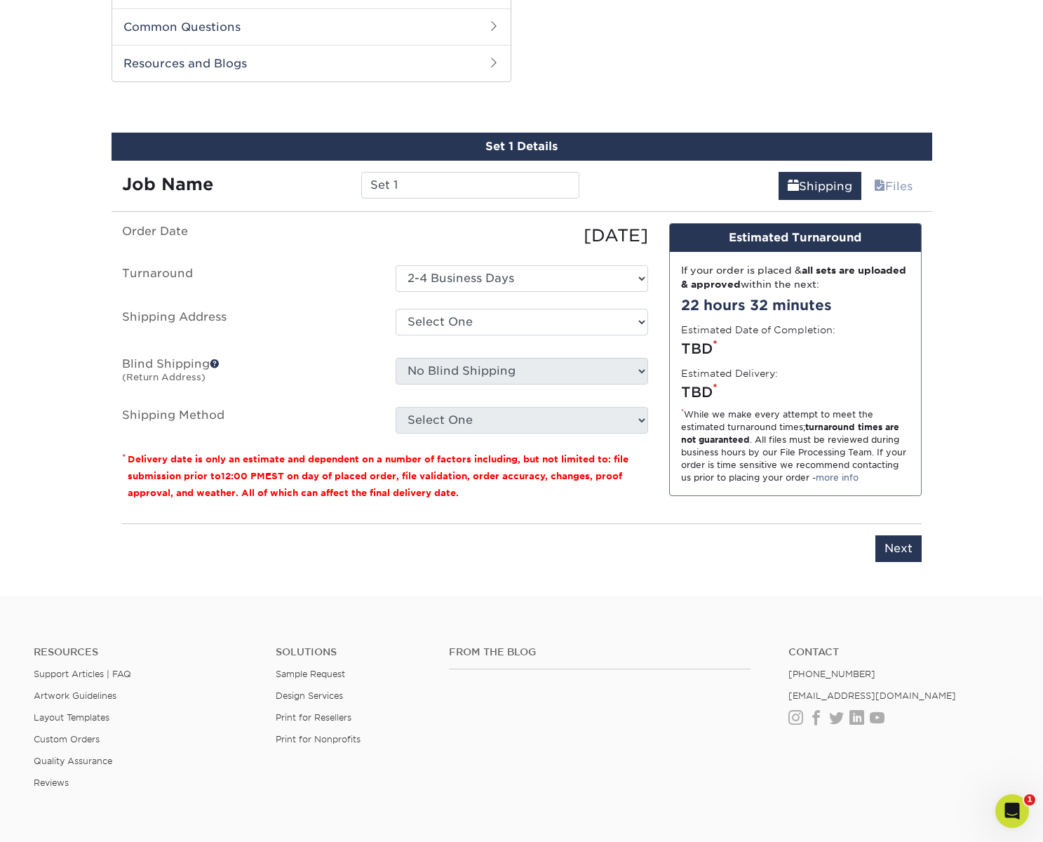
scroll to position [713, 0]
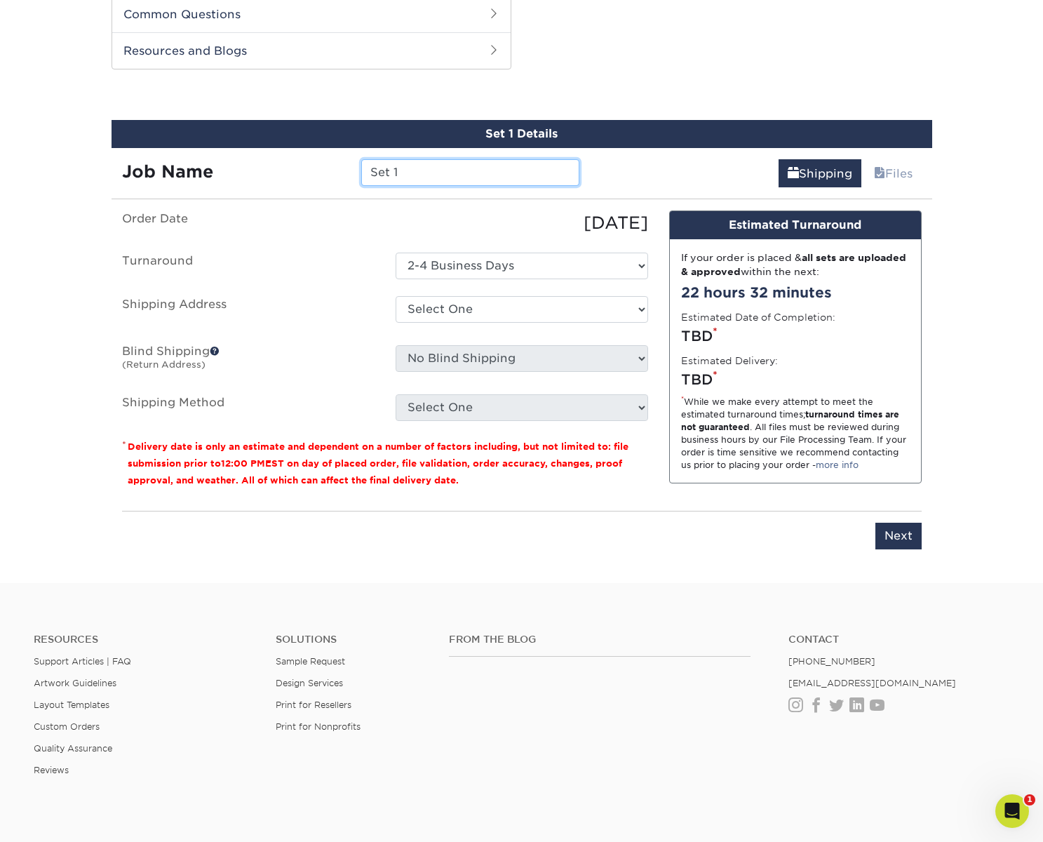
click at [459, 165] on input "Set 1" at bounding box center [470, 172] width 218 height 27
type input "[PERSON_NAME] - [GEOGRAPHIC_DATA]"
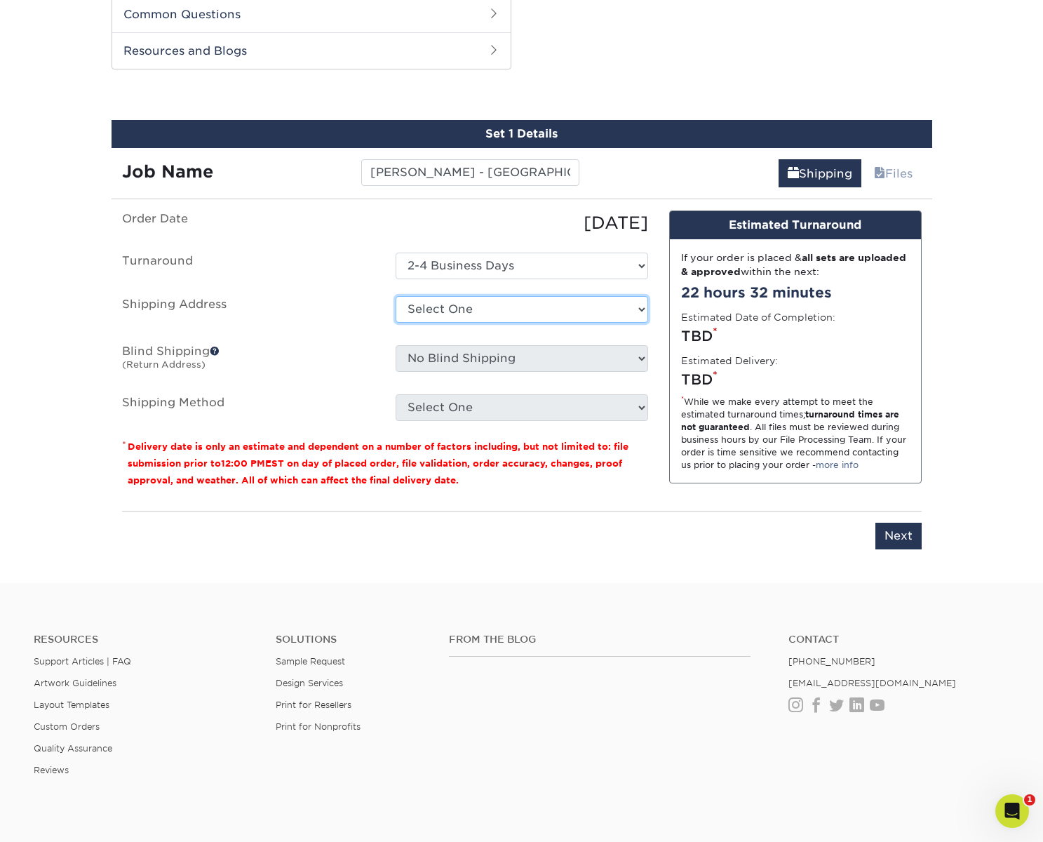
click at [559, 317] on select "Select One [PERSON_NAME] - [GEOGRAPHIC_DATA] [PERSON_NAME]. [PERSON_NAME] + Add…" at bounding box center [522, 309] width 252 height 27
select select "276782"
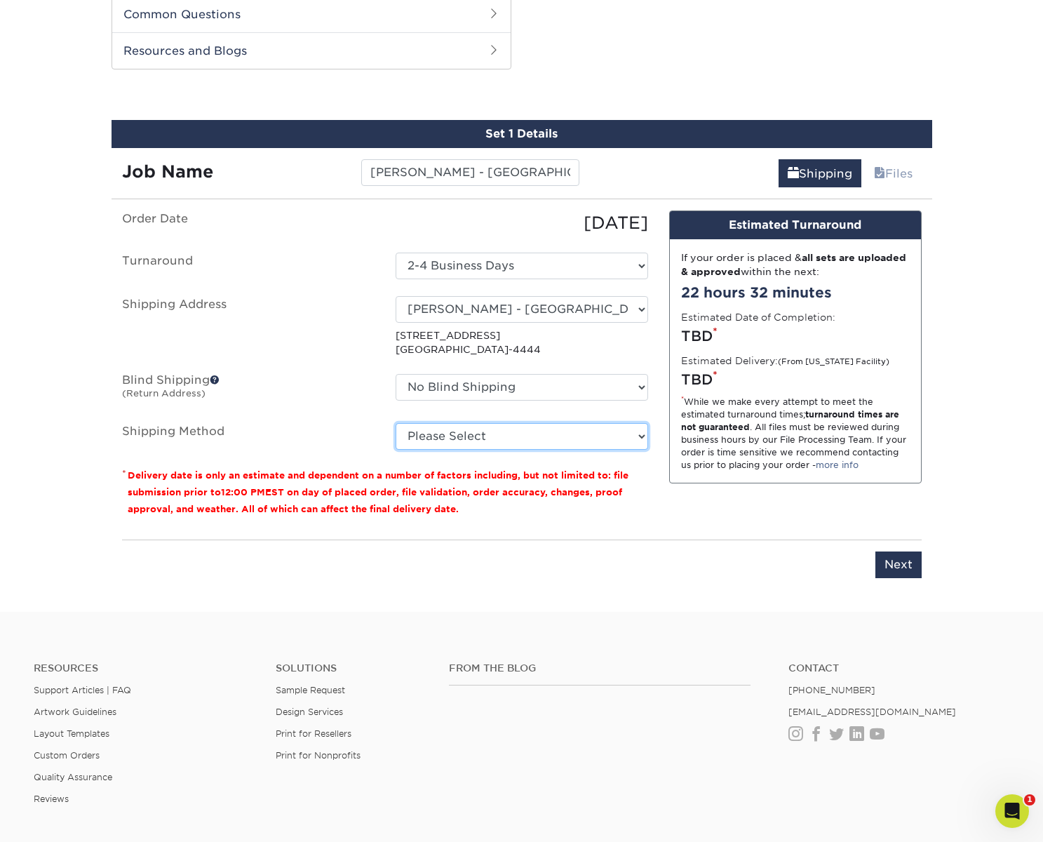
click at [466, 435] on select "Please Select Ground Shipping (+$8.96) 3 Day Shipping Service (+$19.86) 2 Day A…" at bounding box center [522, 436] width 252 height 27
select select "03"
click at [396, 423] on select "Please Select Ground Shipping (+$8.96) 3 Day Shipping Service (+$19.86) 2 Day A…" at bounding box center [522, 436] width 252 height 27
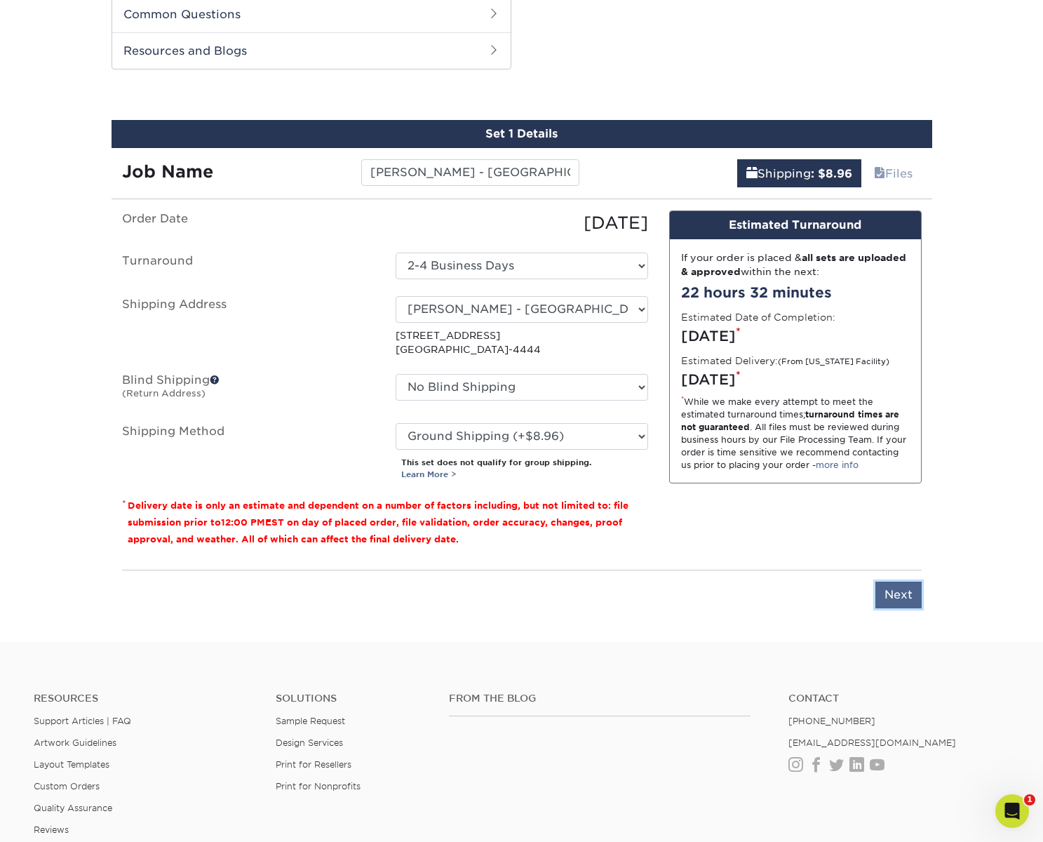
click at [905, 598] on input "Next" at bounding box center [898, 594] width 46 height 27
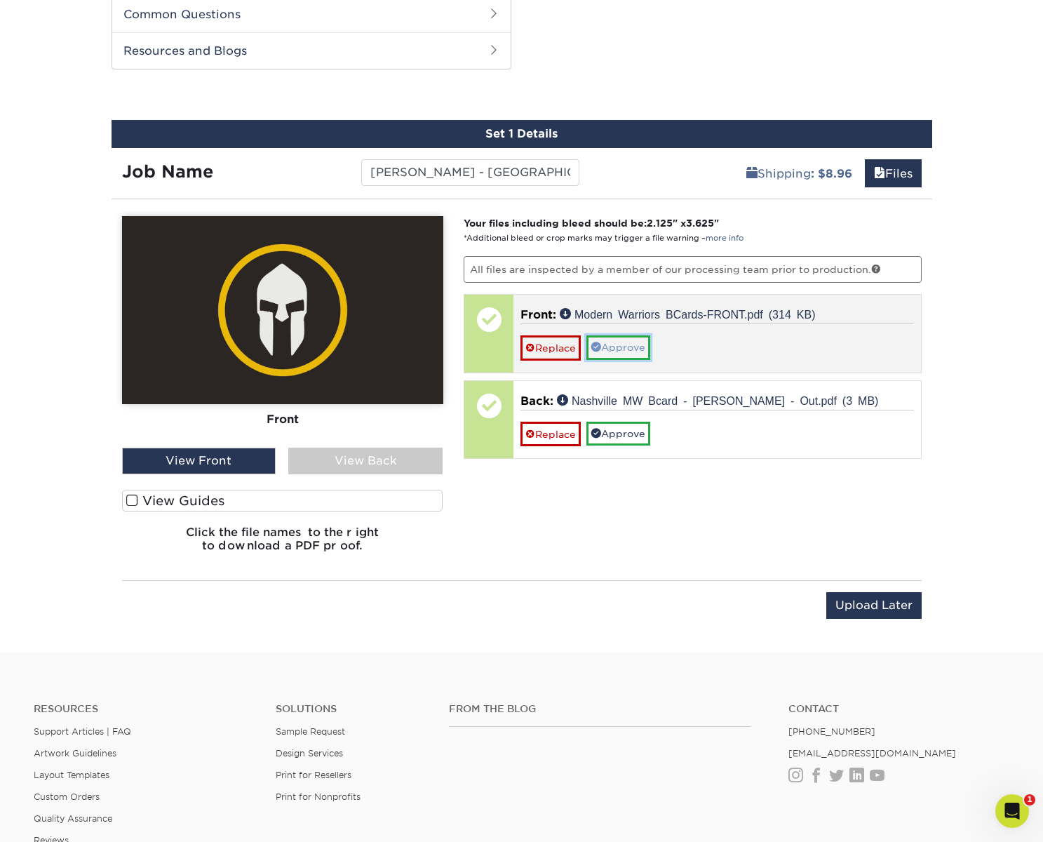
click at [611, 345] on link "Approve" at bounding box center [618, 347] width 64 height 24
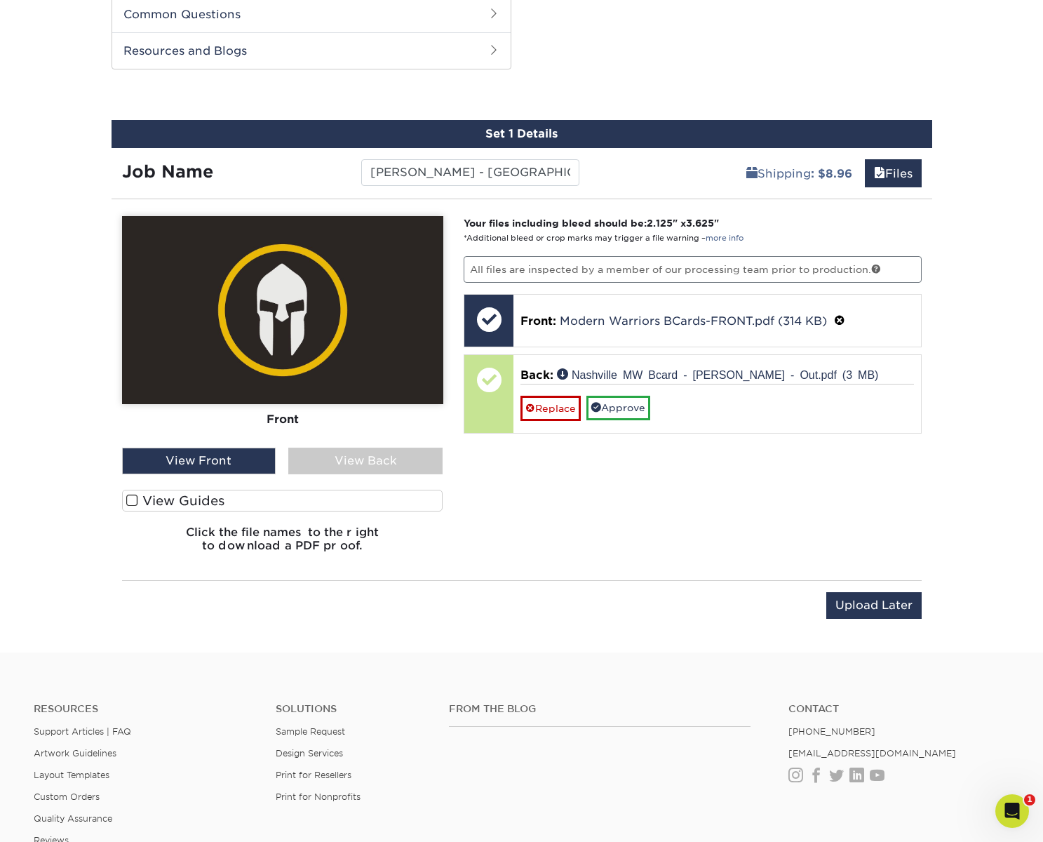
click at [349, 470] on div "View Back" at bounding box center [365, 460] width 154 height 27
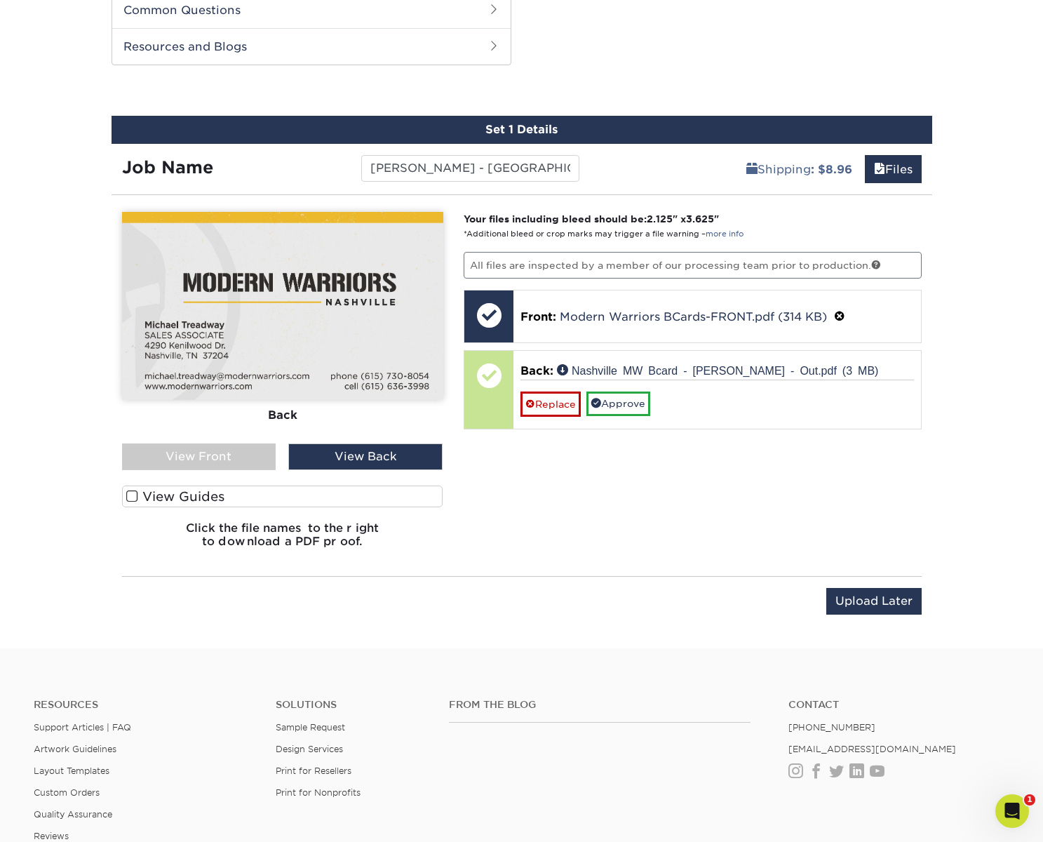
scroll to position [721, 0]
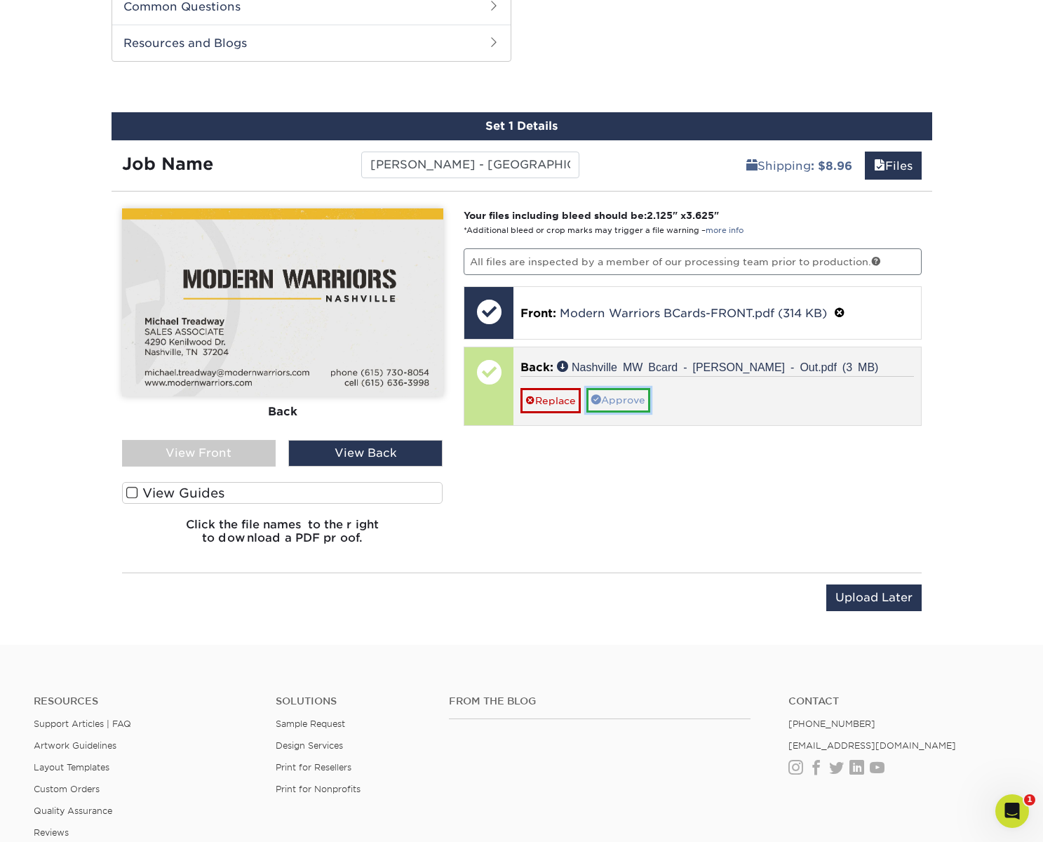
click at [628, 398] on link "Approve" at bounding box center [618, 400] width 64 height 24
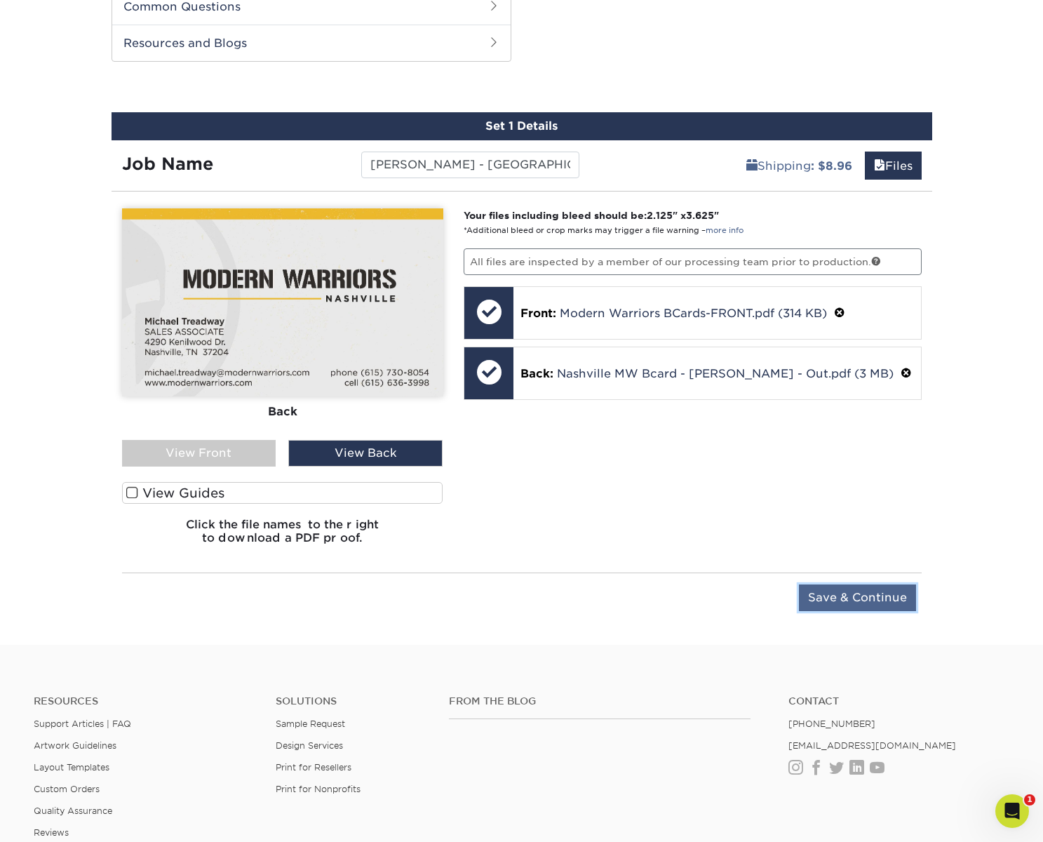
click at [872, 600] on input "Save & Continue" at bounding box center [857, 597] width 117 height 27
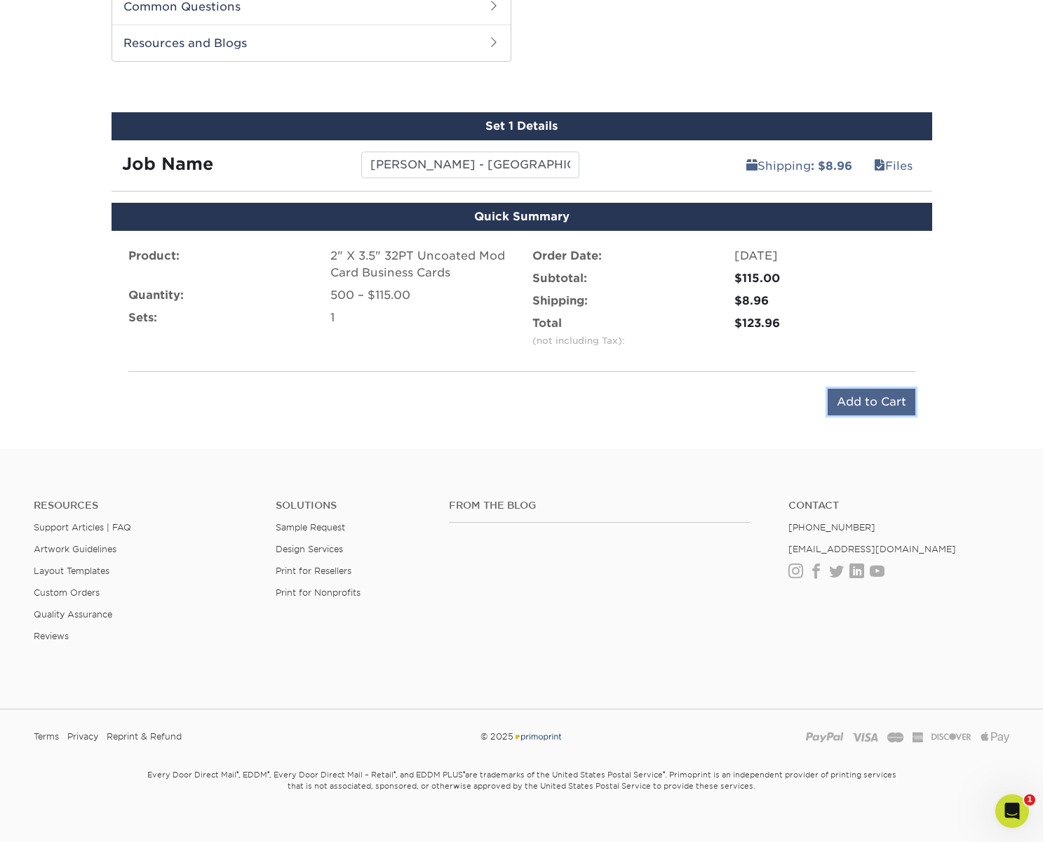
click at [865, 398] on input "Add to Cart" at bounding box center [871, 401] width 88 height 27
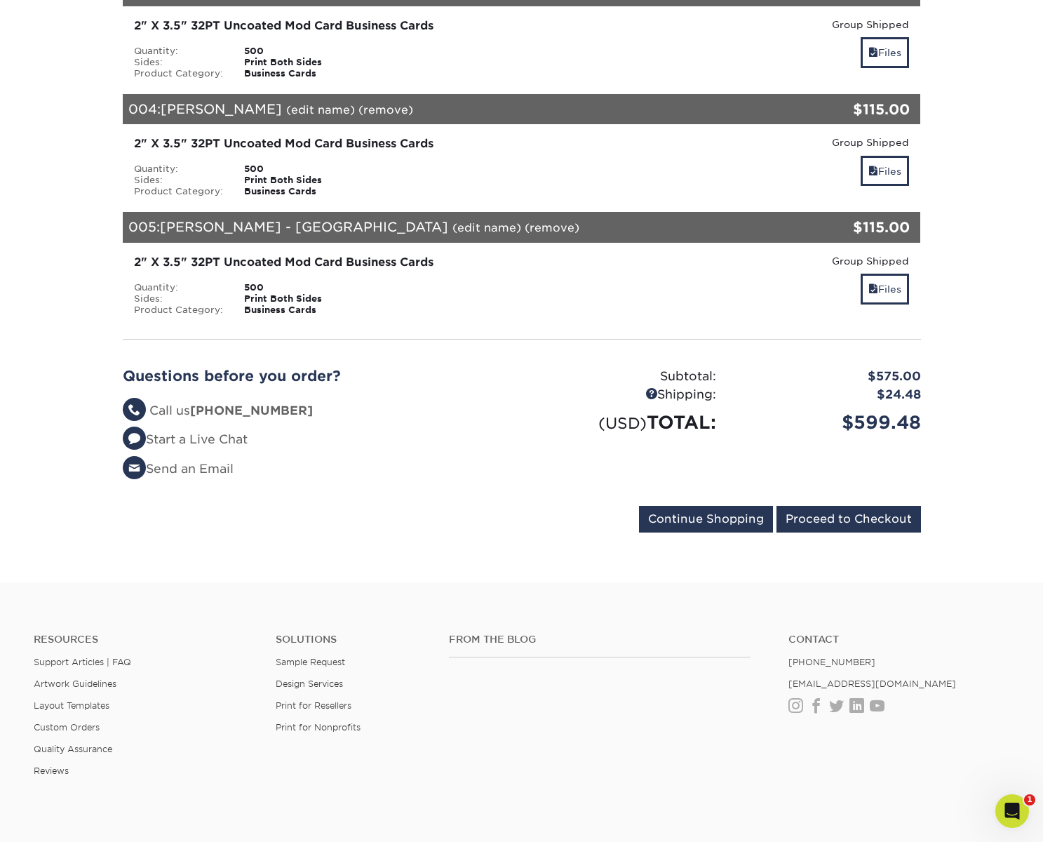
scroll to position [633, 0]
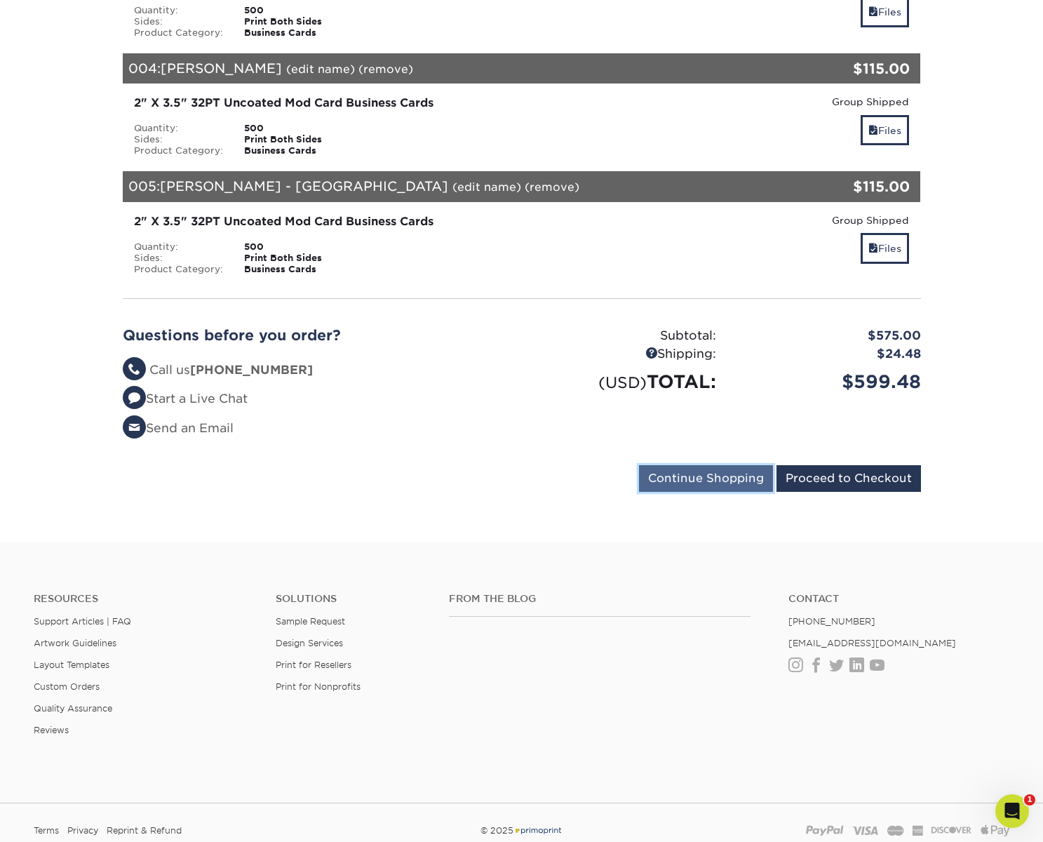
click at [722, 486] on input "Continue Shopping" at bounding box center [706, 478] width 134 height 27
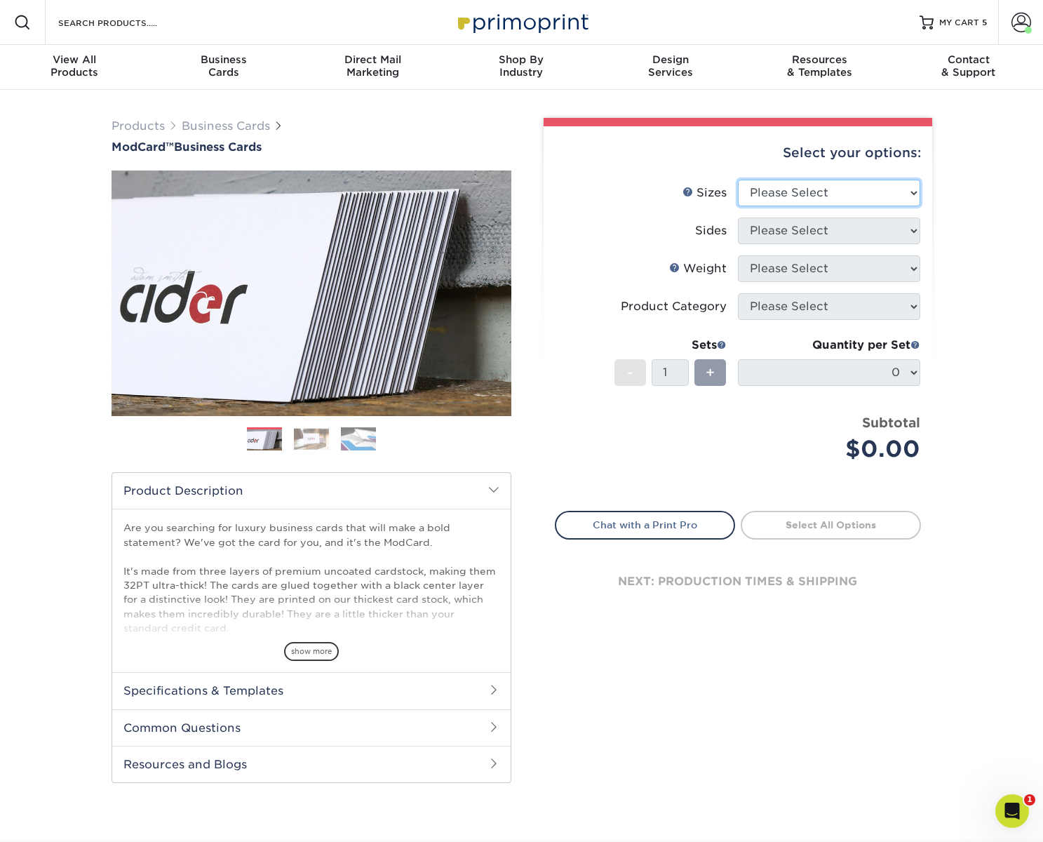
click at [846, 191] on select "Please Select 1.5" x 3.5" - Mini 1.75" x 3.5" - Mini 2" x 2" - Square 2" x 3" -…" at bounding box center [829, 193] width 182 height 27
select select "2.00x3.50"
click at [738, 180] on select "Please Select 1.5" x 3.5" - Mini 1.75" x 3.5" - Mini 2" x 2" - Square 2" x 3" -…" at bounding box center [829, 193] width 182 height 27
click at [816, 230] on select "Please Select Print Both Sides Print Front Only" at bounding box center [829, 230] width 182 height 27
select select "13abbda7-1d64-4f25-8bb2-c179b224825d"
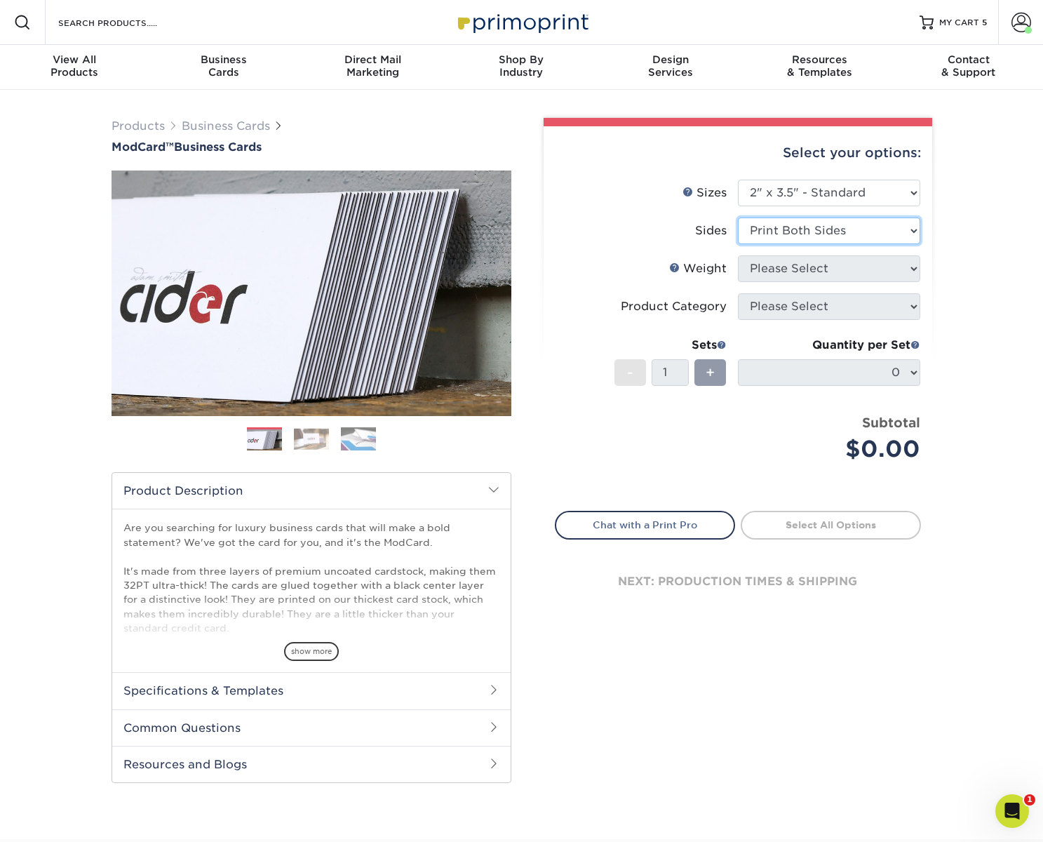
click at [738, 217] on select "Please Select Print Both Sides Print Front Only" at bounding box center [829, 230] width 182 height 27
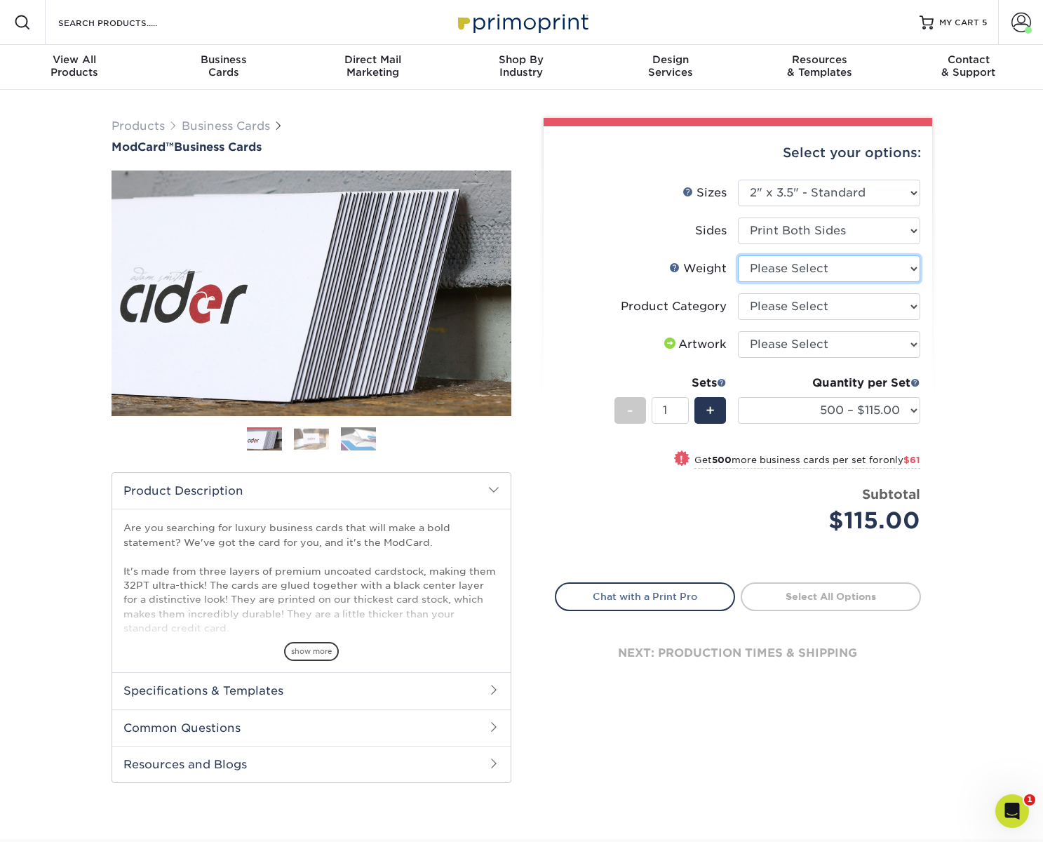
click at [803, 270] on select "Please Select 32PTUCBLK" at bounding box center [829, 268] width 182 height 27
select select "32PTUCBLK"
click at [738, 255] on select "Please Select 32PTUCBLK" at bounding box center [829, 268] width 182 height 27
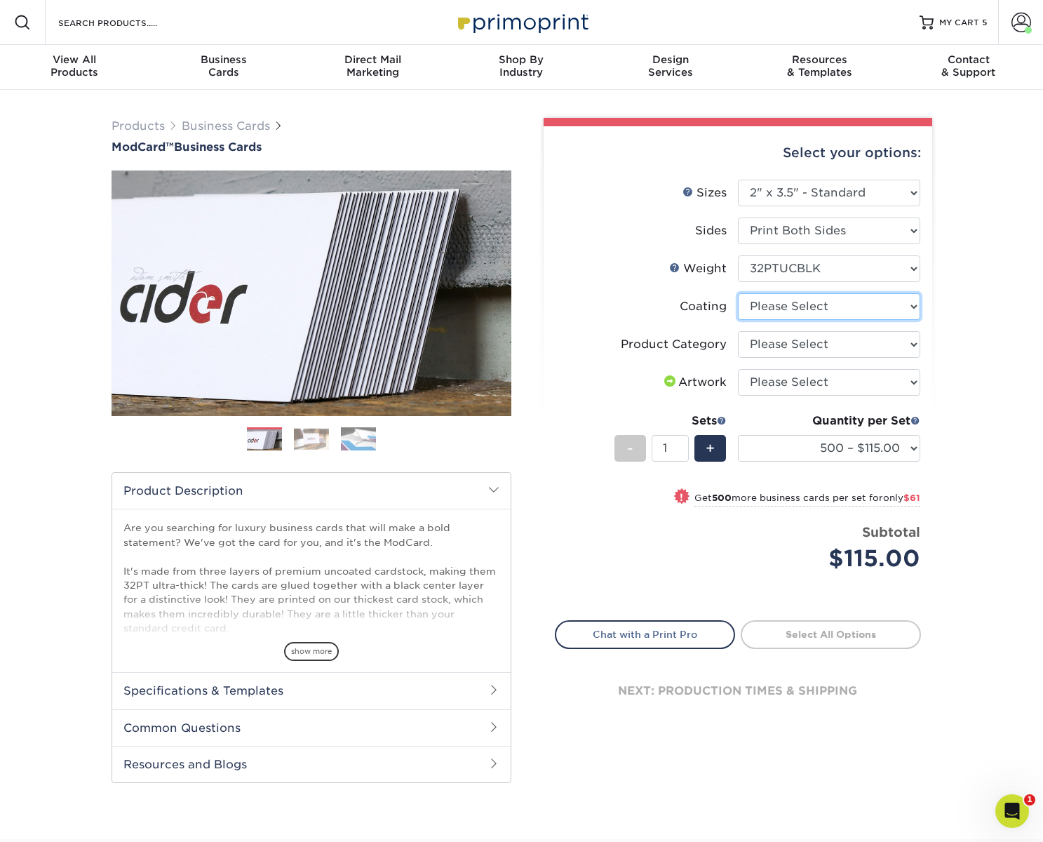
click at [791, 304] on select at bounding box center [829, 306] width 182 height 27
select select "3e7618de-abca-4bda-9f97-8b9129e913d8"
click at [738, 293] on select at bounding box center [829, 306] width 182 height 27
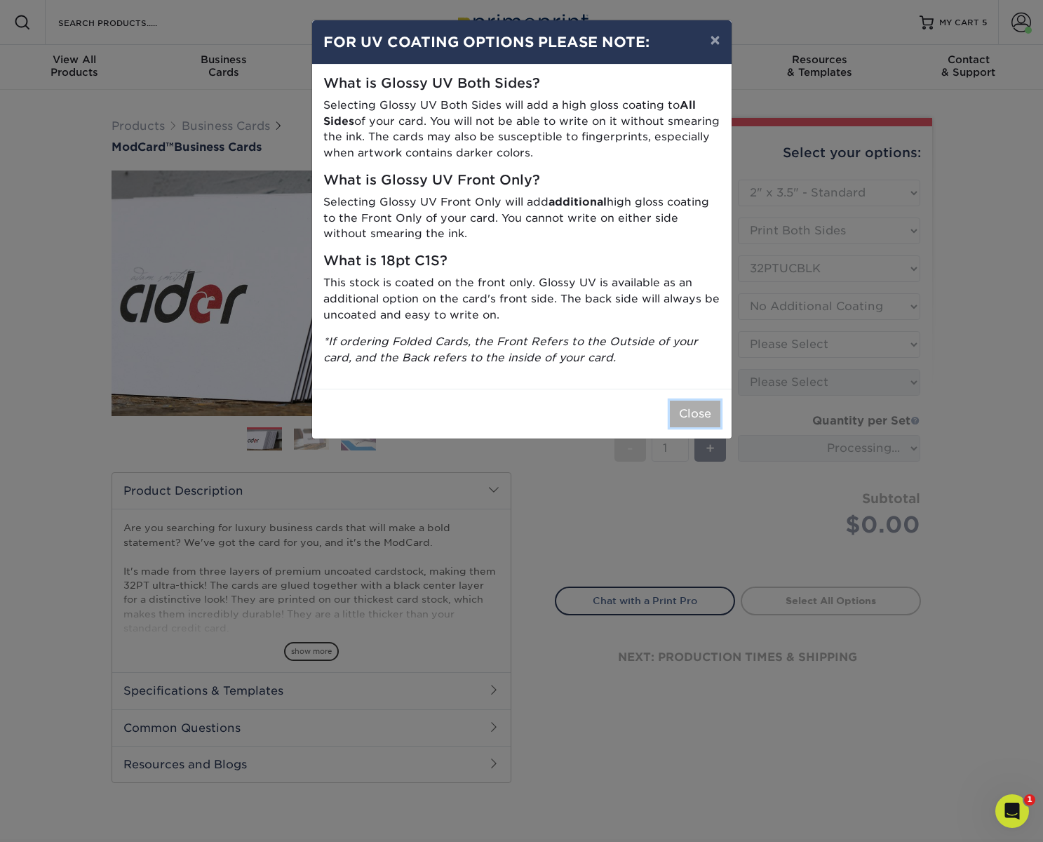
click at [712, 412] on button "Close" at bounding box center [695, 413] width 50 height 27
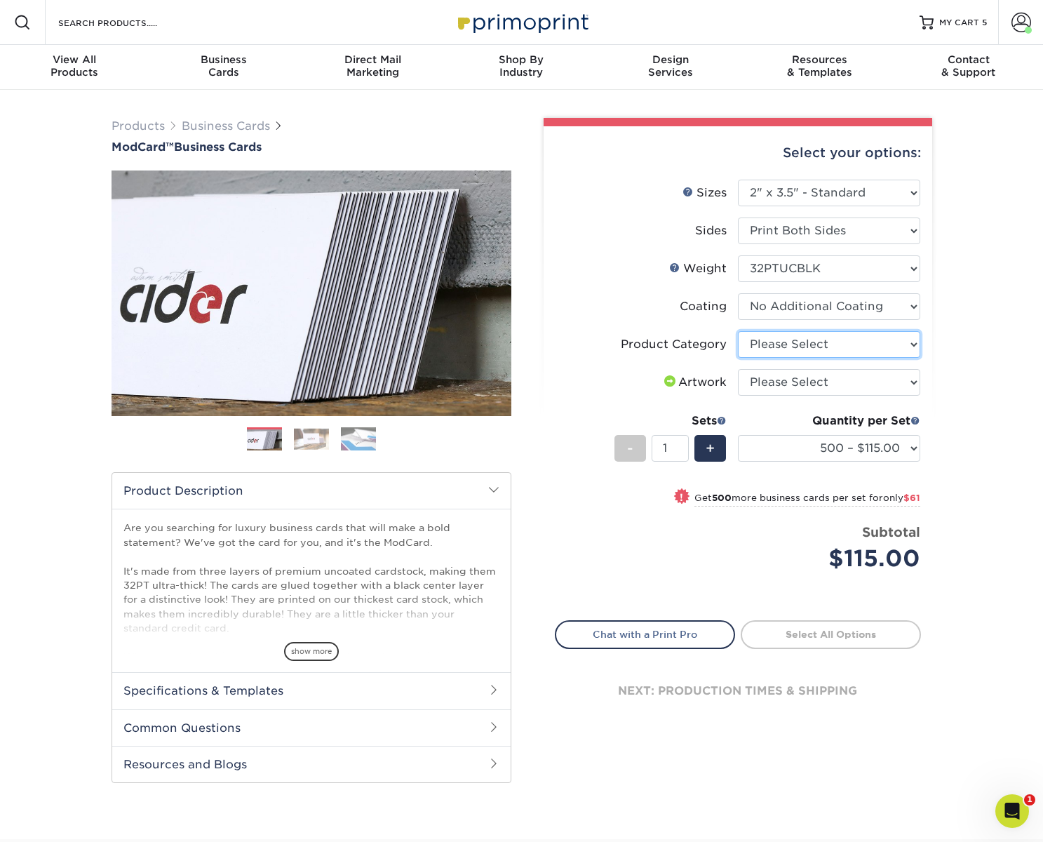
click at [808, 340] on select "Please Select Business Cards" at bounding box center [829, 344] width 182 height 27
select select "3b5148f1-0588-4f88-a218-97bcfdce65c1"
click at [738, 331] on select "Please Select Business Cards" at bounding box center [829, 344] width 182 height 27
click at [860, 391] on select "Please Select I will upload files I need a design - $100" at bounding box center [829, 382] width 182 height 27
select select "upload"
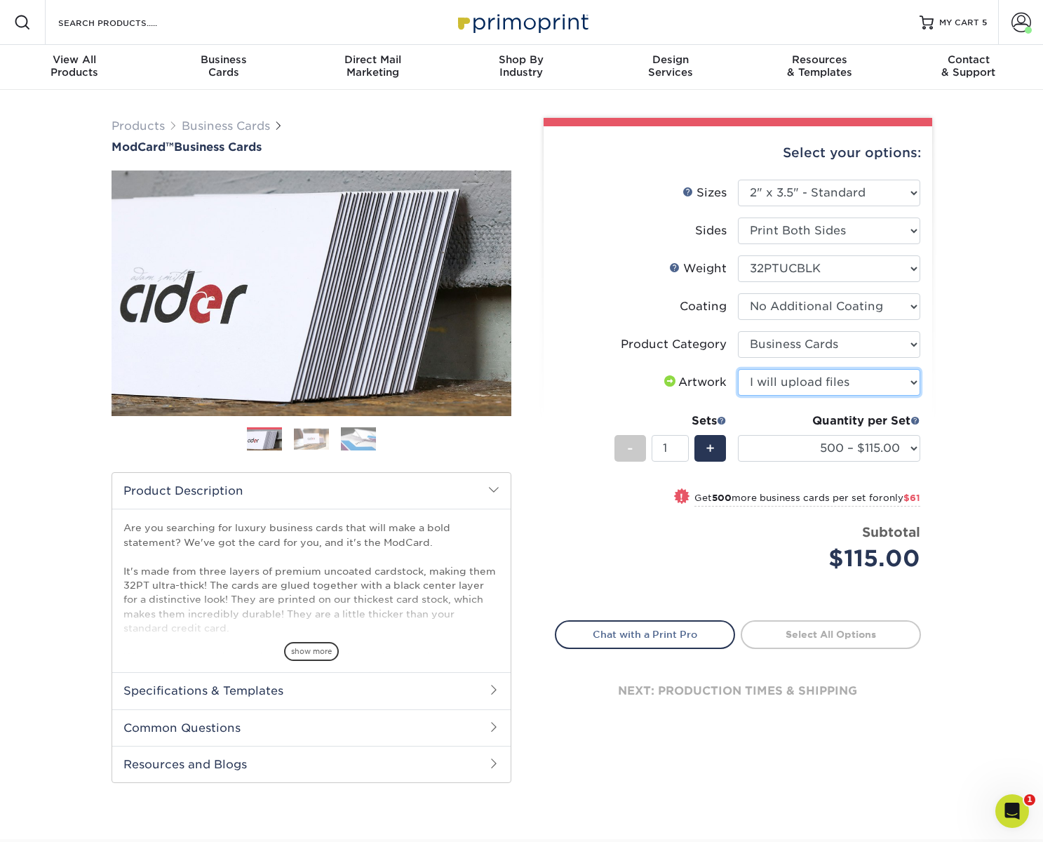
click at [738, 369] on select "Please Select I will upload files I need a design - $100" at bounding box center [829, 382] width 182 height 27
click at [965, 384] on div "Products Business Cards ModCard™ Business Cards Previous Next" at bounding box center [521, 464] width 1043 height 749
click at [853, 635] on link "Proceed to Shipping" at bounding box center [831, 632] width 180 height 25
type input "Set 1"
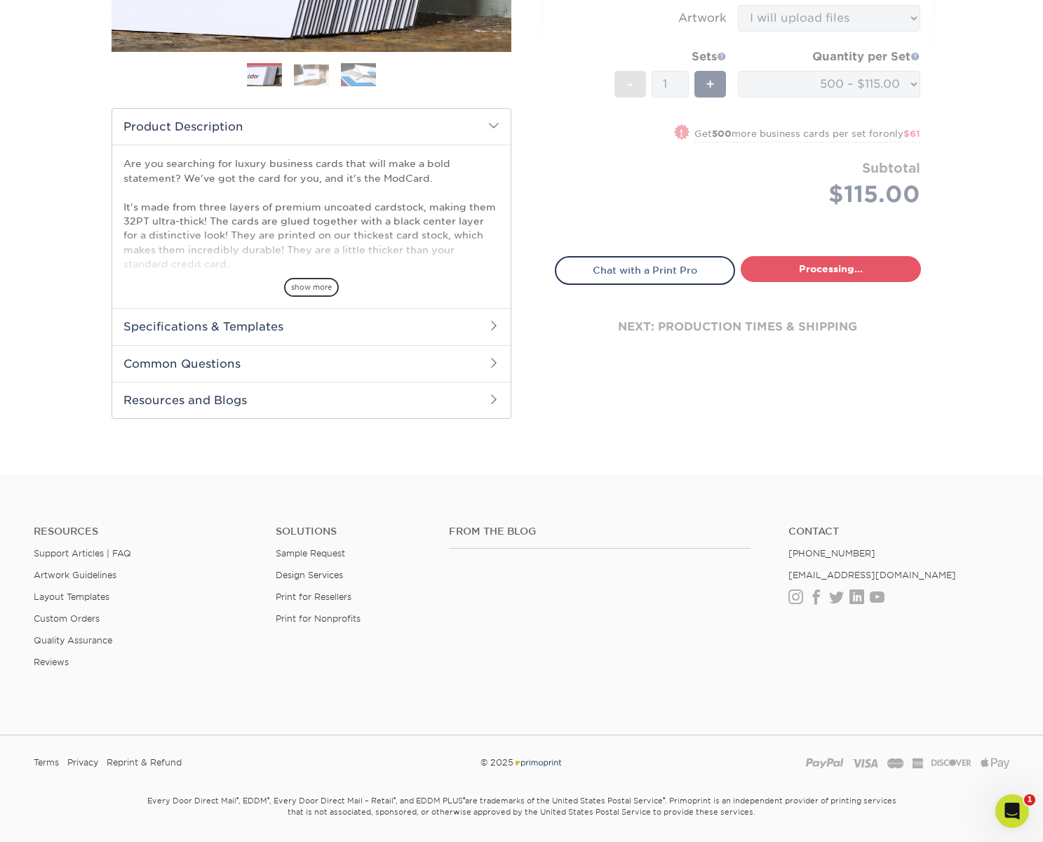
select select "5f593cd4-e965-446d-a983-0d73bfd06503"
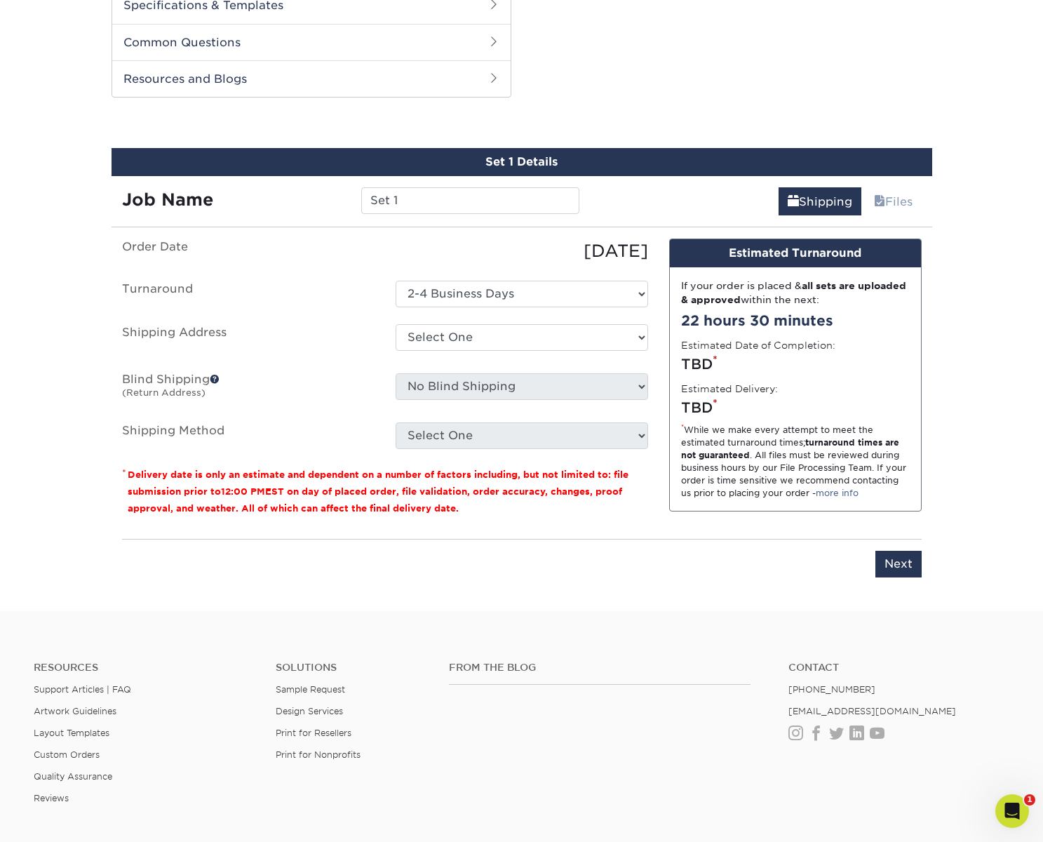
scroll to position [713, 0]
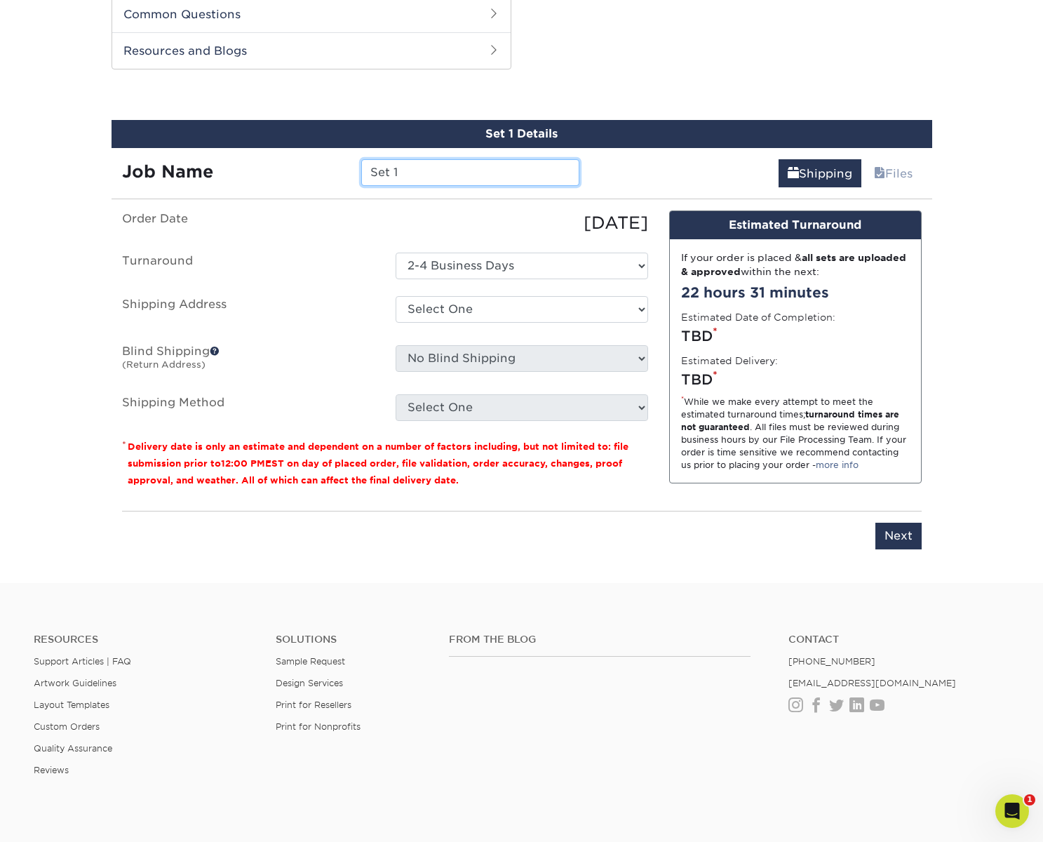
click at [469, 169] on input "Set 1" at bounding box center [470, 172] width 218 height 27
click at [470, 169] on input "Set 1" at bounding box center [470, 172] width 218 height 27
click at [469, 169] on input "Set 1" at bounding box center [470, 172] width 218 height 27
type input "[PERSON_NAME] - [GEOGRAPHIC_DATA]"
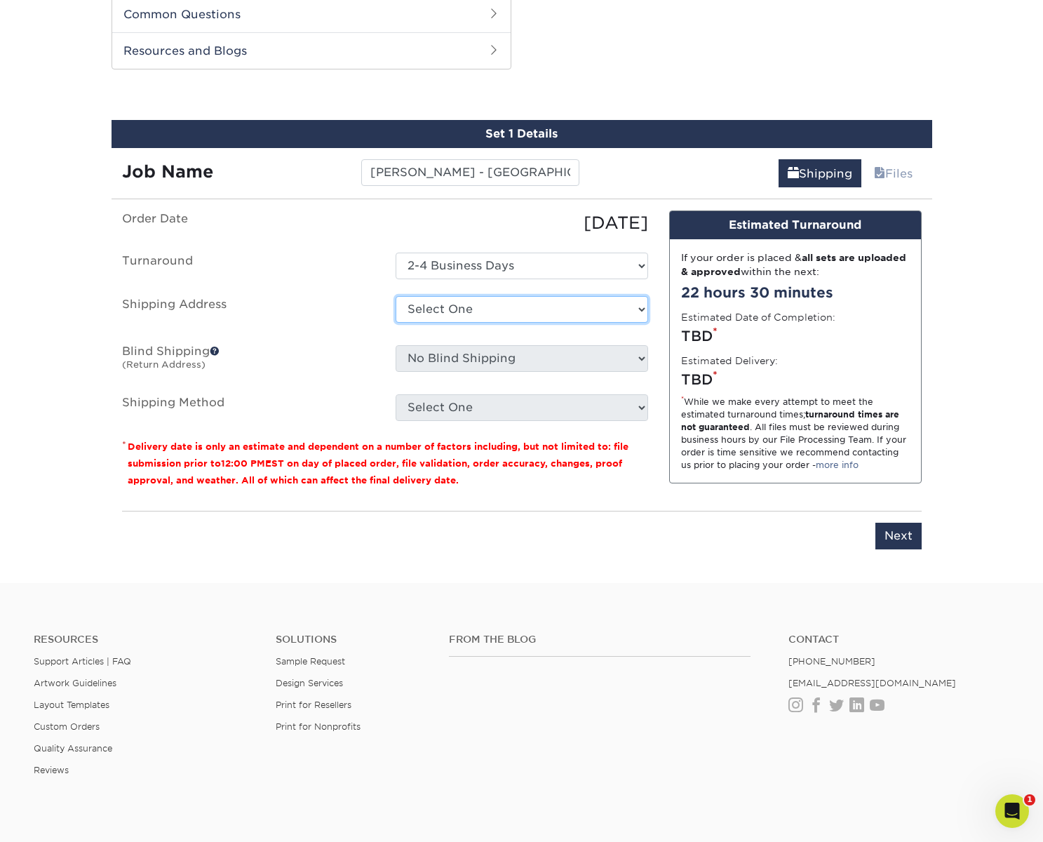
click at [517, 304] on select "Select One Bryan - Nashville Franklin - Robert St. George + Add New Address" at bounding box center [522, 309] width 252 height 27
select select "276782"
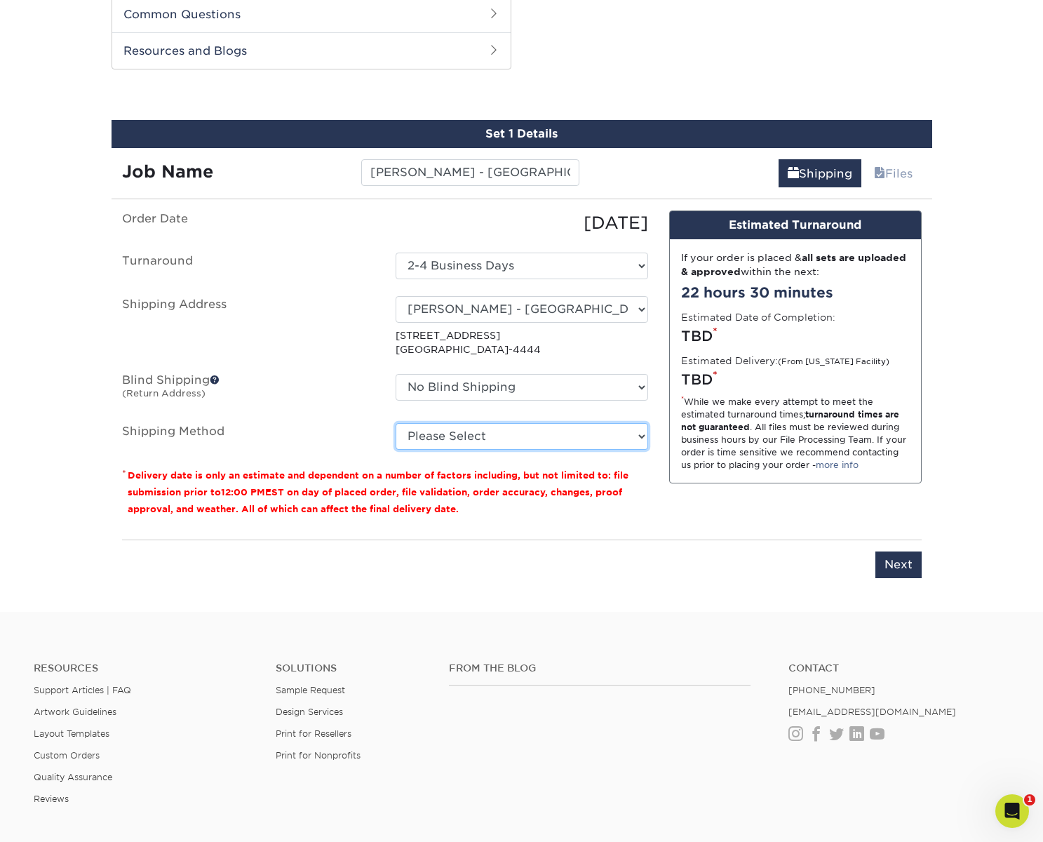
click at [486, 440] on select "Please Select Ground Shipping (+$8.96) 3 Day Shipping Service (+$19.86) 2 Day A…" at bounding box center [522, 436] width 252 height 27
select select "03"
click at [396, 423] on select "Please Select Ground Shipping (+$8.96) 3 Day Shipping Service (+$19.86) 2 Day A…" at bounding box center [522, 436] width 252 height 27
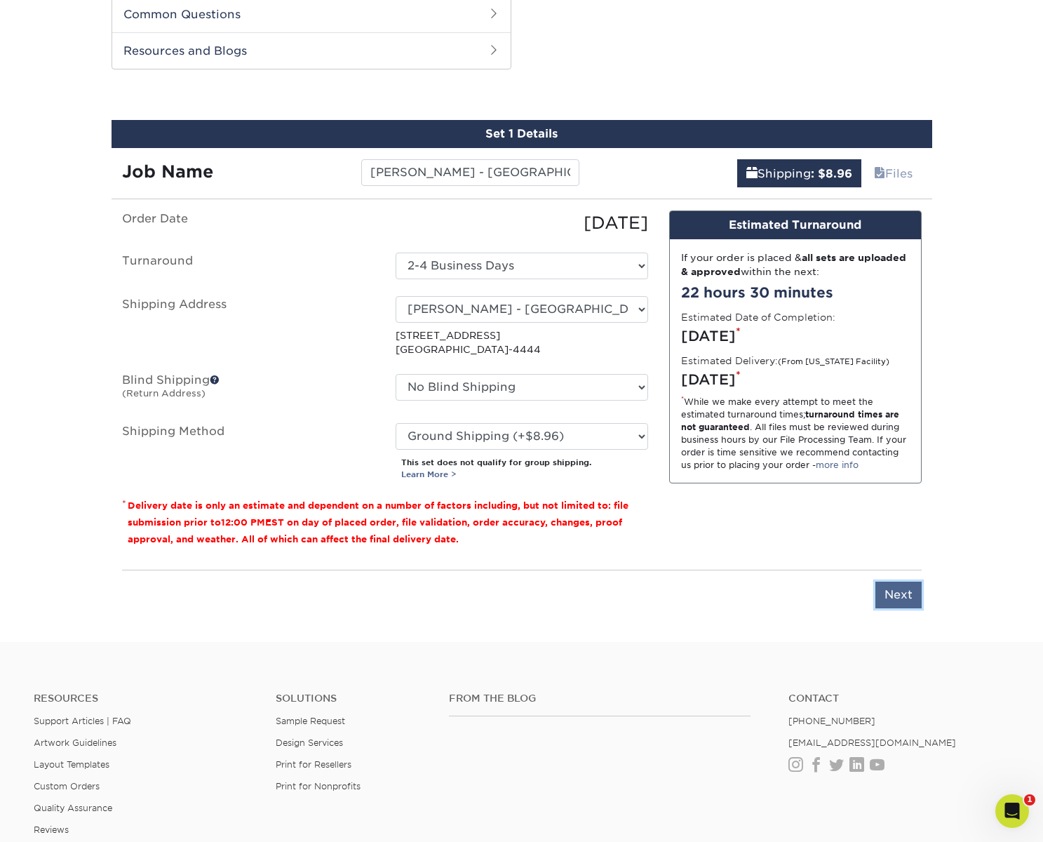
click at [901, 593] on input "Next" at bounding box center [898, 594] width 46 height 27
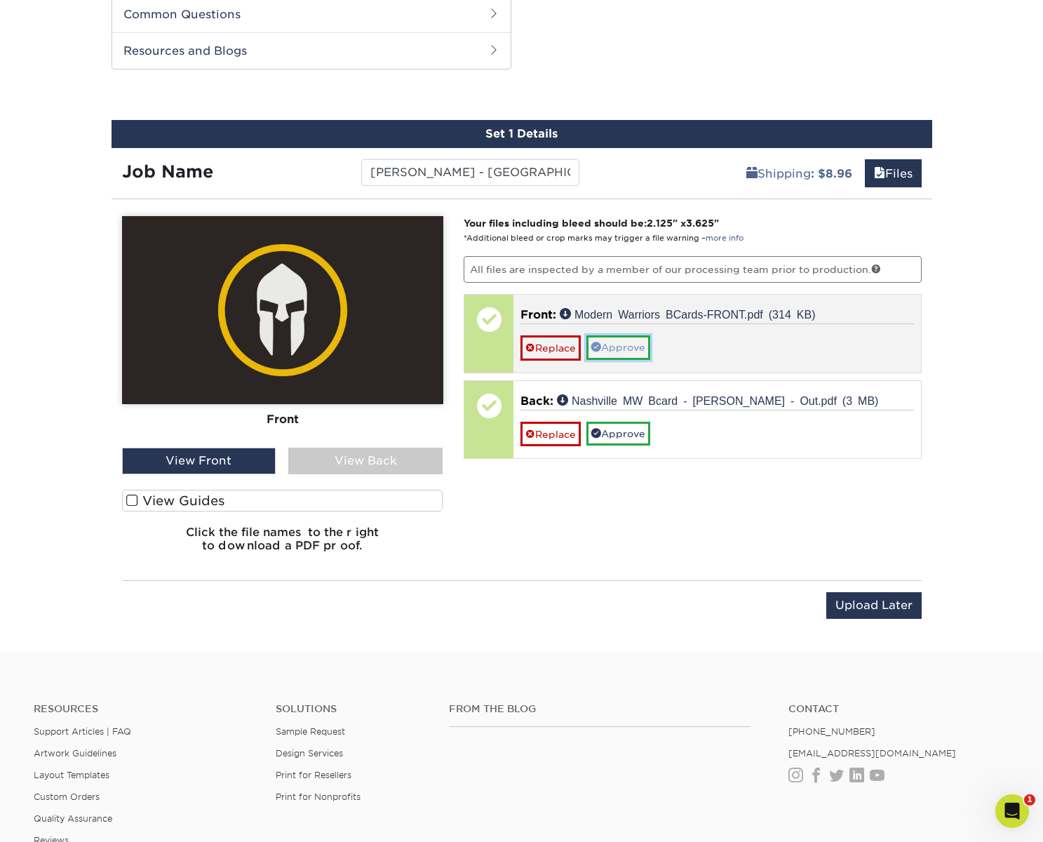
click at [628, 346] on link "Approve" at bounding box center [618, 347] width 64 height 24
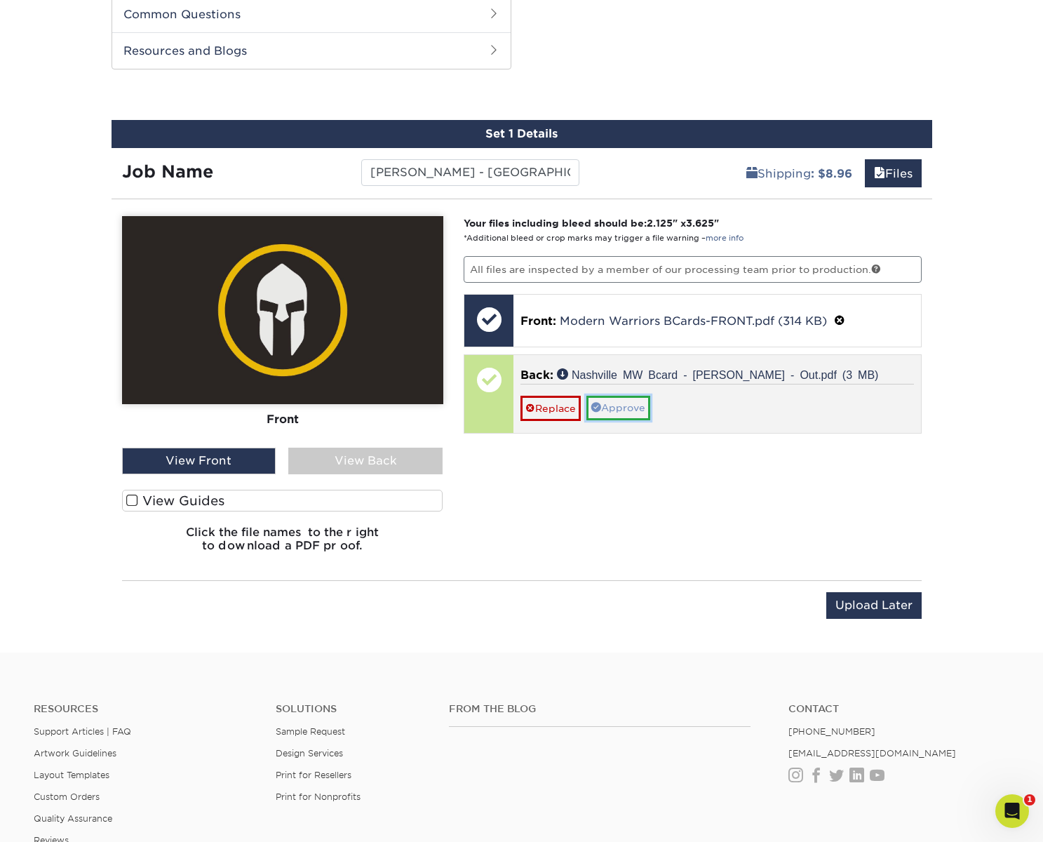
click at [628, 406] on link "Approve" at bounding box center [618, 408] width 64 height 24
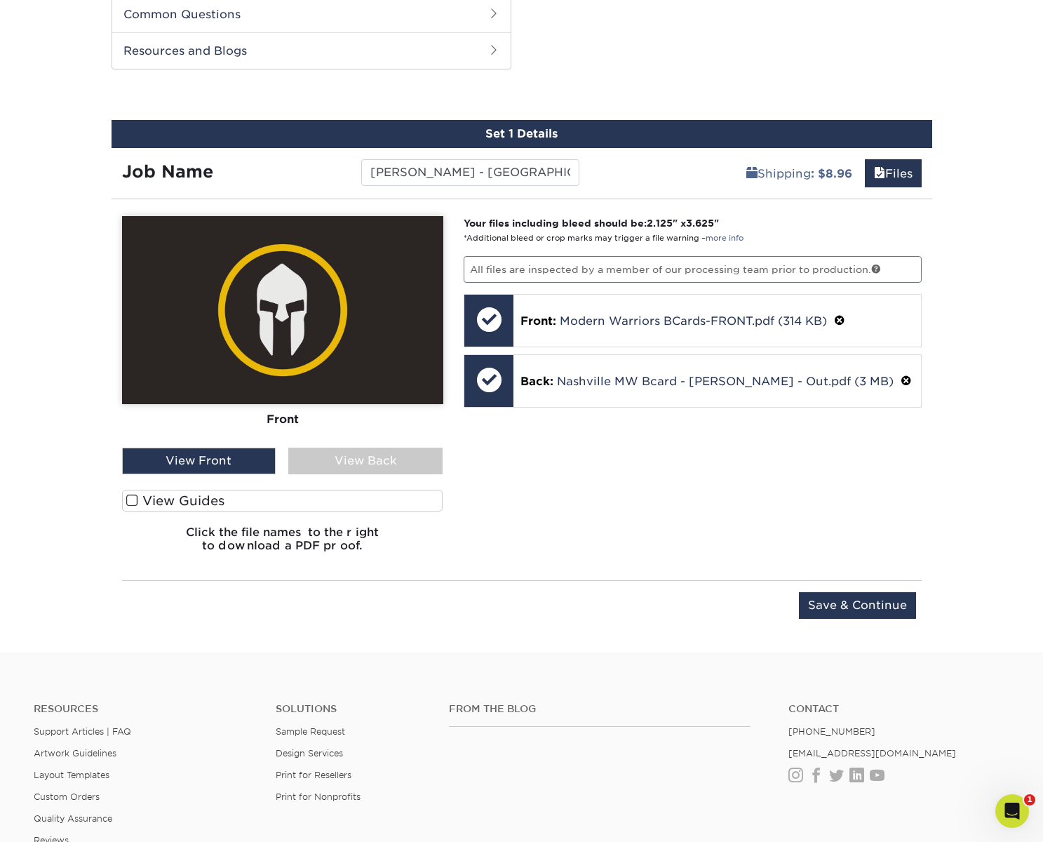
click at [388, 455] on div "View Back" at bounding box center [365, 460] width 154 height 27
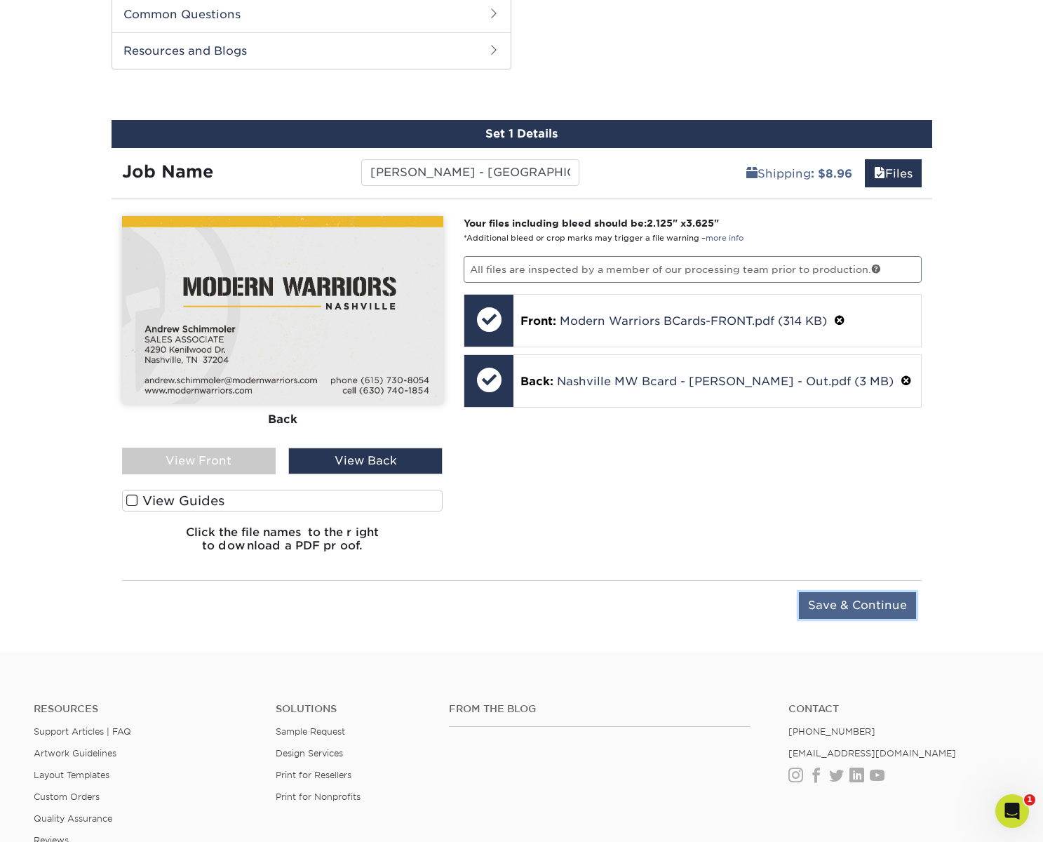
click at [858, 600] on input "Save & Continue" at bounding box center [857, 605] width 117 height 27
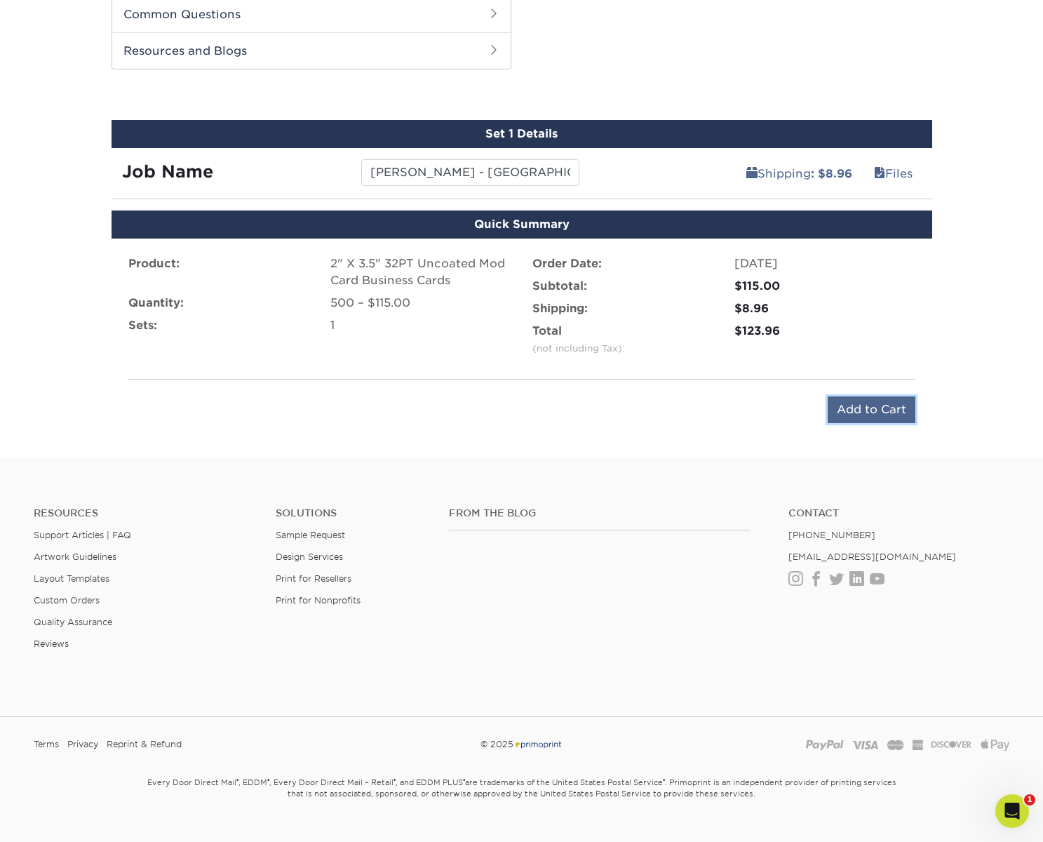
click at [877, 412] on input "Add to Cart" at bounding box center [871, 409] width 88 height 27
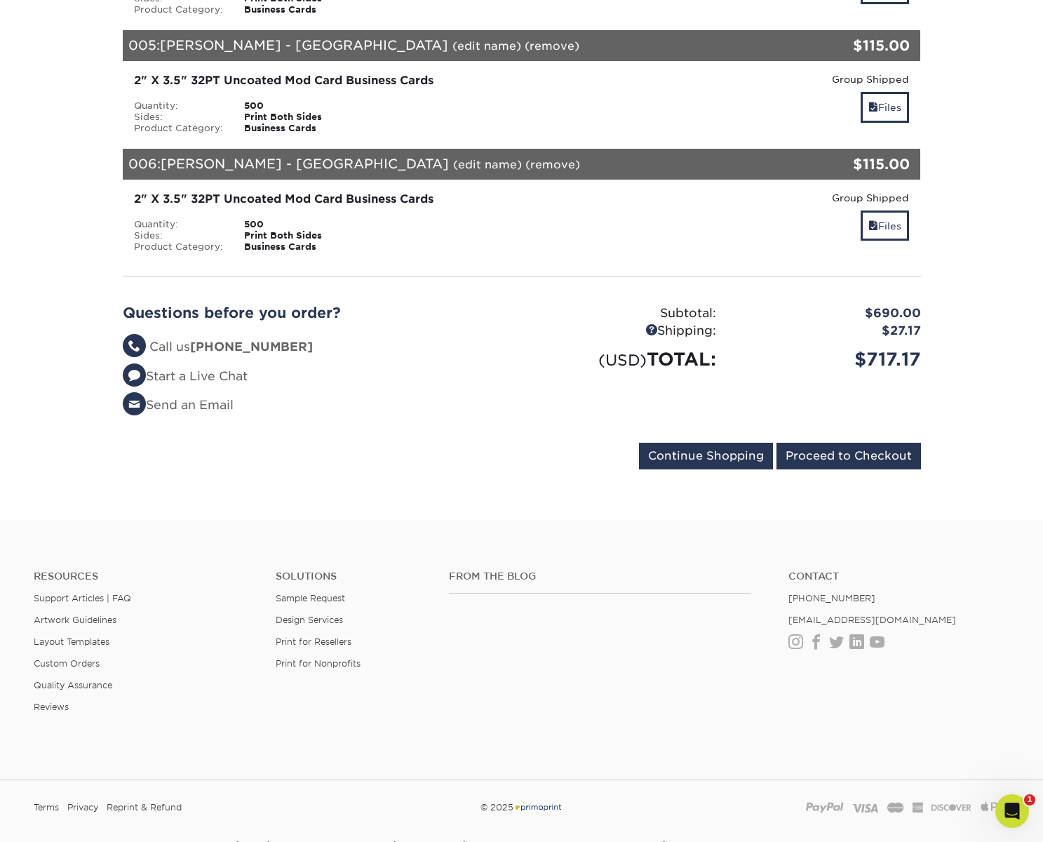
scroll to position [775, 0]
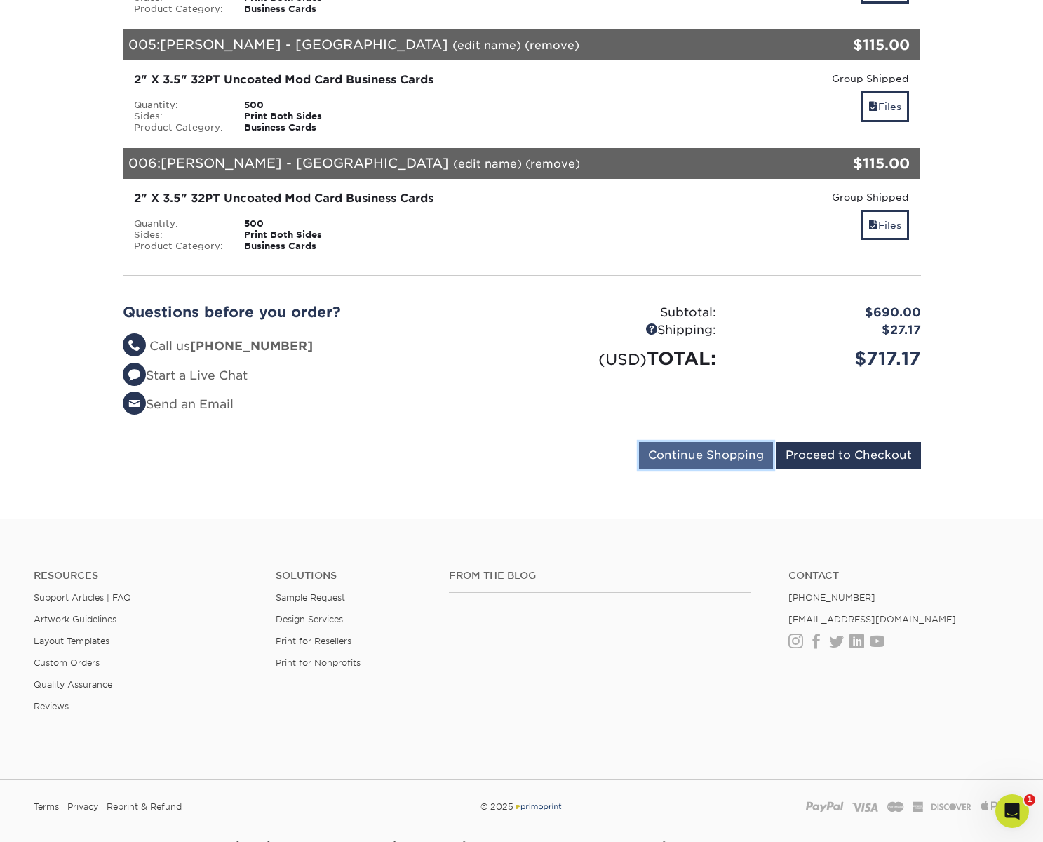
click at [696, 453] on input "Continue Shopping" at bounding box center [706, 455] width 134 height 27
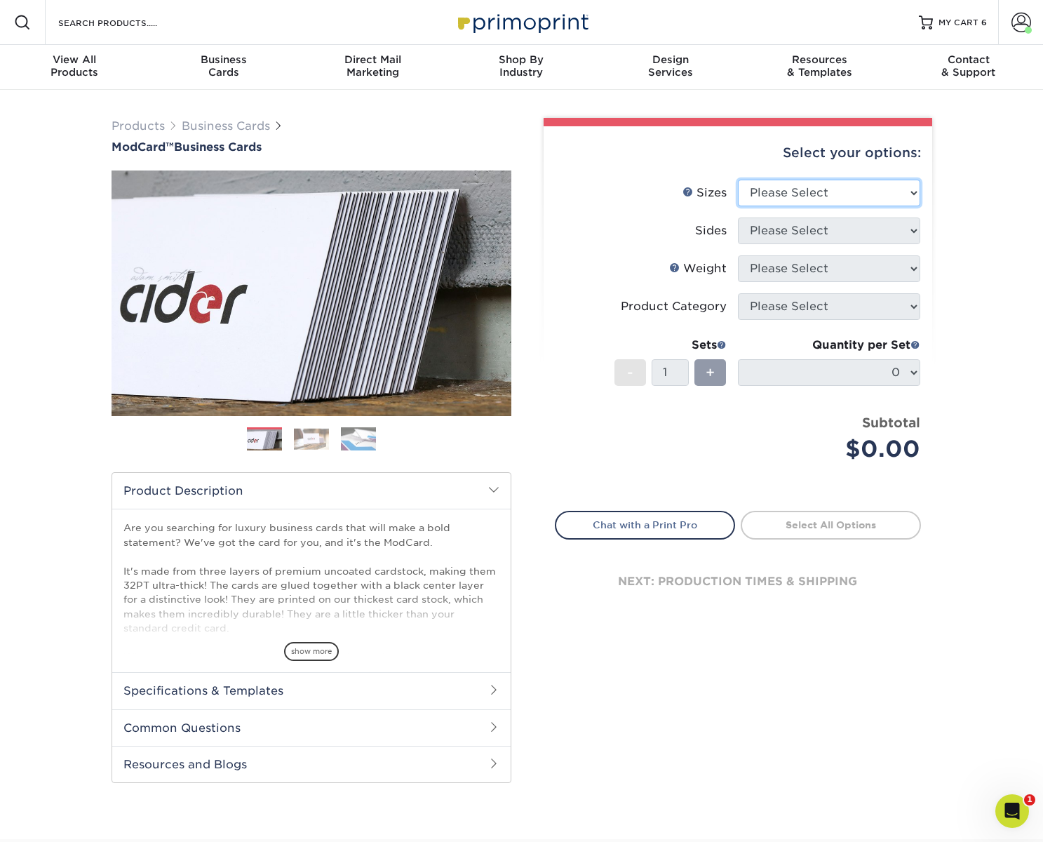
click at [803, 194] on select "Please Select 1.5" x 3.5" - Mini 1.75" x 3.5" - Mini 2" x 2" - Square 2" x 3" -…" at bounding box center [829, 193] width 182 height 27
select select "2.00x3.50"
click at [738, 180] on select "Please Select 1.5" x 3.5" - Mini 1.75" x 3.5" - Mini 2" x 2" - Square 2" x 3" -…" at bounding box center [829, 193] width 182 height 27
click at [814, 230] on select "Please Select Print Both Sides Print Front Only" at bounding box center [829, 230] width 182 height 27
select select "13abbda7-1d64-4f25-8bb2-c179b224825d"
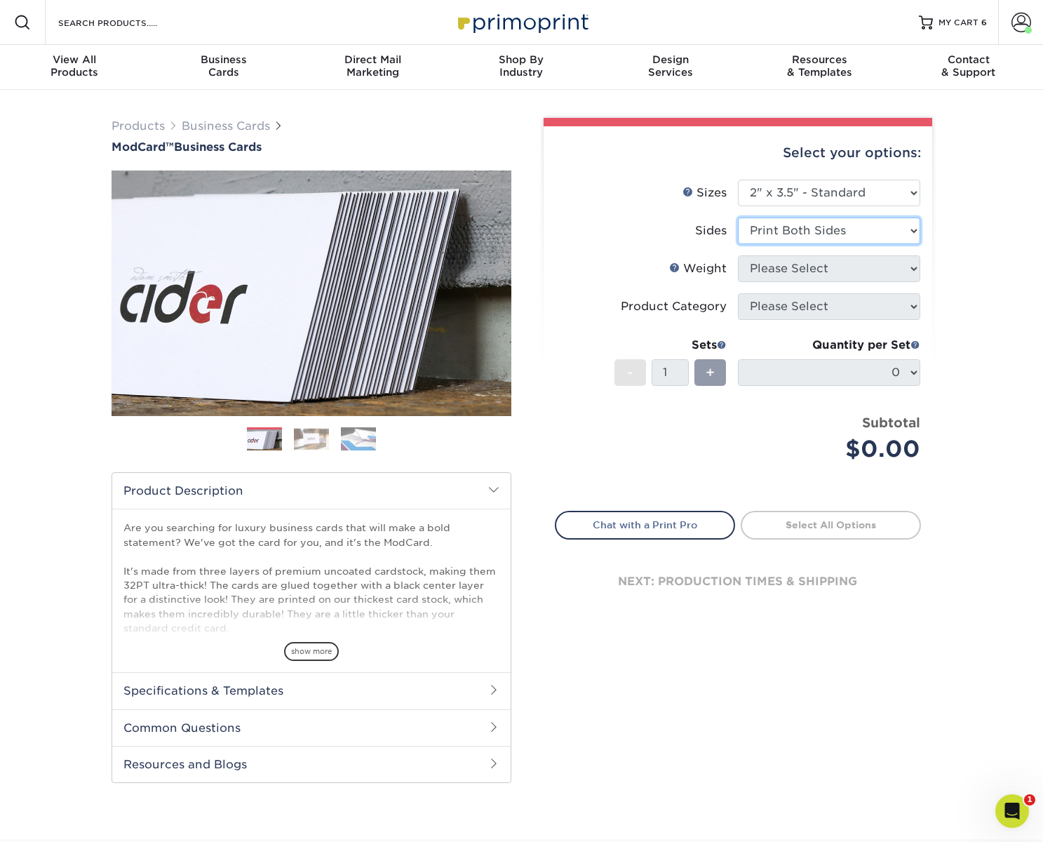
click at [738, 217] on select "Please Select Print Both Sides Print Front Only" at bounding box center [829, 230] width 182 height 27
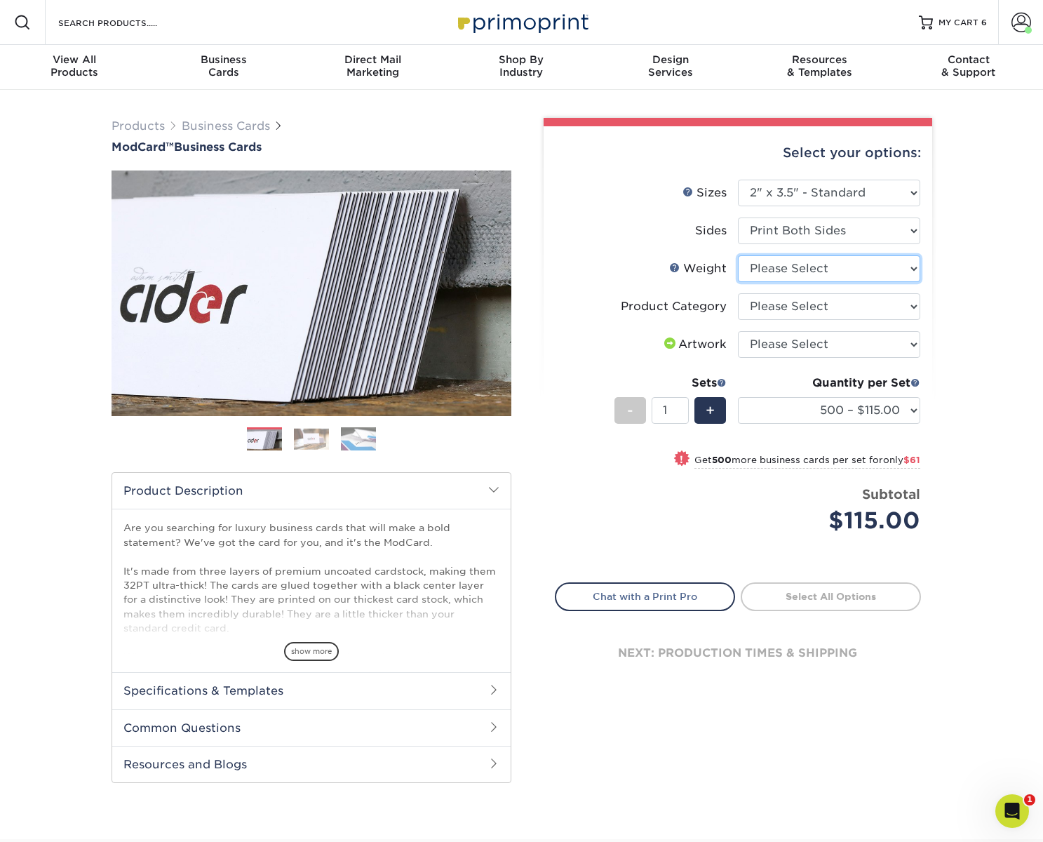
click at [825, 276] on select "Please Select 32PTUCBLK" at bounding box center [829, 268] width 182 height 27
select select "32PTUCBLK"
click at [738, 255] on select "Please Select 32PTUCBLK" at bounding box center [829, 268] width 182 height 27
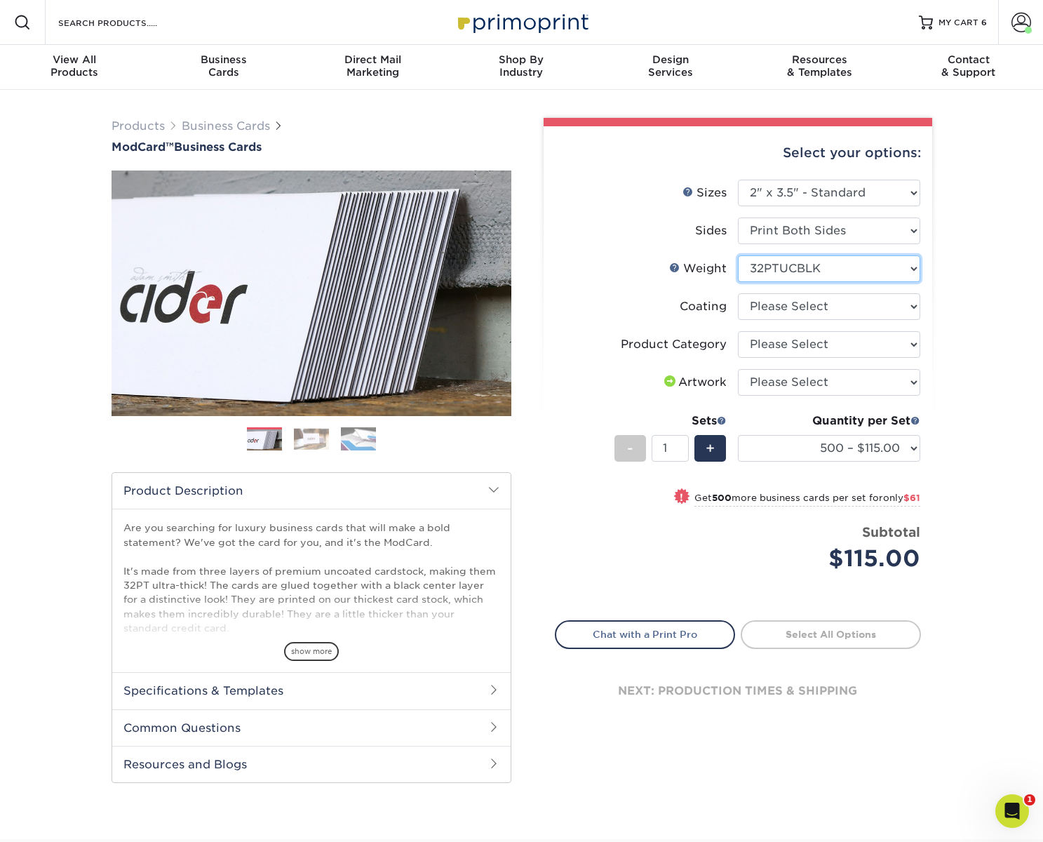
scroll to position [1, 0]
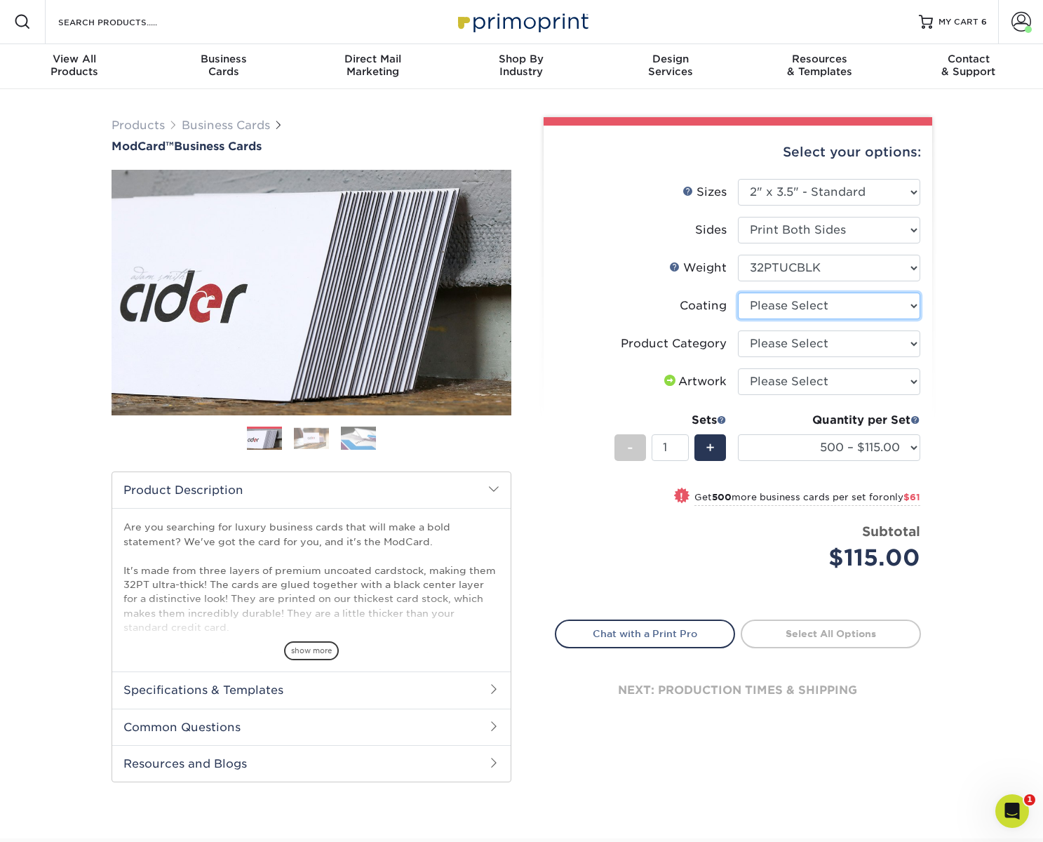
click at [821, 302] on select at bounding box center [829, 305] width 182 height 27
select select "3e7618de-abca-4bda-9f97-8b9129e913d8"
click at [738, 292] on select at bounding box center [829, 305] width 182 height 27
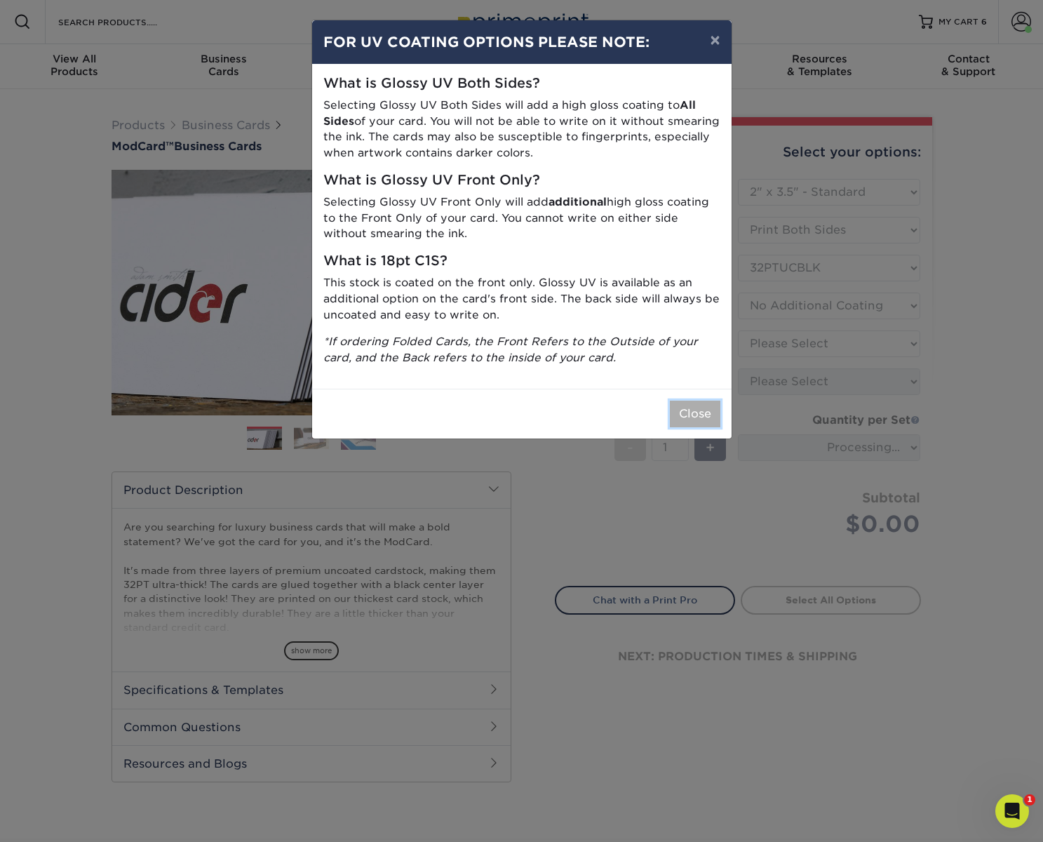
click at [692, 410] on button "Close" at bounding box center [695, 413] width 50 height 27
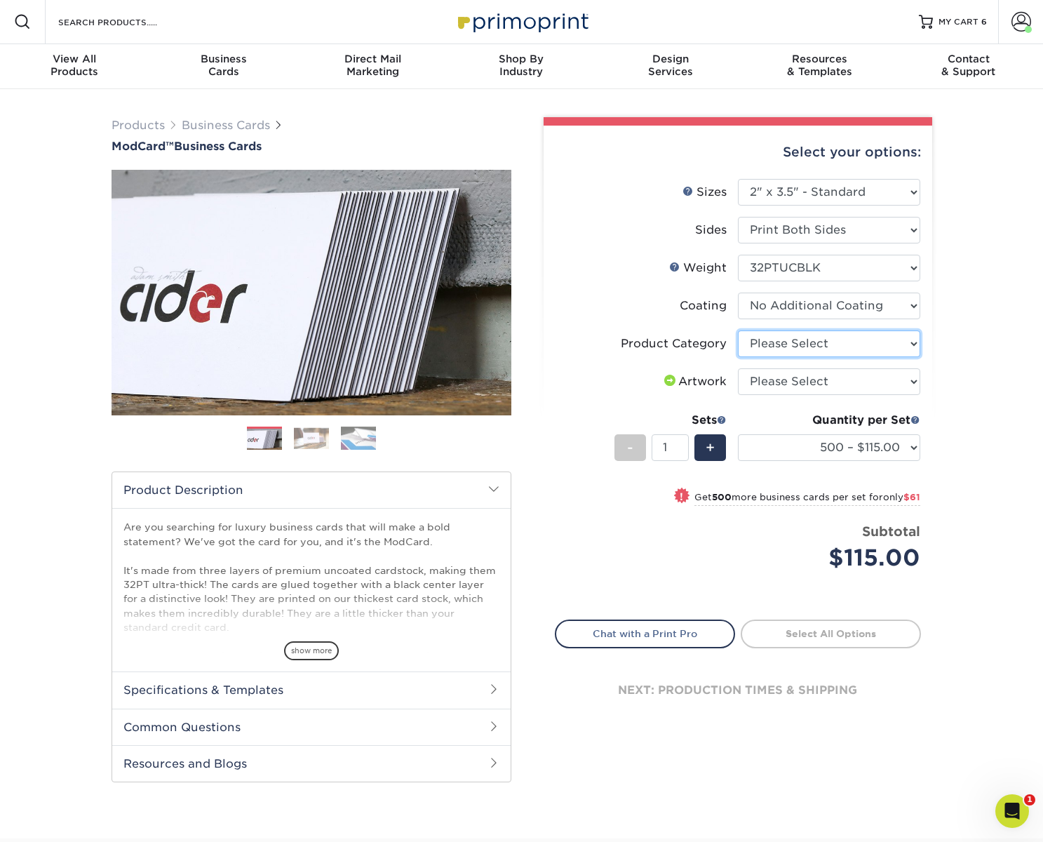
click at [809, 344] on select "Please Select Business Cards" at bounding box center [829, 343] width 182 height 27
select select "3b5148f1-0588-4f88-a218-97bcfdce65c1"
click at [738, 330] on select "Please Select Business Cards" at bounding box center [829, 343] width 182 height 27
click at [804, 384] on select "Please Select I will upload files I need a design - $100" at bounding box center [829, 381] width 182 height 27
select select "upload"
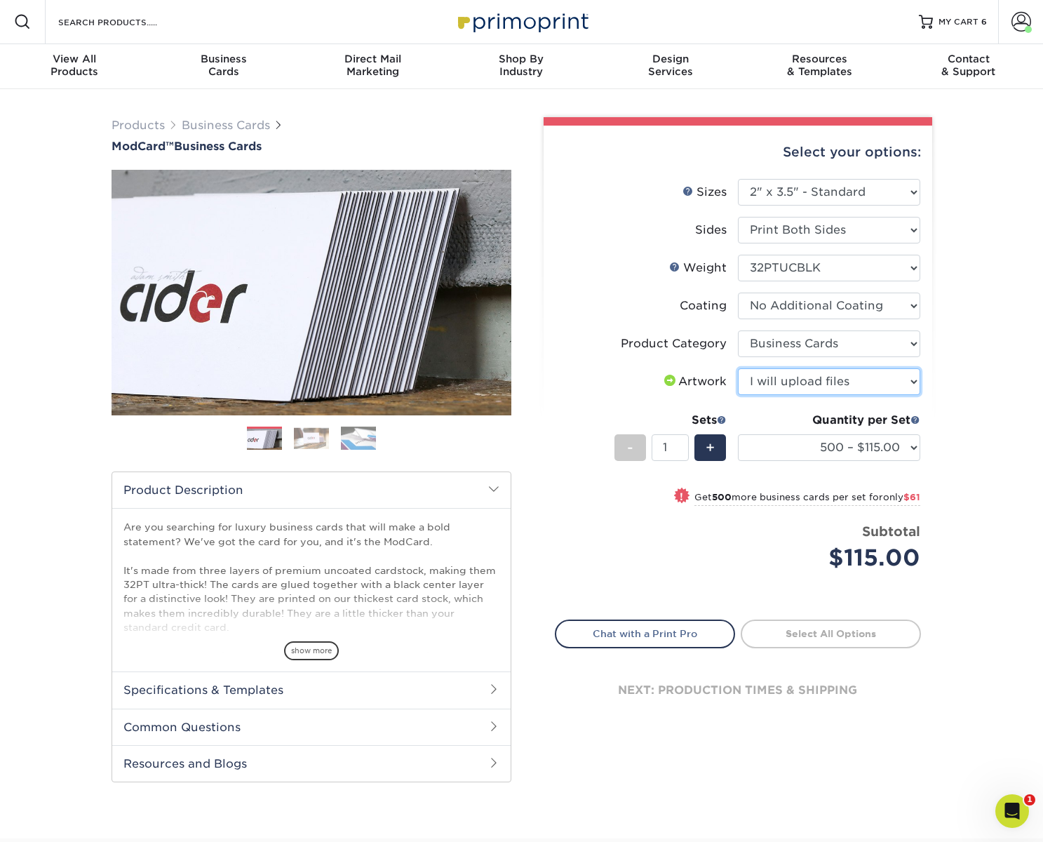
click at [738, 368] on select "Please Select I will upload files I need a design - $100" at bounding box center [829, 381] width 182 height 27
click at [838, 629] on link "Proceed to Shipping" at bounding box center [831, 631] width 180 height 25
type input "Set 1"
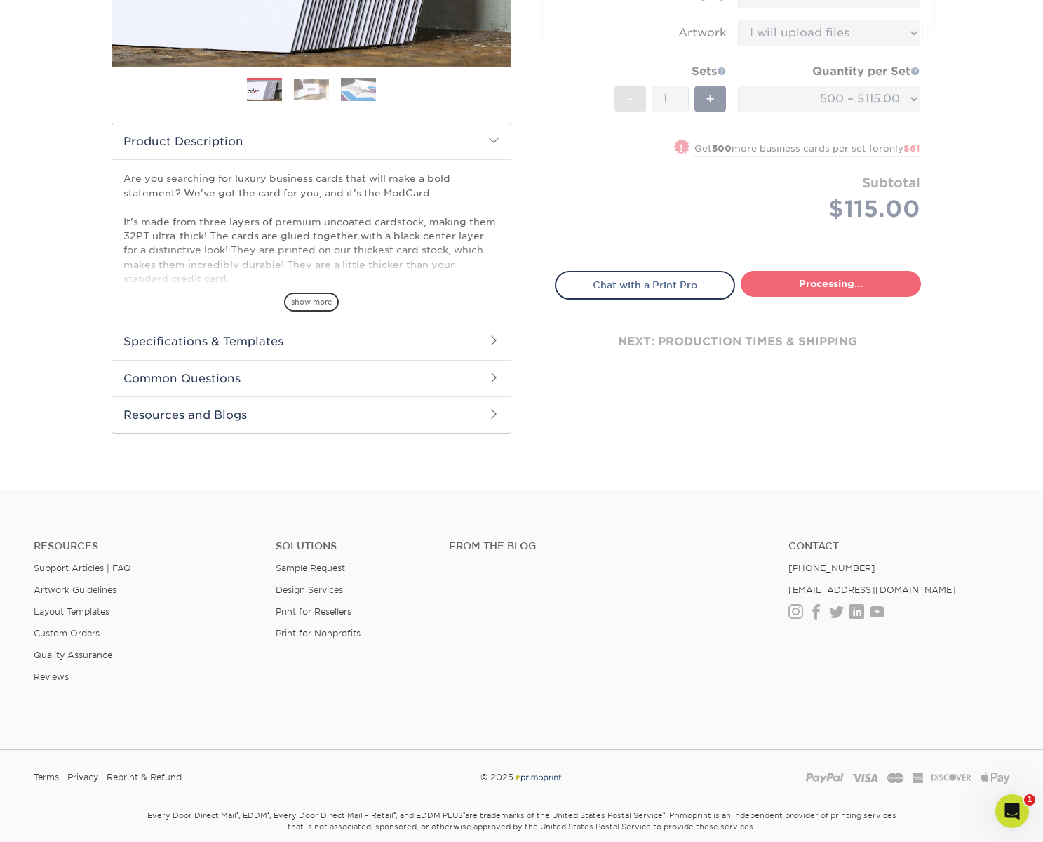
select select "5f593cd4-e965-446d-a983-0d73bfd06503"
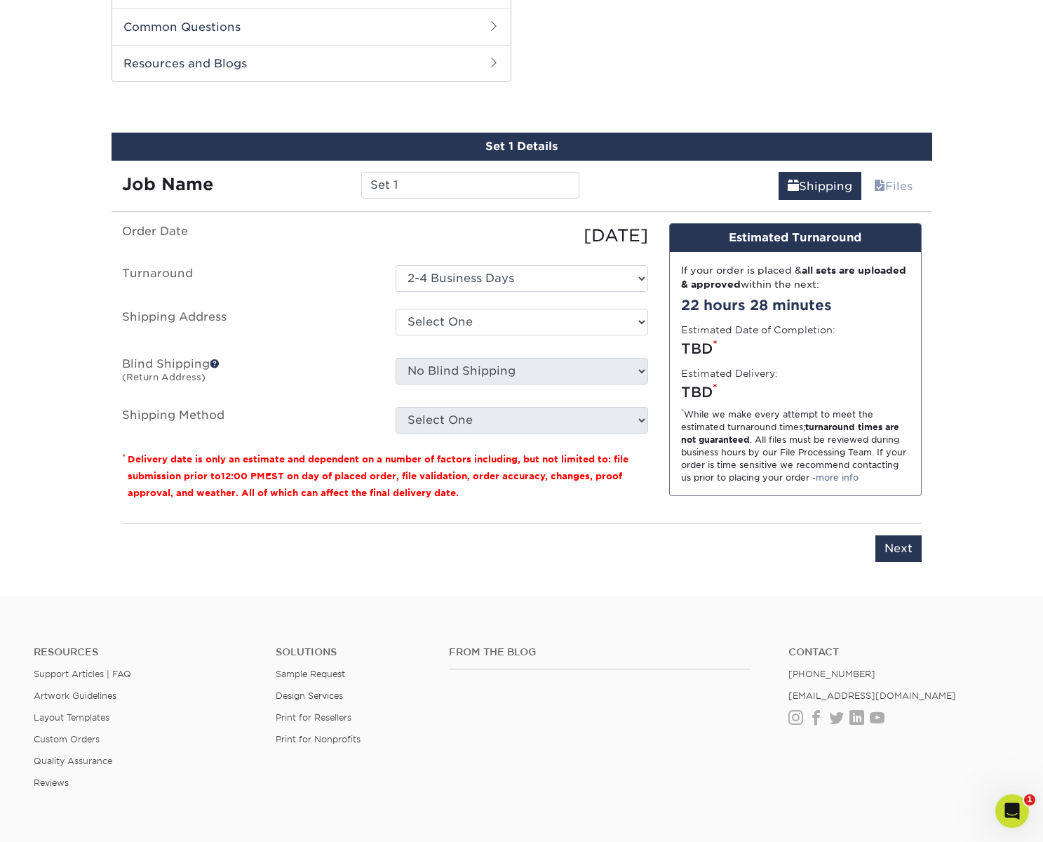
scroll to position [713, 0]
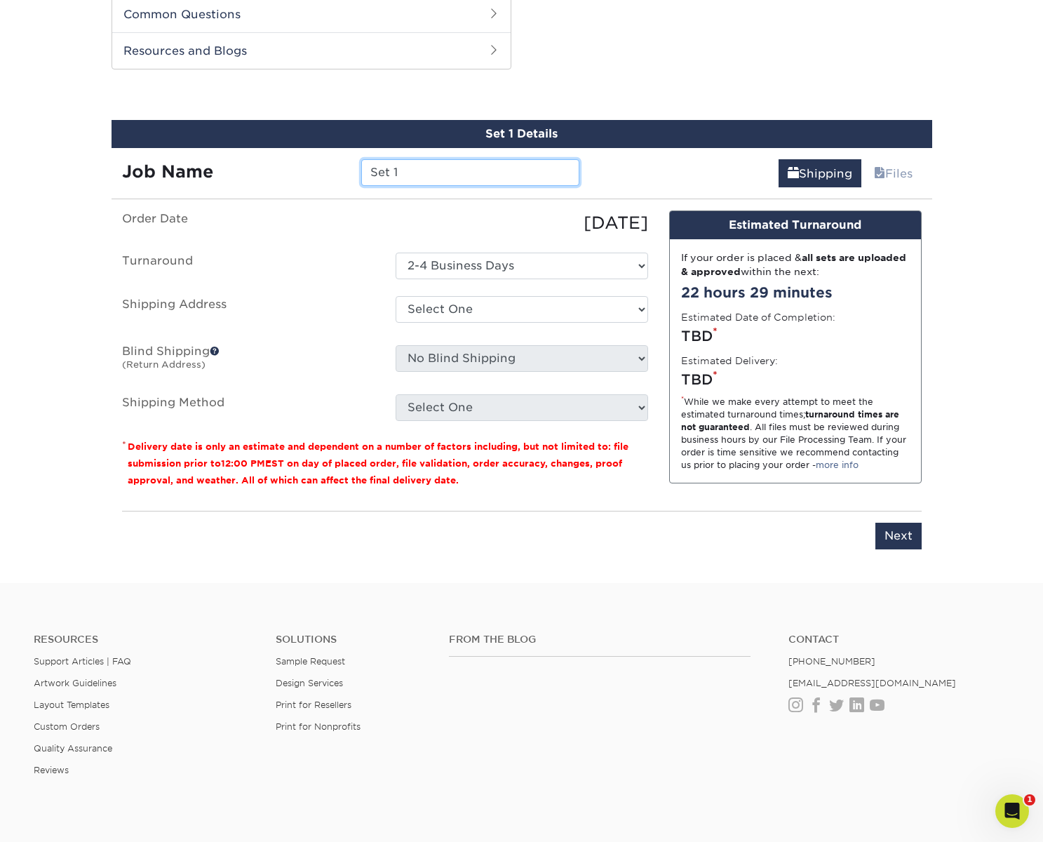
click at [458, 172] on input "Set 1" at bounding box center [470, 172] width 218 height 27
type input "[PERSON_NAME] - [GEOGRAPHIC_DATA]"
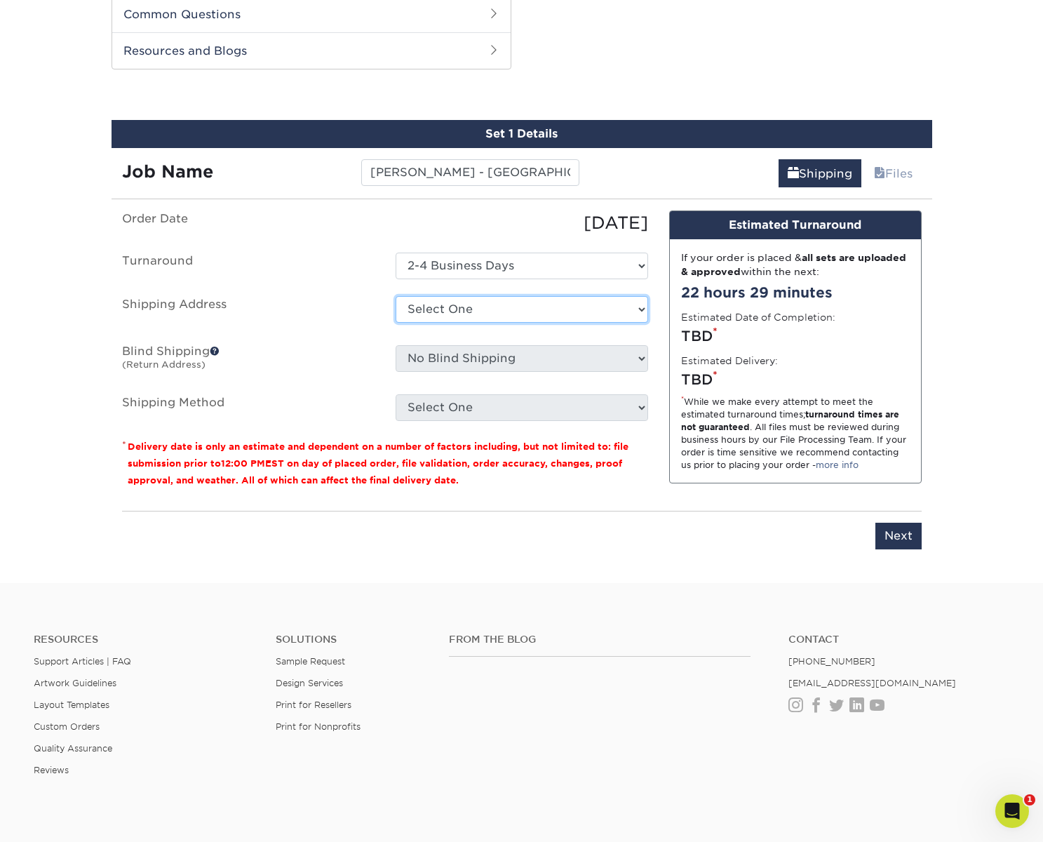
click at [536, 309] on select "Select One [PERSON_NAME] - [GEOGRAPHIC_DATA] [PERSON_NAME]. [PERSON_NAME] + Add…" at bounding box center [522, 309] width 252 height 27
select select "276782"
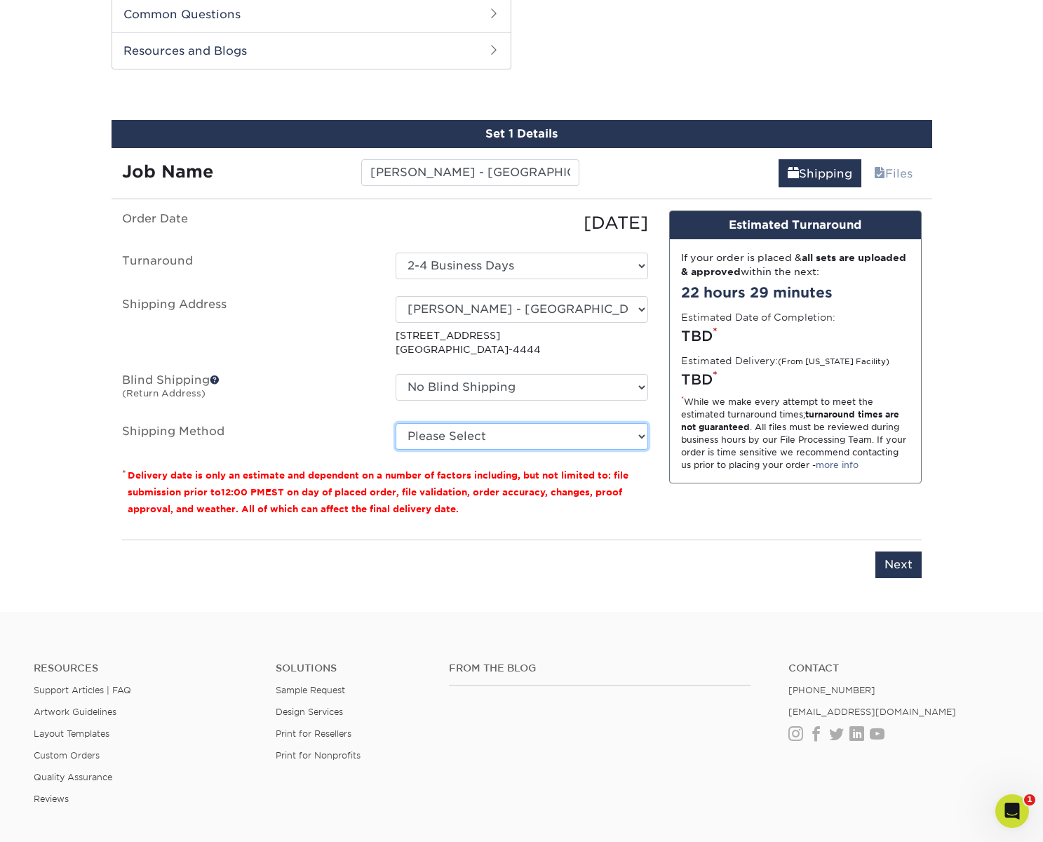
click at [457, 437] on select "Please Select Ground Shipping (+$8.96) 3 Day Shipping Service (+$19.86) 2 Day A…" at bounding box center [522, 436] width 252 height 27
select select "03"
click at [396, 423] on select "Please Select Ground Shipping (+$8.96) 3 Day Shipping Service (+$19.86) 2 Day A…" at bounding box center [522, 436] width 252 height 27
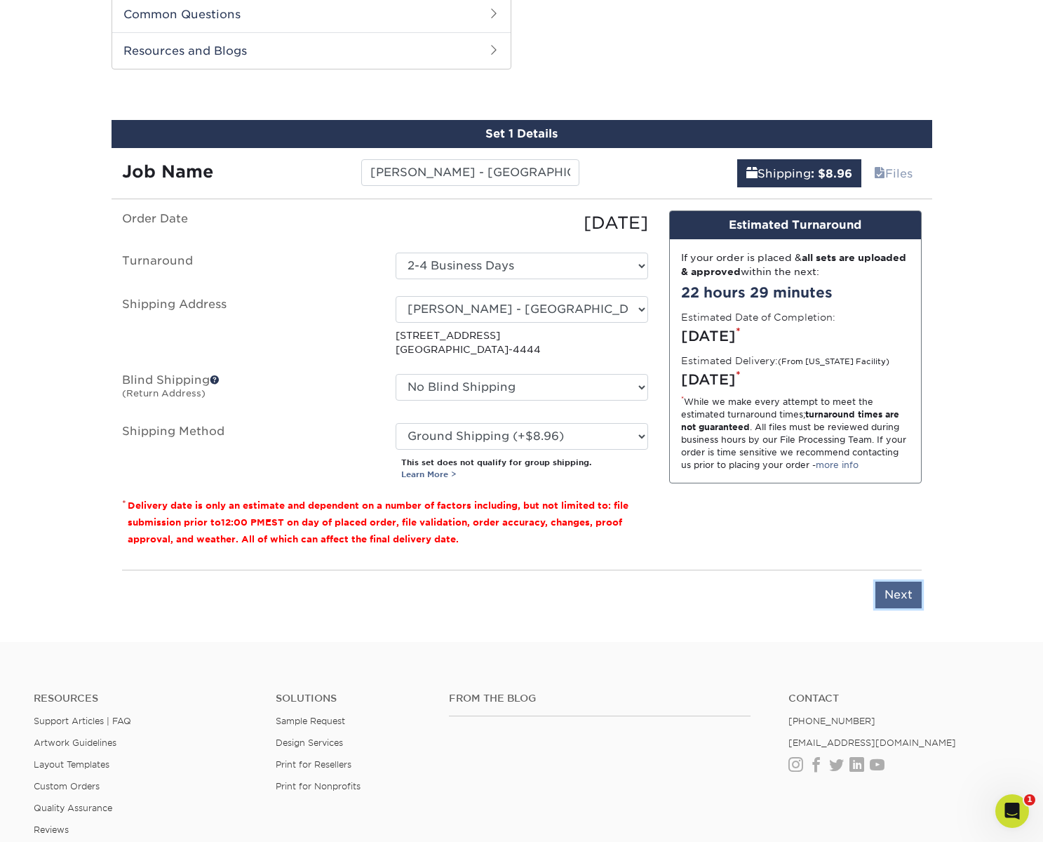
click at [911, 596] on input "Next" at bounding box center [898, 594] width 46 height 27
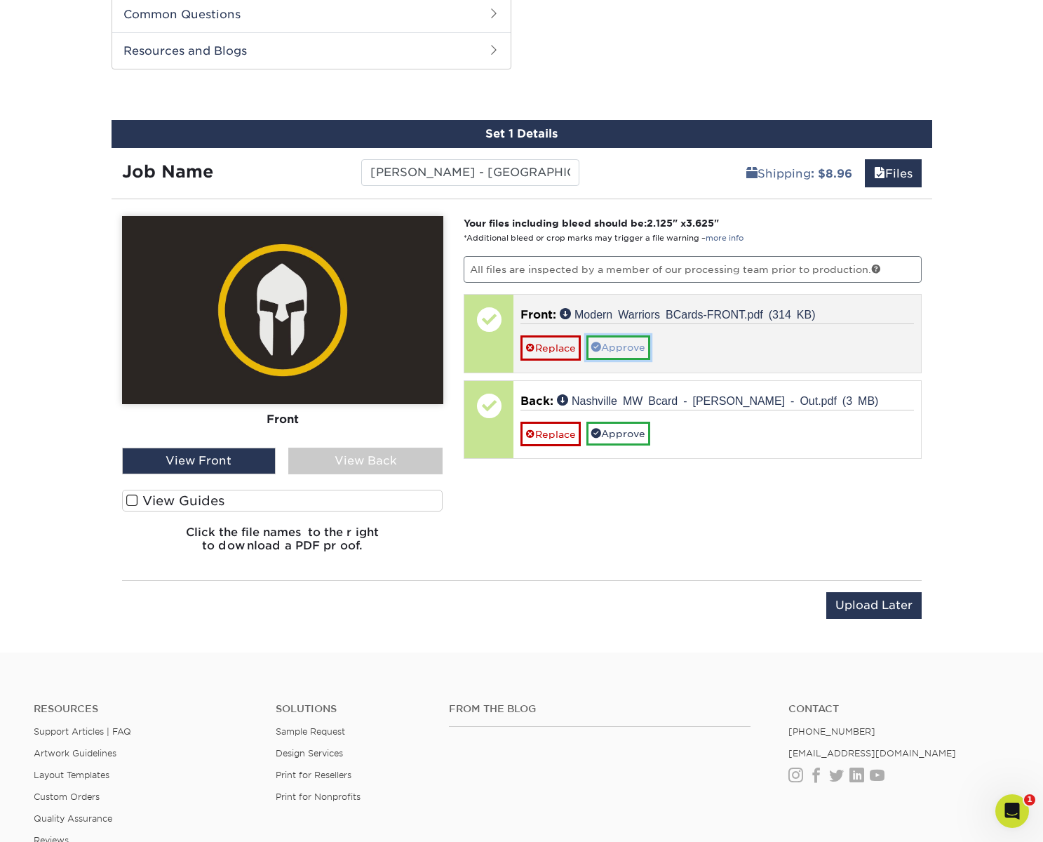
drag, startPoint x: 625, startPoint y: 342, endPoint x: 463, endPoint y: 442, distance: 190.5
click at [624, 342] on link "Approve" at bounding box center [618, 347] width 64 height 24
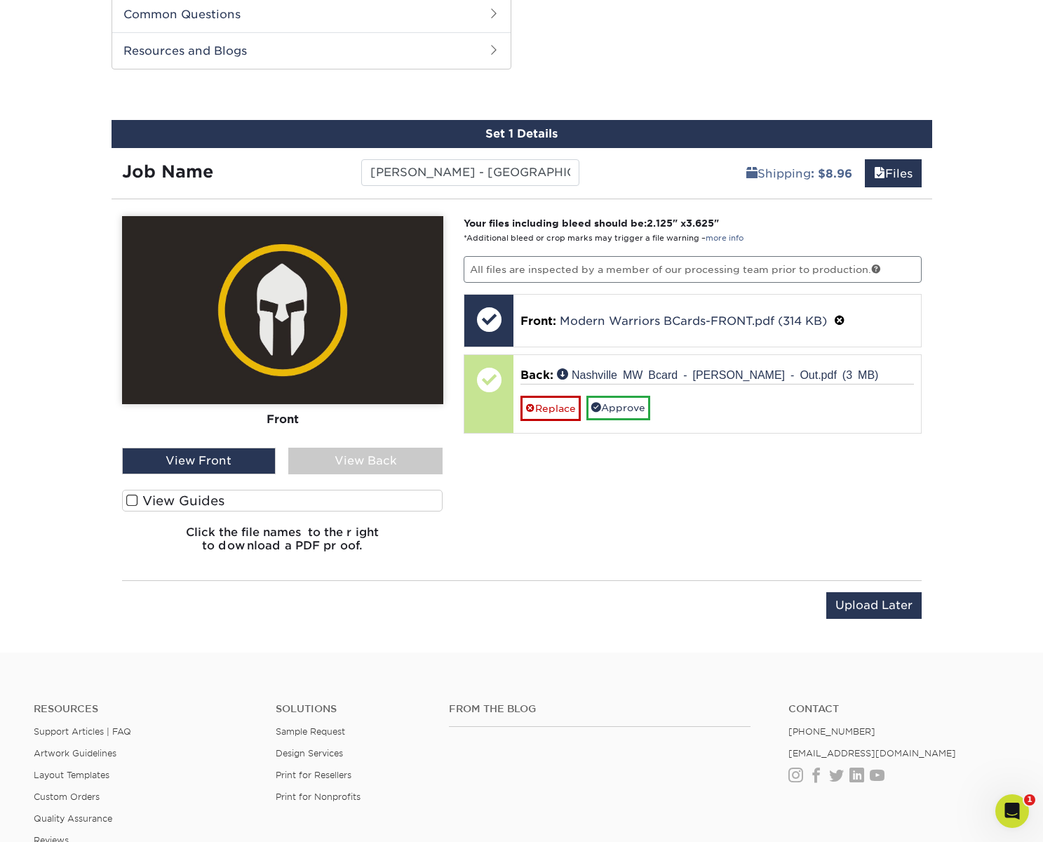
click at [402, 458] on div "View Back" at bounding box center [365, 460] width 154 height 27
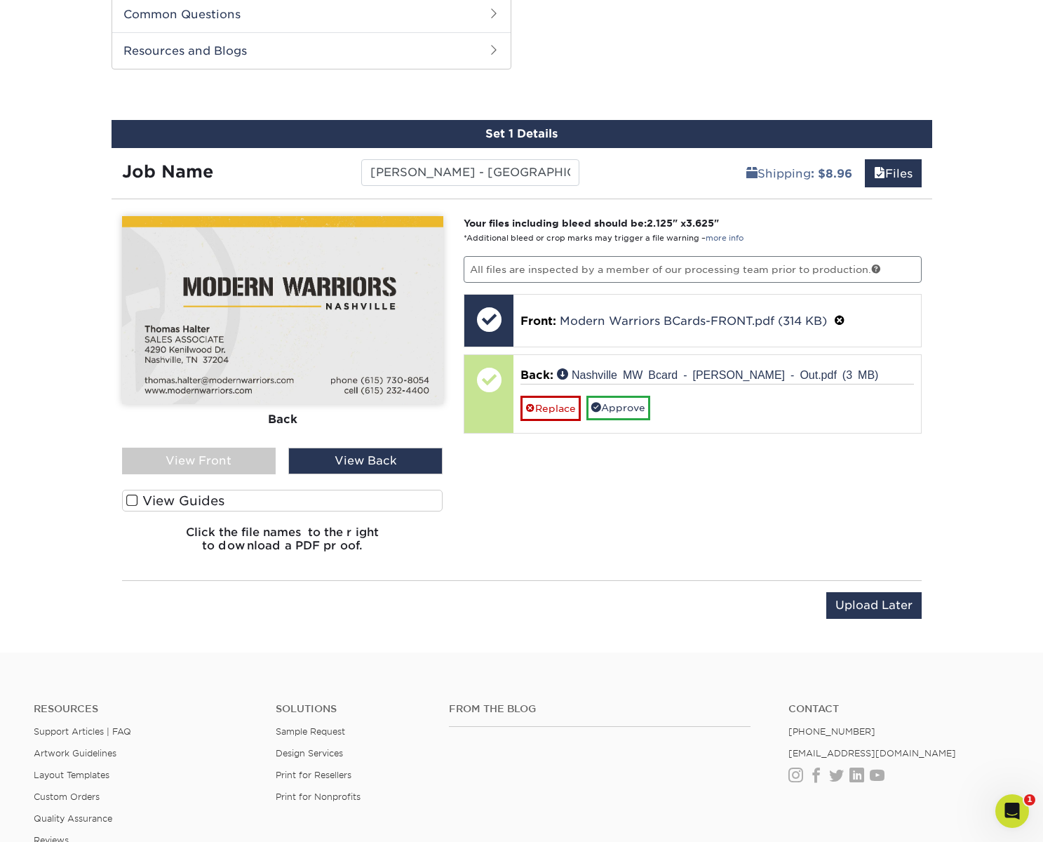
scroll to position [714, 0]
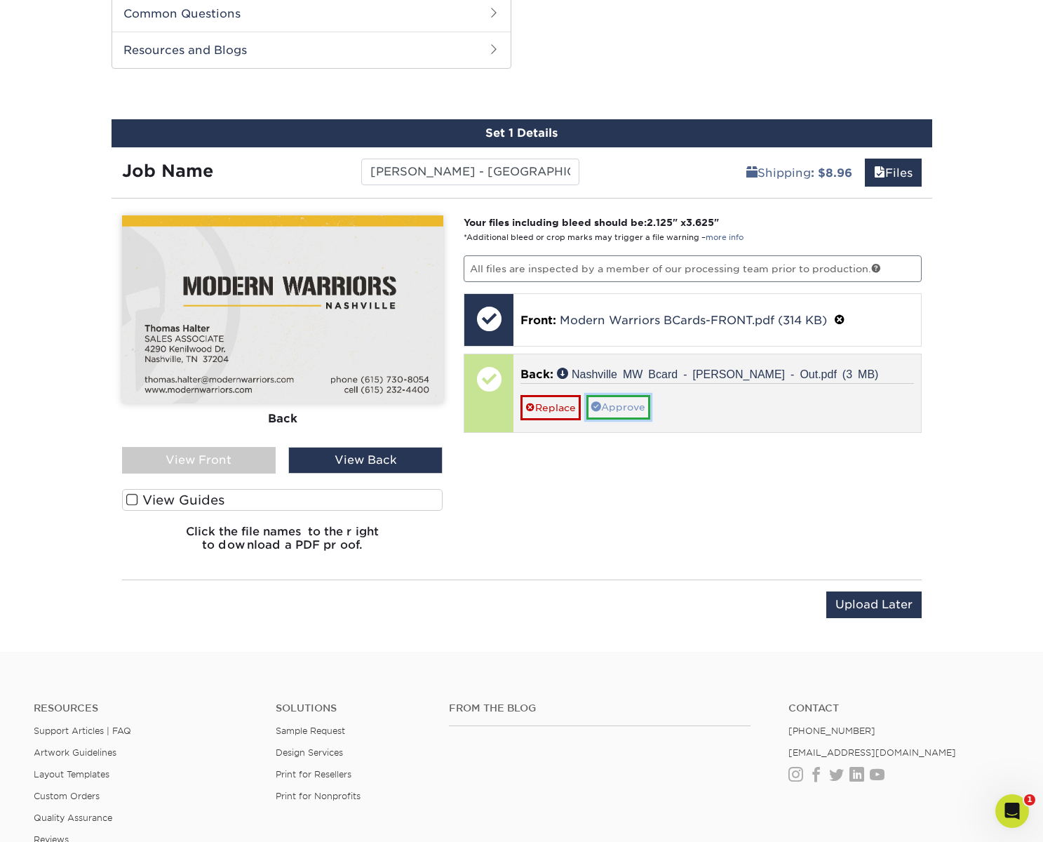
click at [629, 400] on link "Approve" at bounding box center [618, 407] width 64 height 24
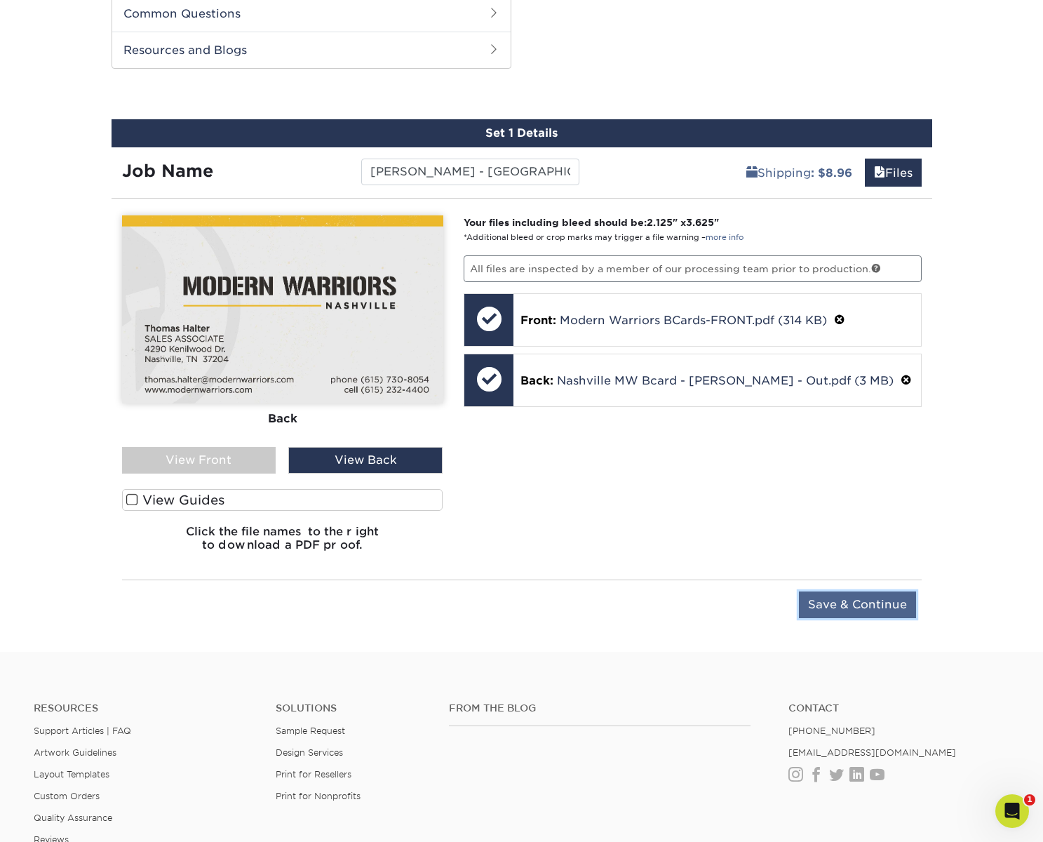
click at [849, 594] on input "Save & Continue" at bounding box center [857, 604] width 117 height 27
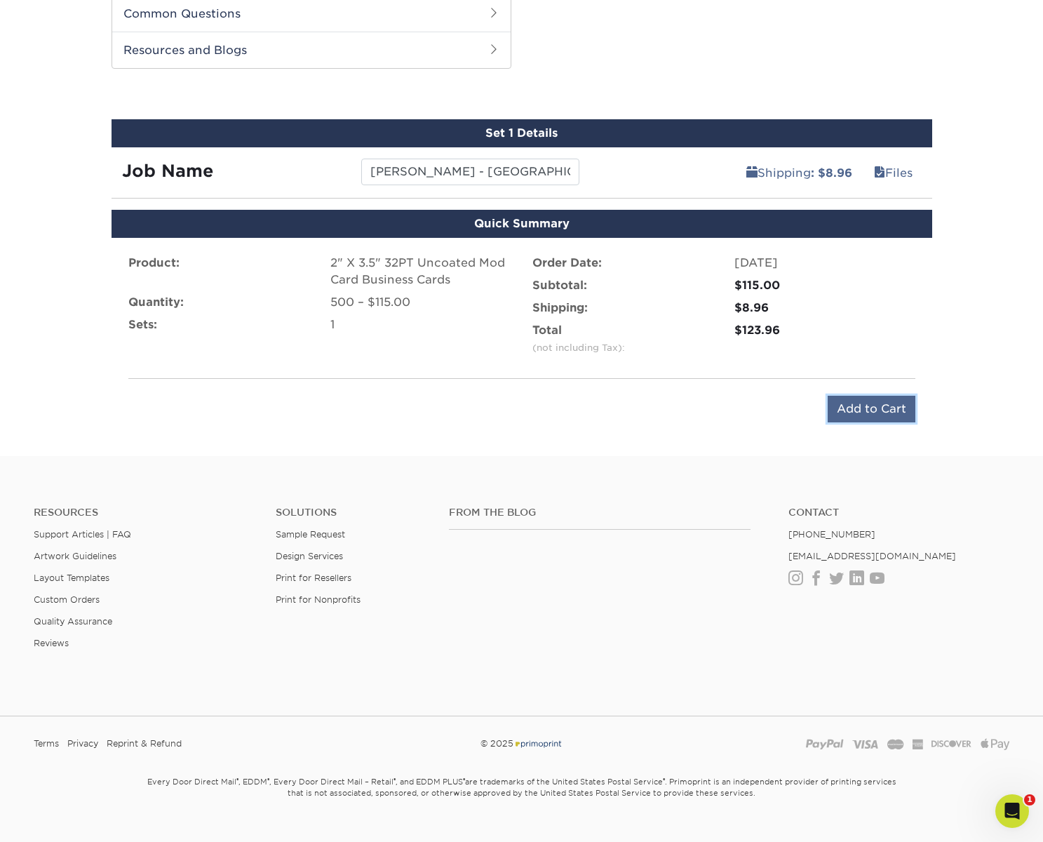
click at [867, 406] on input "Add to Cart" at bounding box center [871, 409] width 88 height 27
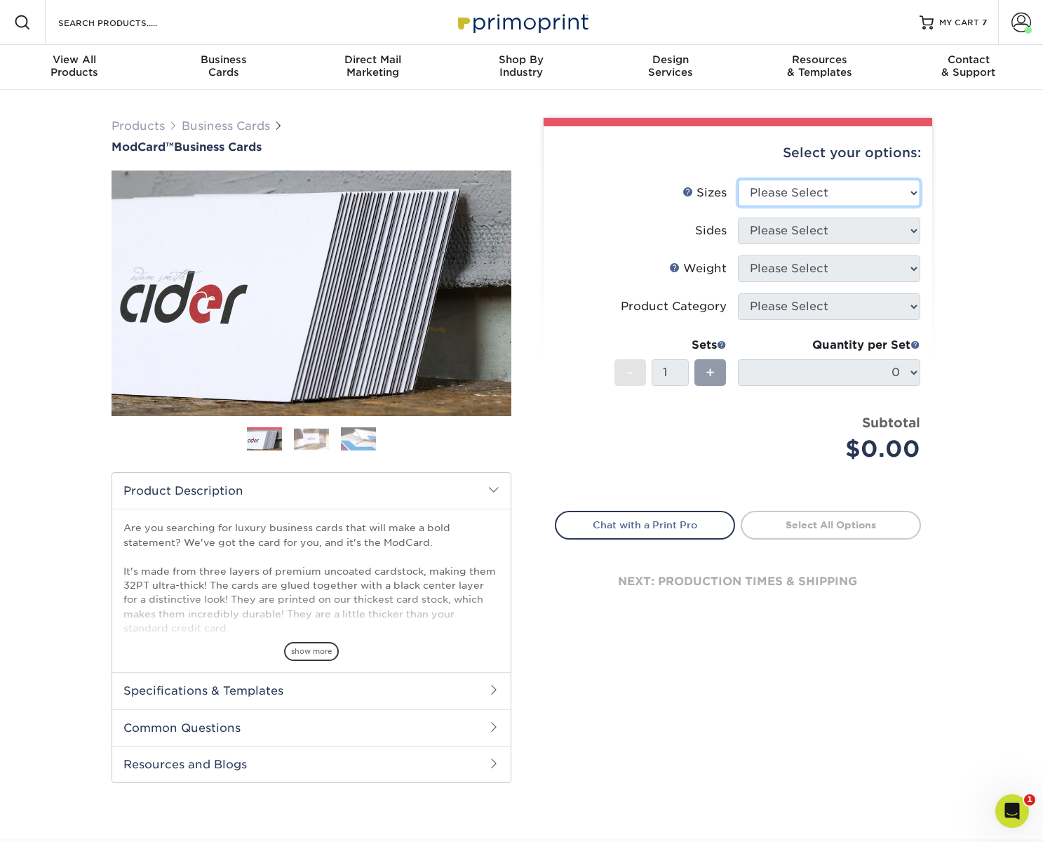
click at [802, 191] on select "Please Select 1.5" x 3.5" - Mini 1.75" x 3.5" - Mini 2" x 2" - Square 2" x 3" -…" at bounding box center [829, 193] width 182 height 27
select select "2.00x3.50"
click at [738, 180] on select "Please Select 1.5" x 3.5" - Mini 1.75" x 3.5" - Mini 2" x 2" - Square 2" x 3" -…" at bounding box center [829, 193] width 182 height 27
click at [799, 228] on select "Please Select Print Both Sides Print Front Only" at bounding box center [829, 230] width 182 height 27
select select "13abbda7-1d64-4f25-8bb2-c179b224825d"
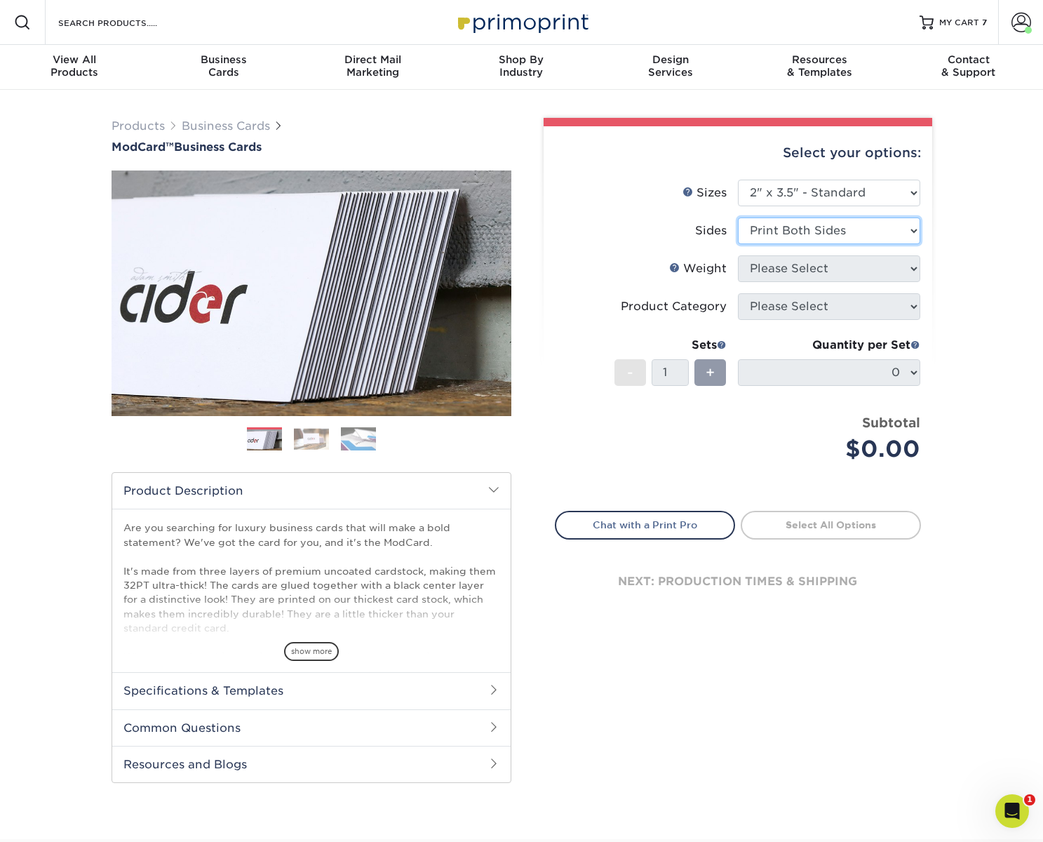
click at [738, 217] on select "Please Select Print Both Sides Print Front Only" at bounding box center [829, 230] width 182 height 27
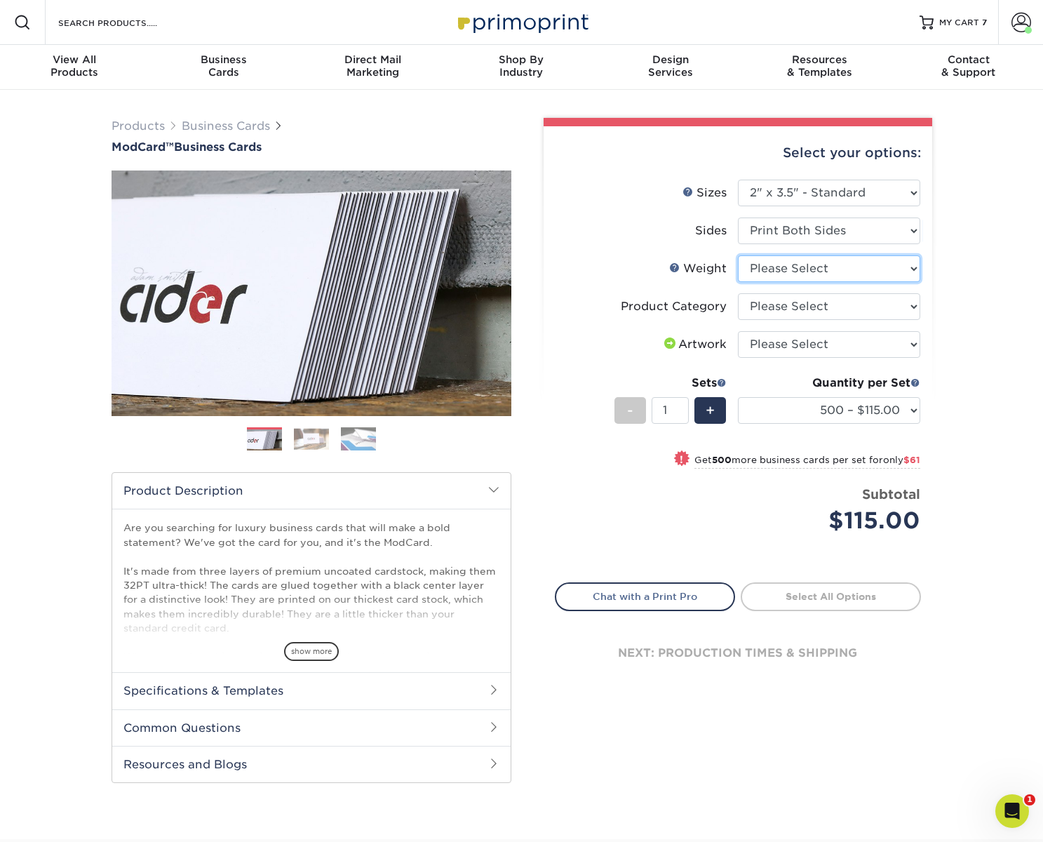
click at [813, 268] on select "Please Select 32PTUCBLK" at bounding box center [829, 268] width 182 height 27
select select "32PTUCBLK"
click at [738, 255] on select "Please Select 32PTUCBLK" at bounding box center [829, 268] width 182 height 27
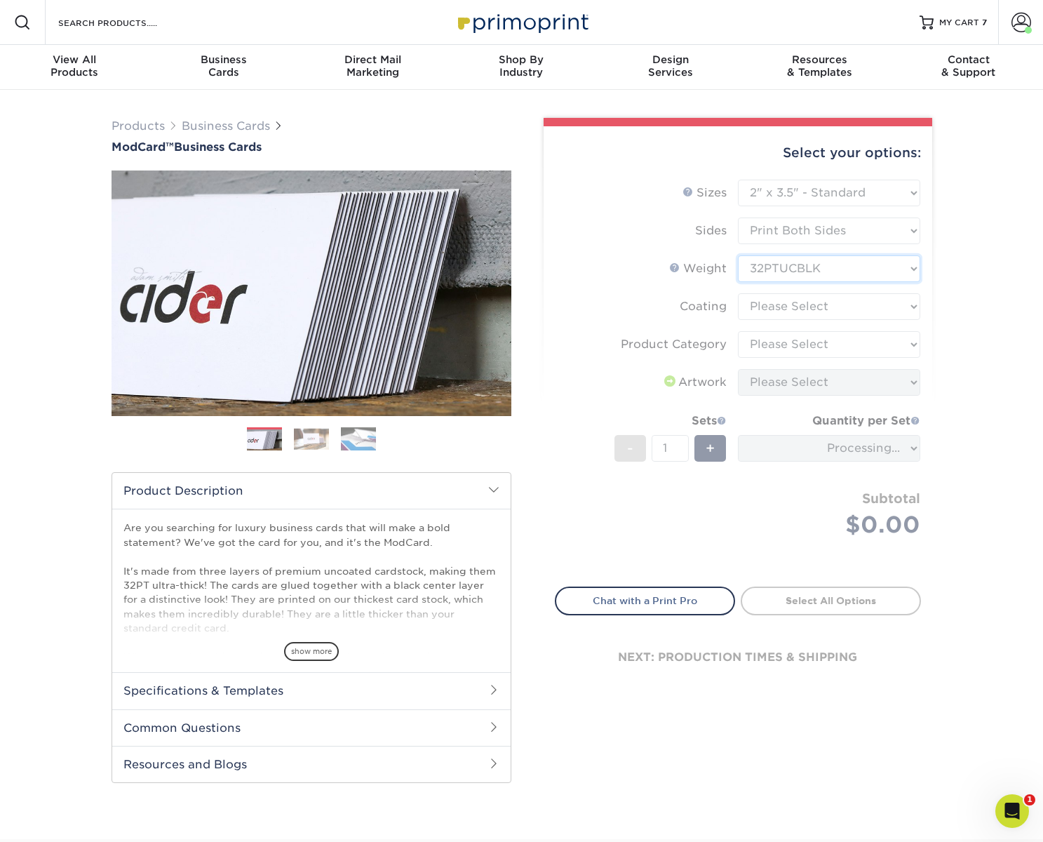
scroll to position [1, 0]
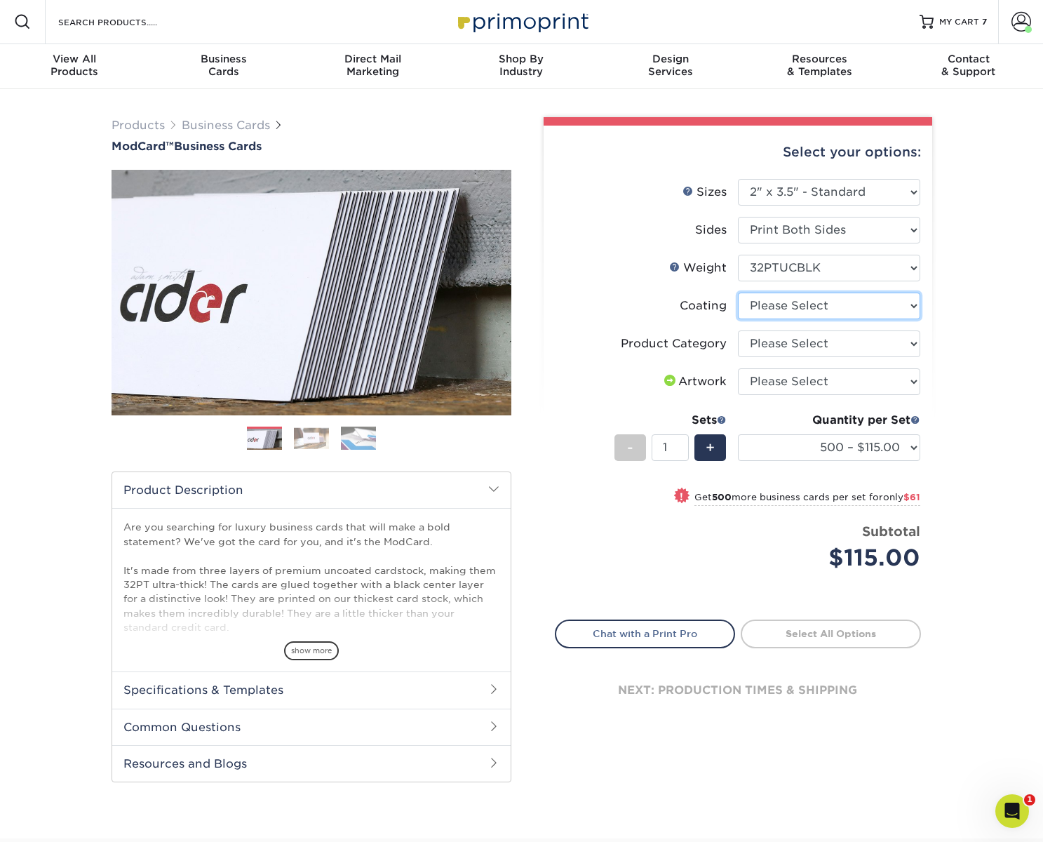
click at [820, 309] on select at bounding box center [829, 305] width 182 height 27
select select "3e7618de-abca-4bda-9f97-8b9129e913d8"
click at [738, 292] on select at bounding box center [829, 305] width 182 height 27
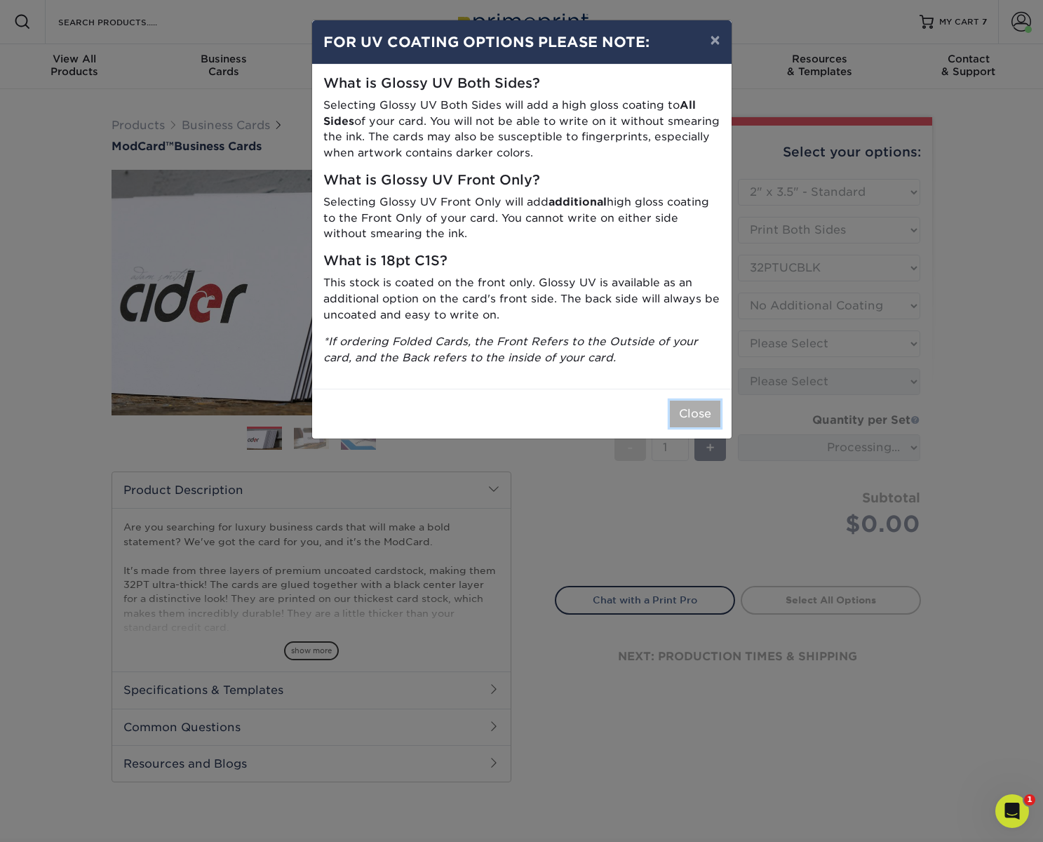
click at [698, 405] on button "Close" at bounding box center [695, 413] width 50 height 27
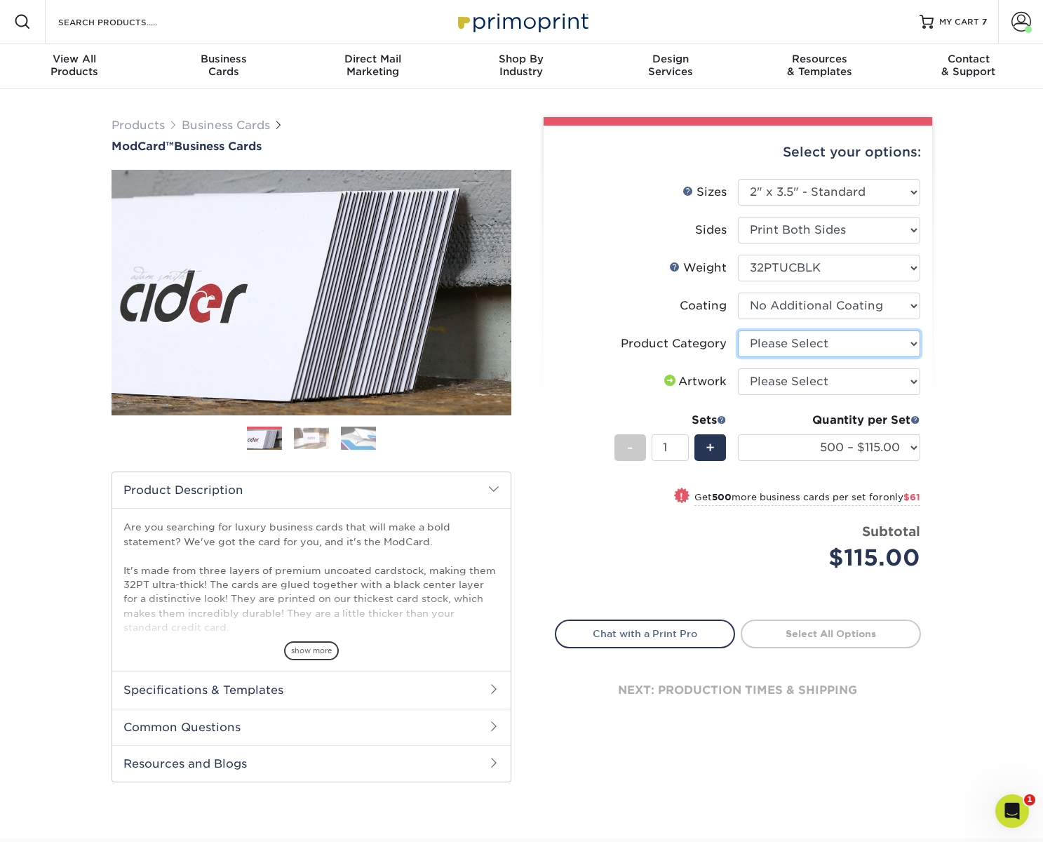
click at [806, 341] on select "Please Select Business Cards" at bounding box center [829, 343] width 182 height 27
select select "3b5148f1-0588-4f88-a218-97bcfdce65c1"
click at [738, 330] on select "Please Select Business Cards" at bounding box center [829, 343] width 182 height 27
click at [832, 384] on select "Please Select I will upload files I need a design - $100" at bounding box center [829, 381] width 182 height 27
select select "upload"
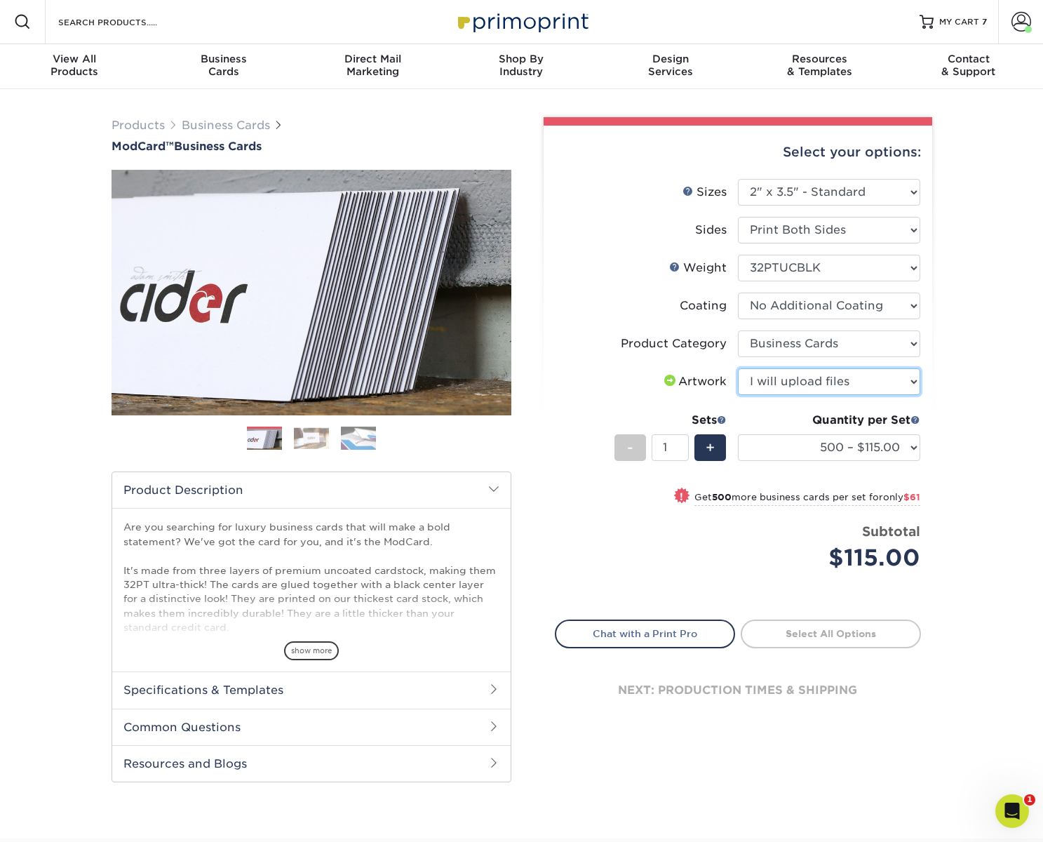
click at [738, 368] on select "Please Select I will upload files I need a design - $100" at bounding box center [829, 381] width 182 height 27
click at [833, 636] on link "Proceed to Shipping" at bounding box center [831, 631] width 180 height 25
type input "Set 1"
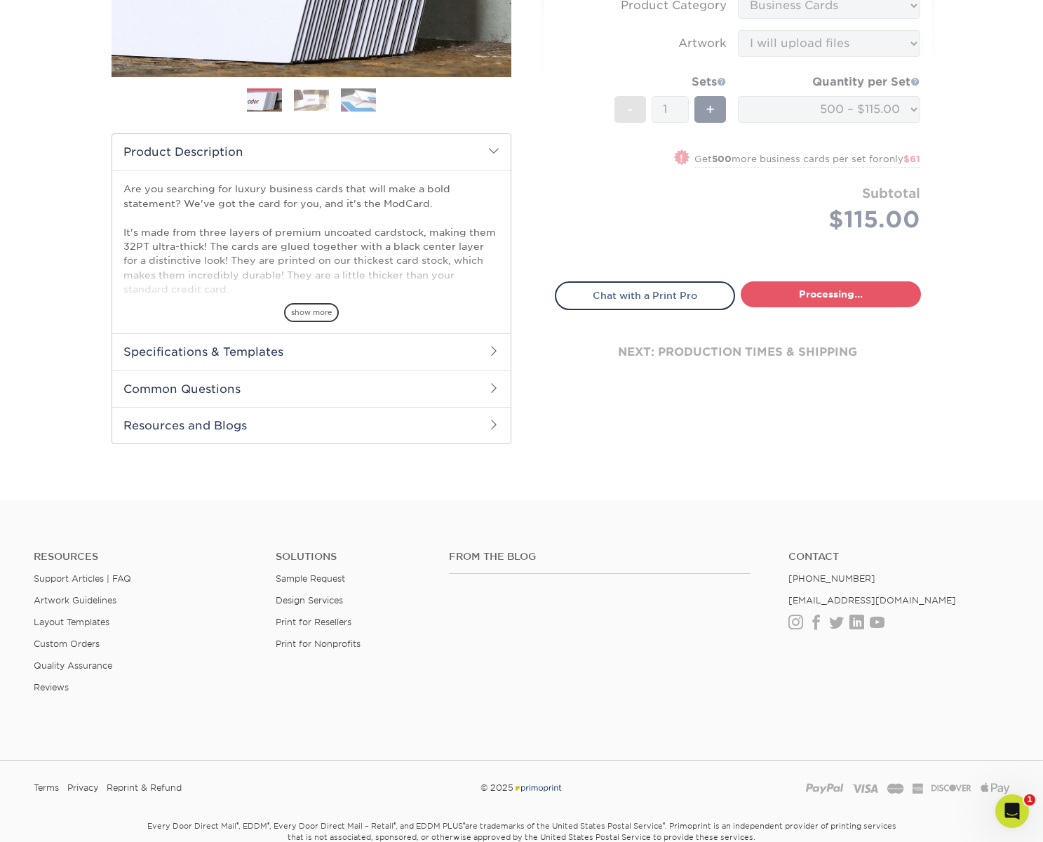
select select "5f593cd4-e965-446d-a983-0d73bfd06503"
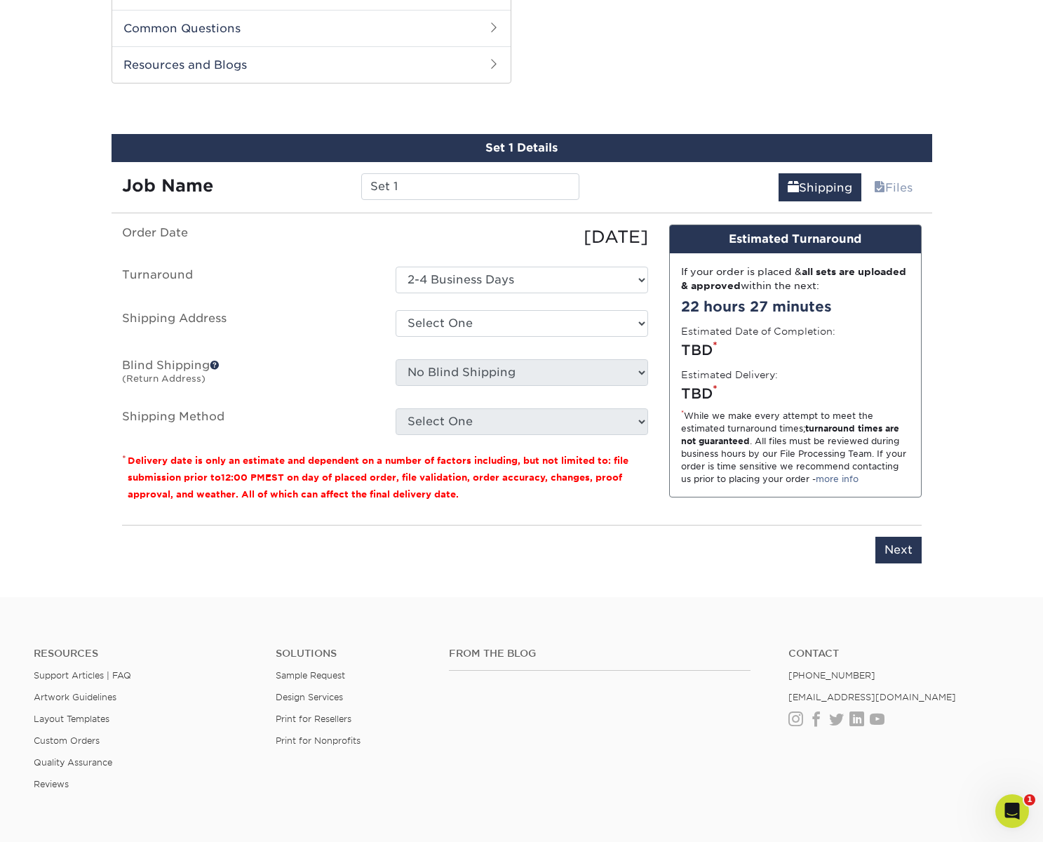
scroll to position [713, 0]
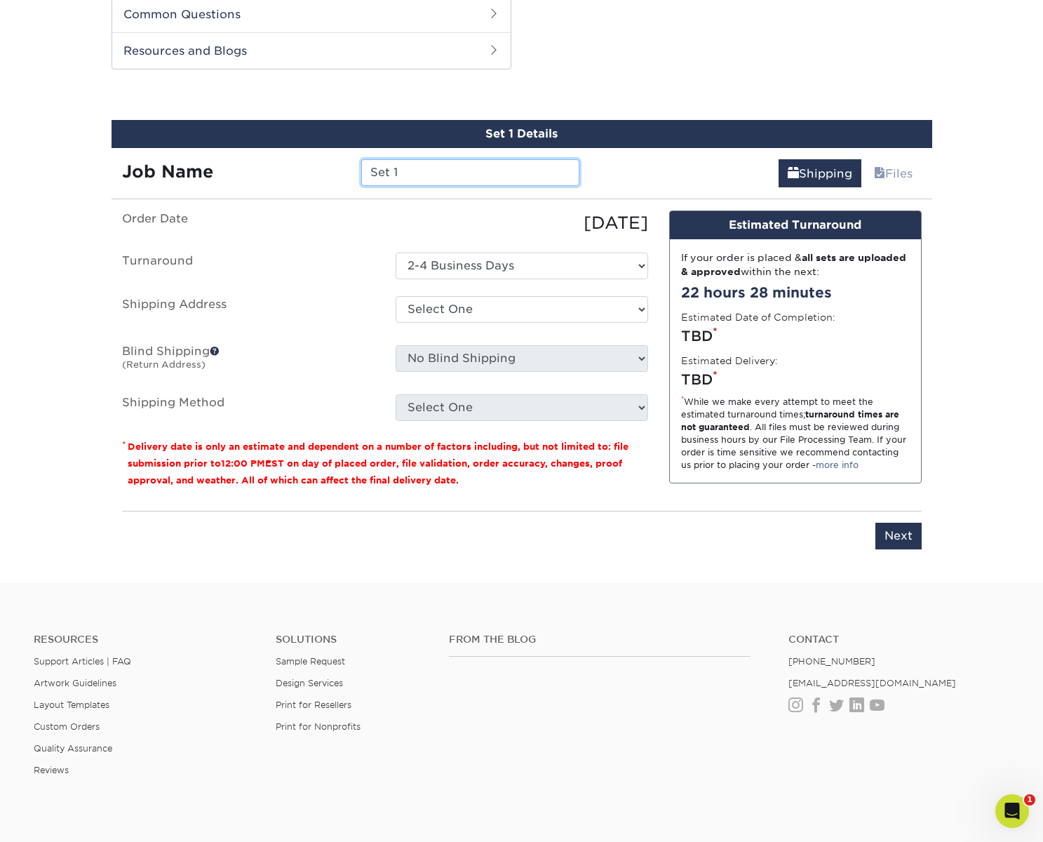
click at [495, 175] on input "Set 1" at bounding box center [470, 172] width 218 height 27
type input "[PERSON_NAME] - [GEOGRAPHIC_DATA]"
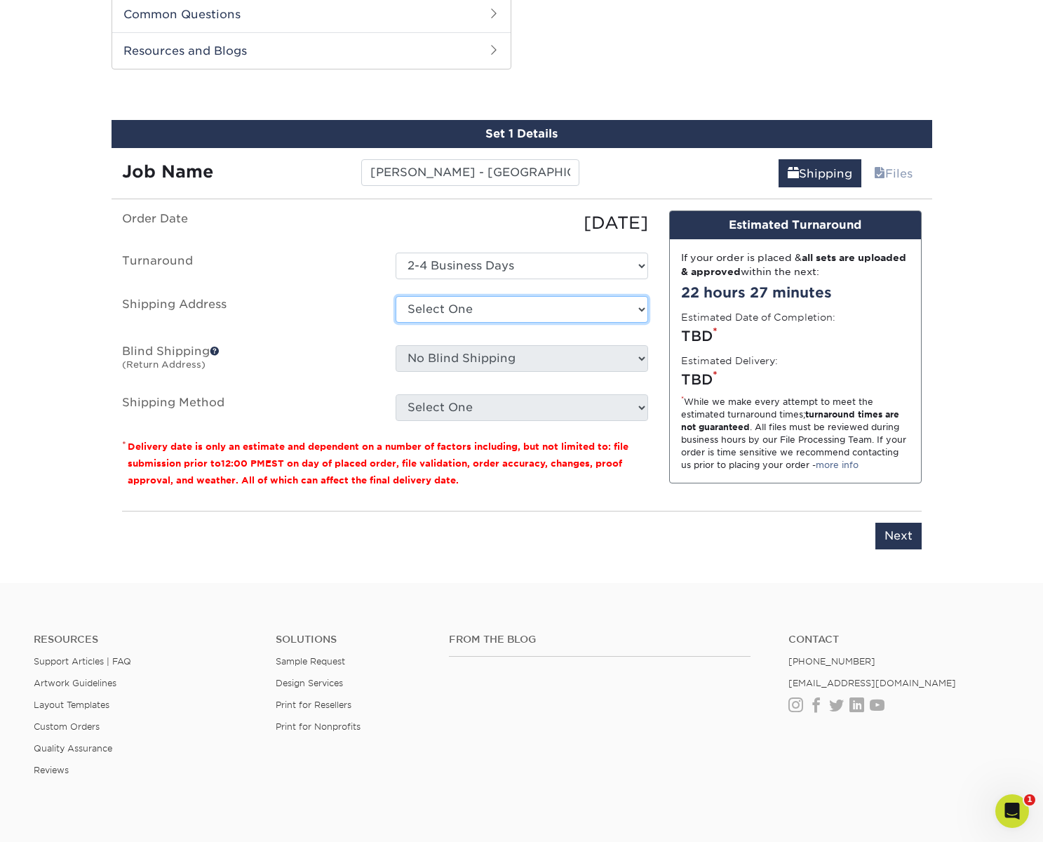
click at [562, 311] on select "Select One [PERSON_NAME] - [GEOGRAPHIC_DATA] [PERSON_NAME]. [PERSON_NAME] + Add…" at bounding box center [522, 309] width 252 height 27
select select "276782"
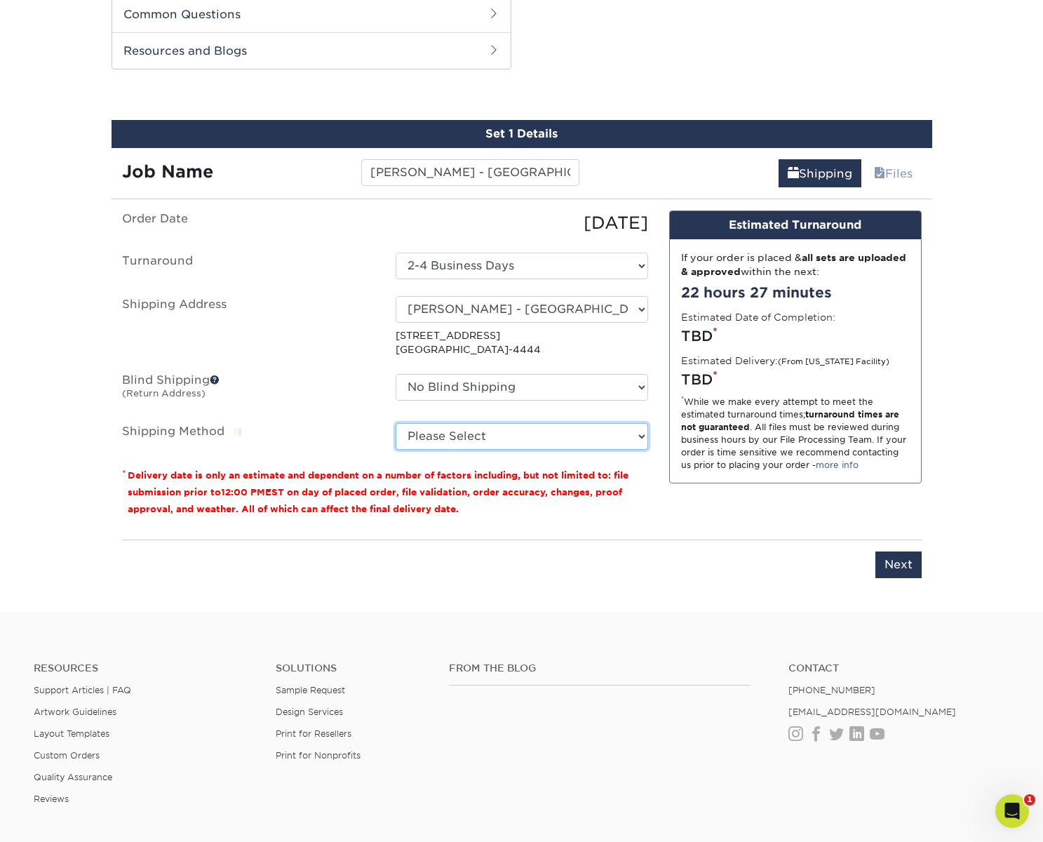
click at [569, 435] on select "Please Select Ground Shipping (+$8.96) 3 Day Shipping Service (+$19.86) 2 Day A…" at bounding box center [522, 436] width 252 height 27
select select "03"
click at [396, 423] on select "Please Select Ground Shipping (+$8.96) 3 Day Shipping Service (+$19.86) 2 Day A…" at bounding box center [522, 436] width 252 height 27
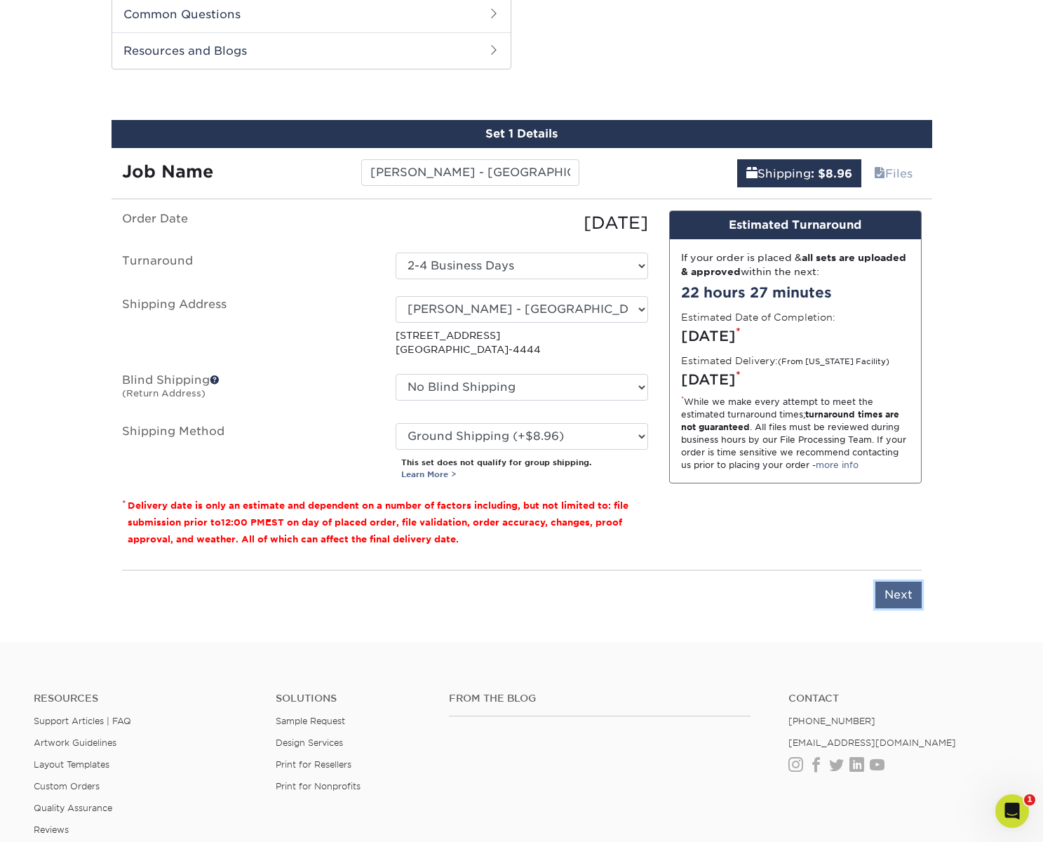
click at [903, 590] on input "Next" at bounding box center [898, 594] width 46 height 27
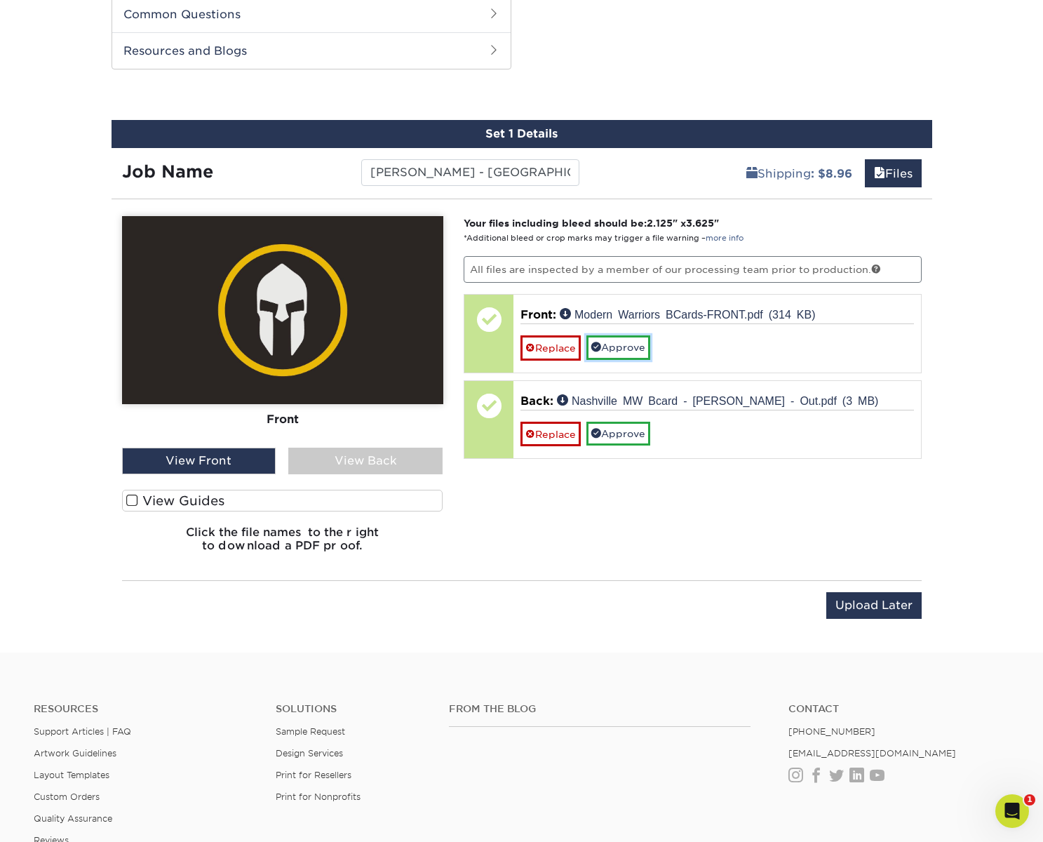
click at [629, 346] on link "Approve" at bounding box center [618, 347] width 64 height 24
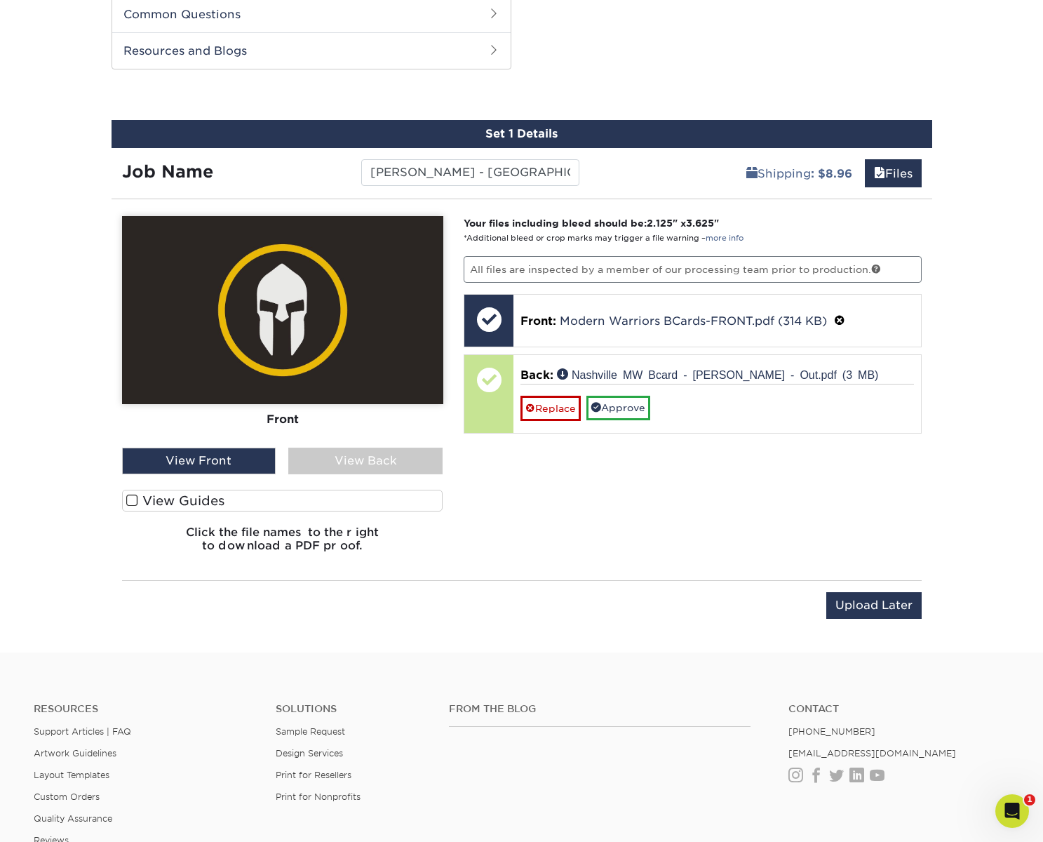
click at [400, 457] on div "View Back" at bounding box center [365, 460] width 154 height 27
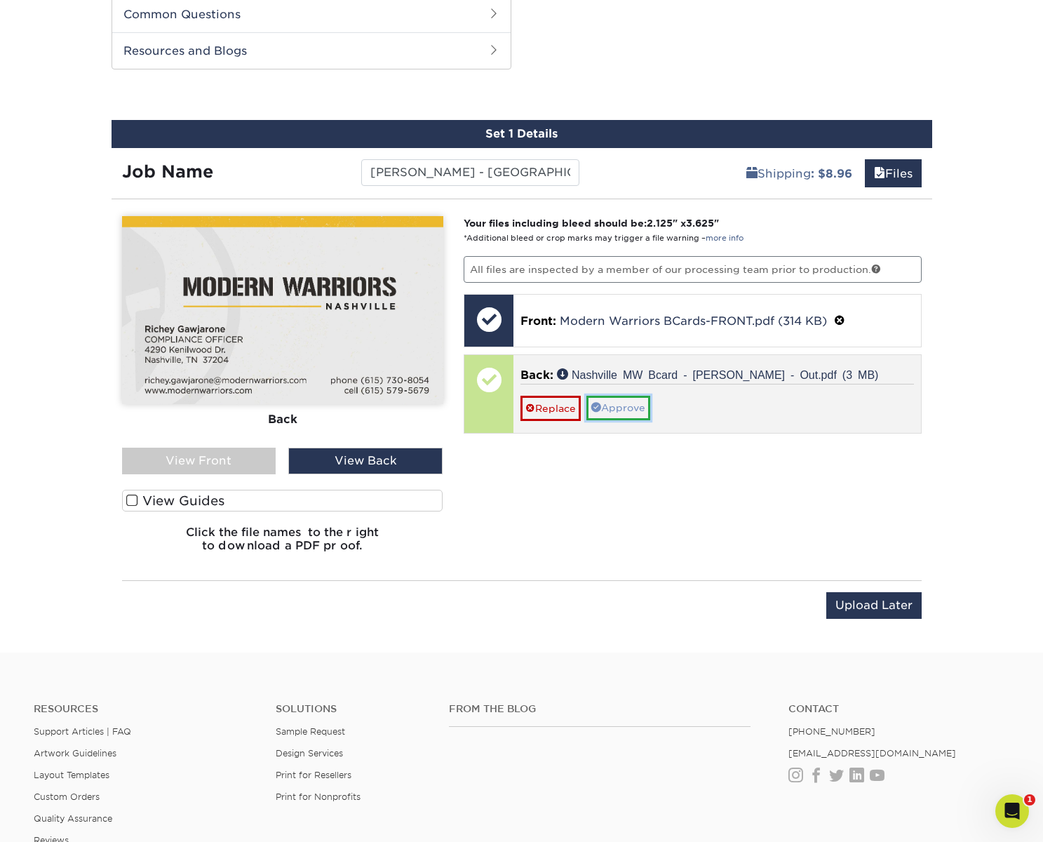
click at [621, 401] on link "Approve" at bounding box center [618, 408] width 64 height 24
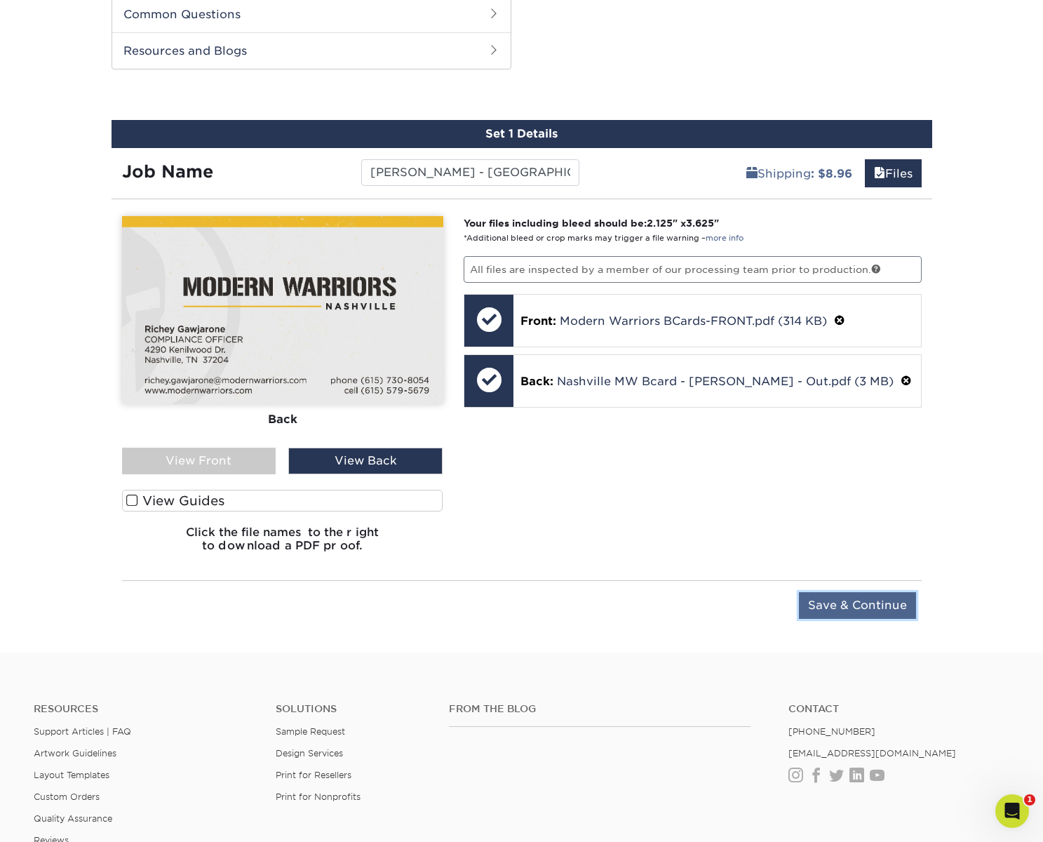
click at [841, 597] on input "Save & Continue" at bounding box center [857, 605] width 117 height 27
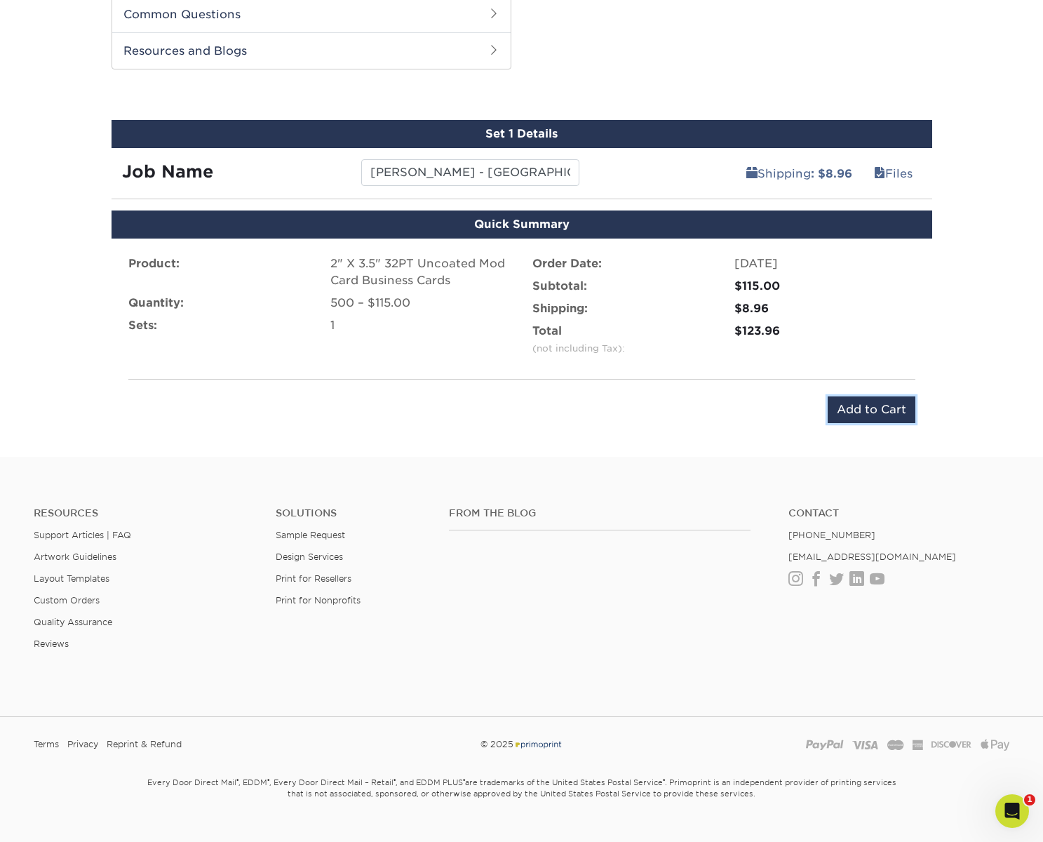
click at [871, 406] on input "Add to Cart" at bounding box center [871, 409] width 88 height 27
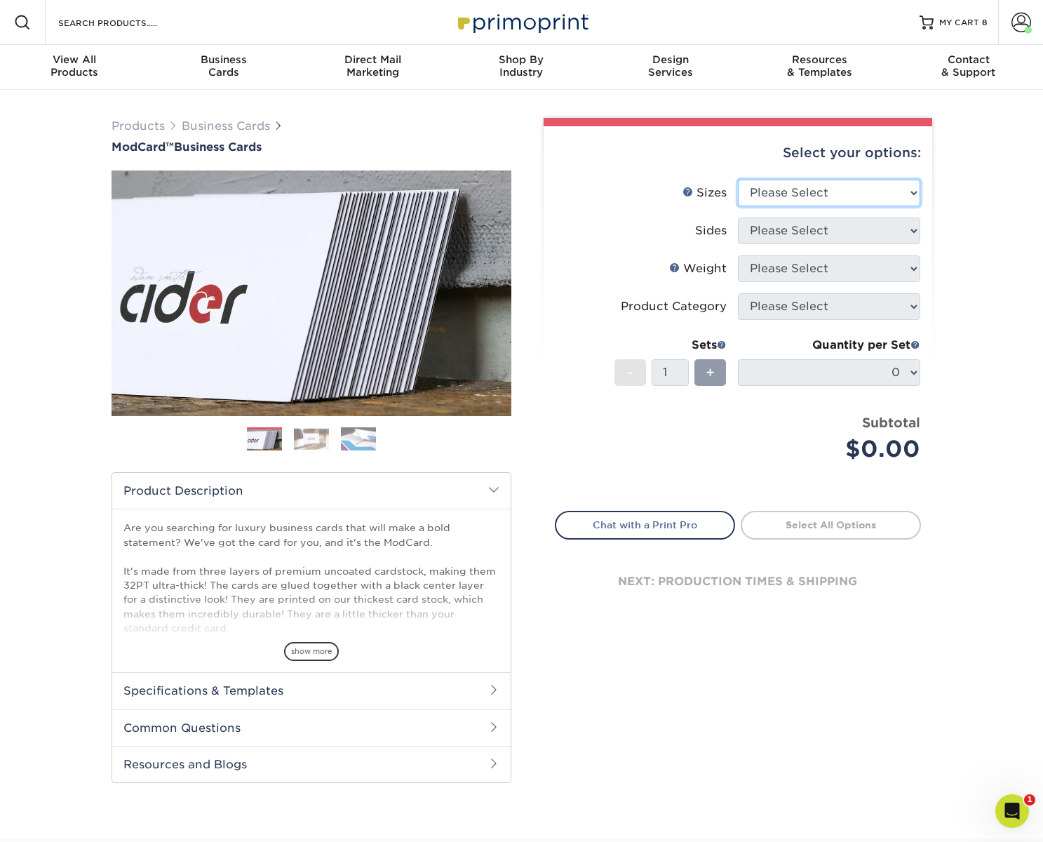
click at [823, 189] on select "Please Select 1.5" x 3.5" - Mini 1.75" x 3.5" - Mini 2" x 2" - Square 2" x 3" -…" at bounding box center [829, 193] width 182 height 27
click at [738, 180] on select "Please Select 1.5" x 3.5" - Mini 1.75" x 3.5" - Mini 2" x 2" - Square 2" x 3" -…" at bounding box center [829, 193] width 182 height 27
click at [829, 182] on select "Please Select 1.5" x 3.5" - Mini 1.75" x 3.5" - Mini 2" x 2" - Square 2" x 3" -…" at bounding box center [829, 193] width 182 height 27
select select "2.00x3.50"
click at [738, 180] on select "Please Select 1.5" x 3.5" - Mini 1.75" x 3.5" - Mini 2" x 2" - Square 2" x 3" -…" at bounding box center [829, 193] width 182 height 27
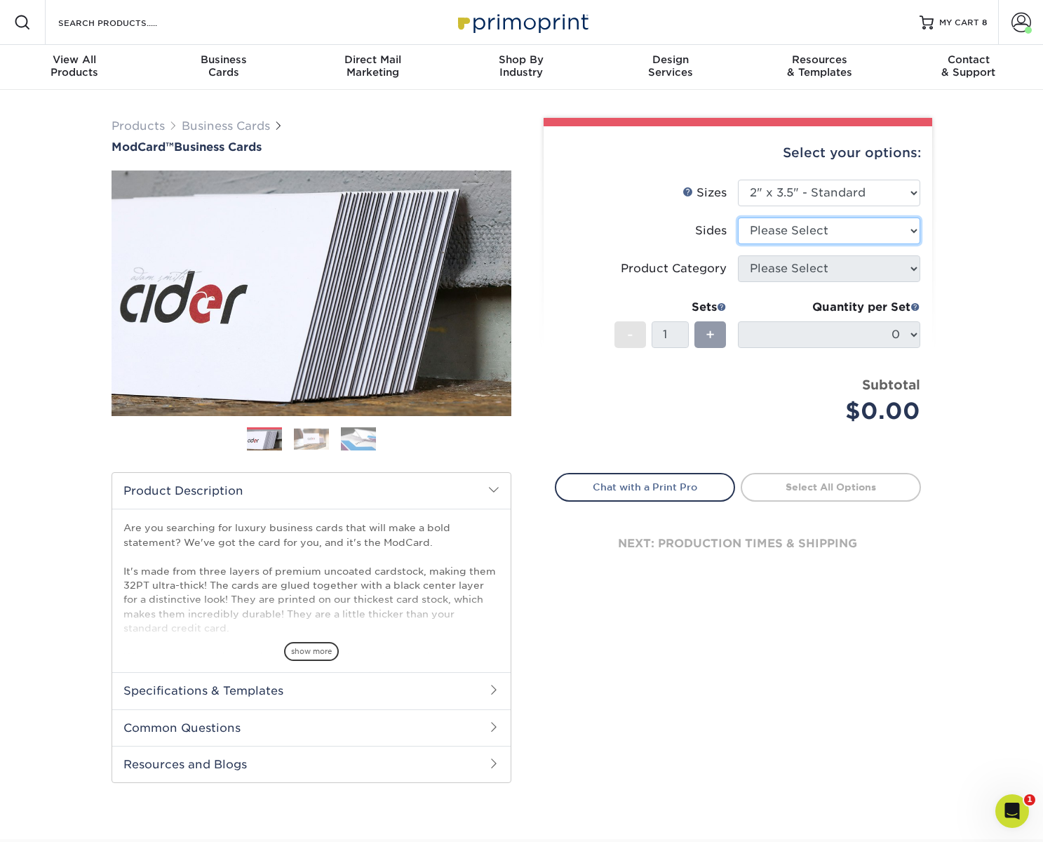
click at [837, 234] on select "Please Select Print Both Sides Print Front Only" at bounding box center [829, 230] width 182 height 27
select select "13abbda7-1d64-4f25-8bb2-c179b224825d"
click at [738, 217] on select "Please Select Print Both Sides Print Front Only" at bounding box center [829, 230] width 182 height 27
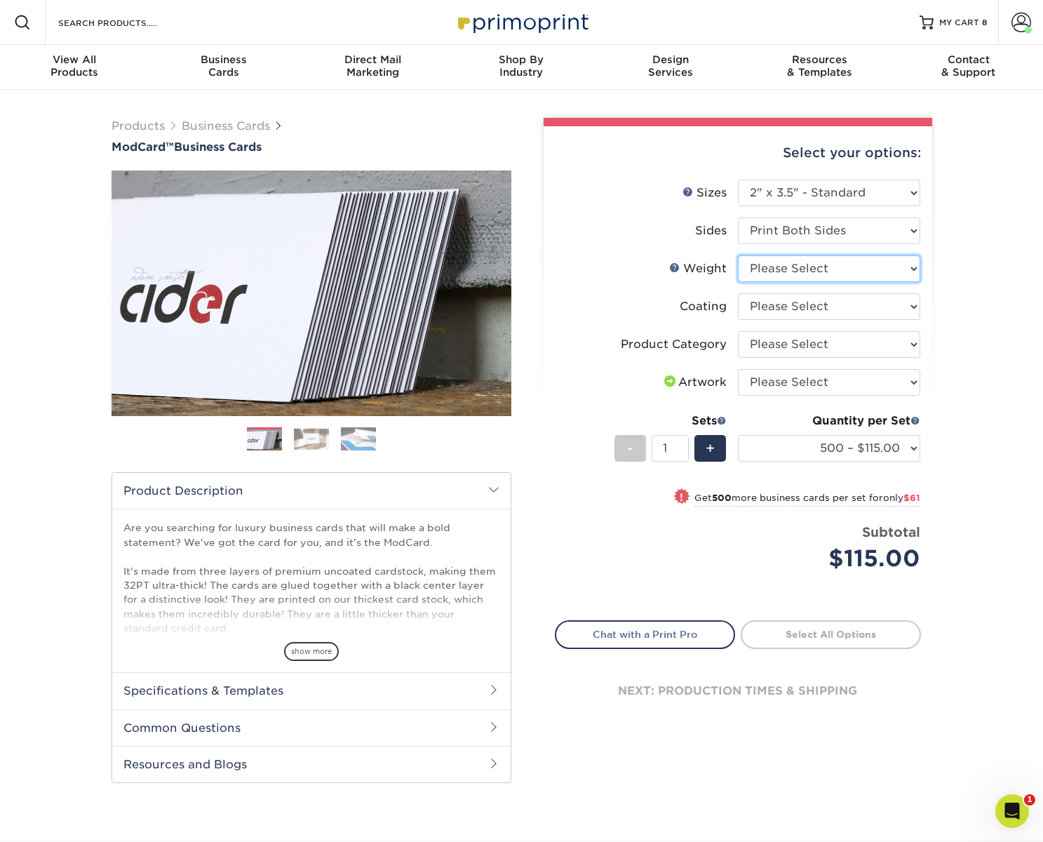
click at [806, 270] on select "Please Select 32PTUCBLK" at bounding box center [829, 268] width 182 height 27
select select "32PTUCBLK"
click at [738, 255] on select "Please Select 32PTUCBLK" at bounding box center [829, 268] width 182 height 27
click at [815, 306] on select at bounding box center [829, 306] width 182 height 27
select select "3e7618de-abca-4bda-9f97-8b9129e913d8"
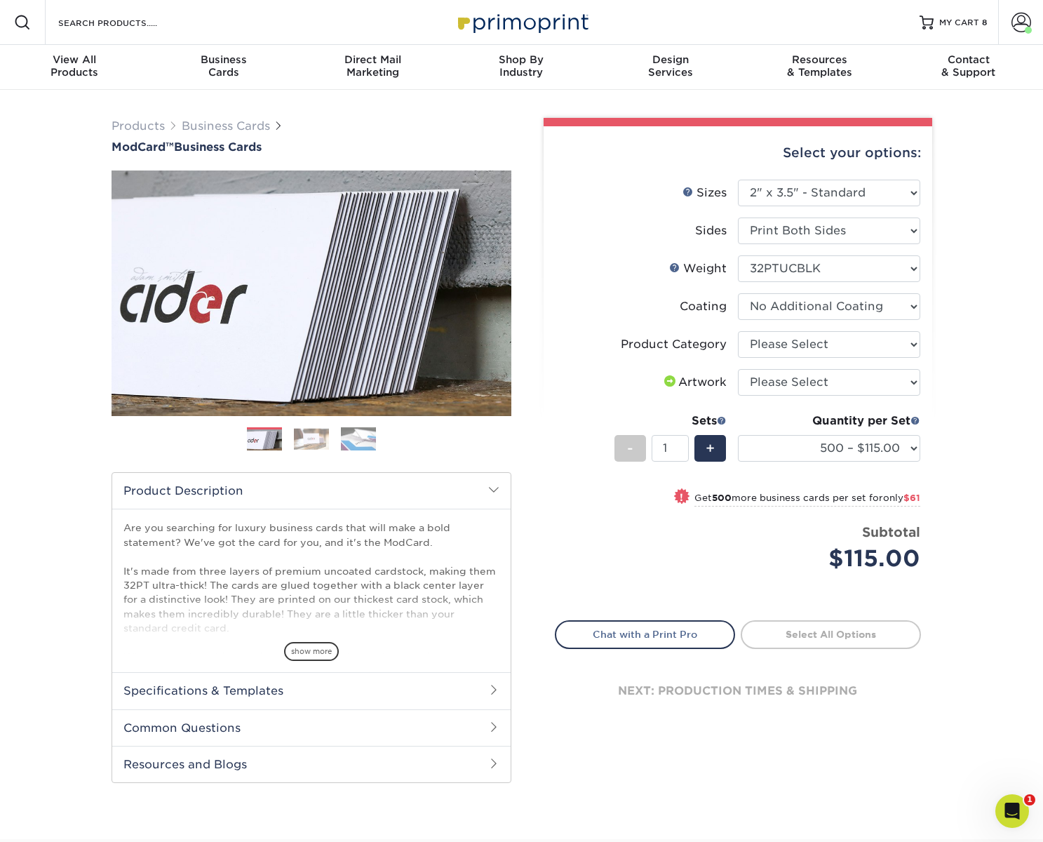
click at [738, 293] on select at bounding box center [829, 306] width 182 height 27
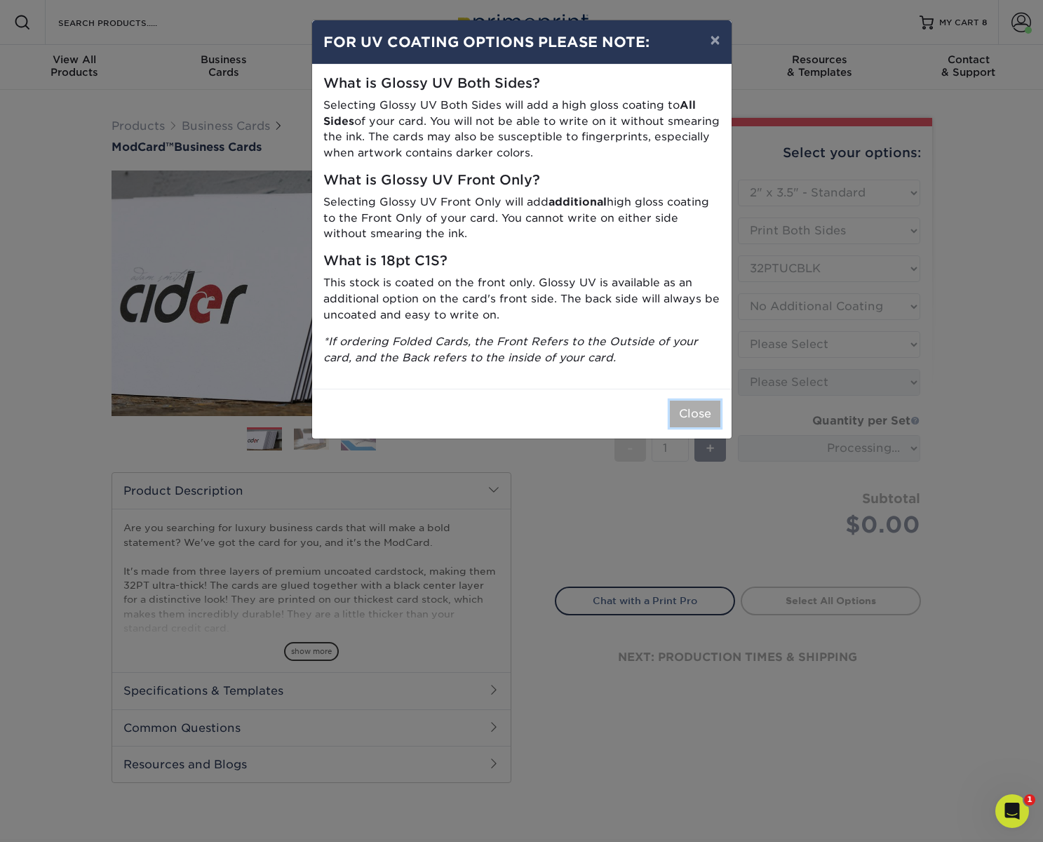
click at [691, 410] on button "Close" at bounding box center [695, 413] width 50 height 27
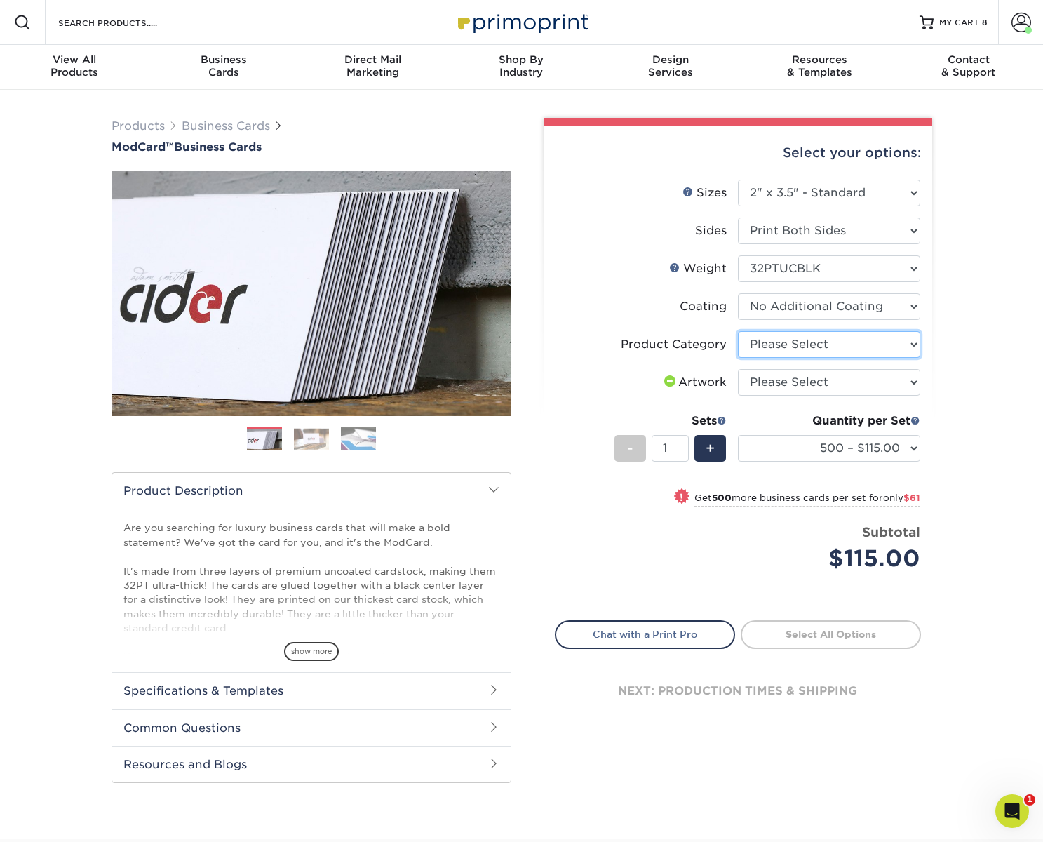
click at [813, 342] on select "Please Select Business Cards" at bounding box center [829, 344] width 182 height 27
select select "3b5148f1-0588-4f88-a218-97bcfdce65c1"
click at [738, 331] on select "Please Select Business Cards" at bounding box center [829, 344] width 182 height 27
click at [815, 386] on select "Please Select I will upload files I need a design - $100" at bounding box center [829, 382] width 182 height 27
select select "upload"
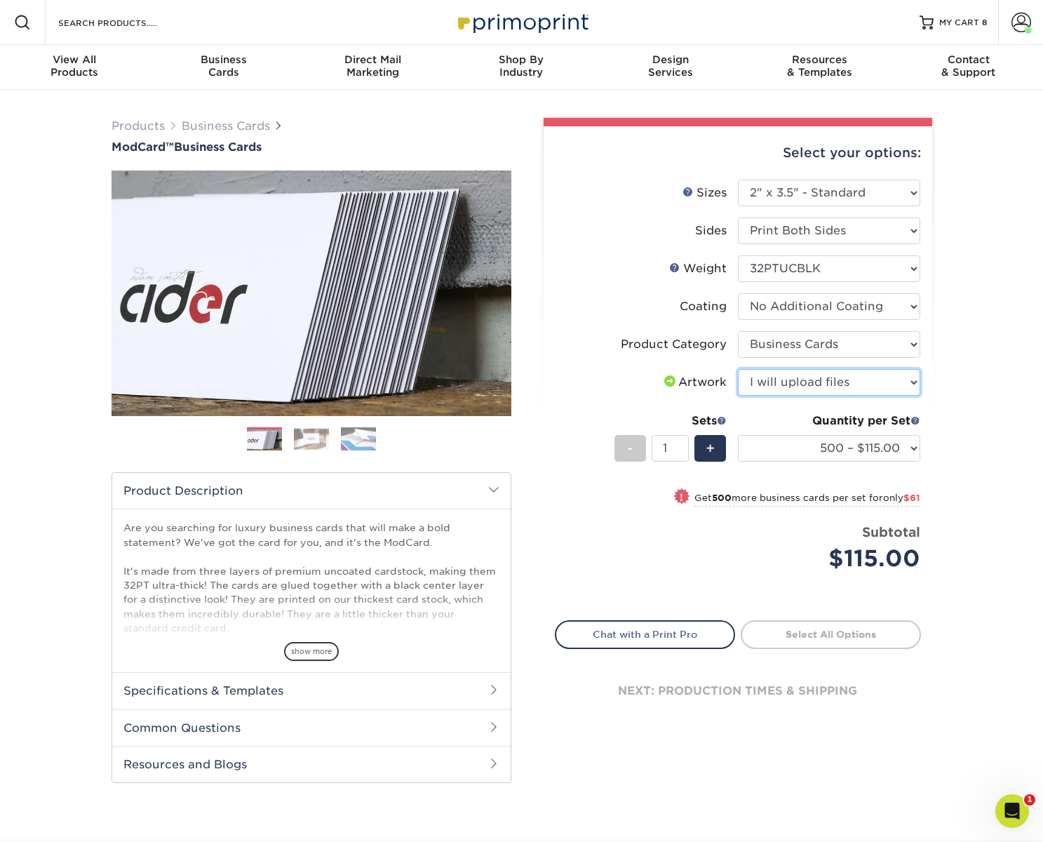
click at [738, 369] on select "Please Select I will upload files I need a design - $100" at bounding box center [829, 382] width 182 height 27
click at [883, 635] on span at bounding box center [883, 632] width 10 height 10
type input "Set 1"
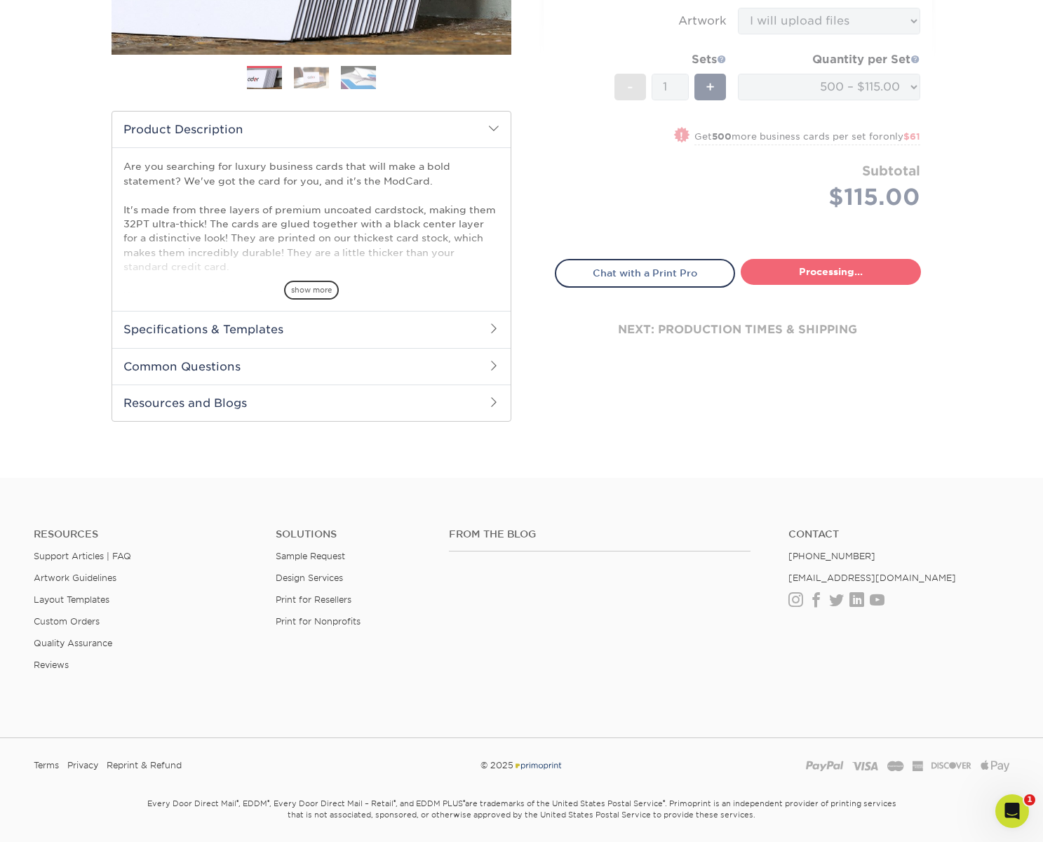
select select "5f593cd4-e965-446d-a983-0d73bfd06503"
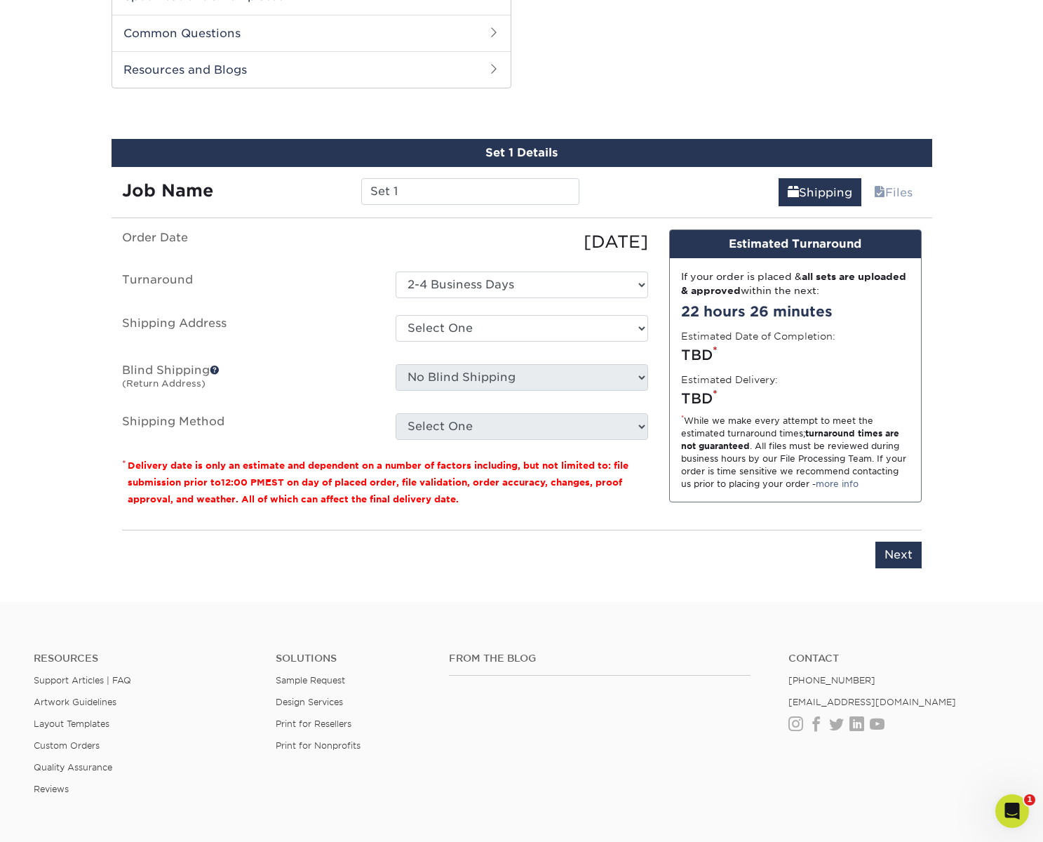
scroll to position [713, 0]
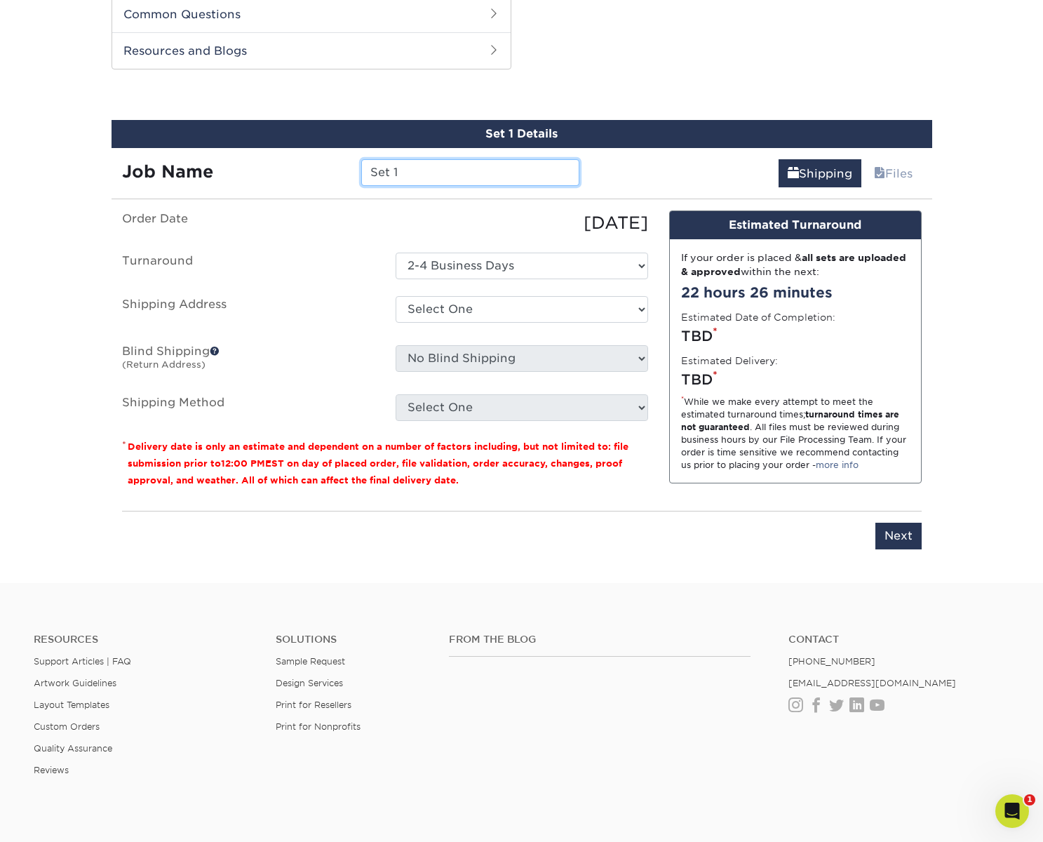
click at [464, 173] on input "Set 1" at bounding box center [470, 172] width 218 height 27
type input "Hiro - [GEOGRAPHIC_DATA]"
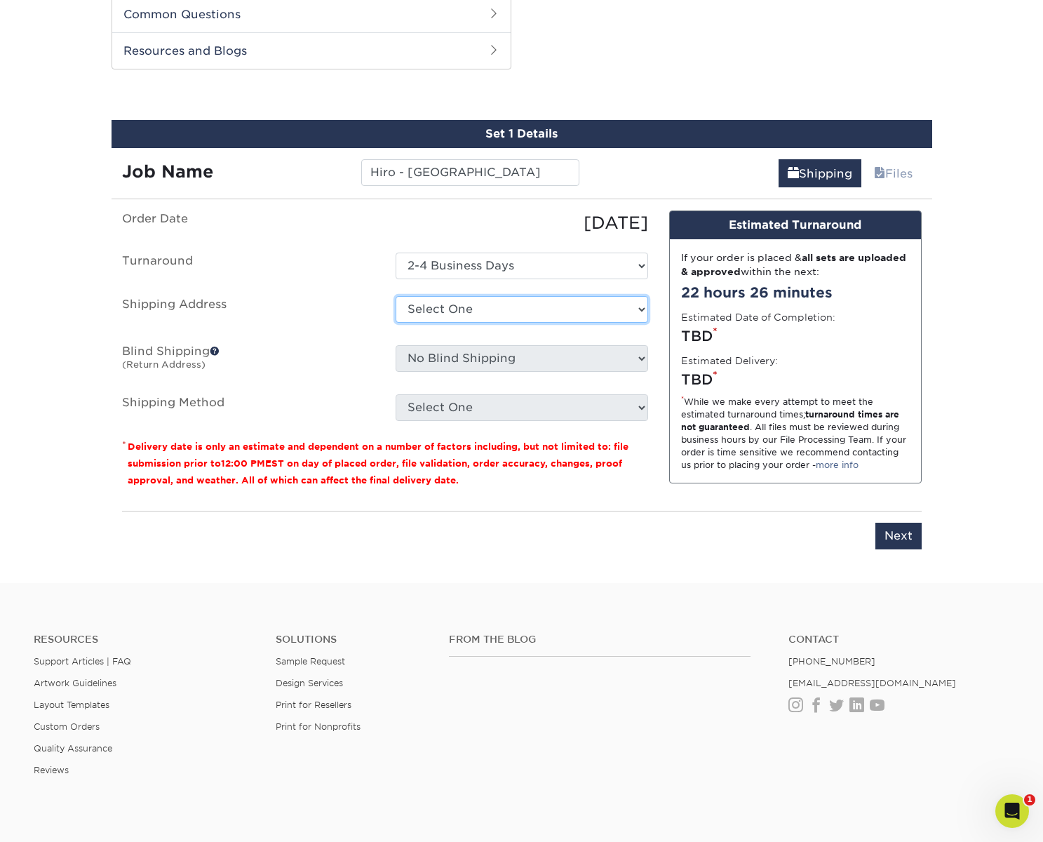
click at [478, 303] on select "Select One Bryan - Nashville Franklin - Robert St. George + Add New Address" at bounding box center [522, 309] width 252 height 27
select select "276782"
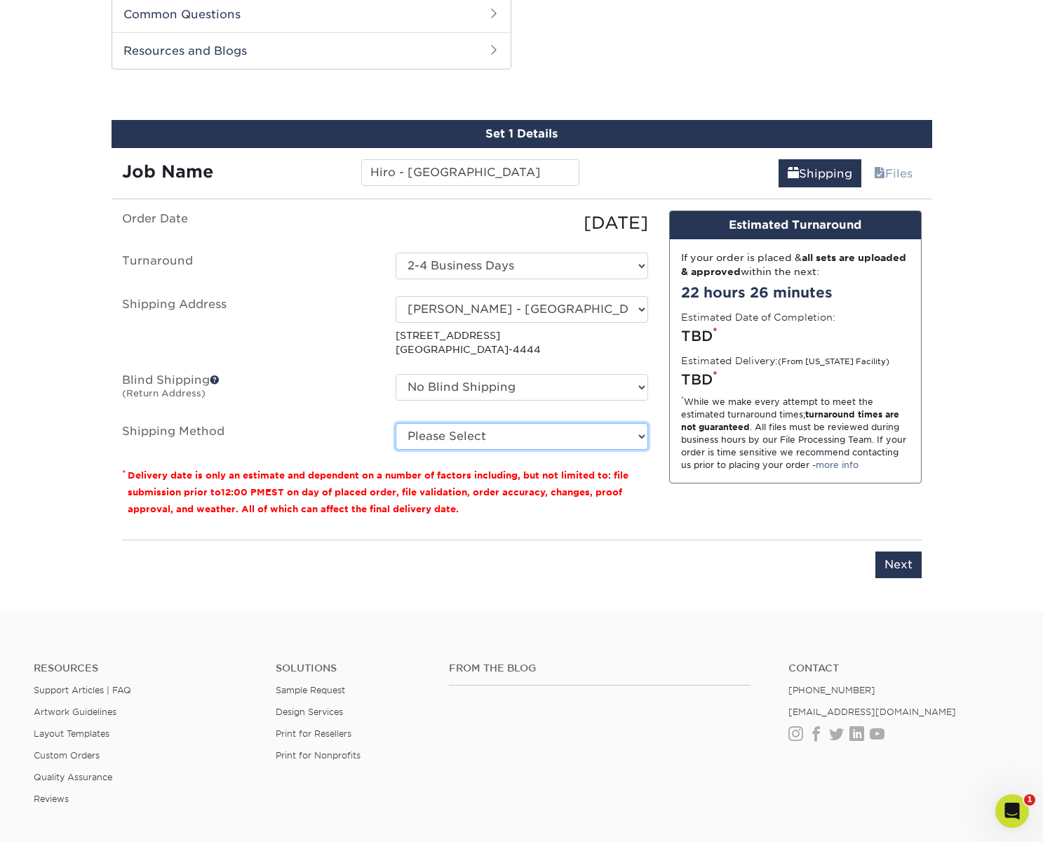
click at [448, 435] on select "Please Select Ground Shipping (+$8.96) 3 Day Shipping Service (+$19.86) 2 Day A…" at bounding box center [522, 436] width 252 height 27
select select "03"
click at [396, 423] on select "Please Select Ground Shipping (+$8.96) 3 Day Shipping Service (+$19.86) 2 Day A…" at bounding box center [522, 436] width 252 height 27
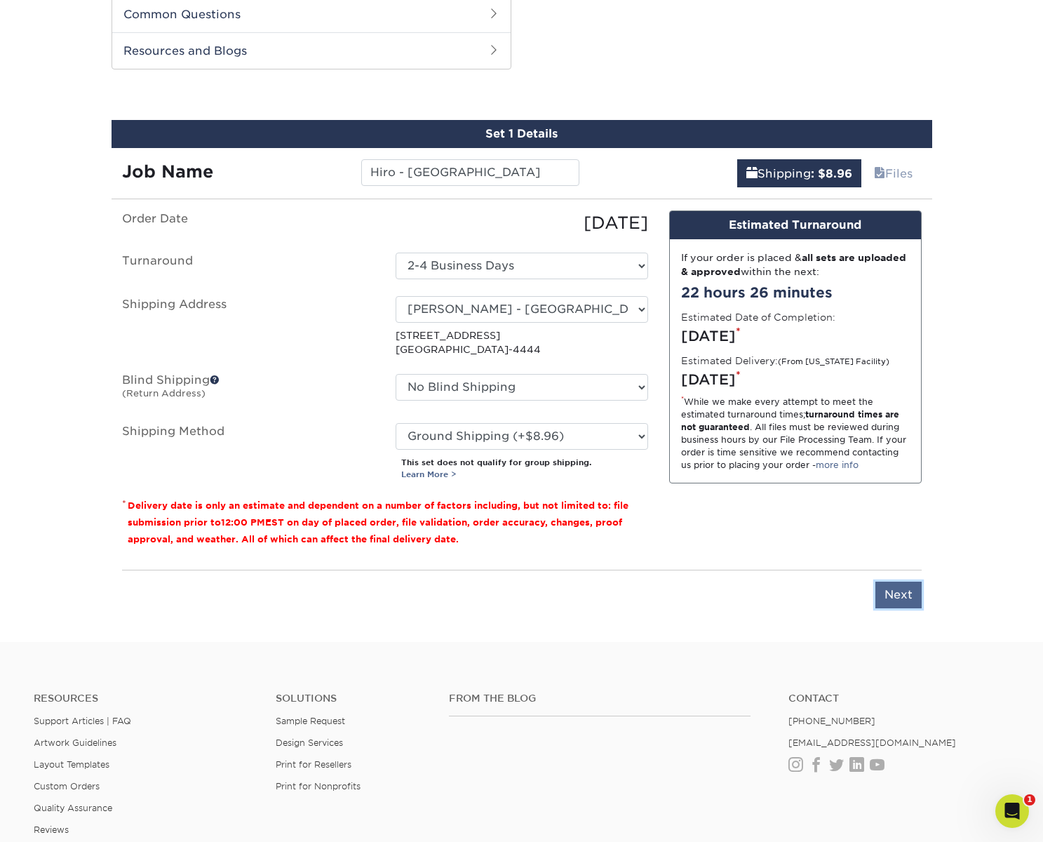
click at [894, 593] on input "Next" at bounding box center [898, 594] width 46 height 27
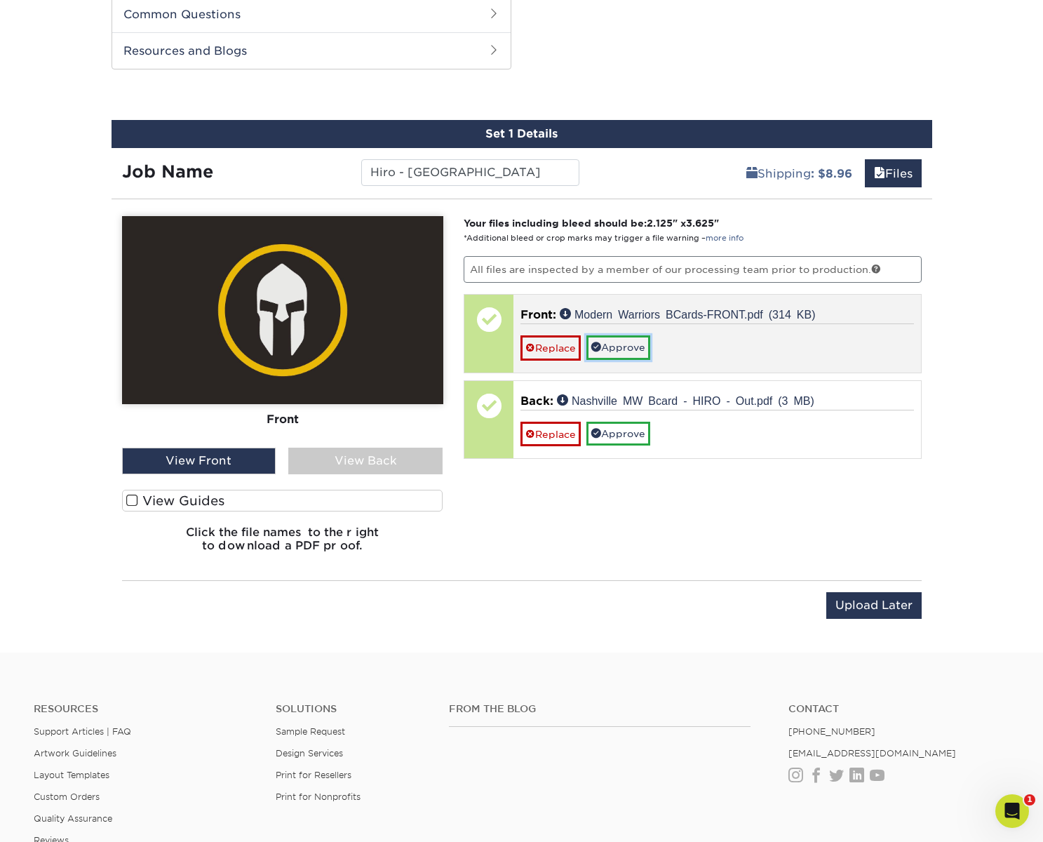
click at [626, 345] on link "Approve" at bounding box center [618, 347] width 64 height 24
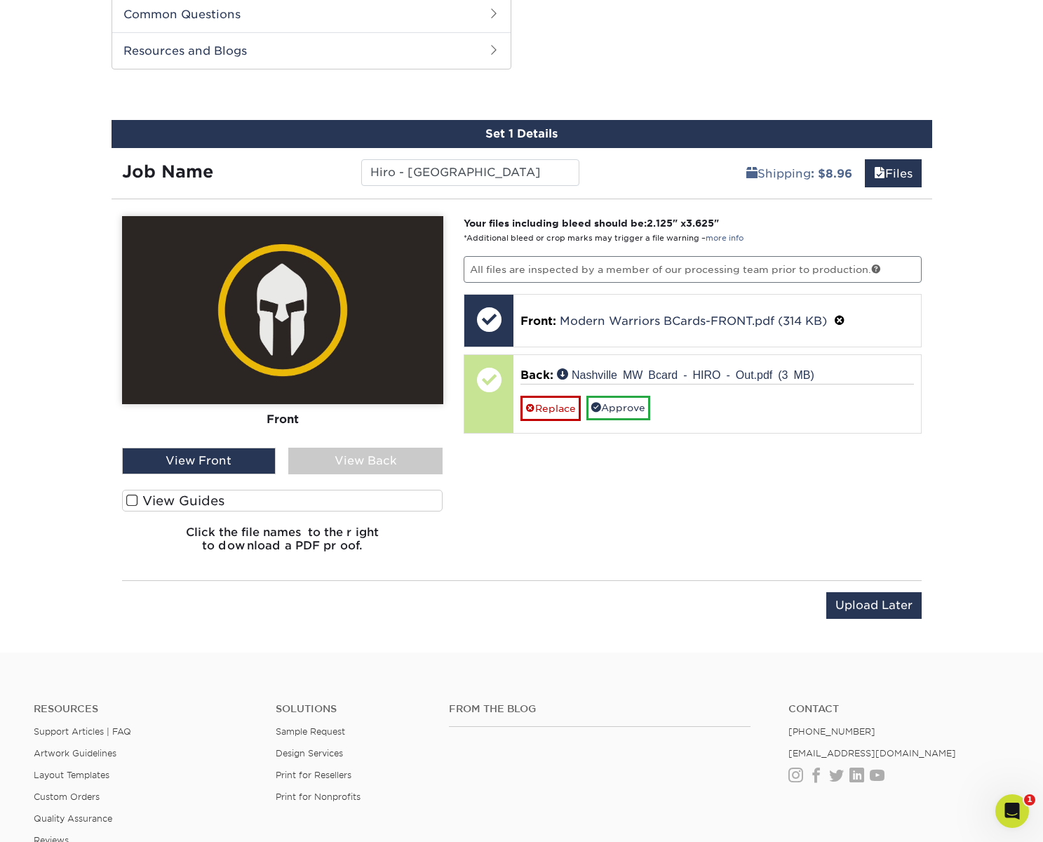
click at [400, 454] on div "View Back" at bounding box center [365, 460] width 154 height 27
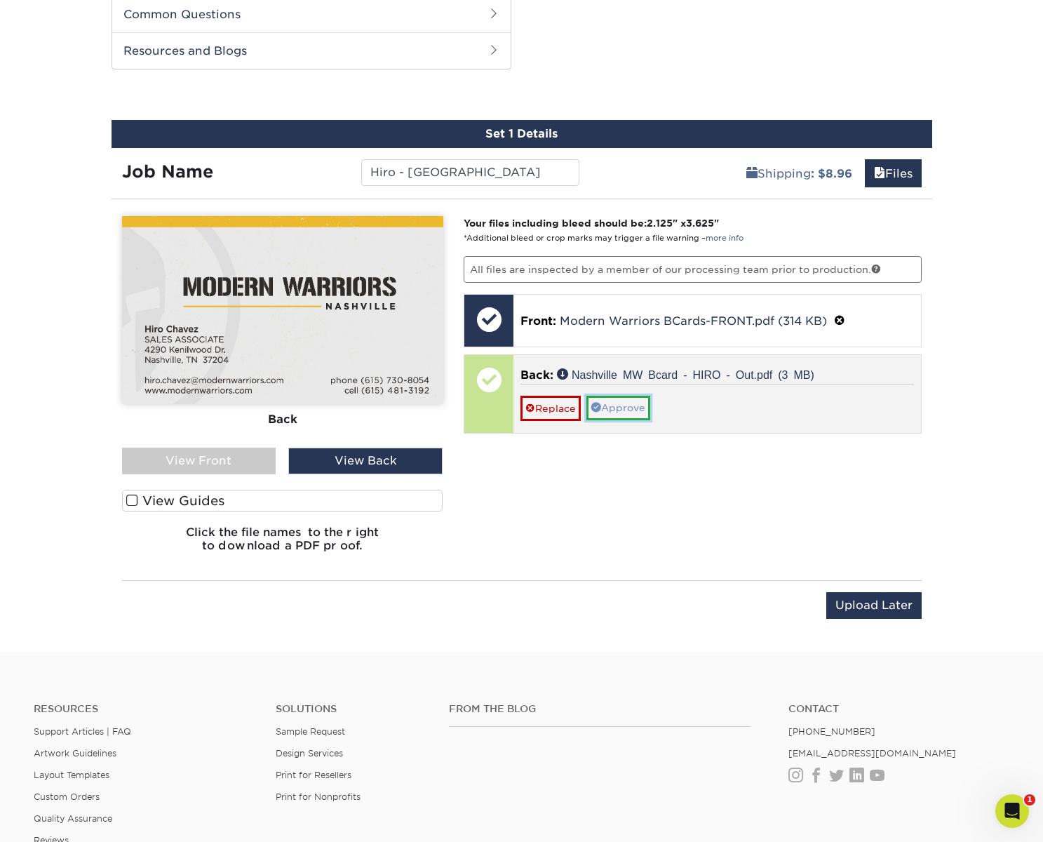
click at [617, 410] on link "Approve" at bounding box center [618, 408] width 64 height 24
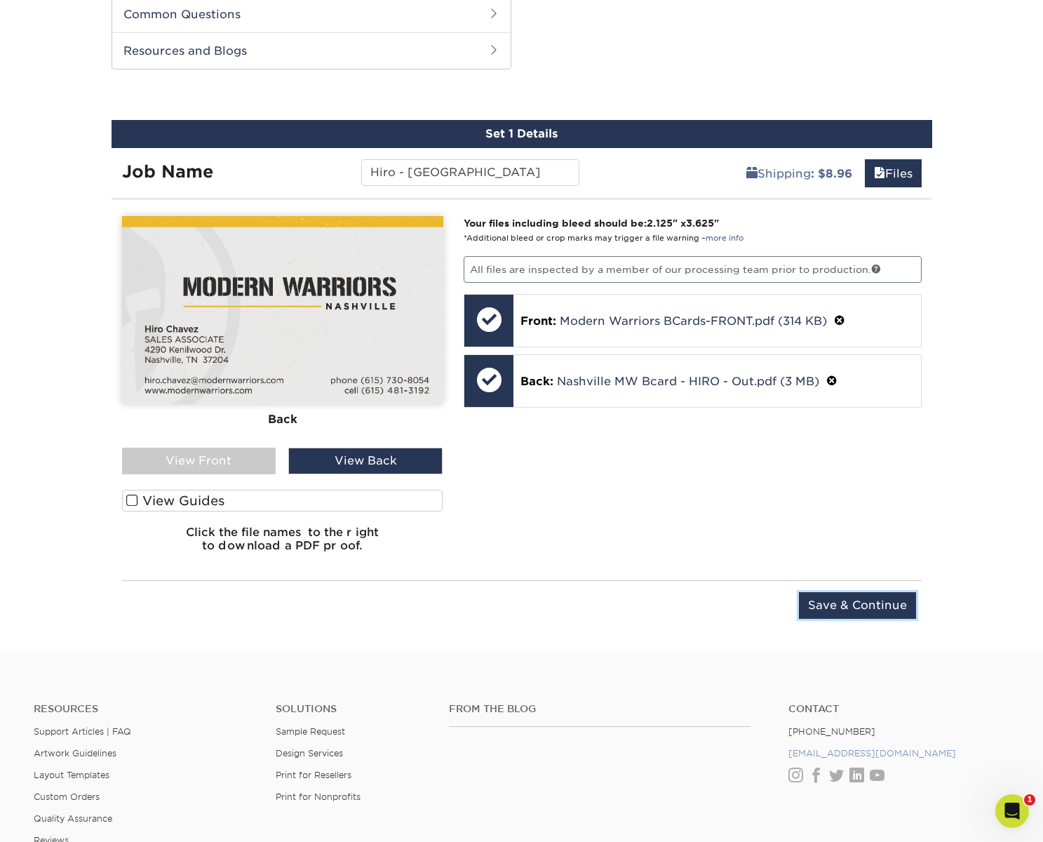
drag, startPoint x: 870, startPoint y: 612, endPoint x: 874, endPoint y: 605, distance: 7.8
click at [870, 611] on input "Save & Continue" at bounding box center [857, 605] width 117 height 27
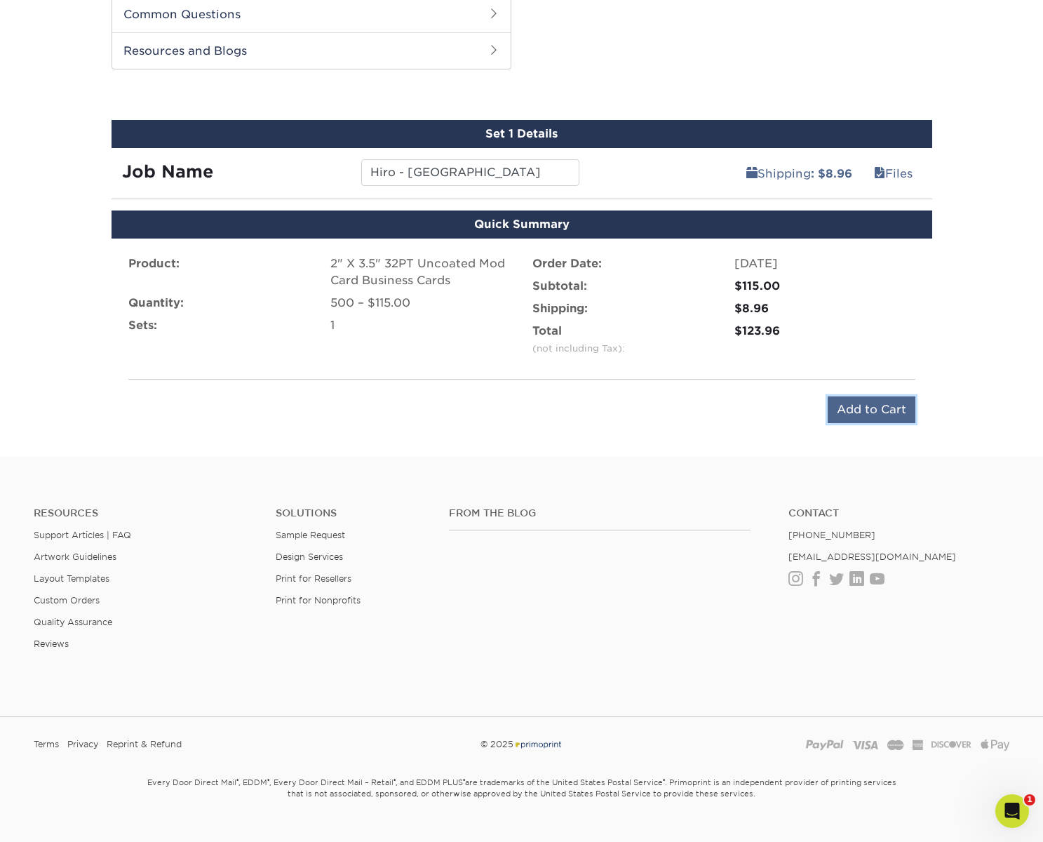
click at [863, 410] on input "Add to Cart" at bounding box center [871, 409] width 88 height 27
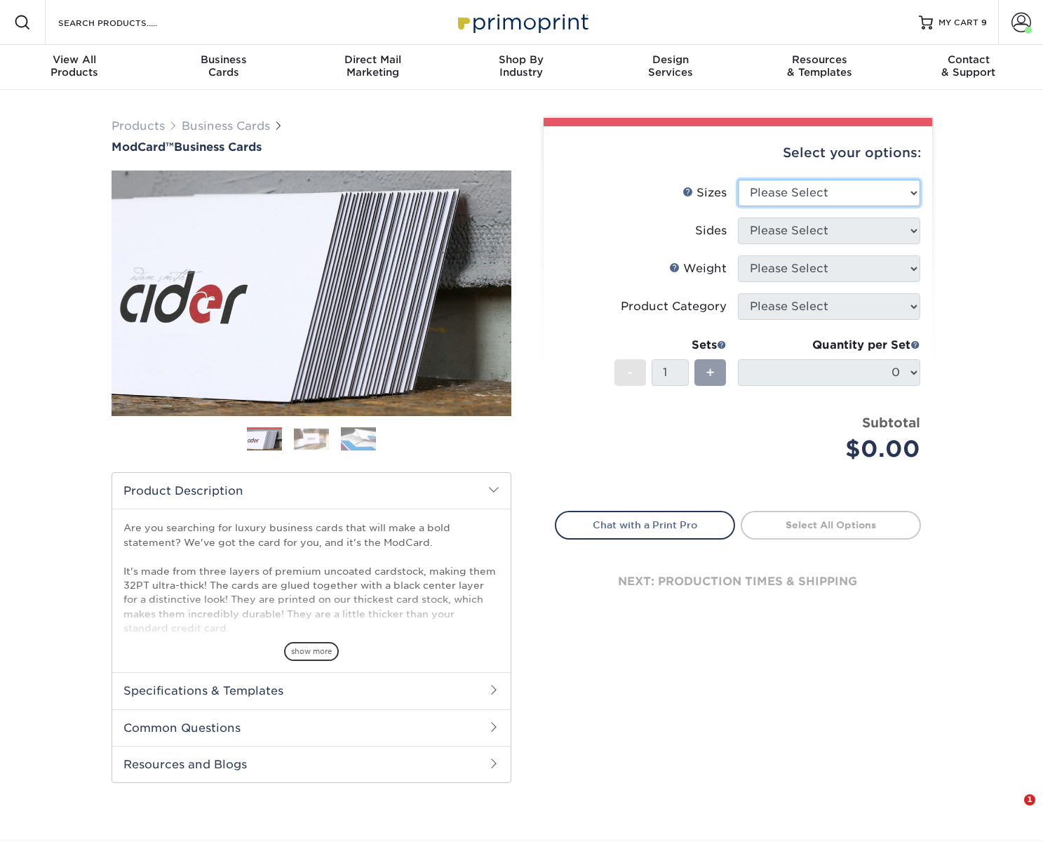
click at [800, 191] on select "Please Select 1.5" x 3.5" - Mini 1.75" x 3.5" - Mini 2" x 2" - Square 2" x 3" -…" at bounding box center [829, 193] width 182 height 27
select select "2.00x3.50"
click at [738, 180] on select "Please Select 1.5" x 3.5" - Mini 1.75" x 3.5" - Mini 2" x 2" - Square 2" x 3" -…" at bounding box center [829, 193] width 182 height 27
click at [836, 233] on select "Please Select Print Both Sides Print Front Only" at bounding box center [829, 230] width 182 height 27
select select "13abbda7-1d64-4f25-8bb2-c179b224825d"
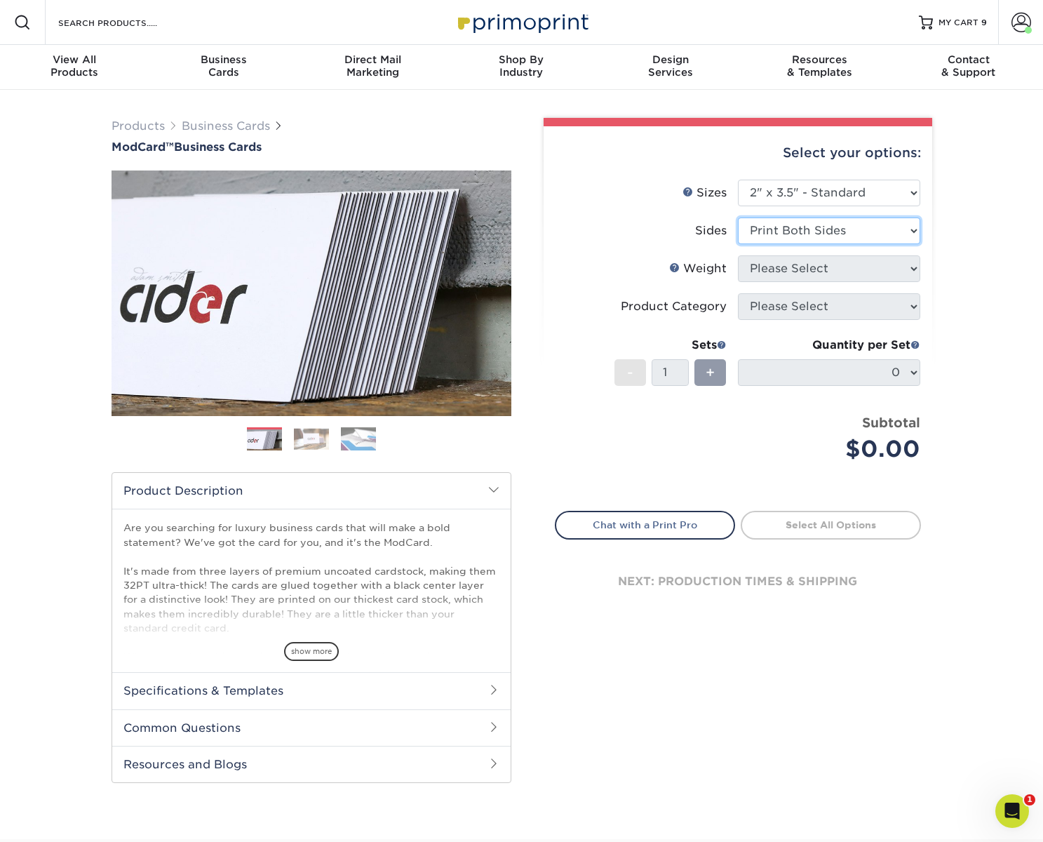
click at [738, 217] on select "Please Select Print Both Sides Print Front Only" at bounding box center [829, 230] width 182 height 27
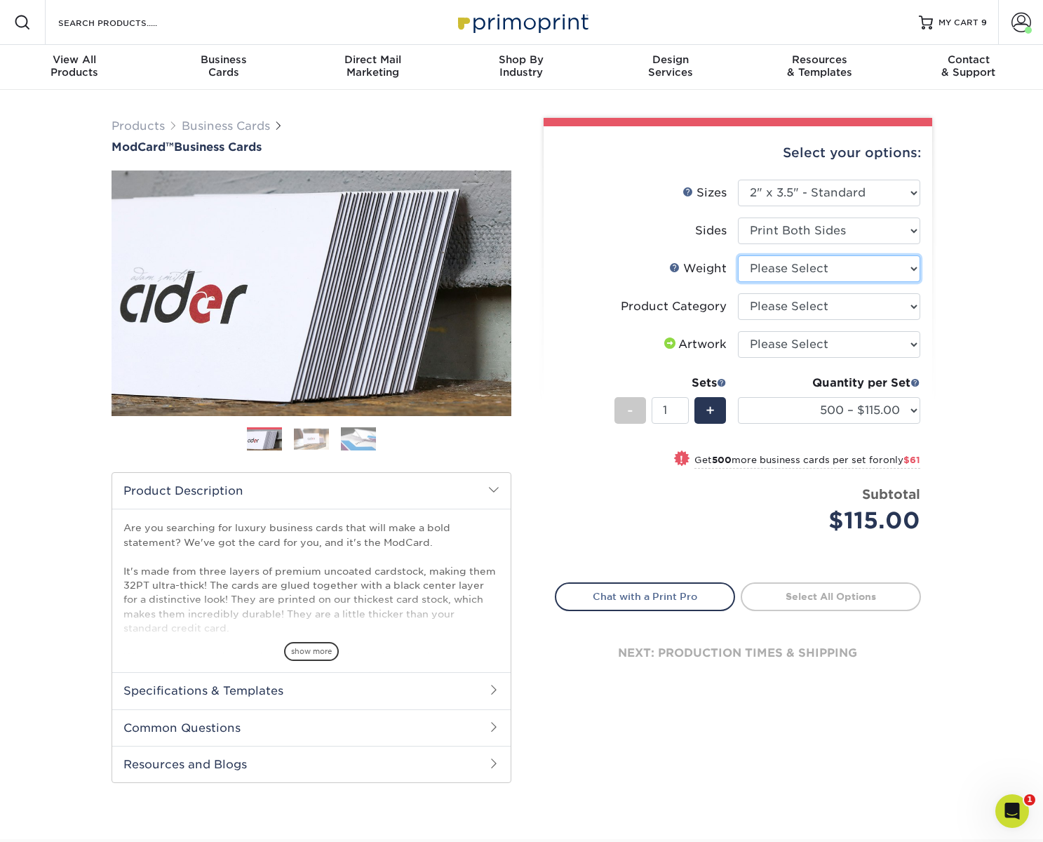
click at [820, 266] on select "Please Select 32PTUCBLK" at bounding box center [829, 268] width 182 height 27
select select "32PTUCBLK"
click at [738, 255] on select "Please Select 32PTUCBLK" at bounding box center [829, 268] width 182 height 27
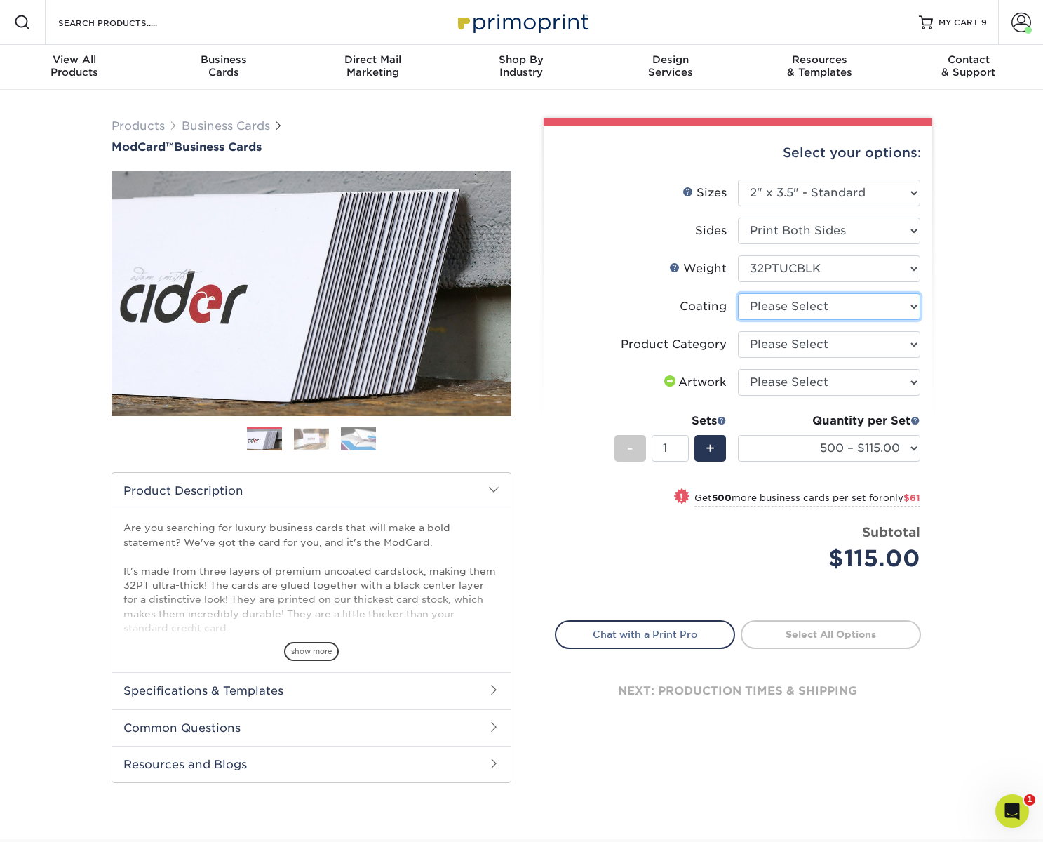
click at [806, 306] on select at bounding box center [829, 306] width 182 height 27
select select "3e7618de-abca-4bda-9f97-8b9129e913d8"
click at [738, 293] on select at bounding box center [829, 306] width 182 height 27
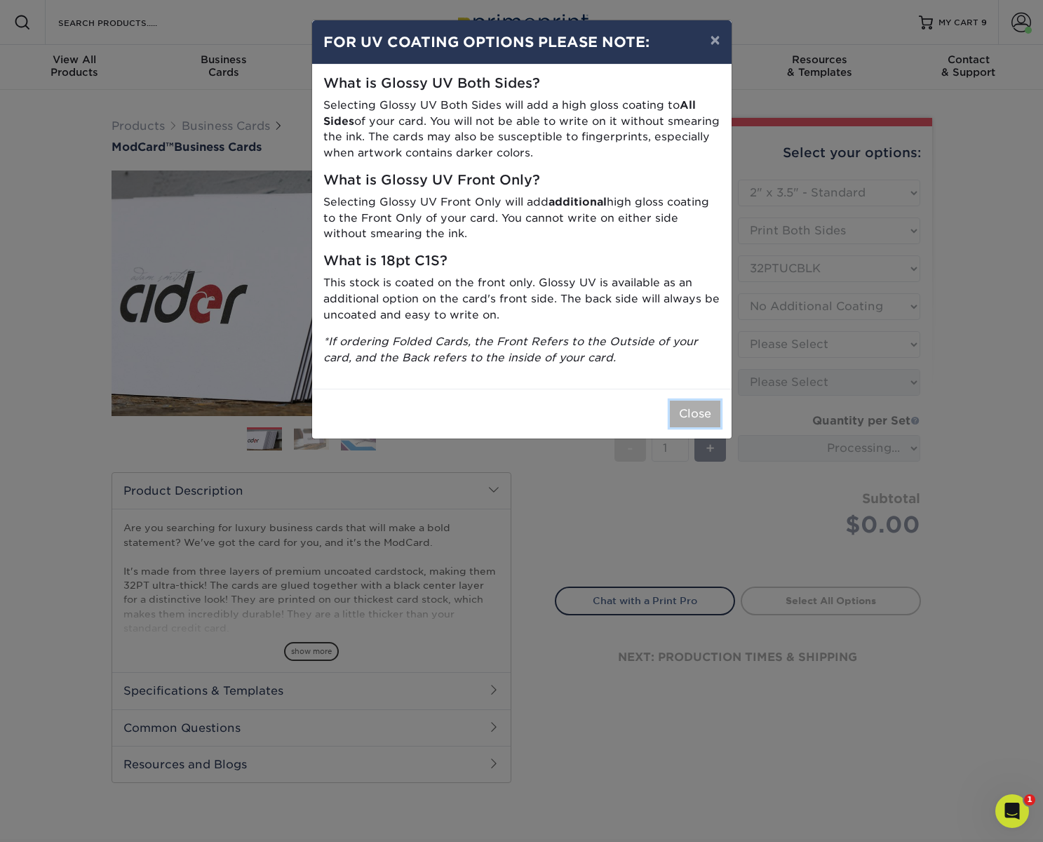
click at [684, 410] on button "Close" at bounding box center [695, 413] width 50 height 27
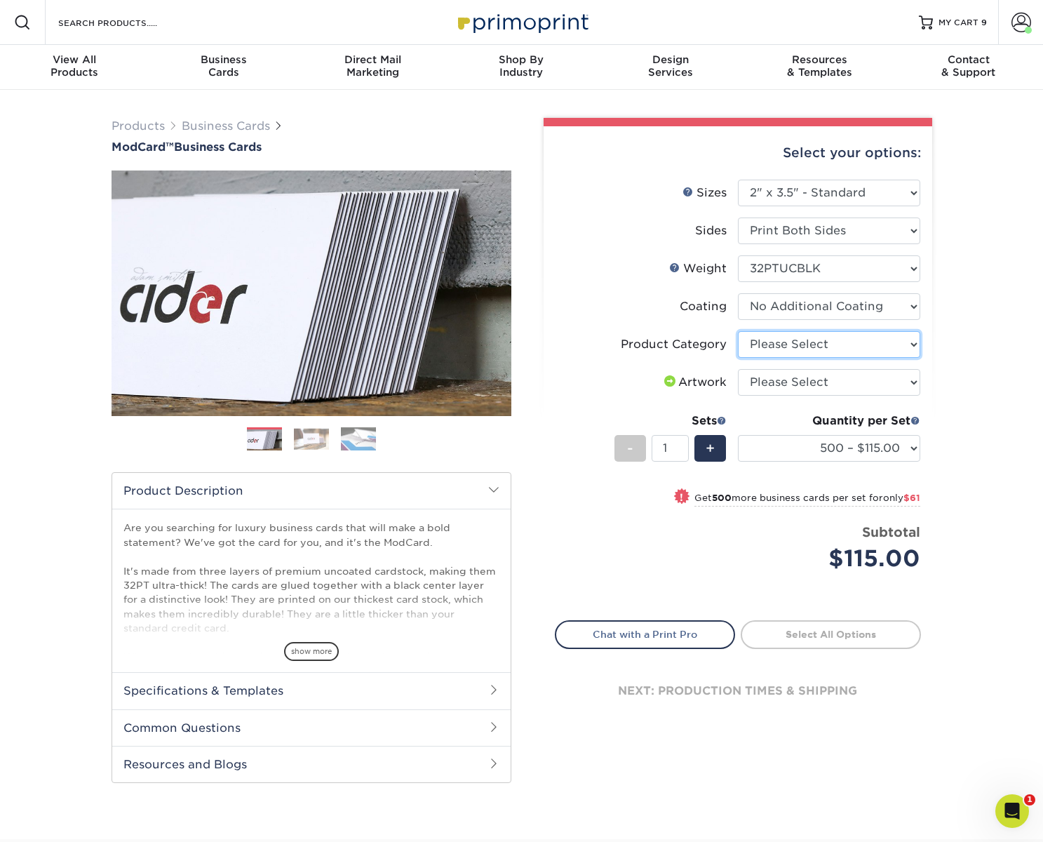
click at [807, 342] on select "Please Select Business Cards" at bounding box center [829, 344] width 182 height 27
select select "3b5148f1-0588-4f88-a218-97bcfdce65c1"
click at [738, 331] on select "Please Select Business Cards" at bounding box center [829, 344] width 182 height 27
click at [823, 391] on select "Please Select I will upload files I need a design - $100" at bounding box center [829, 382] width 182 height 27
select select "upload"
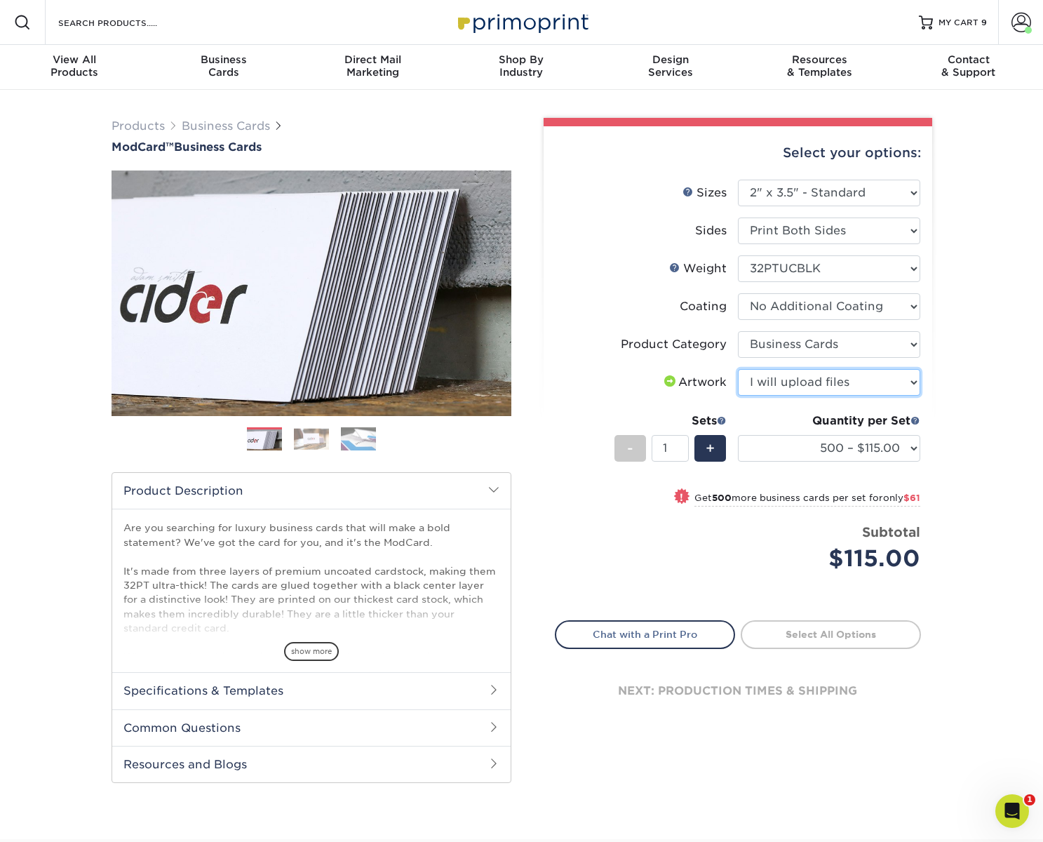
click at [738, 369] on select "Please Select I will upload files I need a design - $100" at bounding box center [829, 382] width 182 height 27
click at [884, 642] on link "Proceed to Shipping" at bounding box center [831, 632] width 180 height 25
type input "Set 1"
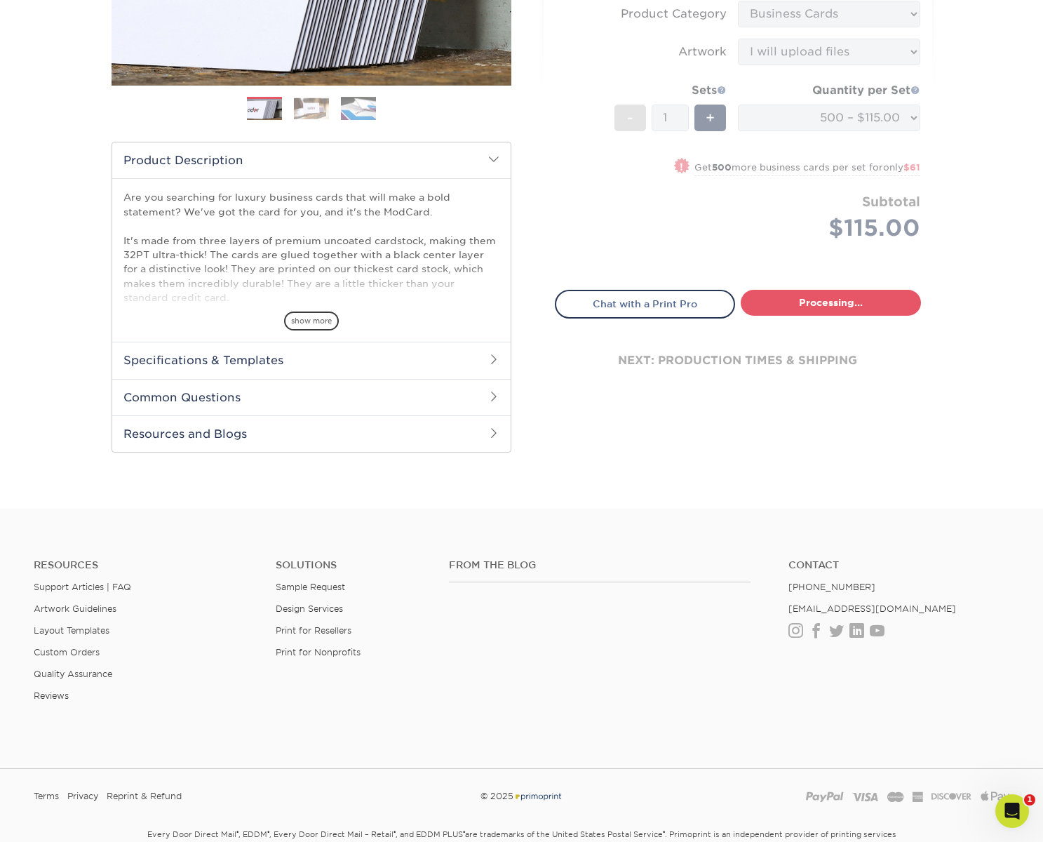
select select "5f593cd4-e965-446d-a983-0d73bfd06503"
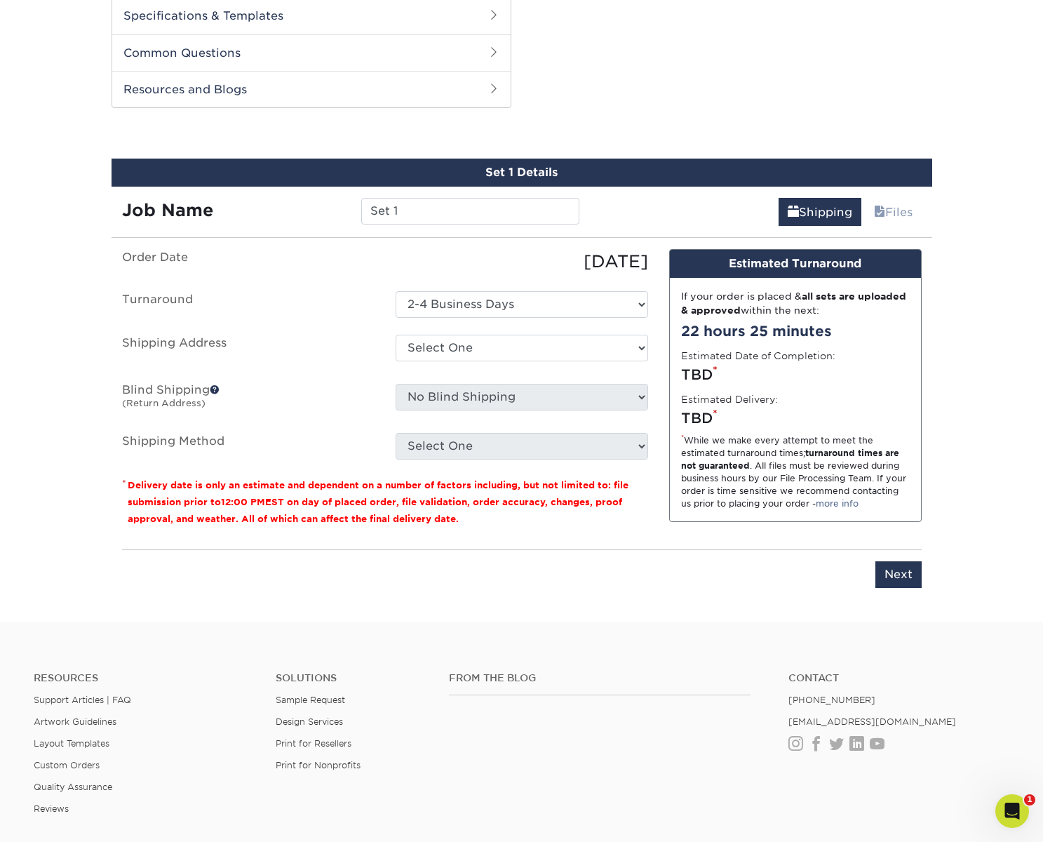
scroll to position [713, 0]
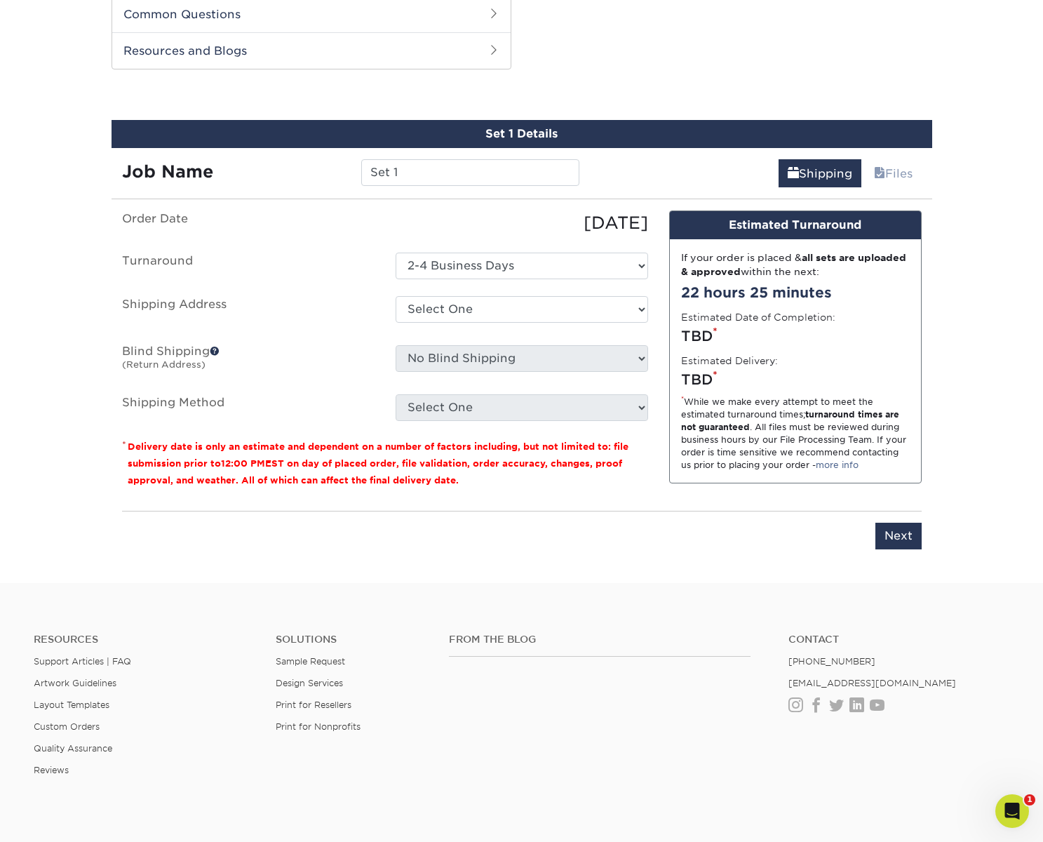
click at [579, 321] on div "Select One Bryan - Nashville Franklin - Robert St. George + Add New Address" at bounding box center [521, 312] width 273 height 32
click at [498, 175] on input "Set 1" at bounding box center [470, 172] width 218 height 27
type input "Hayden - Nashville"
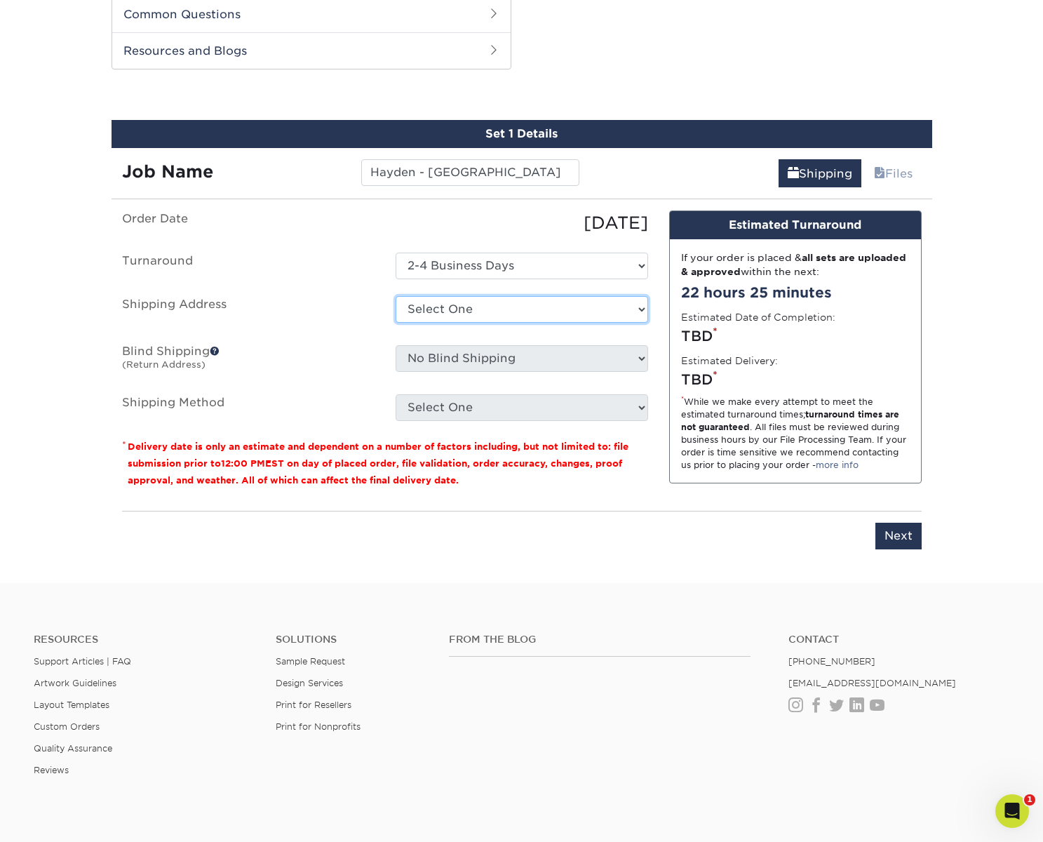
click at [562, 302] on select "Select One Bryan - Nashville Franklin - Robert St. George + Add New Address" at bounding box center [522, 309] width 252 height 27
select select "276782"
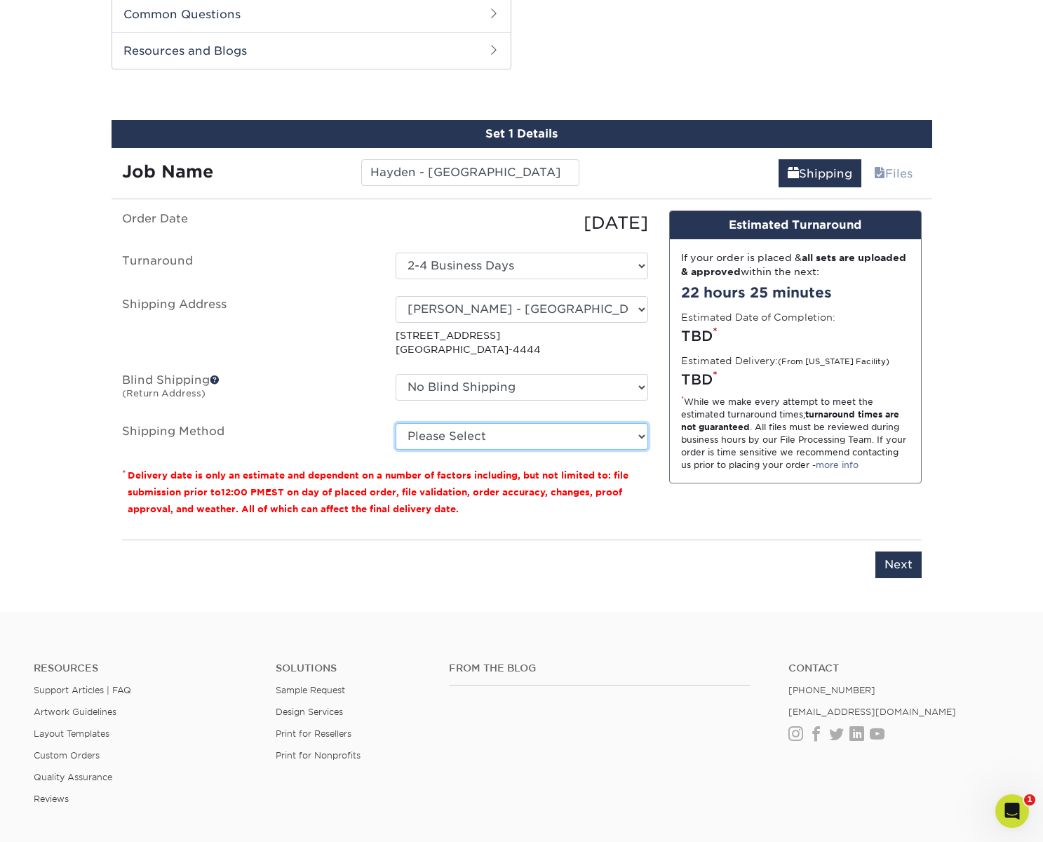
click at [497, 440] on select "Please Select Ground Shipping (+$8.96) 3 Day Shipping Service (+$19.86) 2 Day A…" at bounding box center [522, 436] width 252 height 27
select select "03"
click at [396, 423] on select "Please Select Ground Shipping (+$8.96) 3 Day Shipping Service (+$19.86) 2 Day A…" at bounding box center [522, 436] width 252 height 27
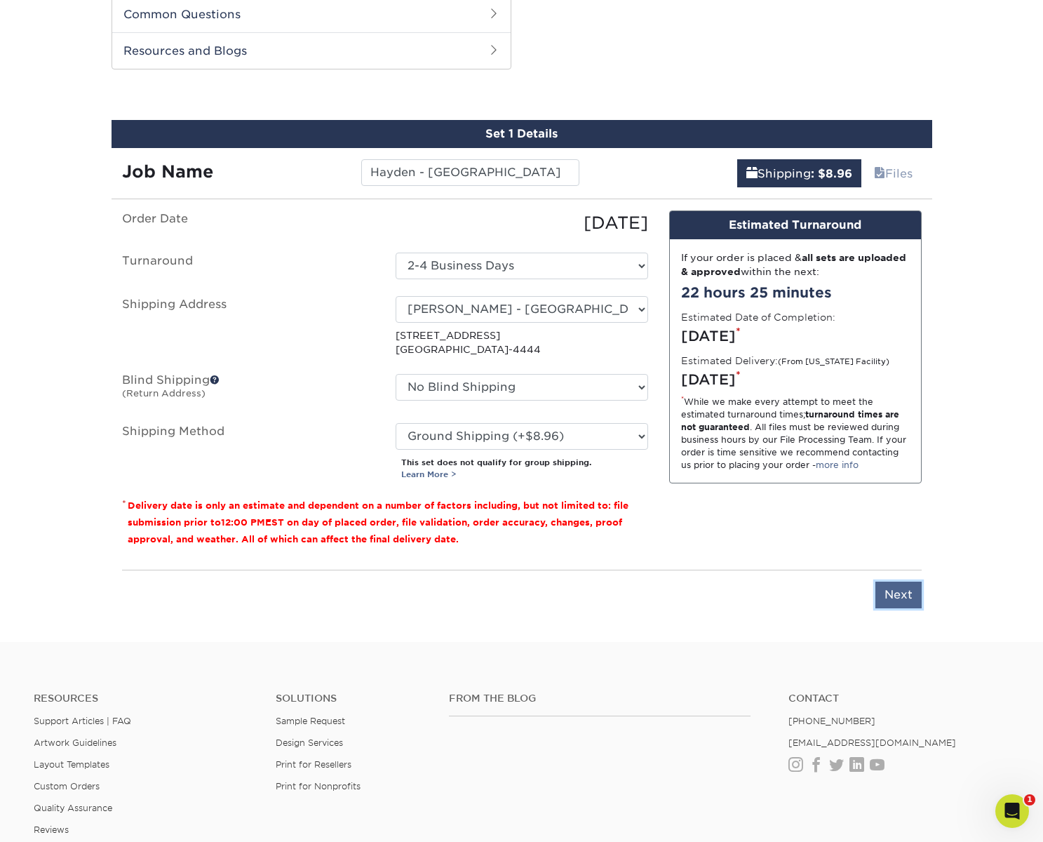
click at [898, 594] on input "Next" at bounding box center [898, 594] width 46 height 27
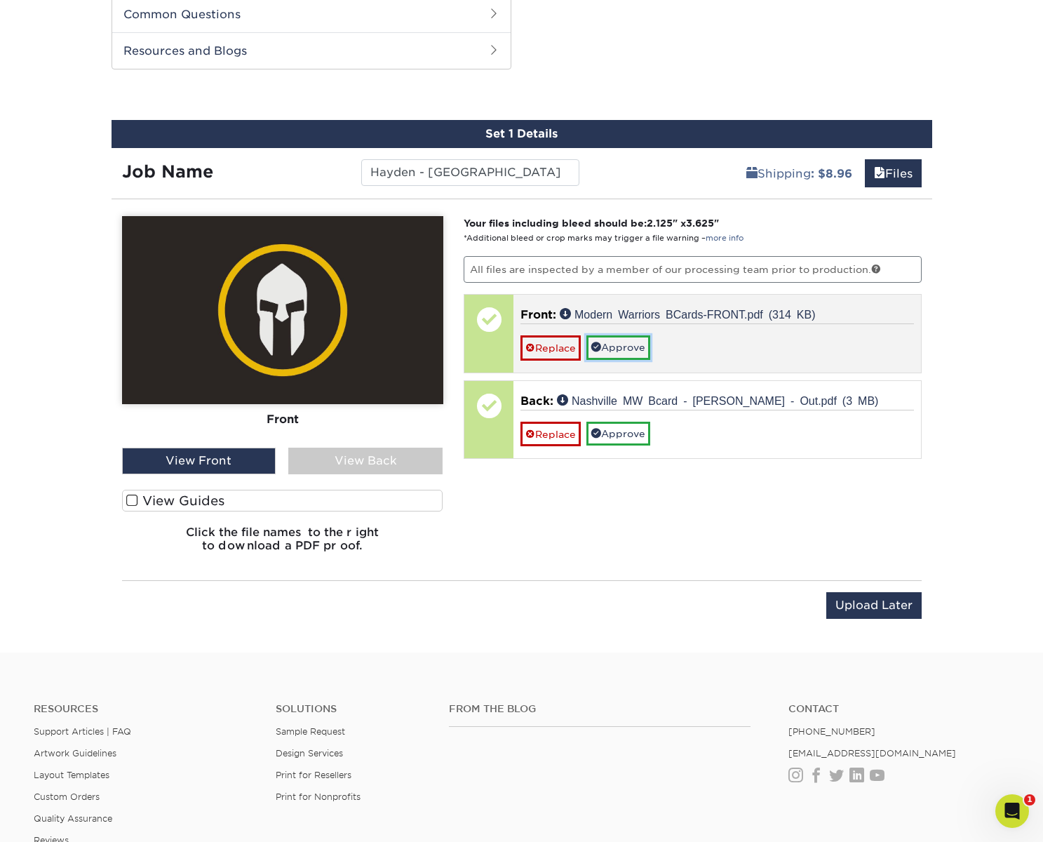
click at [614, 344] on link "Approve" at bounding box center [618, 347] width 64 height 24
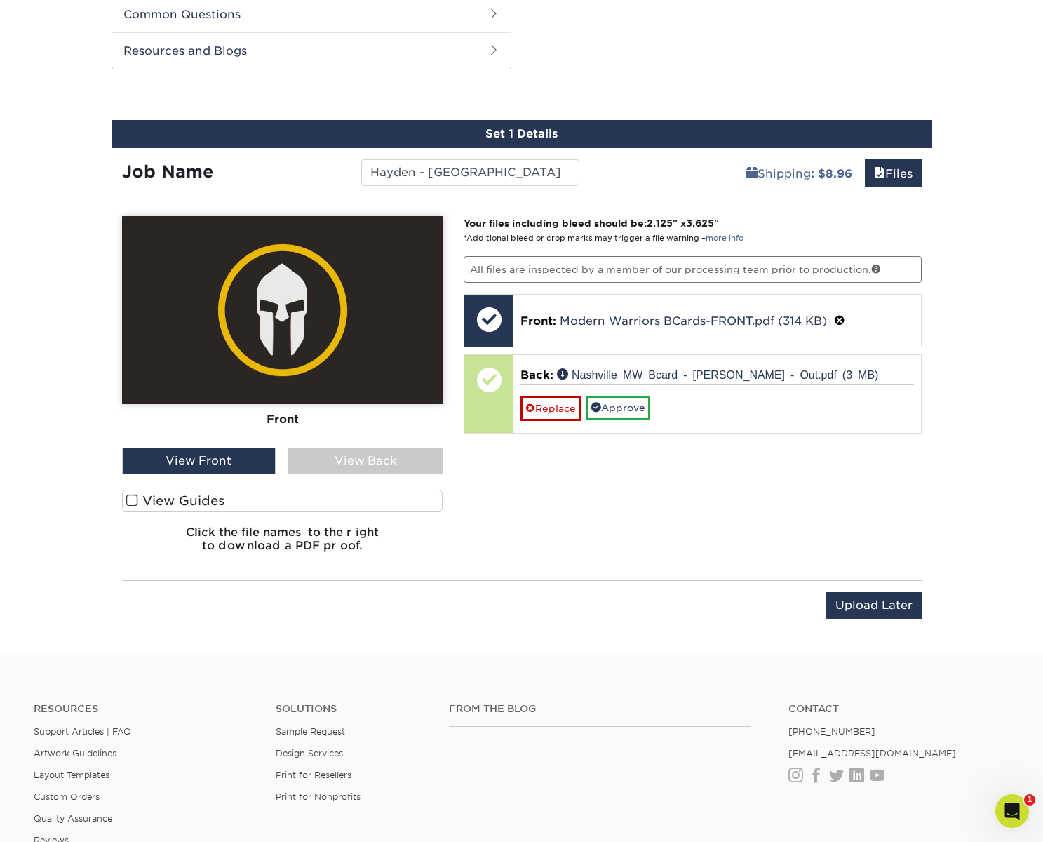
click at [377, 457] on div "View Back" at bounding box center [365, 460] width 154 height 27
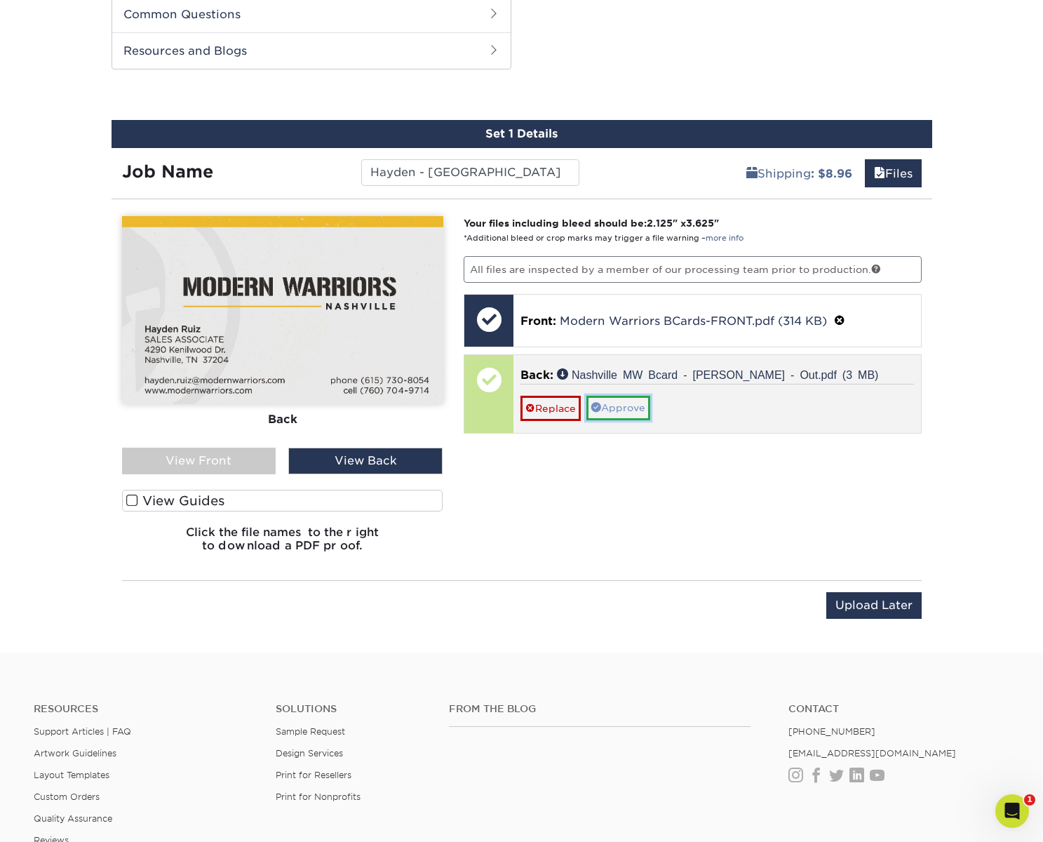
click at [627, 403] on link "Approve" at bounding box center [618, 408] width 64 height 24
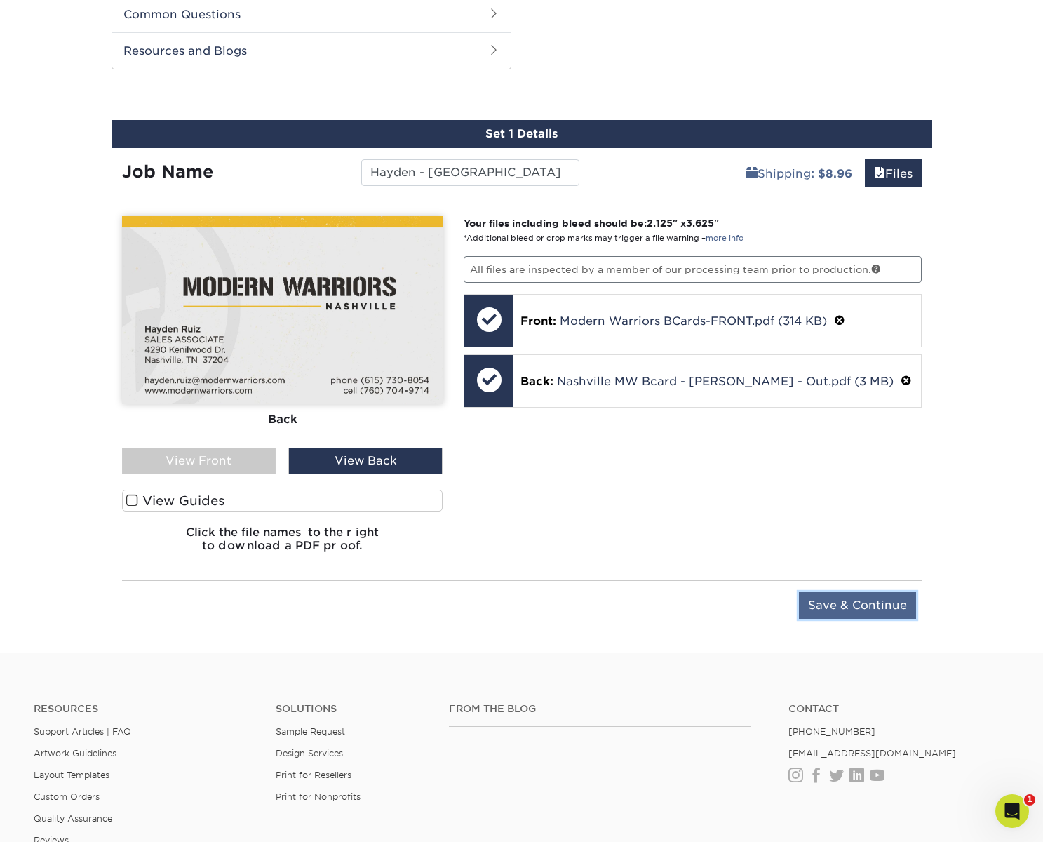
click at [849, 604] on input "Save & Continue" at bounding box center [857, 605] width 117 height 27
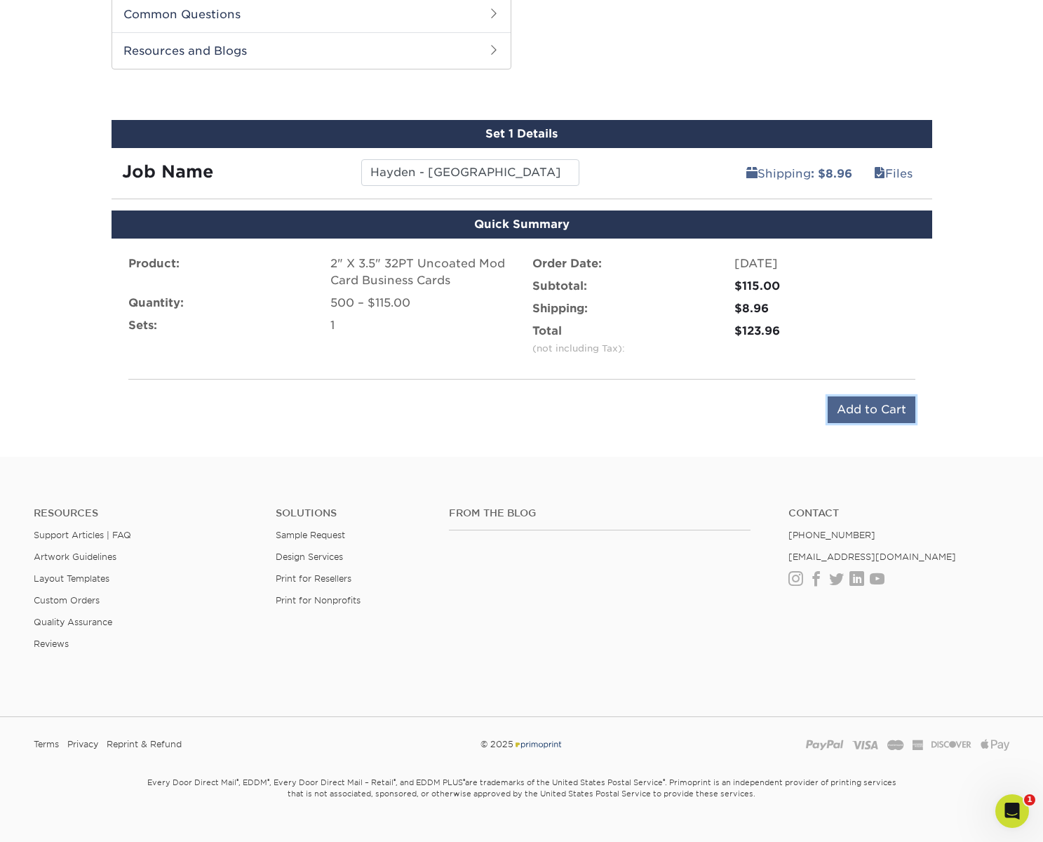
click at [862, 408] on input "Add to Cart" at bounding box center [871, 409] width 88 height 27
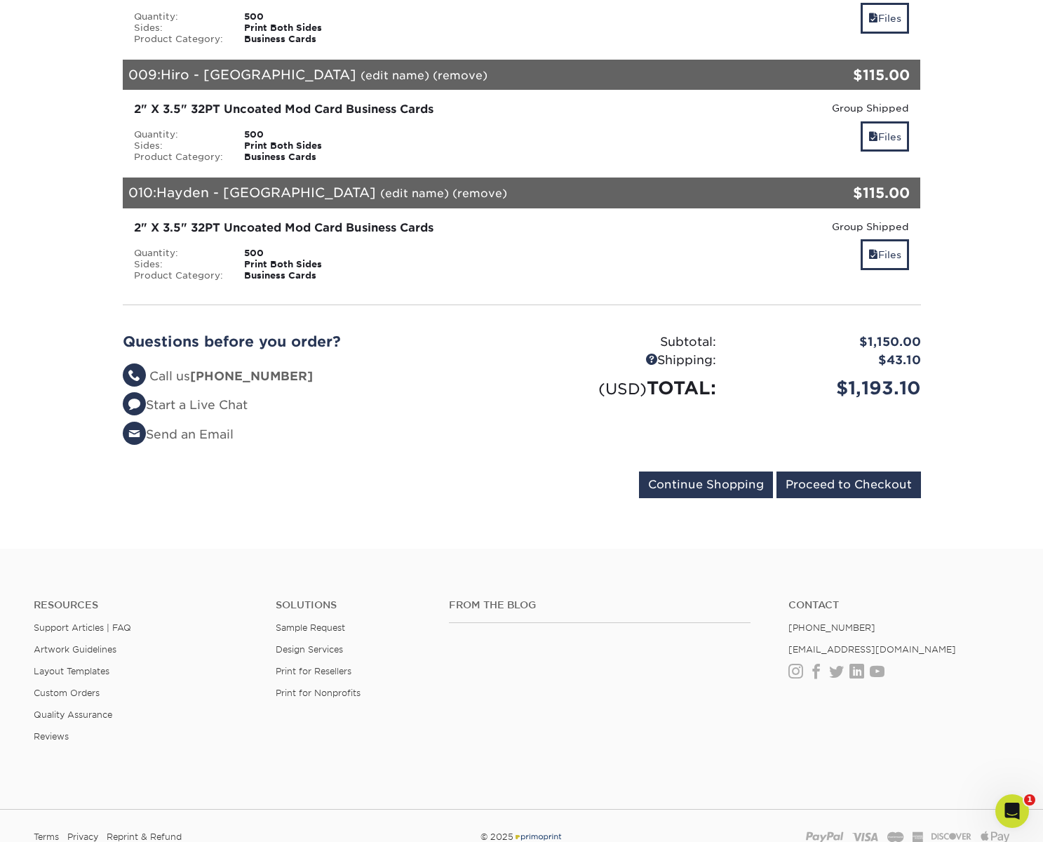
scroll to position [1215, 0]
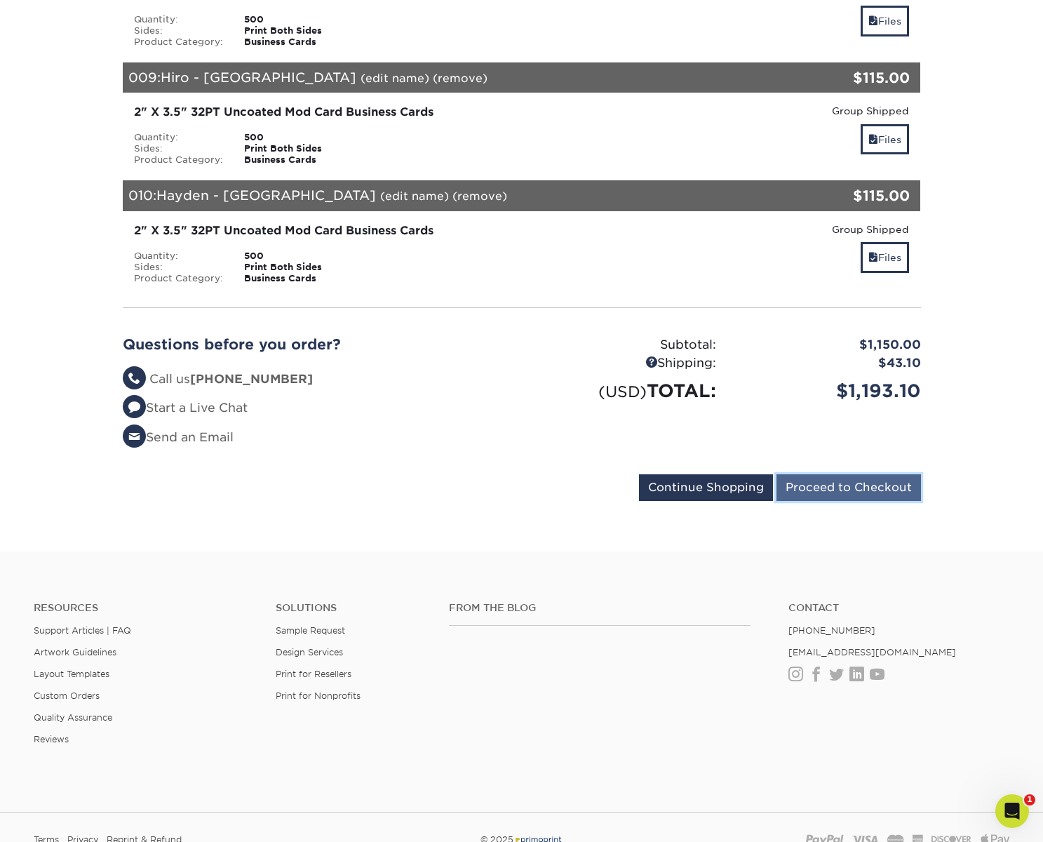
click at [869, 492] on input "Proceed to Checkout" at bounding box center [848, 487] width 144 height 27
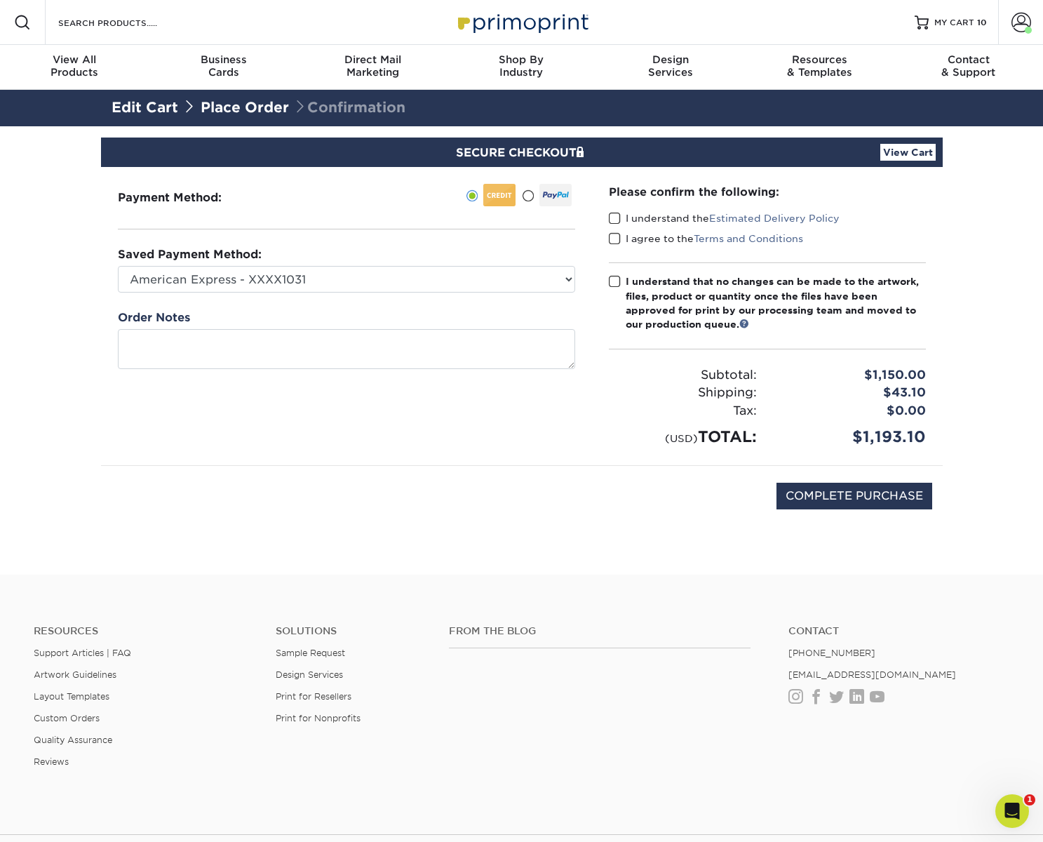
click at [614, 215] on span at bounding box center [615, 218] width 12 height 13
click at [0, 0] on input "I understand the Estimated Delivery Policy" at bounding box center [0, 0] width 0 height 0
click at [619, 235] on span at bounding box center [615, 238] width 12 height 13
click at [0, 0] on input "I agree to the Terms and Conditions" at bounding box center [0, 0] width 0 height 0
click at [614, 281] on span at bounding box center [615, 281] width 12 height 13
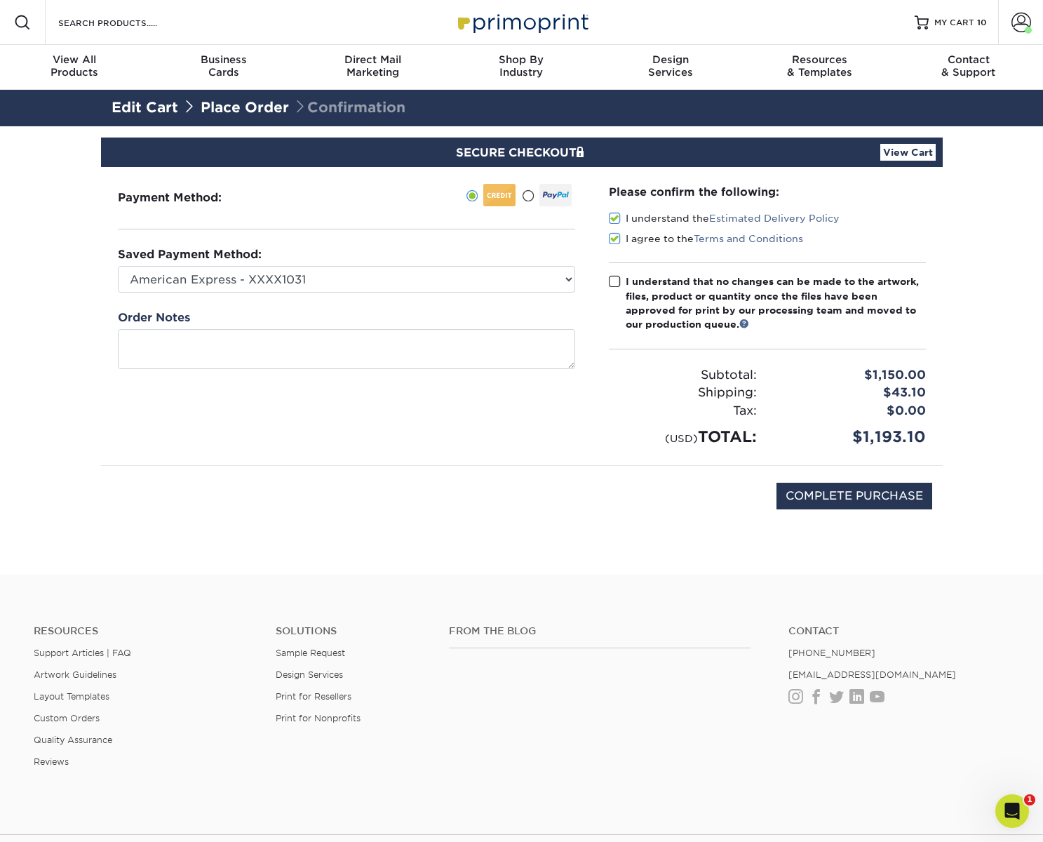
click at [0, 0] on input "I understand that no changes can be made to the artwork, files, product or quan…" at bounding box center [0, 0] width 0 height 0
drag, startPoint x: 603, startPoint y: 425, endPoint x: 605, endPoint y: 411, distance: 14.2
click at [603, 425] on div "(USD) TOTAL:" at bounding box center [682, 436] width 169 height 23
click at [913, 149] on link "View Cart" at bounding box center [907, 152] width 55 height 17
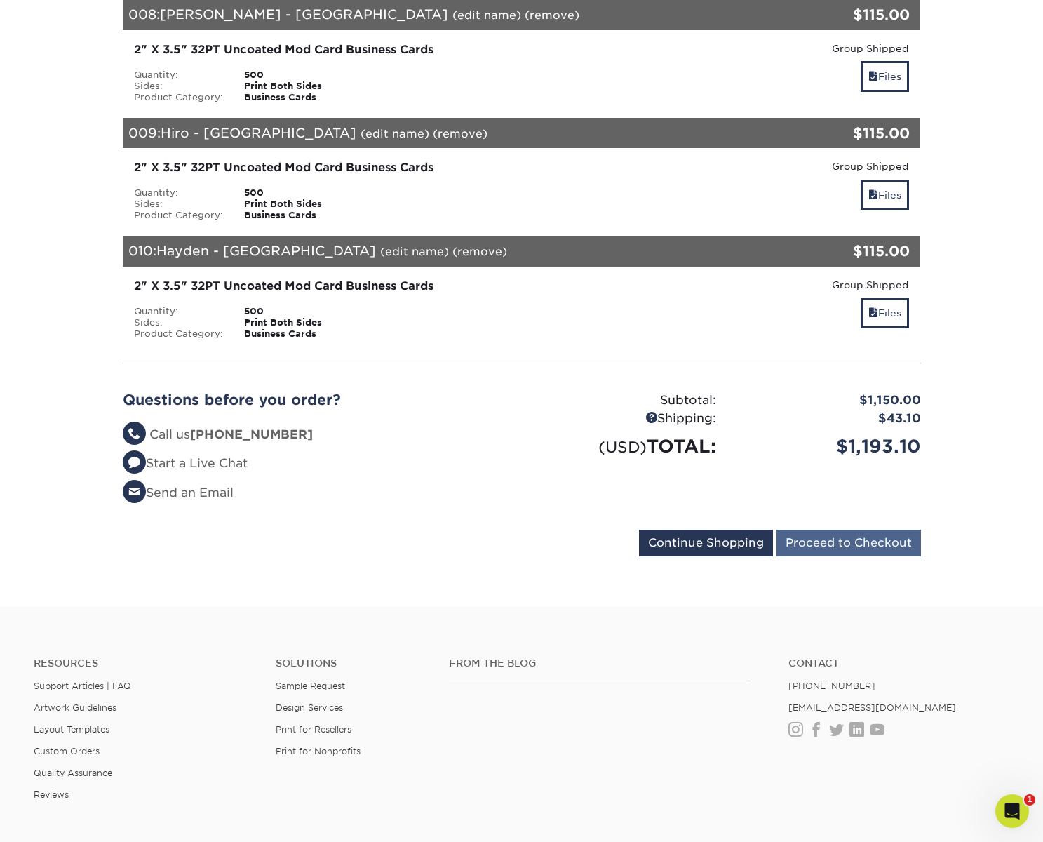
scroll to position [1095, 0]
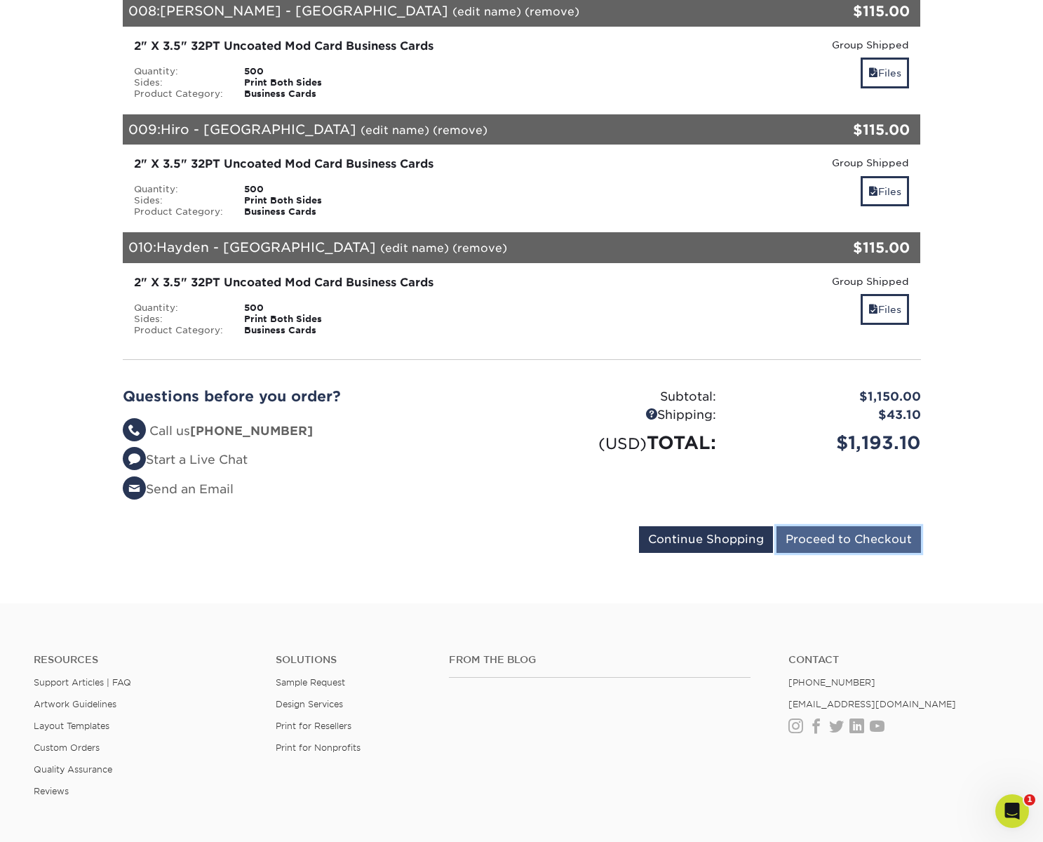
click at [845, 546] on input "Proceed to Checkout" at bounding box center [848, 539] width 144 height 27
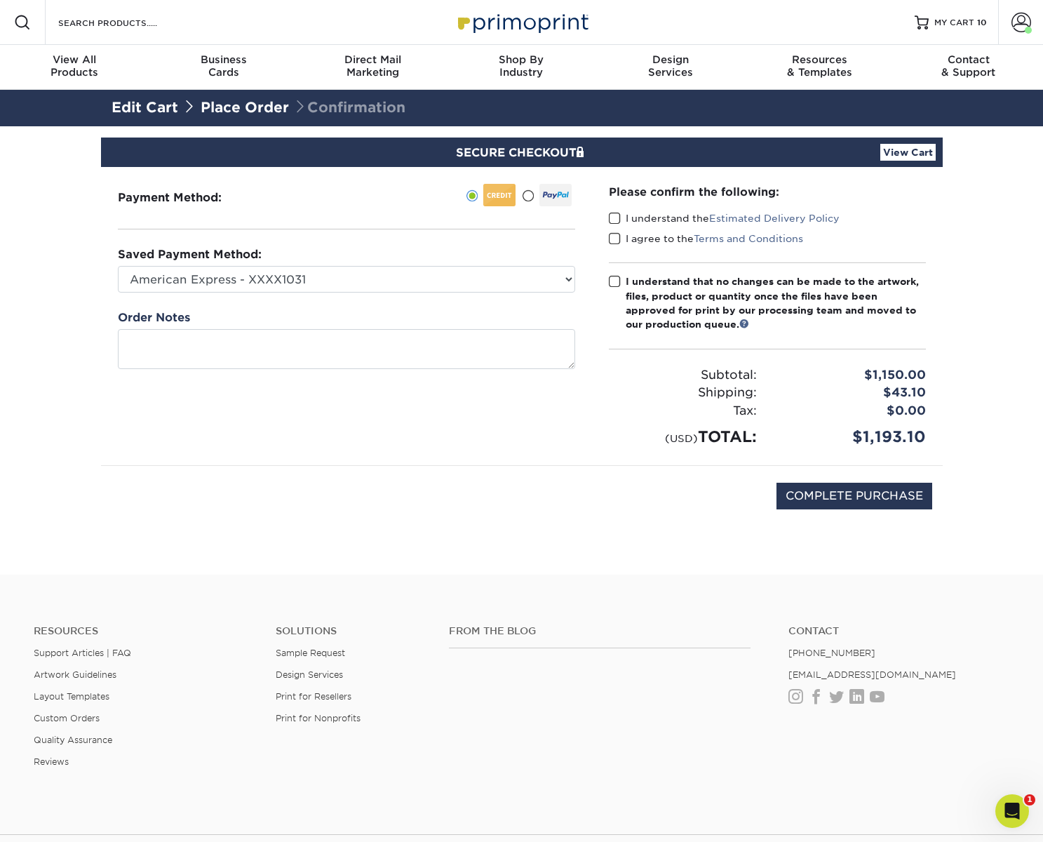
click at [613, 220] on span at bounding box center [615, 218] width 12 height 13
click at [0, 0] on input "I understand the Estimated Delivery Policy" at bounding box center [0, 0] width 0 height 0
click at [614, 240] on span at bounding box center [615, 238] width 12 height 13
click at [0, 0] on input "I agree to the Terms and Conditions" at bounding box center [0, 0] width 0 height 0
click at [612, 281] on span at bounding box center [615, 281] width 12 height 13
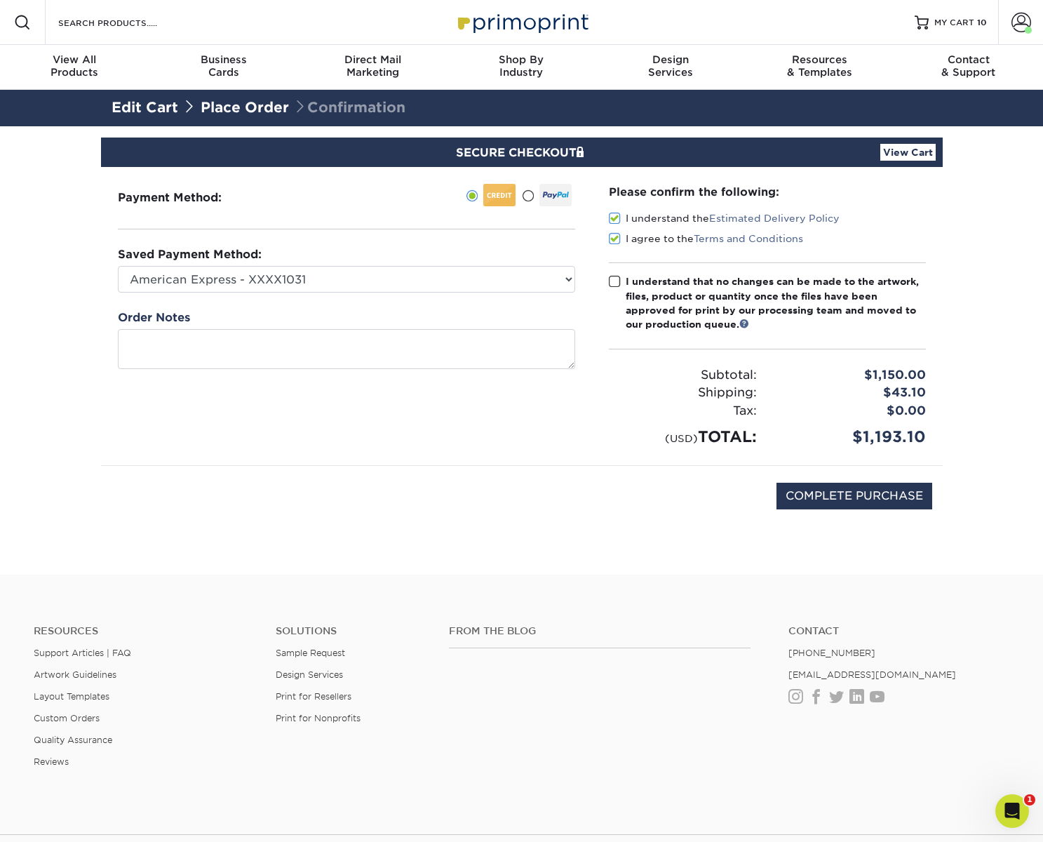
click at [0, 0] on input "I understand that no changes can be made to the artwork, files, product or quan…" at bounding box center [0, 0] width 0 height 0
click at [584, 412] on div "Payment Method:" at bounding box center [346, 316] width 491 height 298
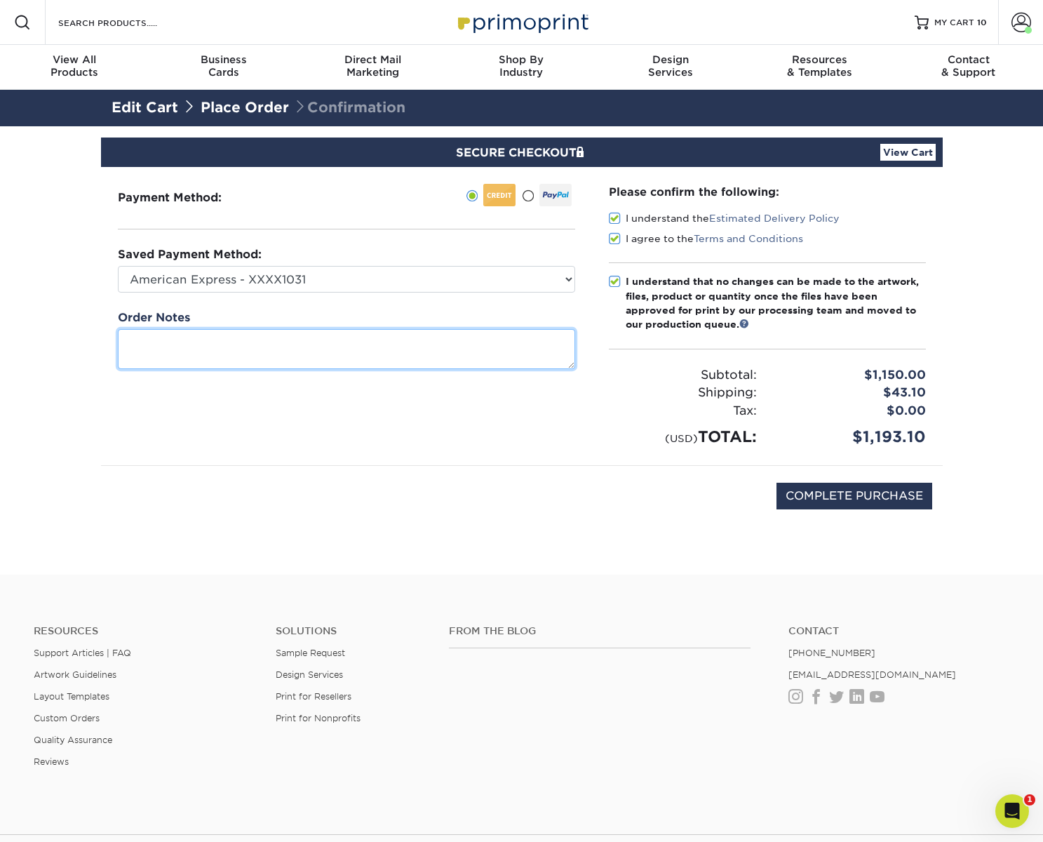
click at [323, 350] on textarea at bounding box center [346, 349] width 457 height 40
type textarea "I'd like to look at some"
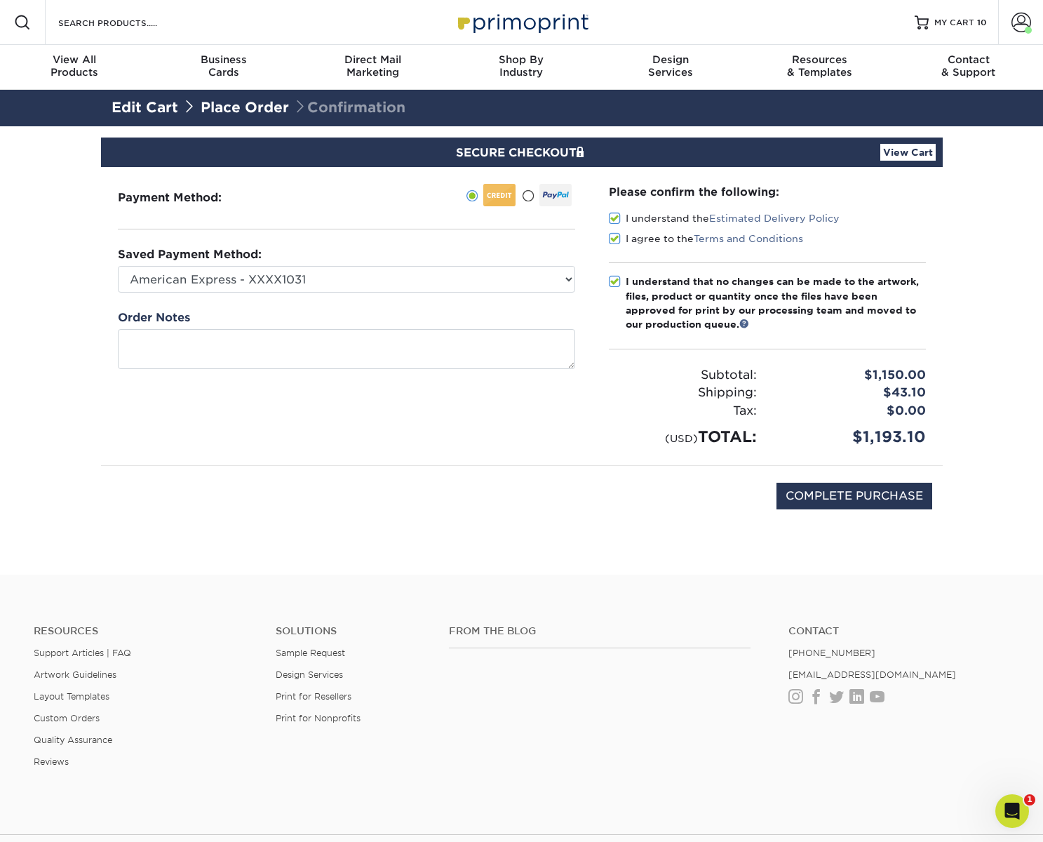
click at [592, 471] on div "COMPLETE PURCHASE" at bounding box center [521, 503] width 820 height 75
click at [839, 497] on input "COMPLETE PURCHASE" at bounding box center [854, 495] width 156 height 27
type input "COMPLETE PURCHASE"
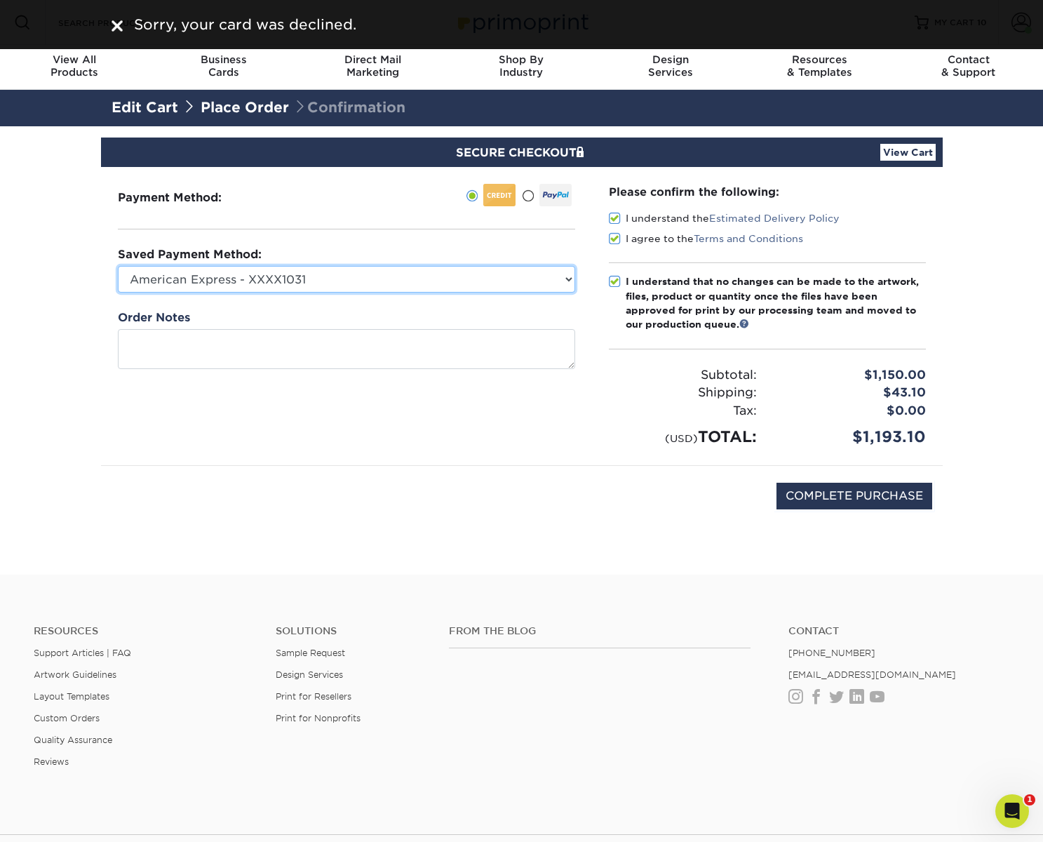
click at [356, 289] on select "American Express - XXXX1031 American Express - XXXX1058 New Credit Card" at bounding box center [346, 279] width 457 height 27
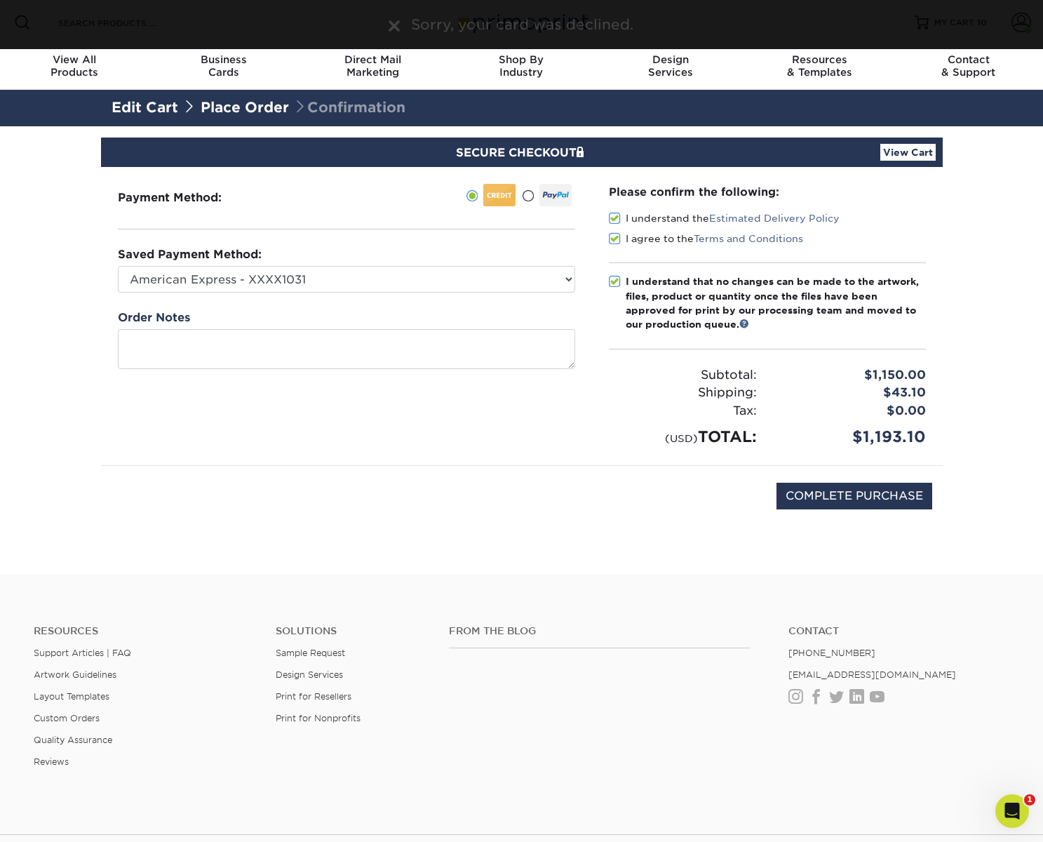
click at [481, 429] on div "Payment Method:" at bounding box center [346, 316] width 491 height 298
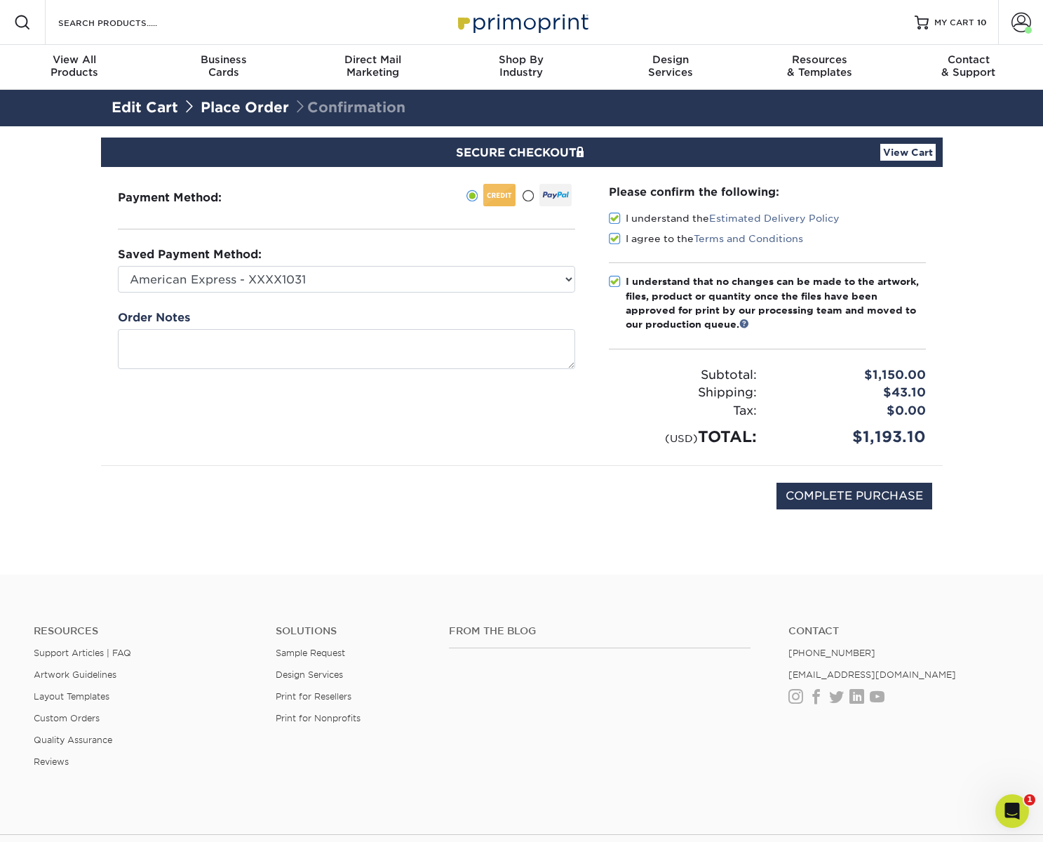
click at [509, 474] on div "COMPLETE PURCHASE" at bounding box center [521, 503] width 820 height 75
click at [911, 148] on link "View Cart" at bounding box center [907, 152] width 55 height 17
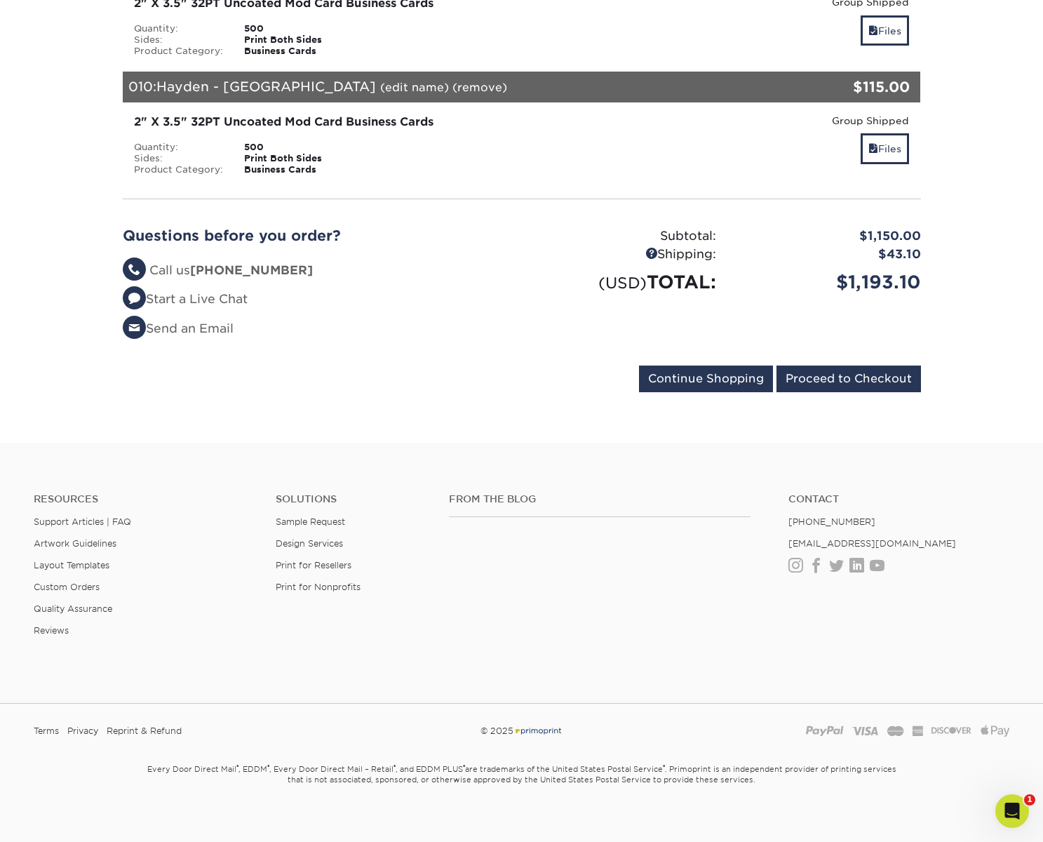
scroll to position [1254, 0]
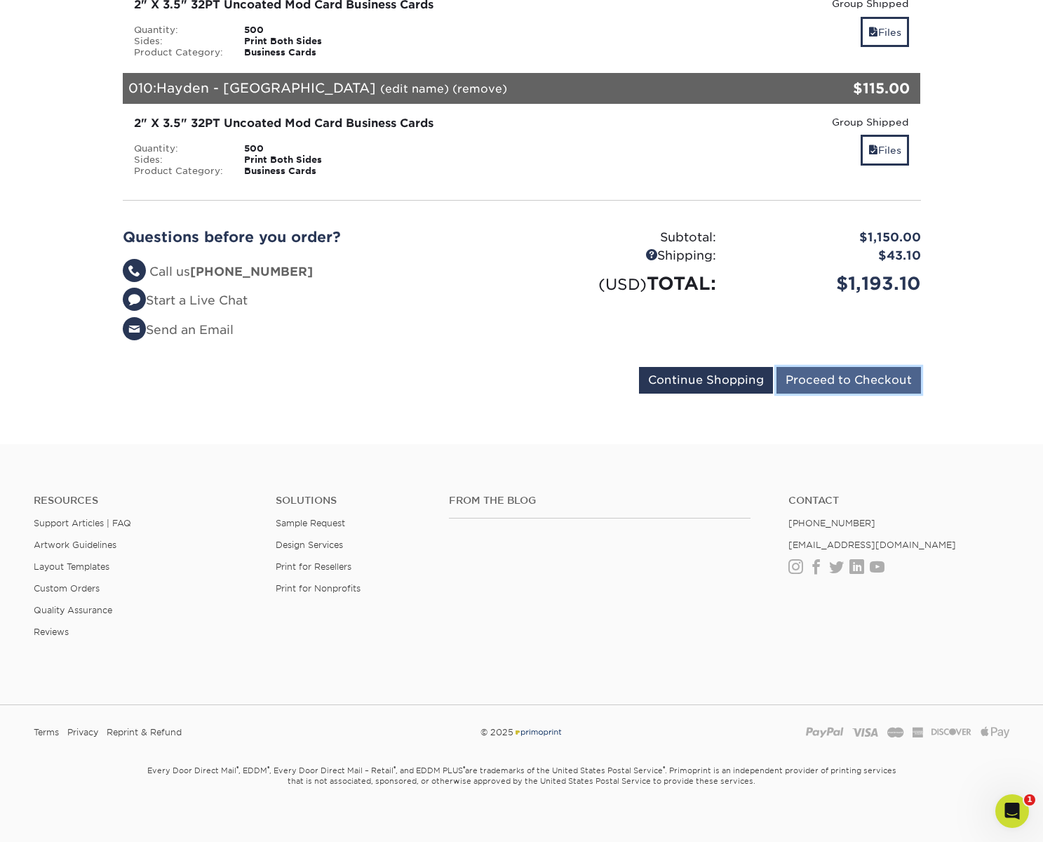
click at [834, 381] on input "Proceed to Checkout" at bounding box center [848, 380] width 144 height 27
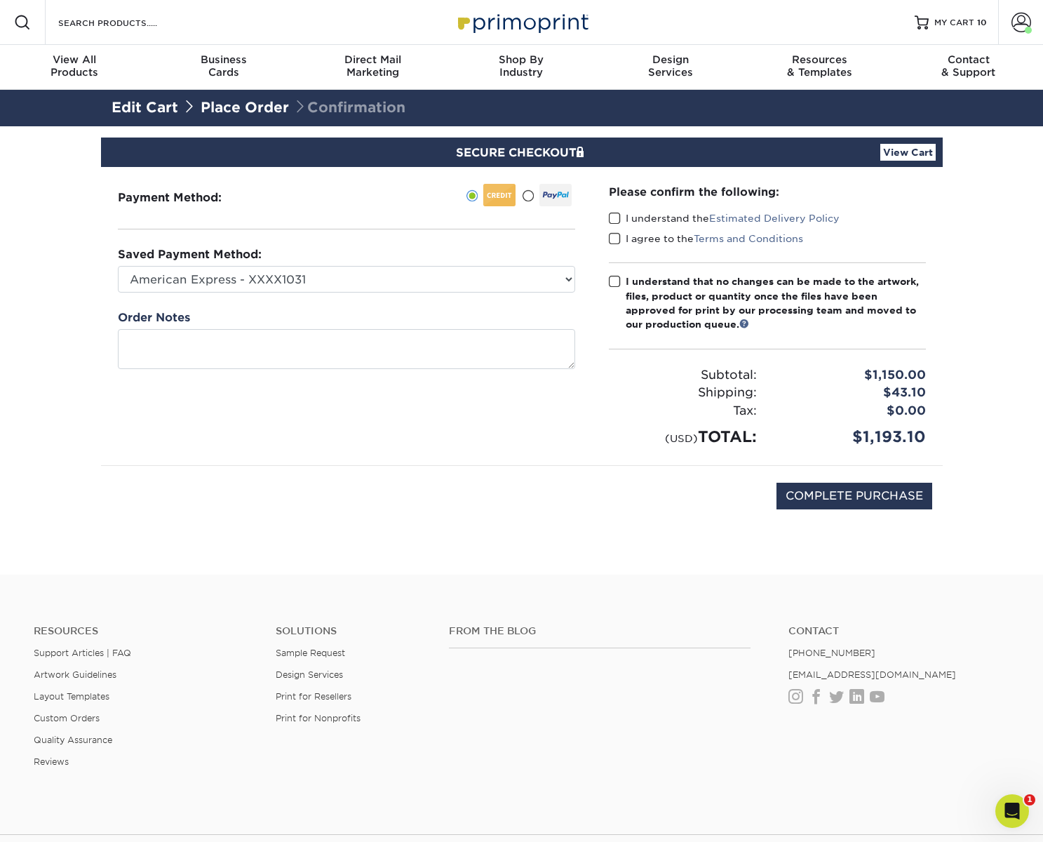
drag, startPoint x: 618, startPoint y: 216, endPoint x: 618, endPoint y: 226, distance: 9.8
click at [618, 217] on span at bounding box center [615, 218] width 12 height 13
click at [0, 0] on input "I understand the Estimated Delivery Policy" at bounding box center [0, 0] width 0 height 0
drag, startPoint x: 617, startPoint y: 238, endPoint x: 616, endPoint y: 249, distance: 10.6
click at [617, 238] on span at bounding box center [615, 238] width 12 height 13
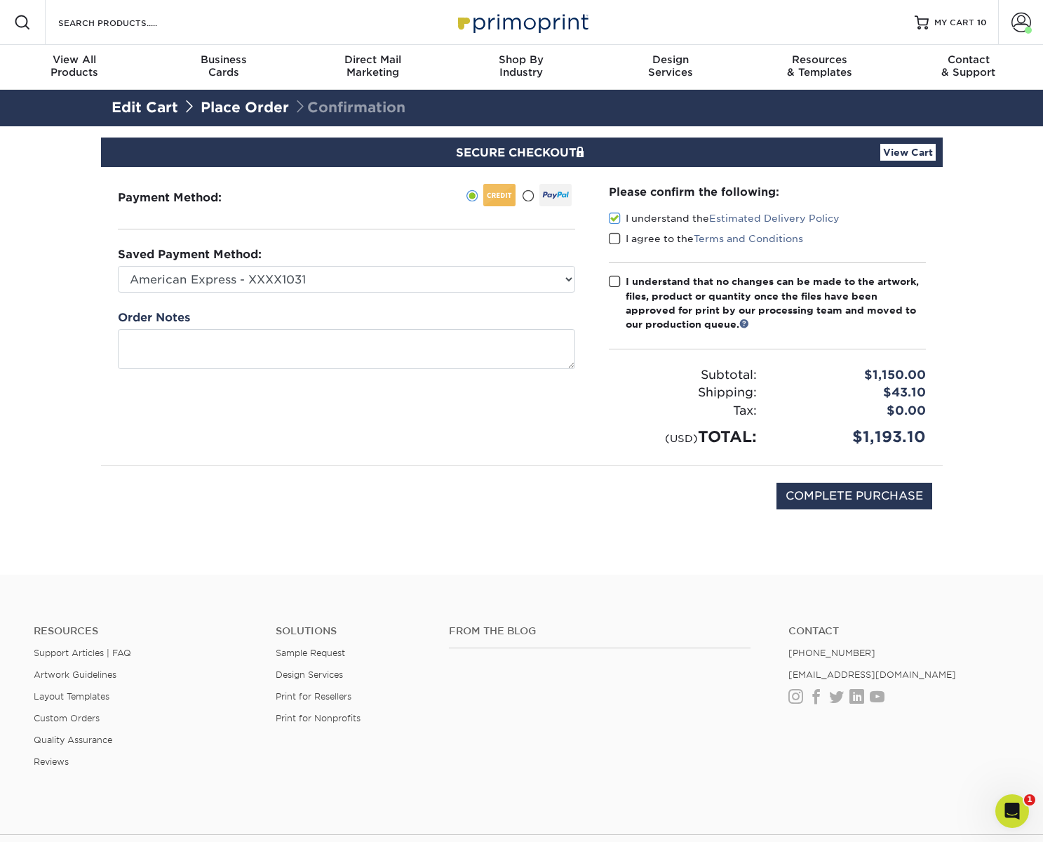
click at [0, 0] on input "I agree to the Terms and Conditions" at bounding box center [0, 0] width 0 height 0
click at [615, 281] on span at bounding box center [615, 281] width 12 height 13
click at [0, 0] on input "I understand that no changes can be made to the artwork, files, product or quan…" at bounding box center [0, 0] width 0 height 0
click at [846, 500] on input "COMPLETE PURCHASE" at bounding box center [854, 495] width 156 height 27
type input "PROCESSING, PLEASE WAIT..."
